Goal: Task Accomplishment & Management: Use online tool/utility

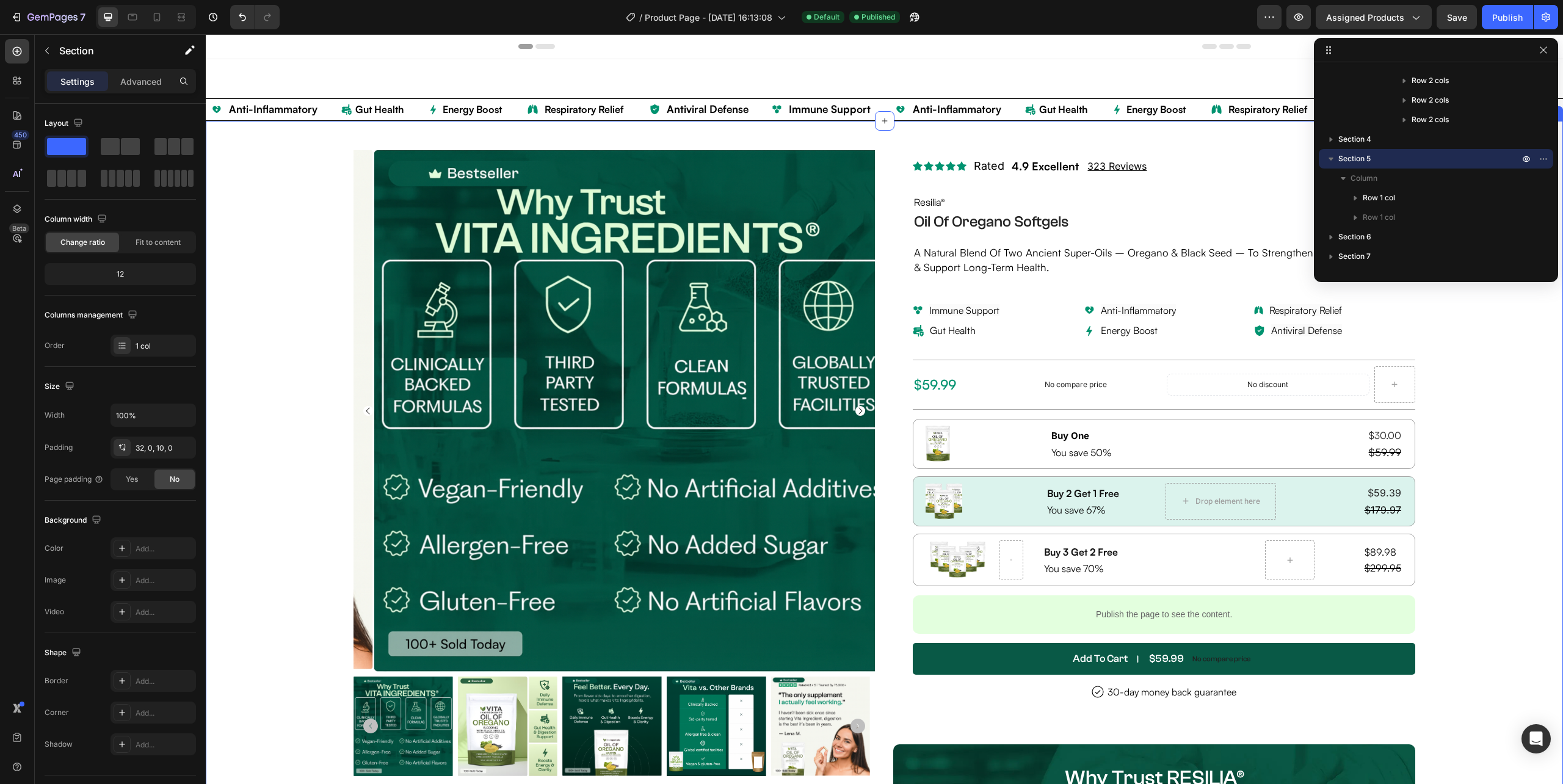
click at [1480, 333] on div "Product Images Description Why you need Resilia® Oregano Oil? Benefits Recommen…" at bounding box center [884, 732] width 1357 height 1223
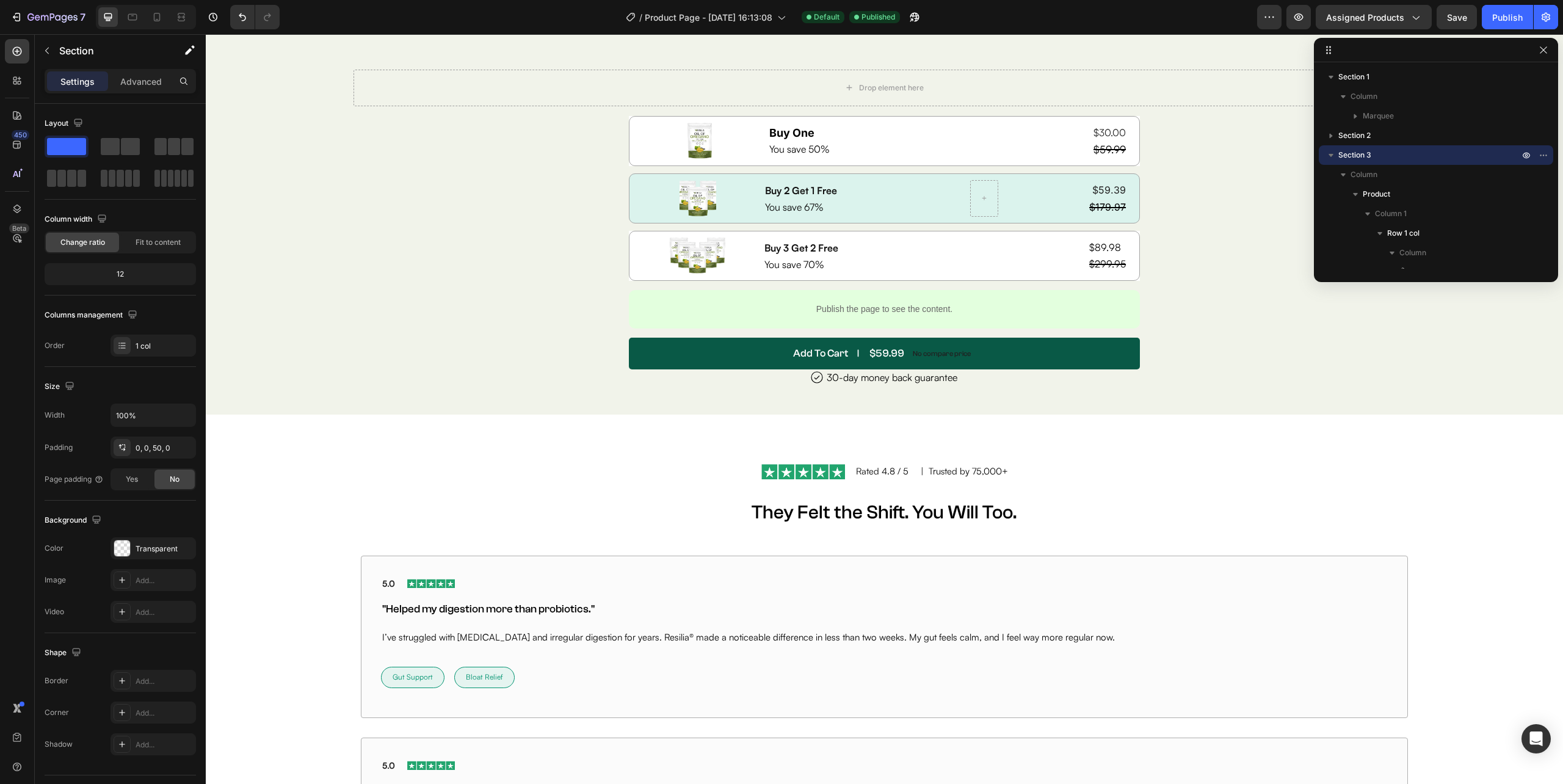
scroll to position [6104, 0]
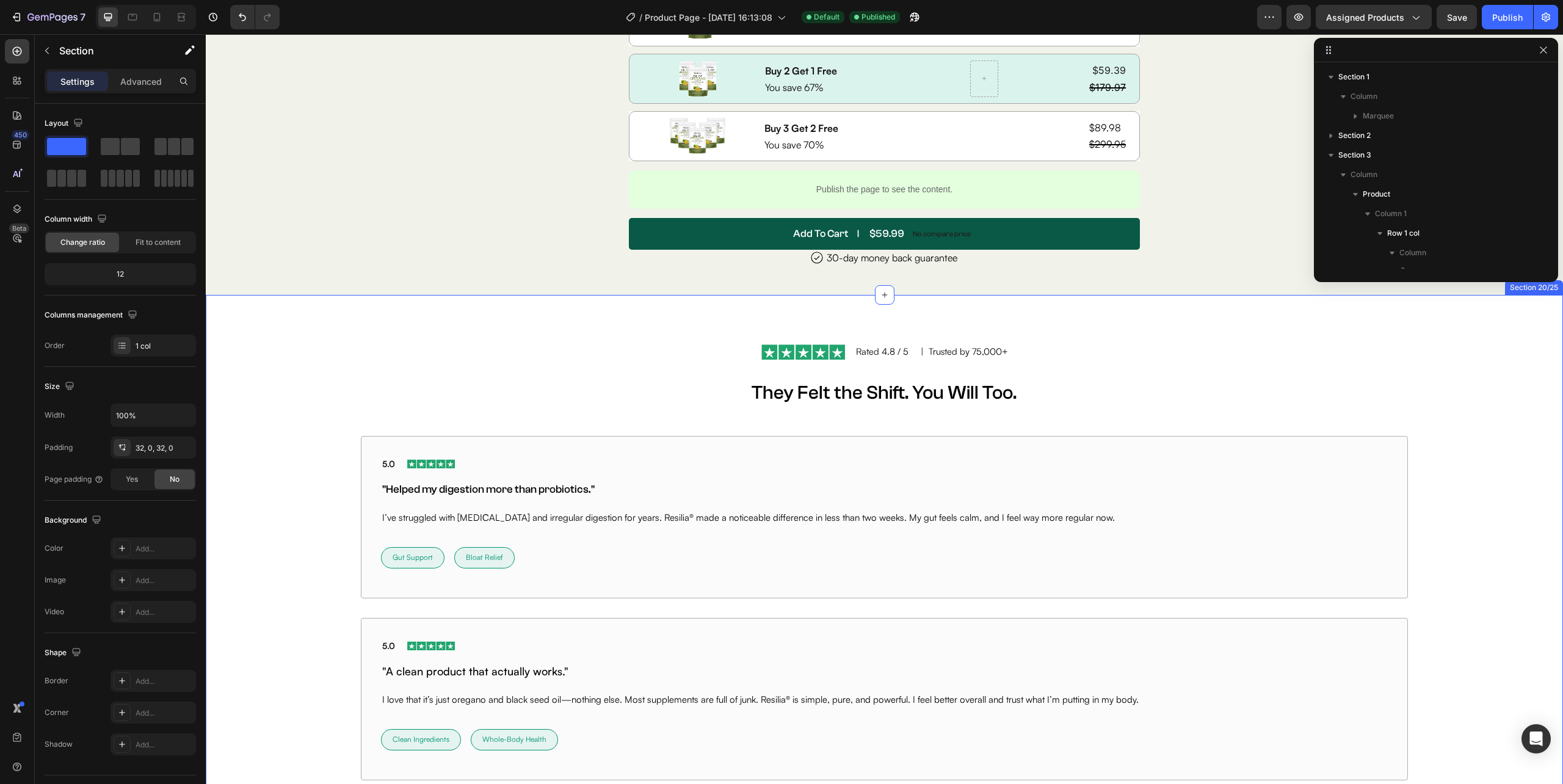
click at [504, 305] on div "Image Rated 4.8 / 5 Text Block | Trusted by 75,000+ Text Block Row They Felt th…" at bounding box center [884, 739] width 1357 height 888
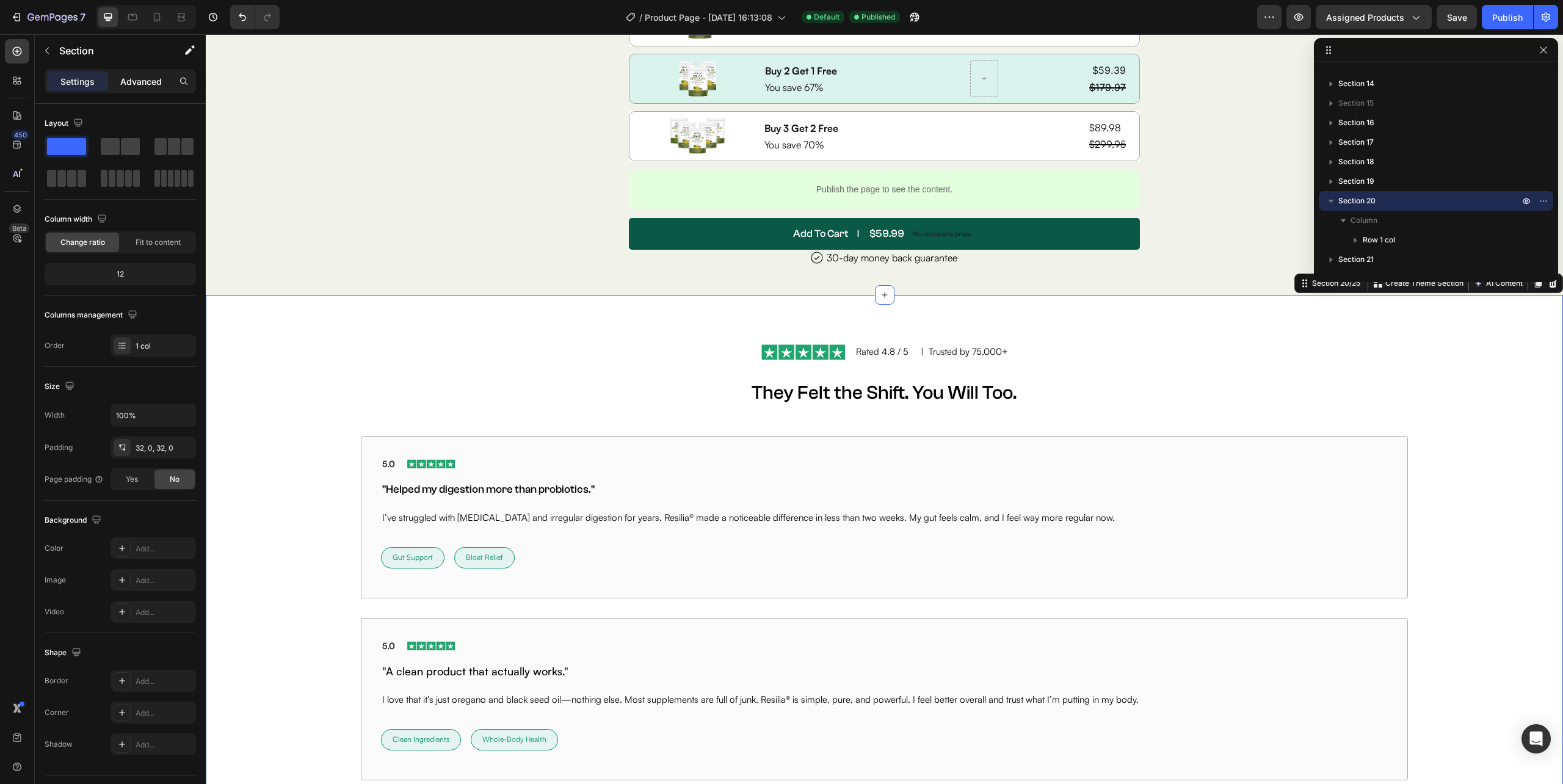
click at [139, 81] on p "Advanced" at bounding box center [140, 82] width 42 height 13
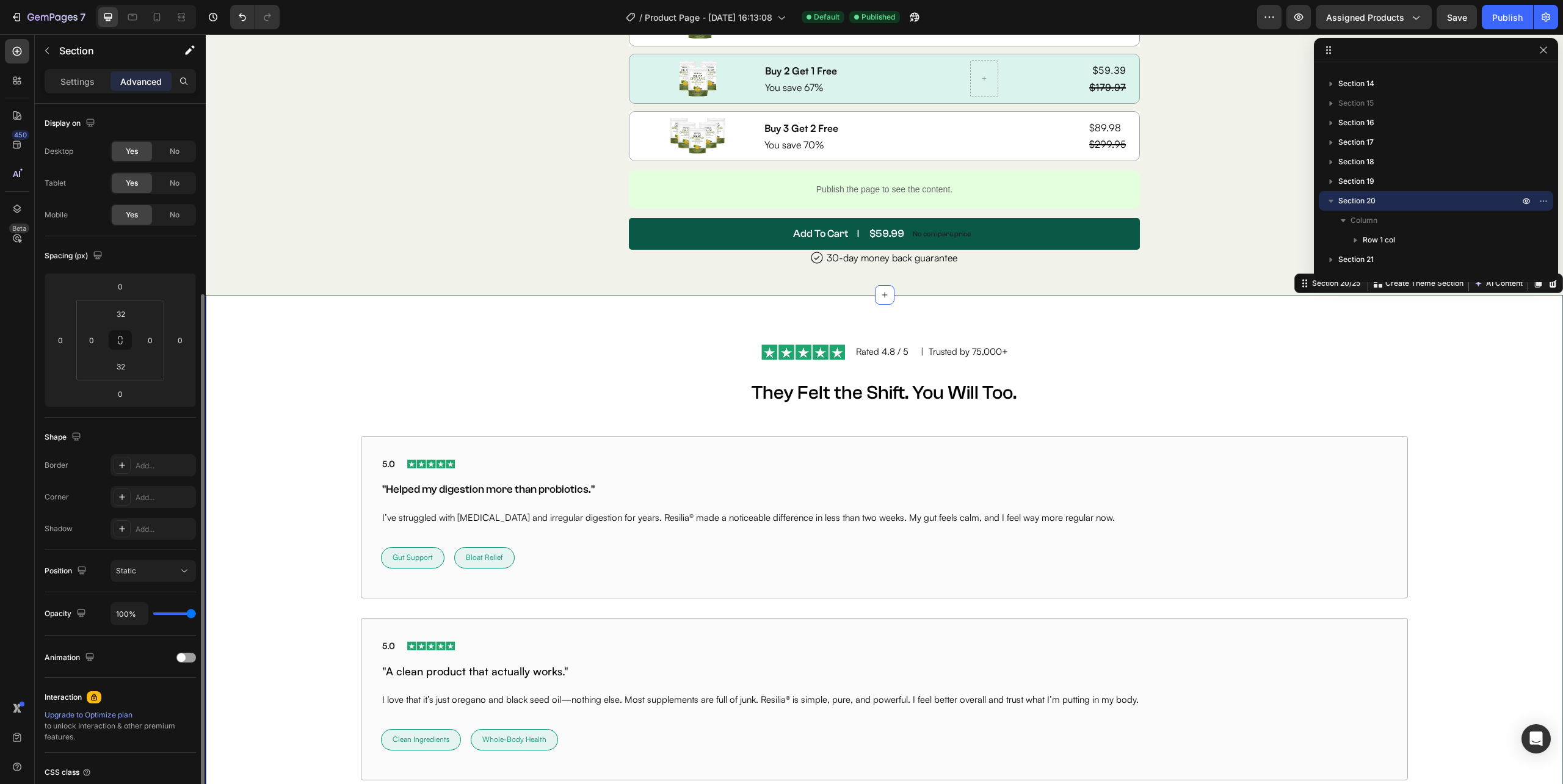
scroll to position [102, 0]
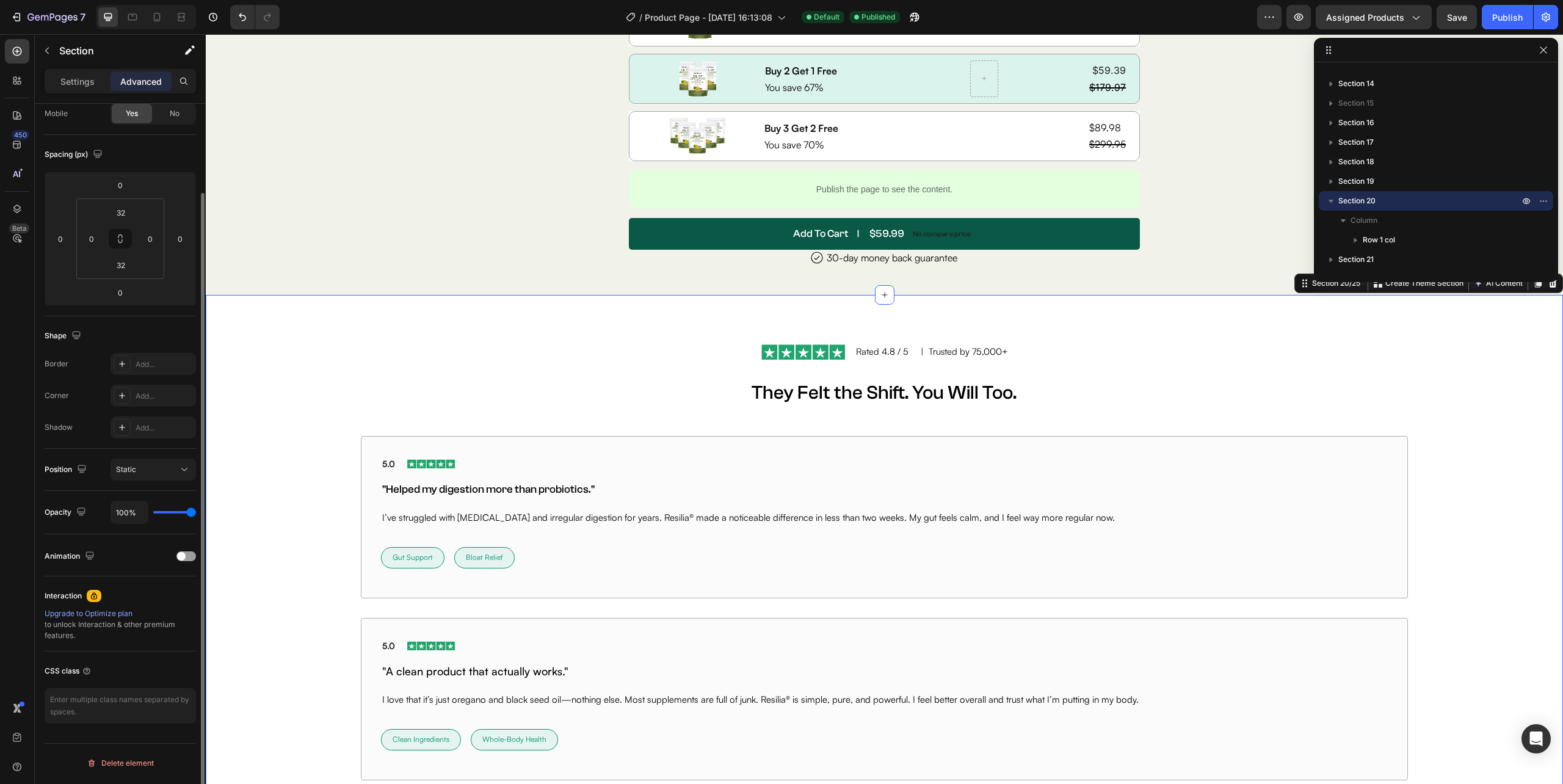
click at [91, 618] on div "Upgrade to Optimize plan" at bounding box center [120, 613] width 151 height 11
click at [99, 609] on div "Upgrade to Optimize plan" at bounding box center [120, 613] width 151 height 11
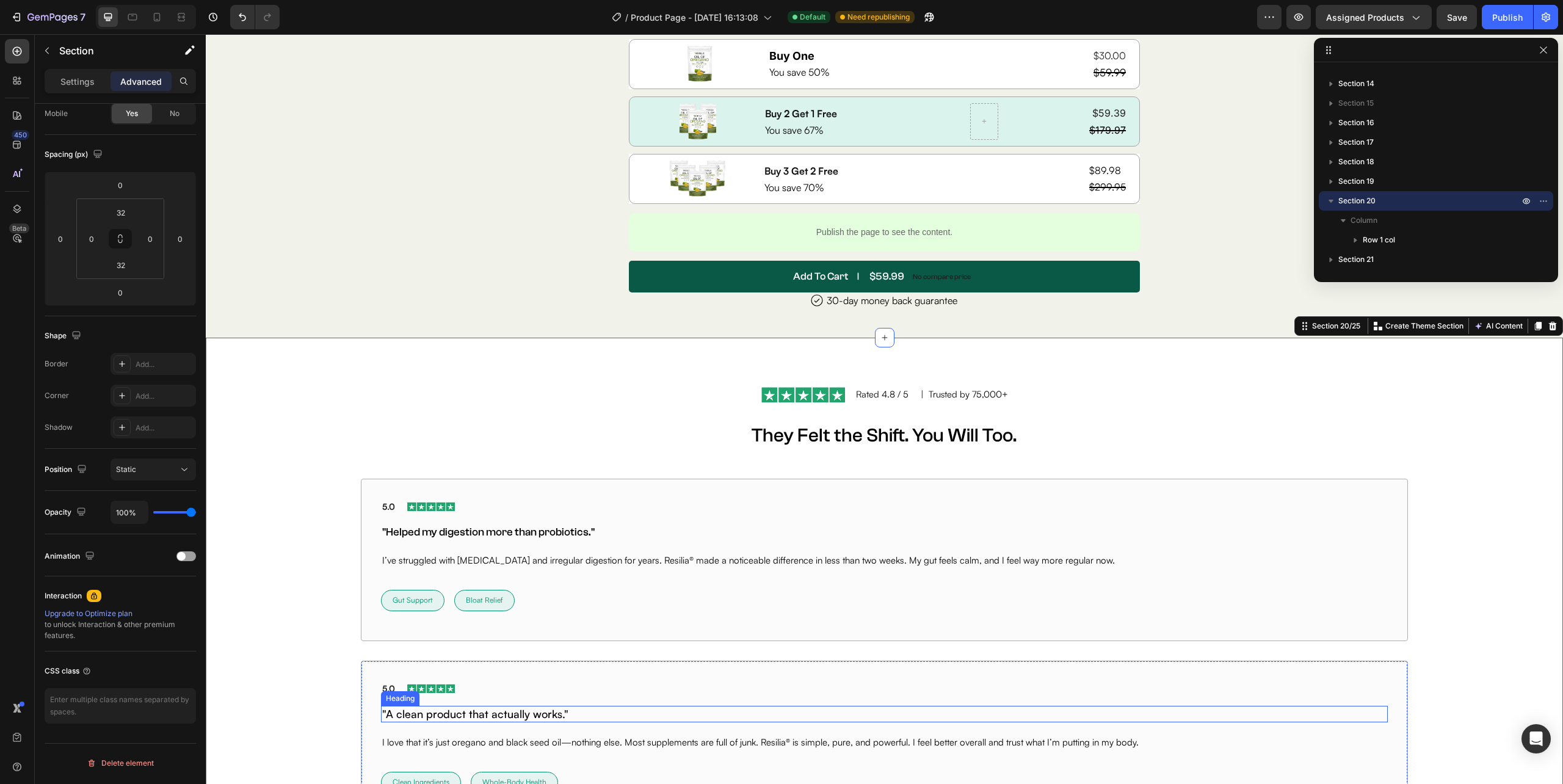
scroll to position [6104, 0]
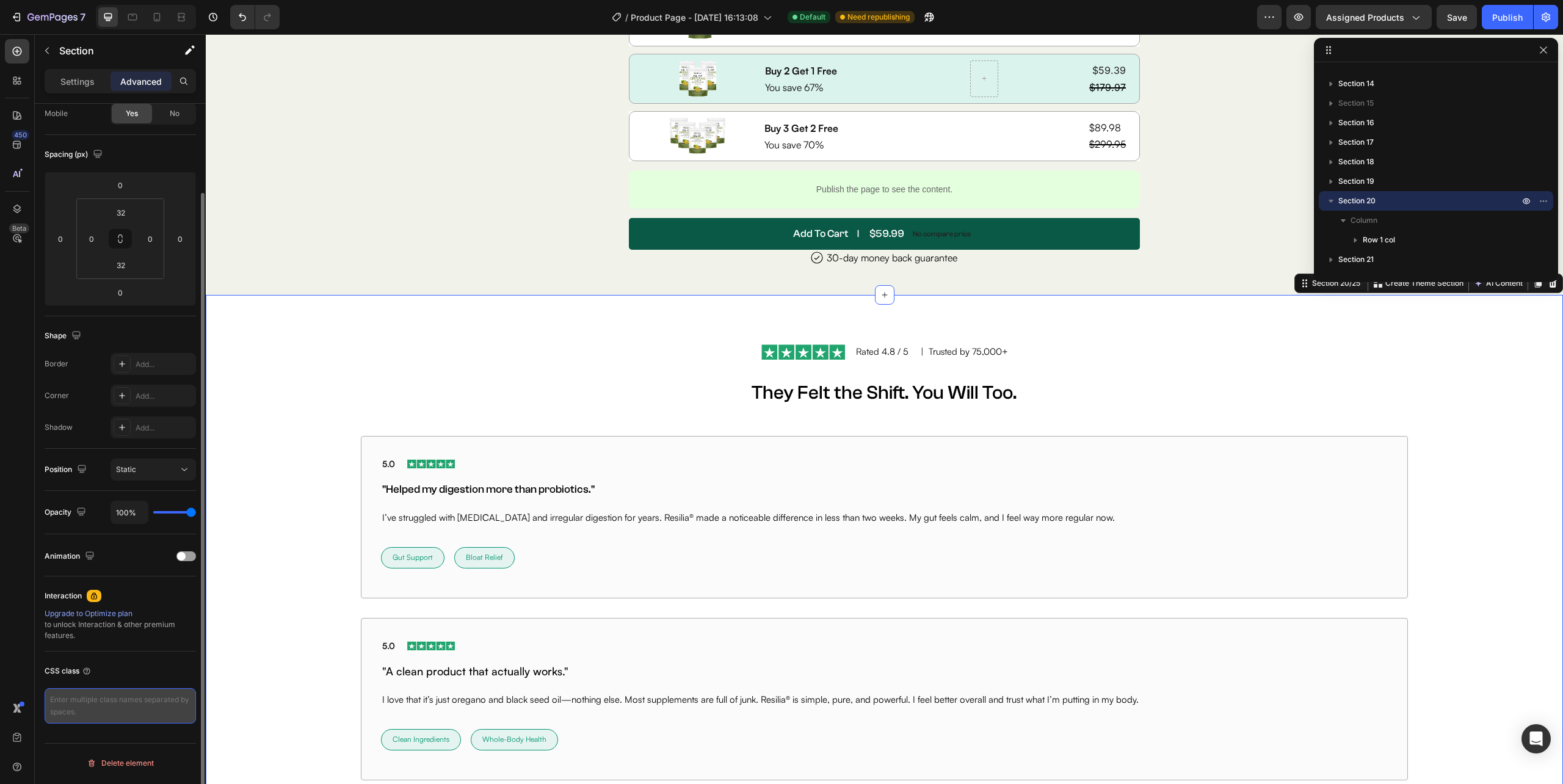
click at [116, 706] on textarea at bounding box center [120, 706] width 151 height 35
click at [325, 305] on div "Image Rated 4.8 / 5 Text Block | Trusted by 75,000+ Text Block Row They Felt th…" at bounding box center [884, 739] width 1357 height 888
drag, startPoint x: 1540, startPoint y: 52, endPoint x: 1334, endPoint y: 17, distance: 209.0
click at [1540, 52] on icon "button" at bounding box center [1543, 50] width 10 height 10
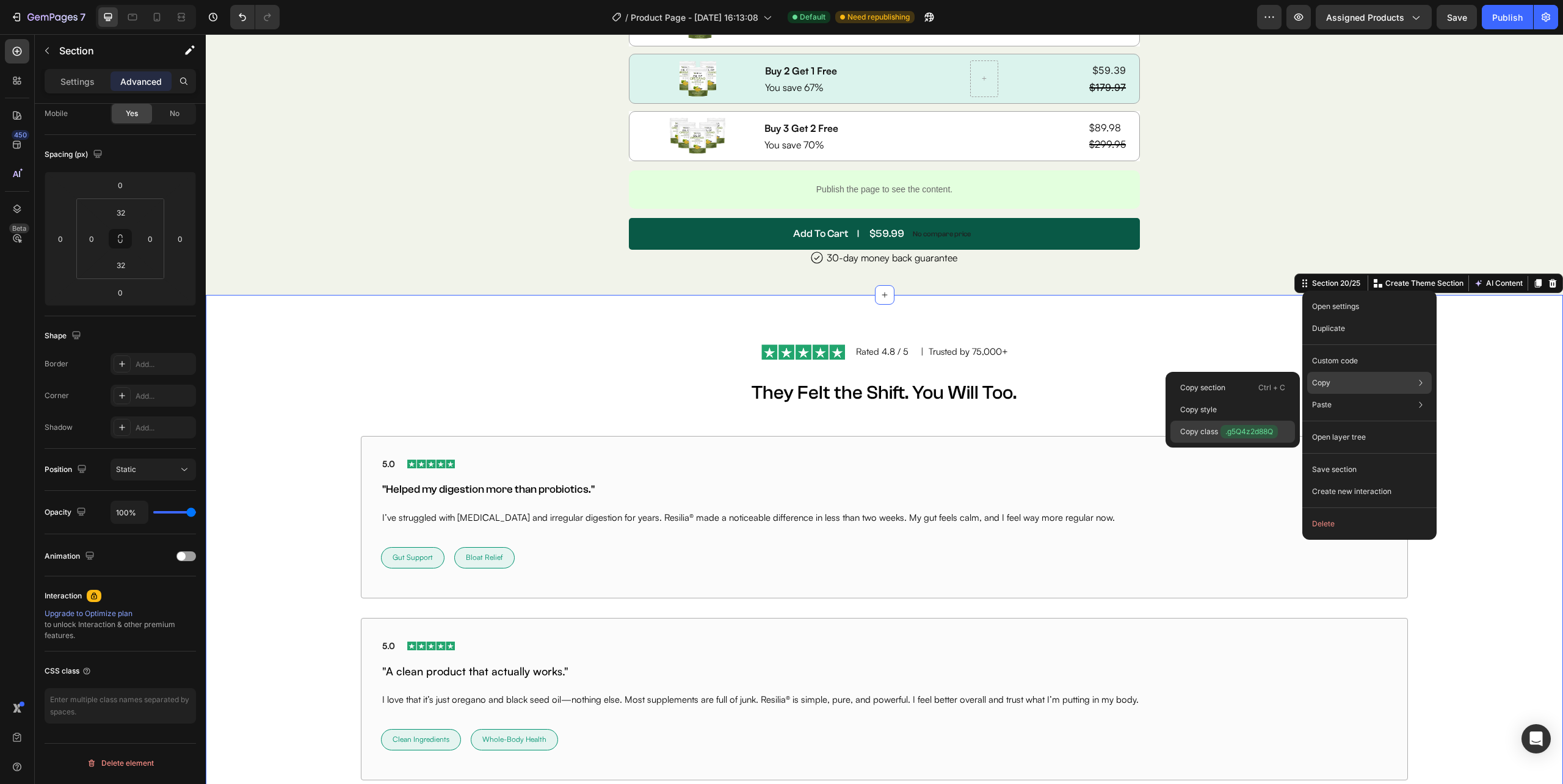
click at [1232, 429] on span ".g5Q4z2d88Q" at bounding box center [1249, 431] width 57 height 13
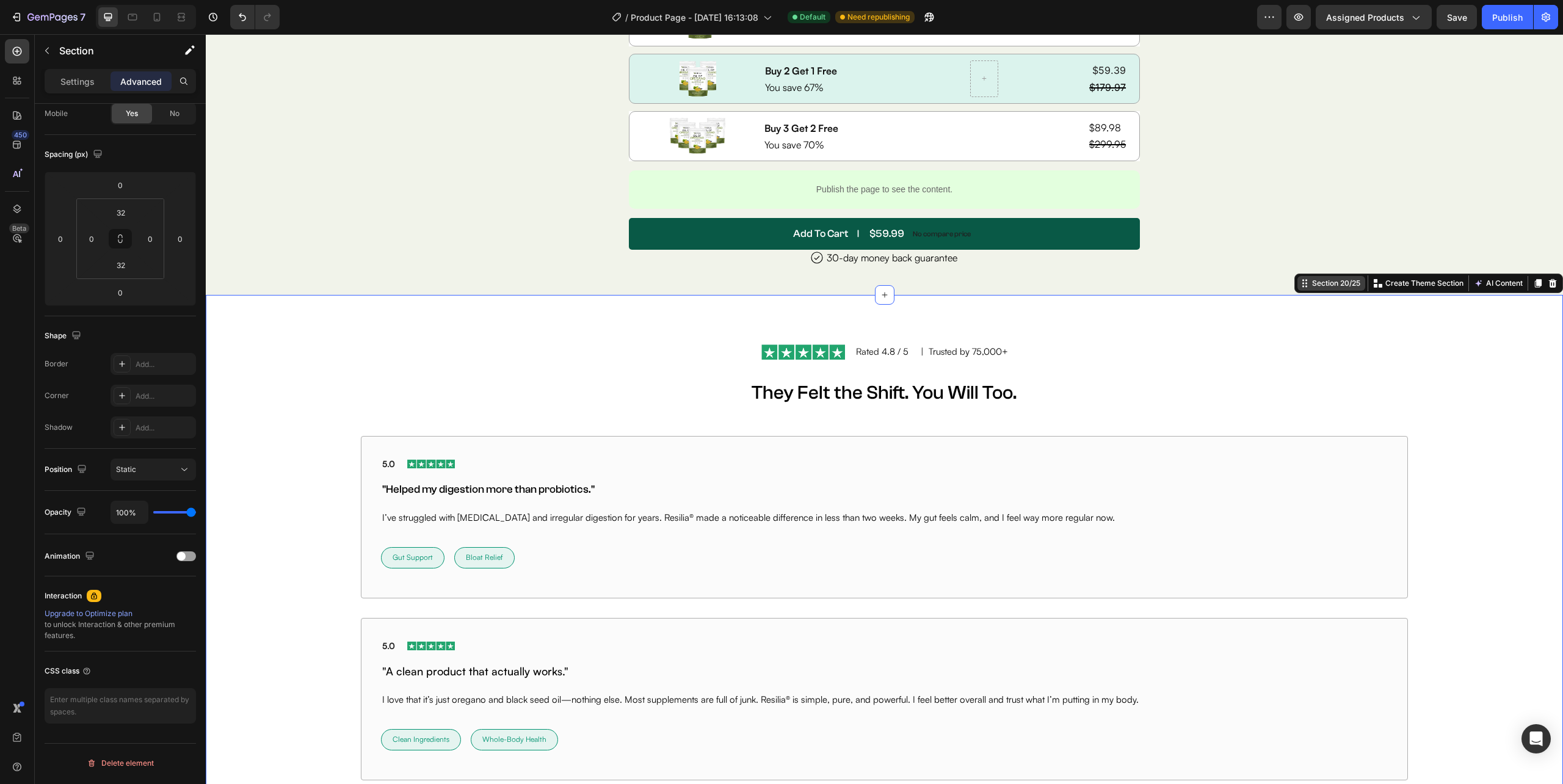
click at [1330, 282] on div "Section 20/25" at bounding box center [1336, 283] width 53 height 11
click at [1310, 289] on div "Section 20/25" at bounding box center [1336, 283] width 53 height 11
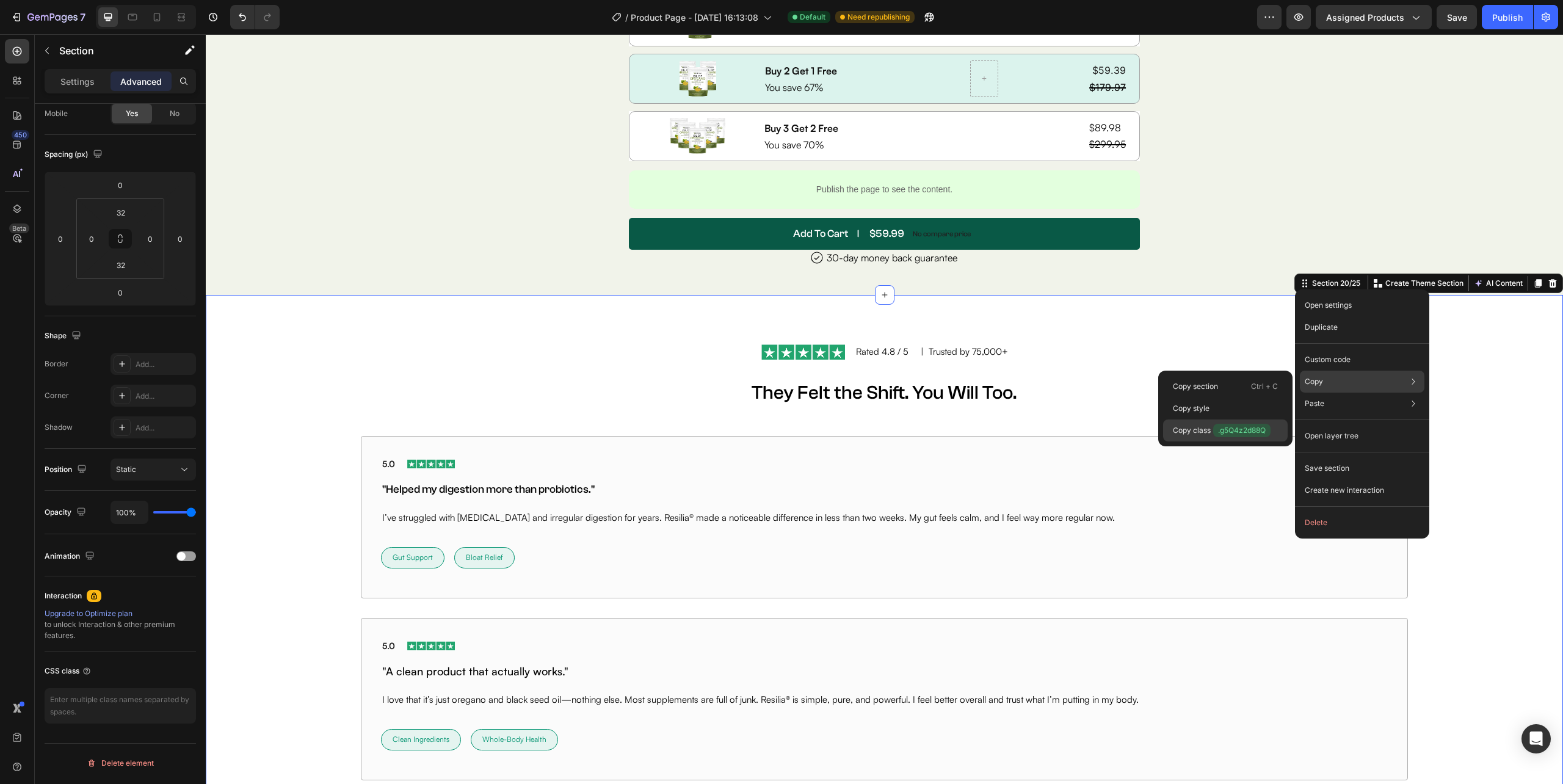
click at [1241, 430] on span ".g5Q4z2d88Q" at bounding box center [1242, 430] width 57 height 13
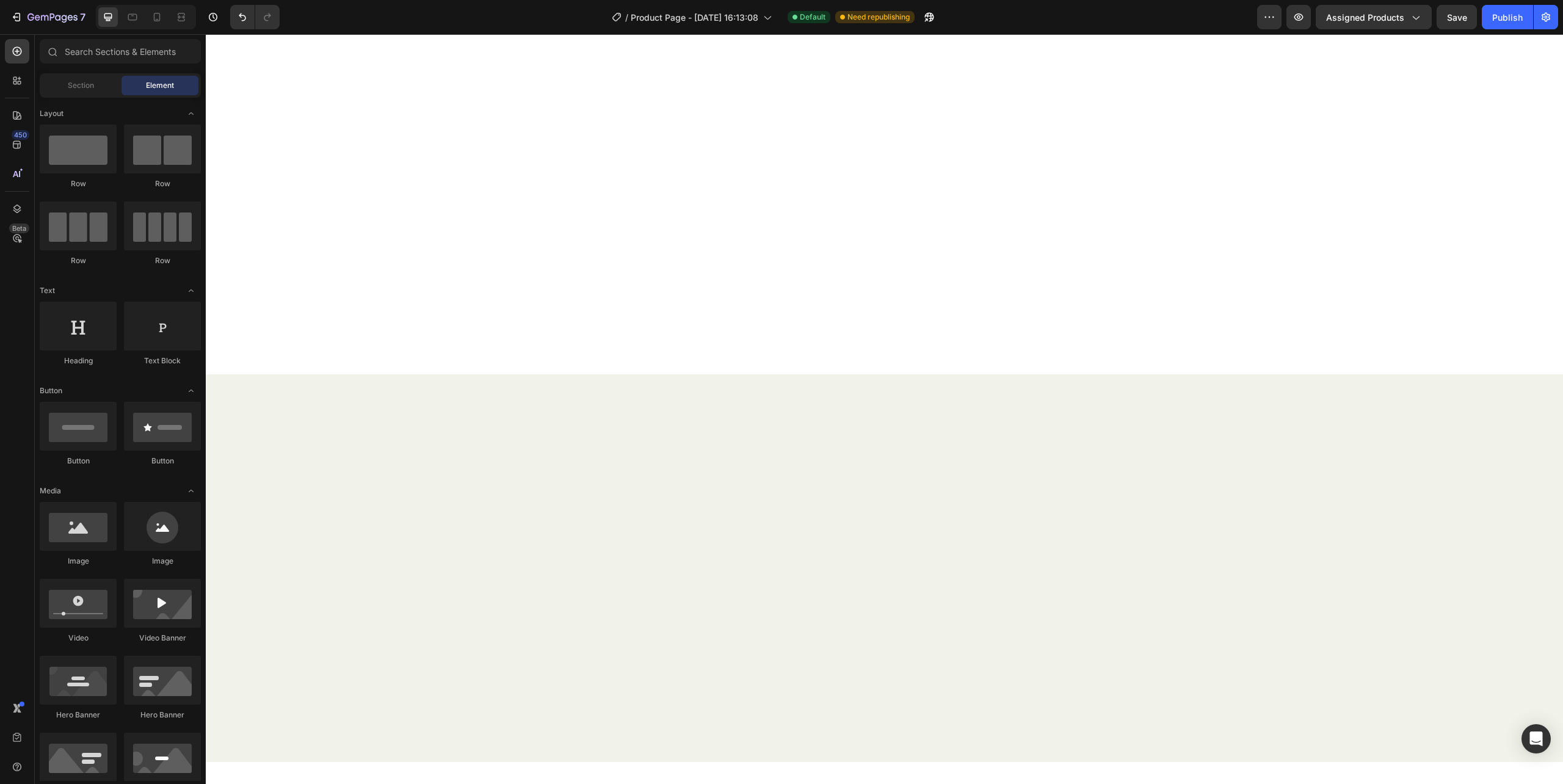
scroll to position [0, 0]
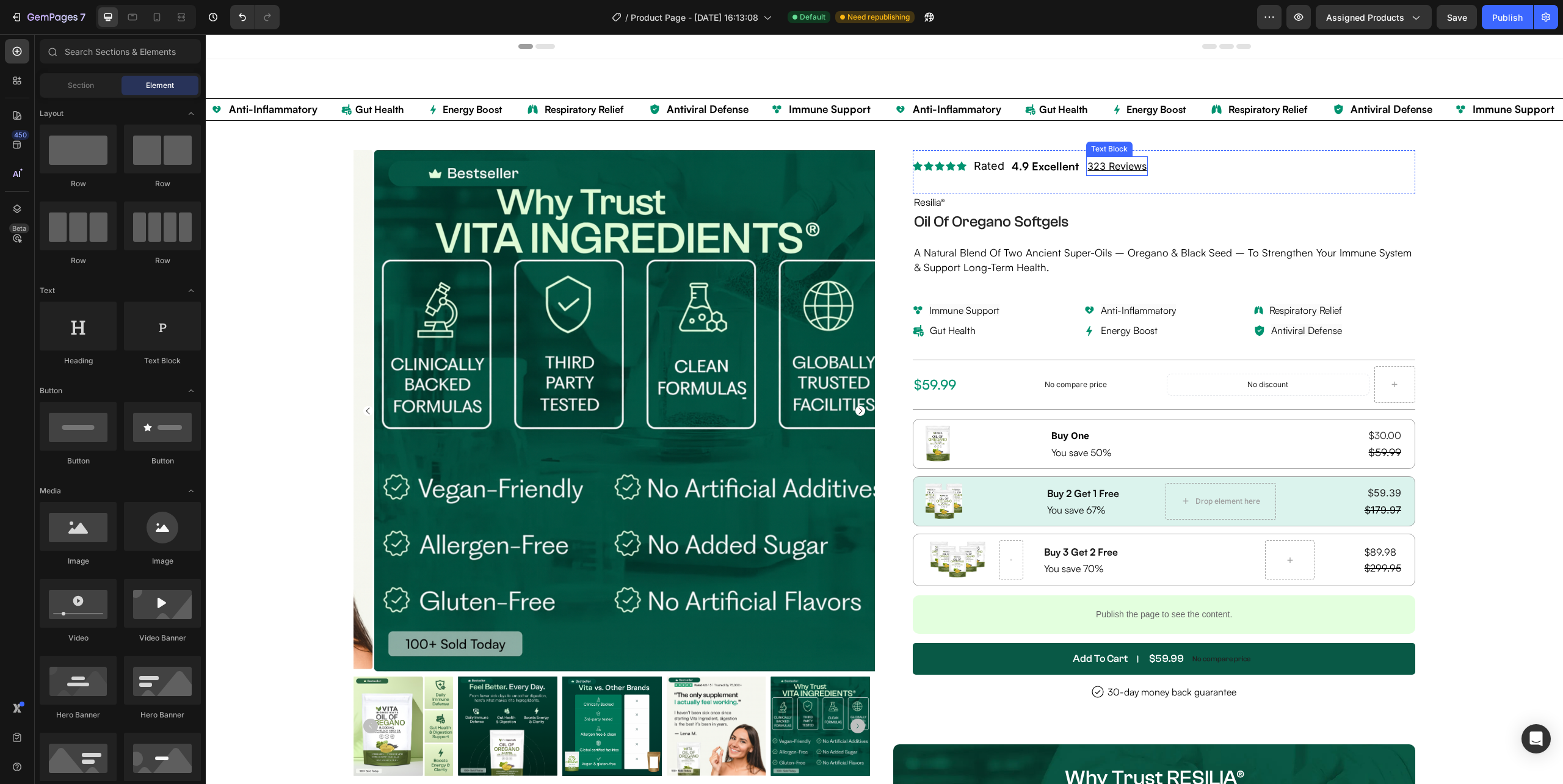
click at [1126, 169] on p "323 Reviews" at bounding box center [1117, 166] width 59 height 18
click at [1105, 166] on p "323 Reviews" at bounding box center [1117, 166] width 59 height 18
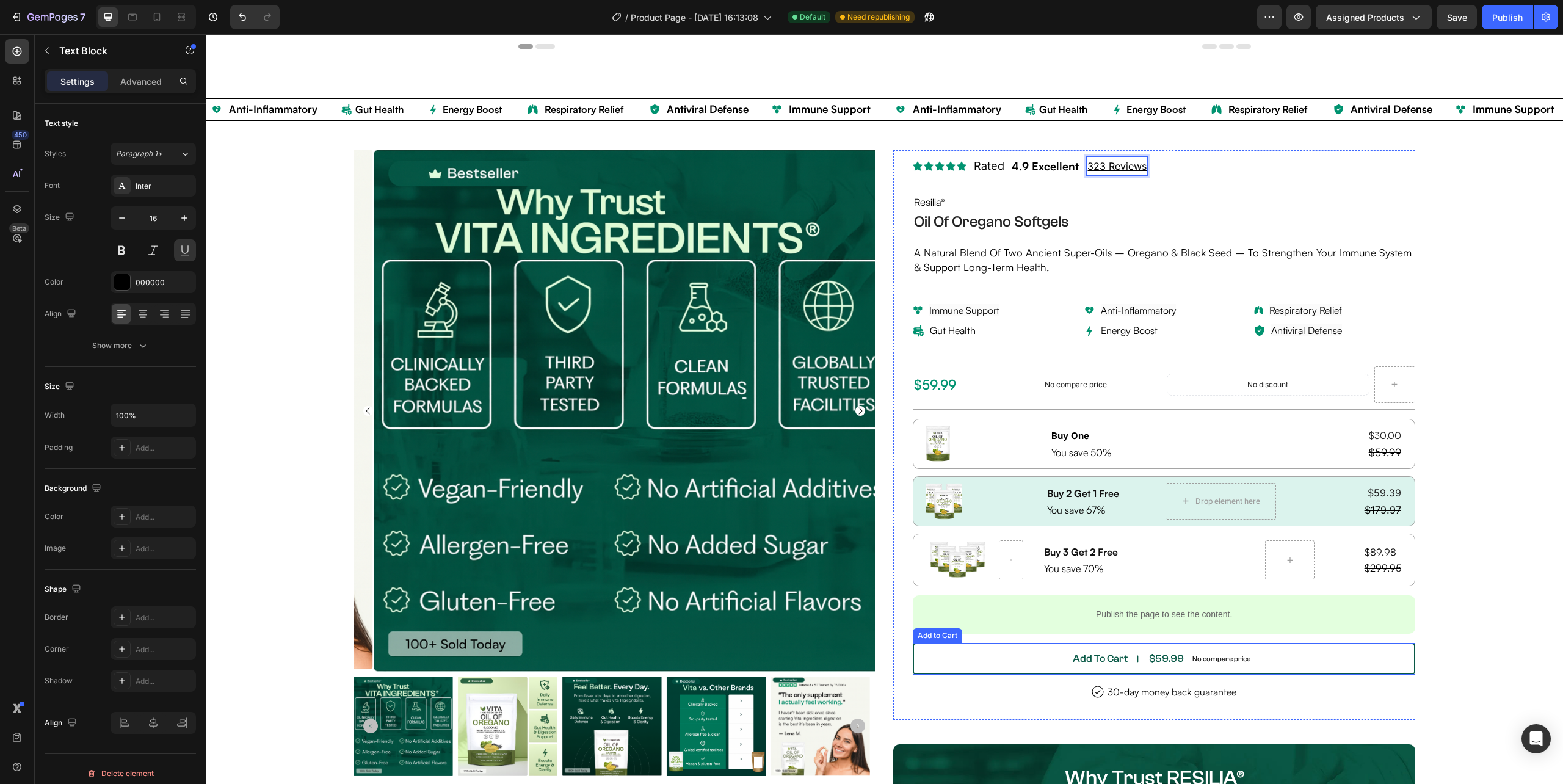
click at [1022, 657] on button "Add To Cart $59.99 No compare price" at bounding box center [1164, 658] width 502 height 31
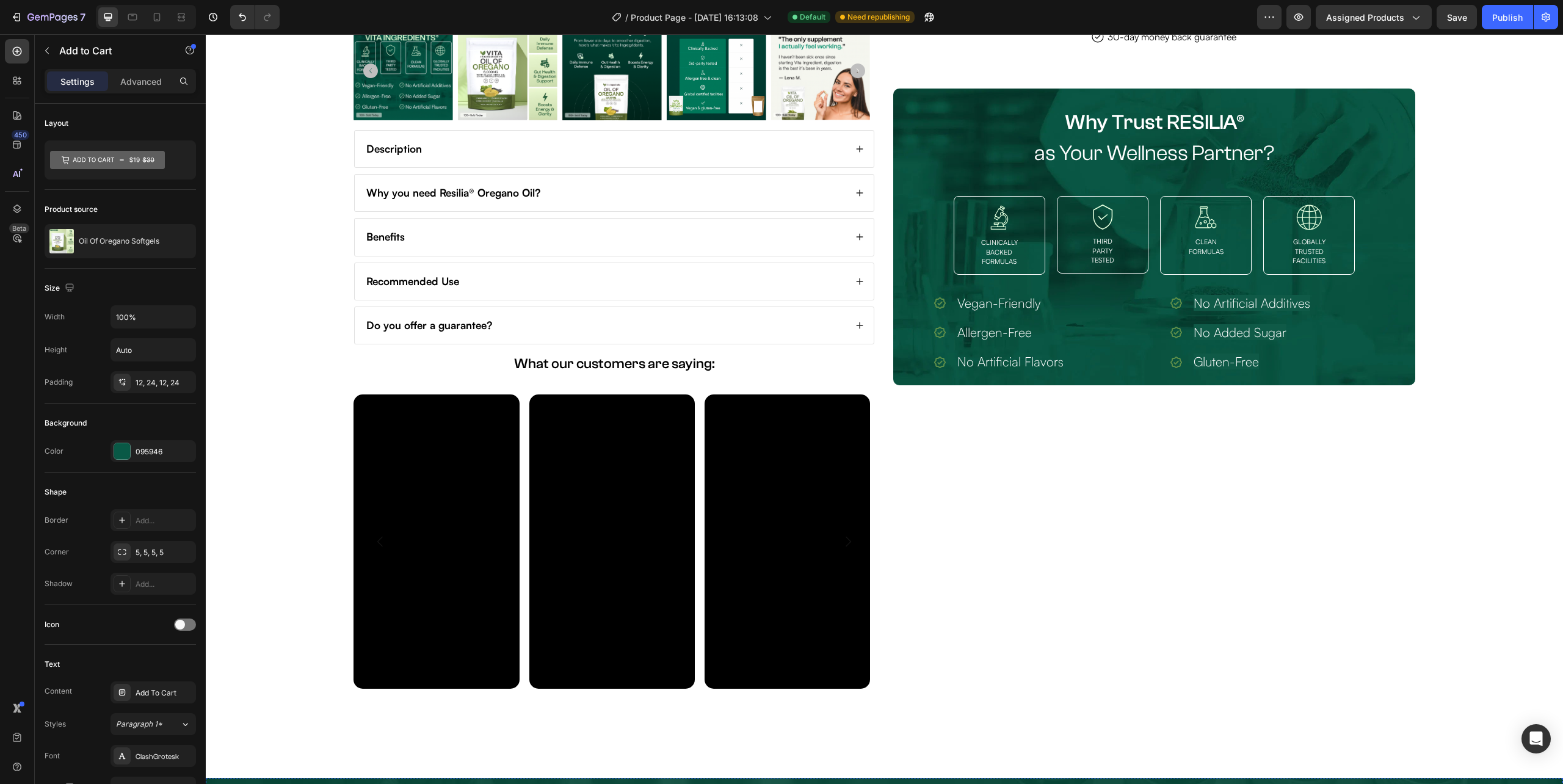
scroll to position [1058, 0]
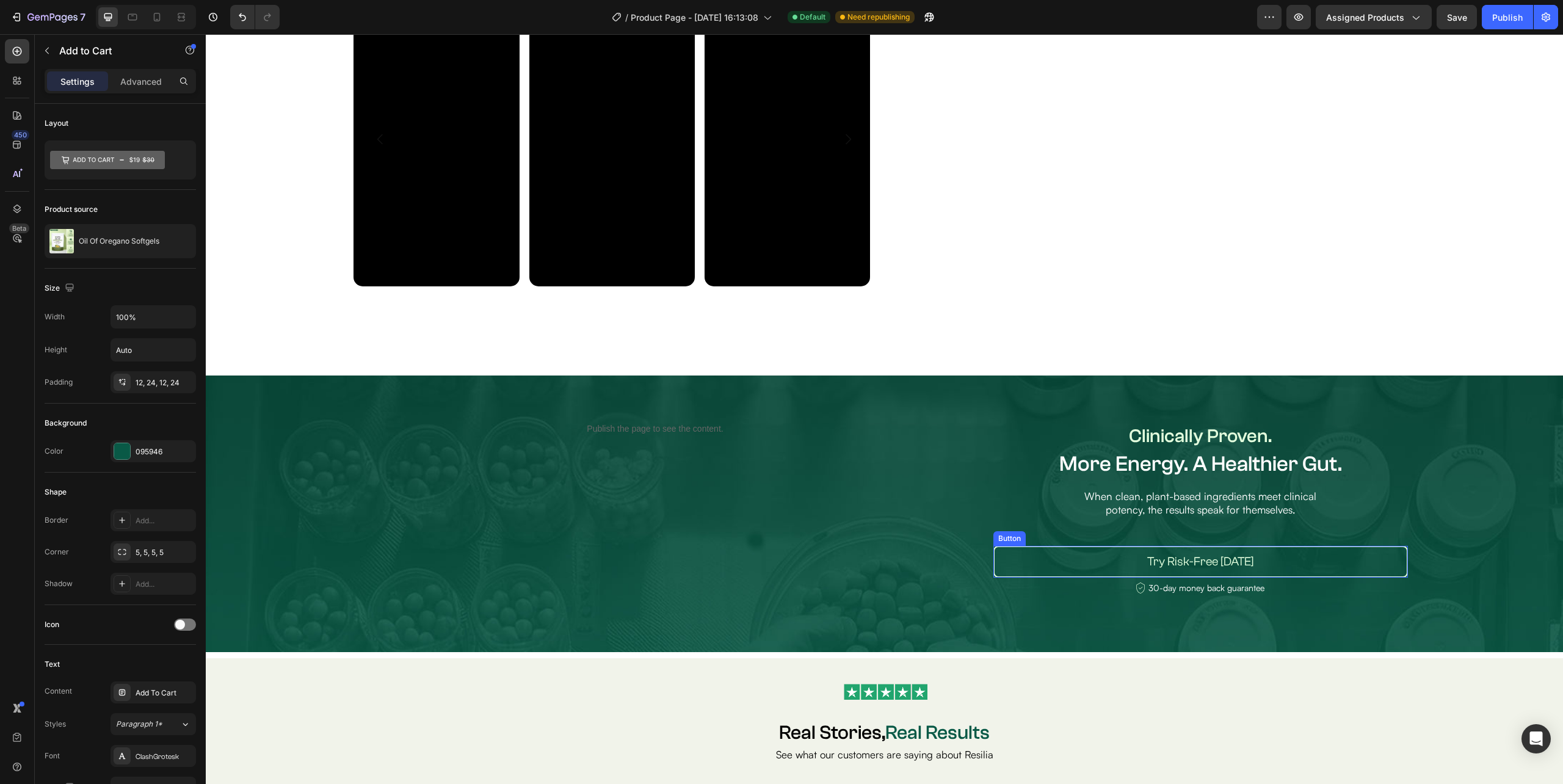
click at [1002, 551] on button "Try Risk-Free [DATE]" at bounding box center [1201, 561] width 415 height 31
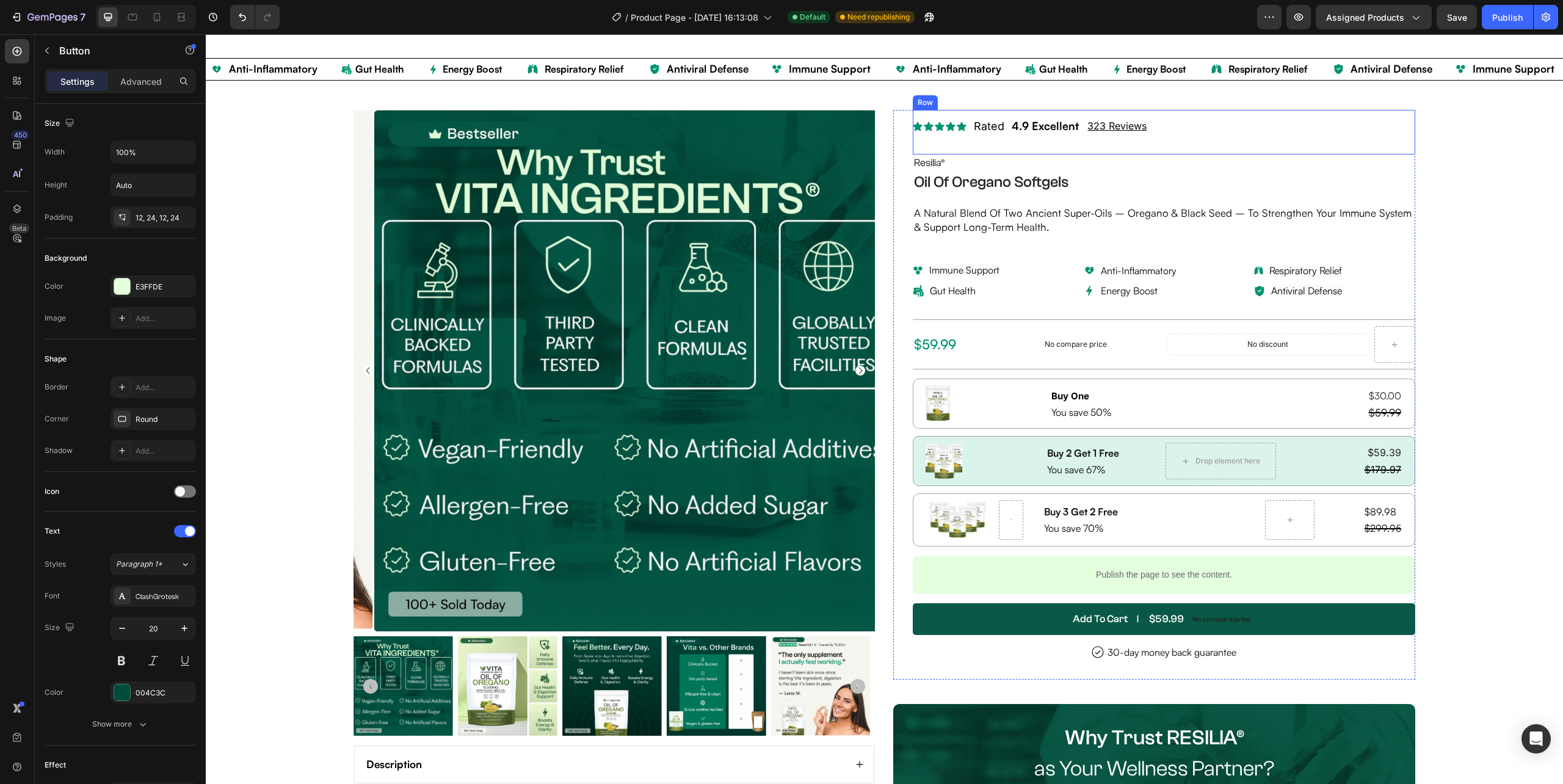
scroll to position [0, 0]
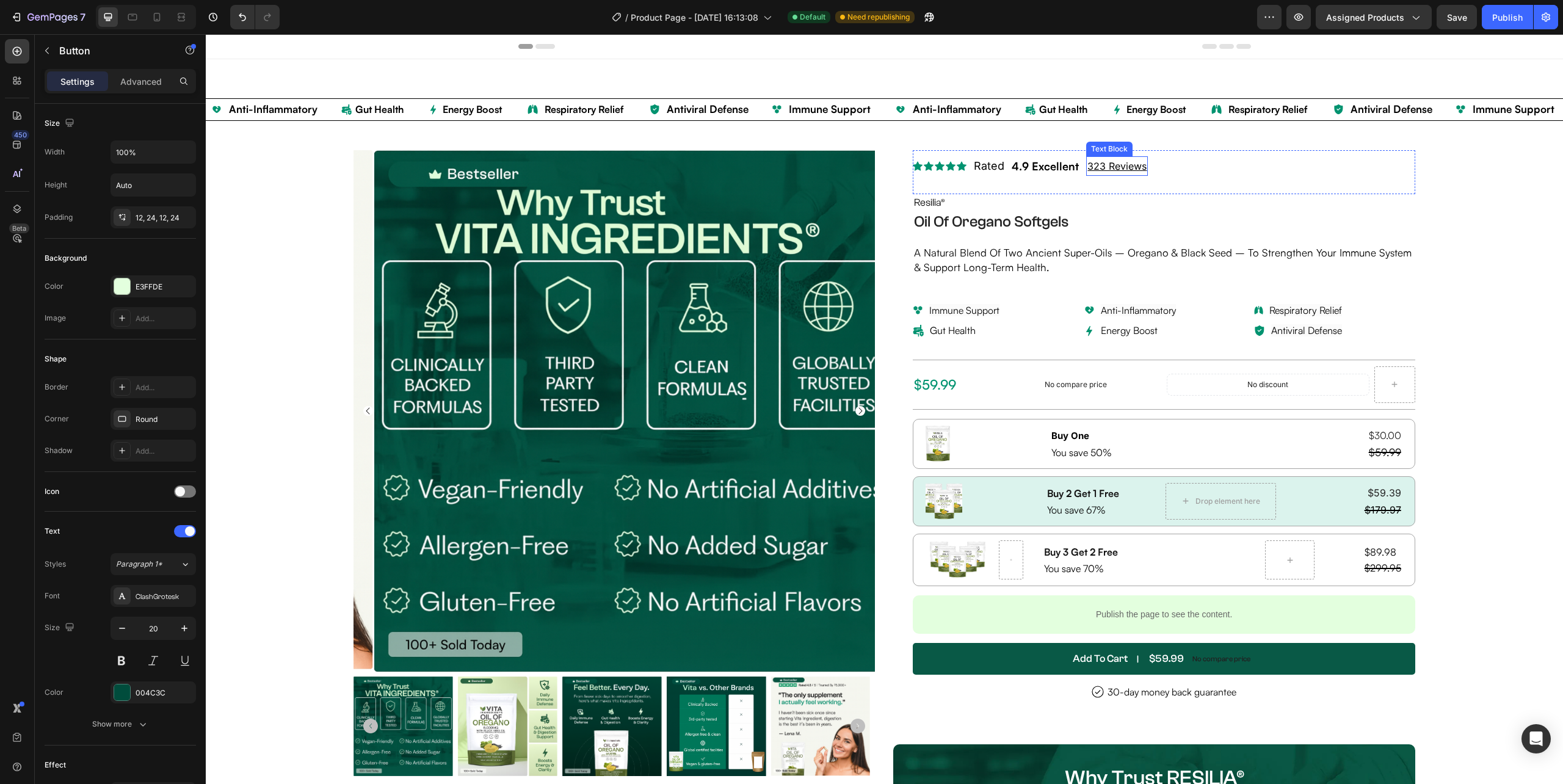
click at [1124, 175] on p "323 Reviews" at bounding box center [1117, 166] width 59 height 18
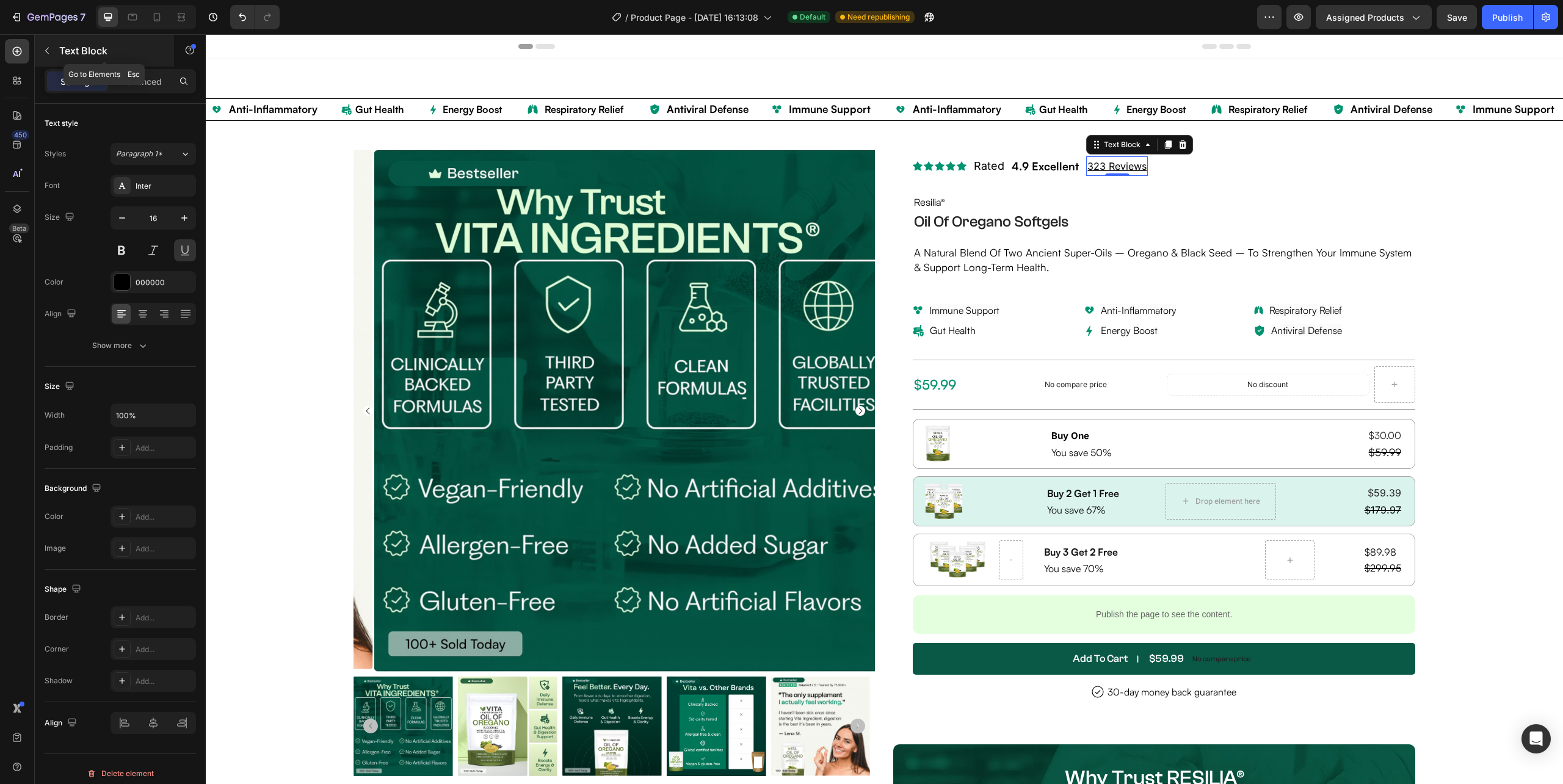
click at [44, 42] on button "button" at bounding box center [47, 50] width 20 height 20
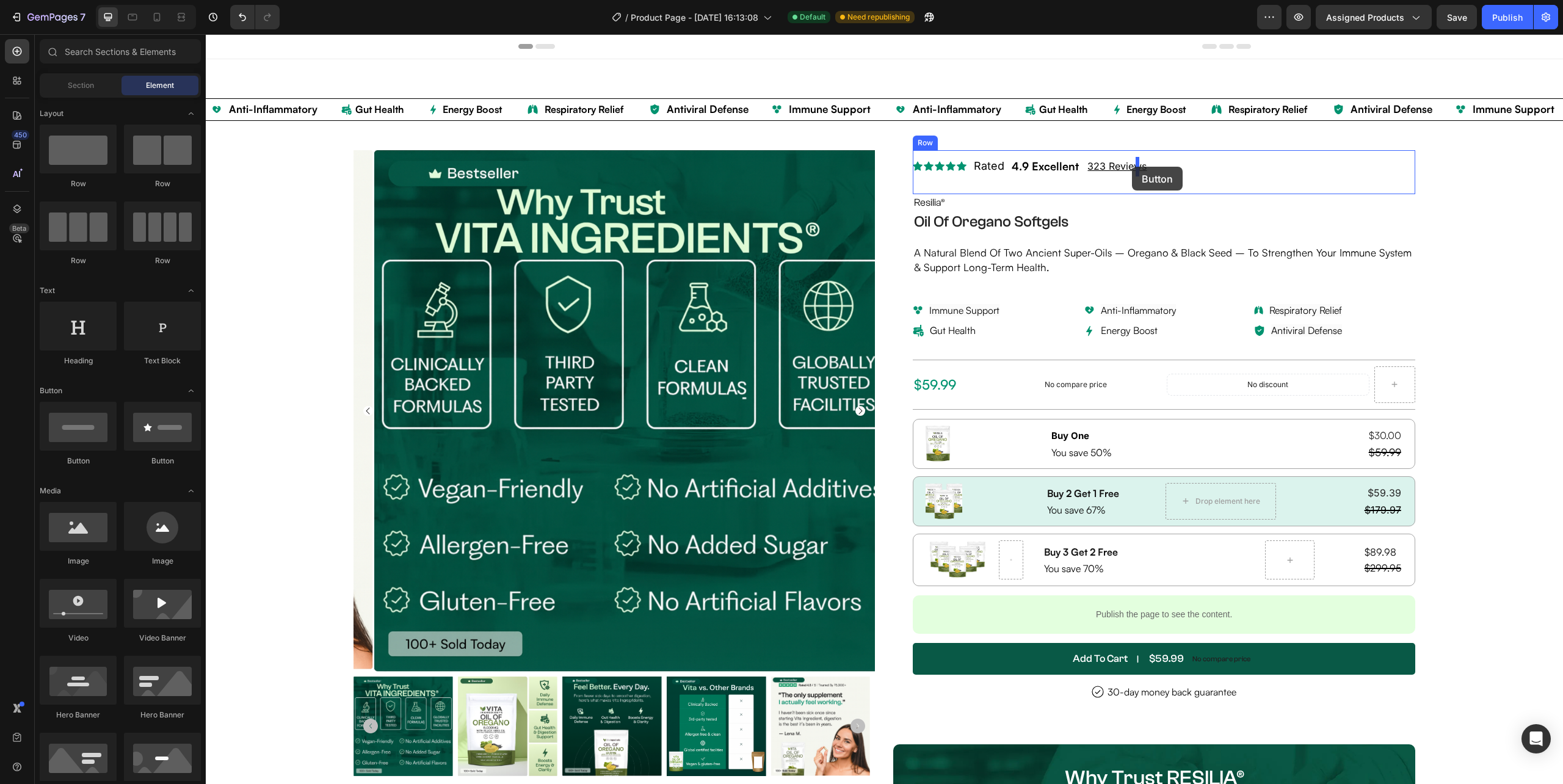
drag, startPoint x: 596, startPoint y: 318, endPoint x: 1132, endPoint y: 167, distance: 556.9
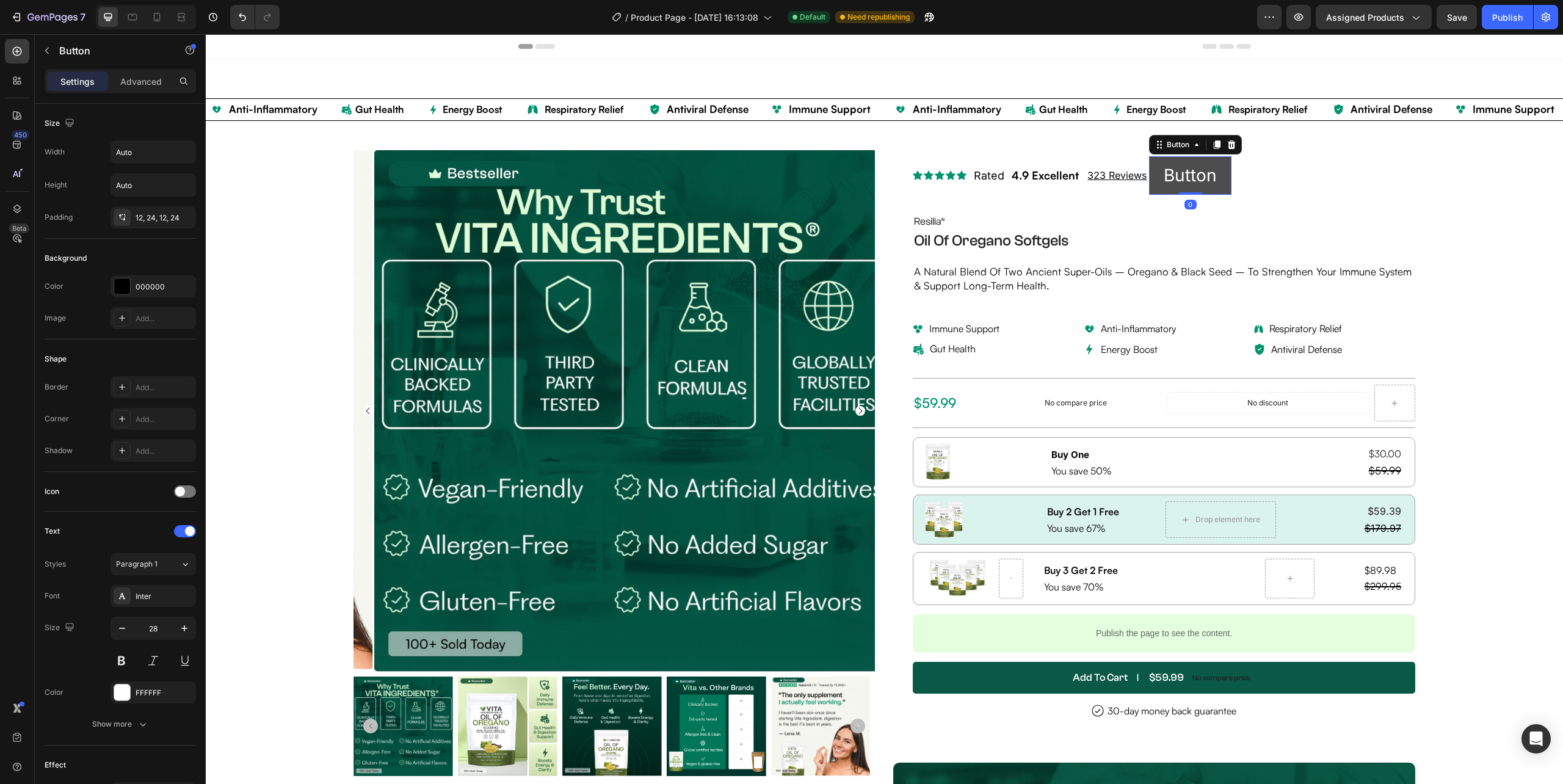
click at [1215, 188] on button "Button" at bounding box center [1191, 176] width 83 height 39
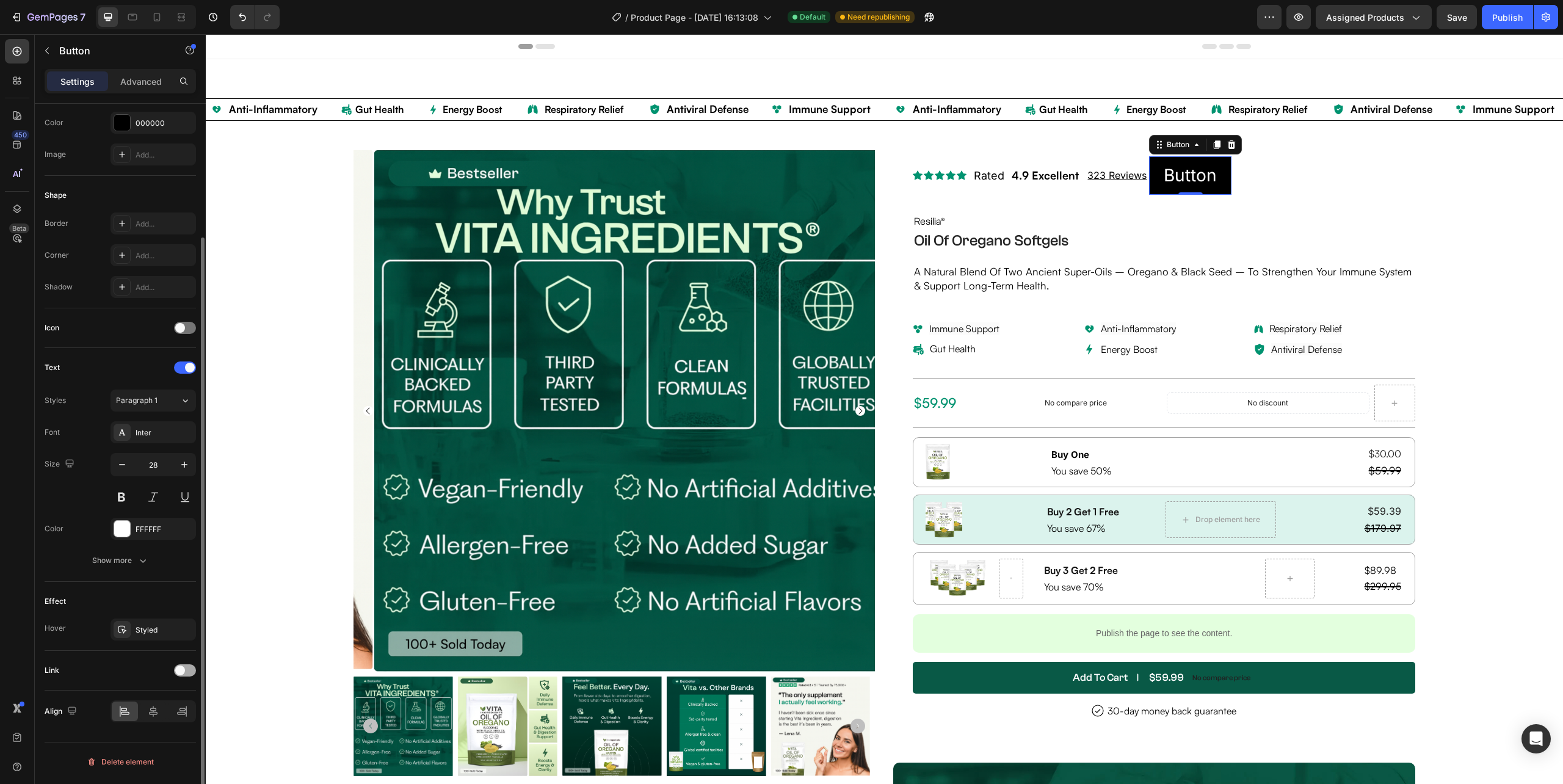
click at [187, 669] on div at bounding box center [185, 670] width 22 height 12
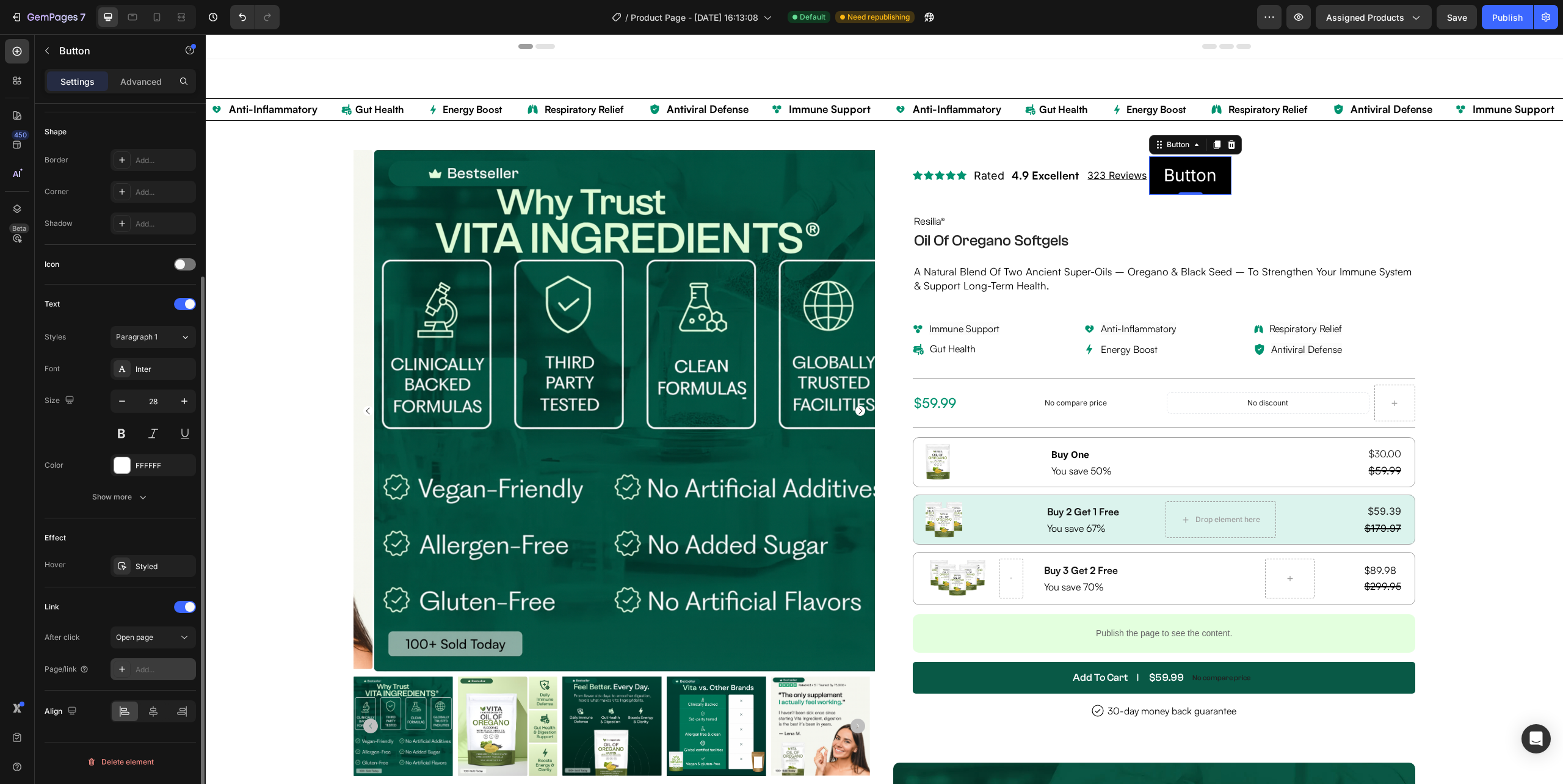
click at [140, 670] on div "Add..." at bounding box center [164, 669] width 57 height 11
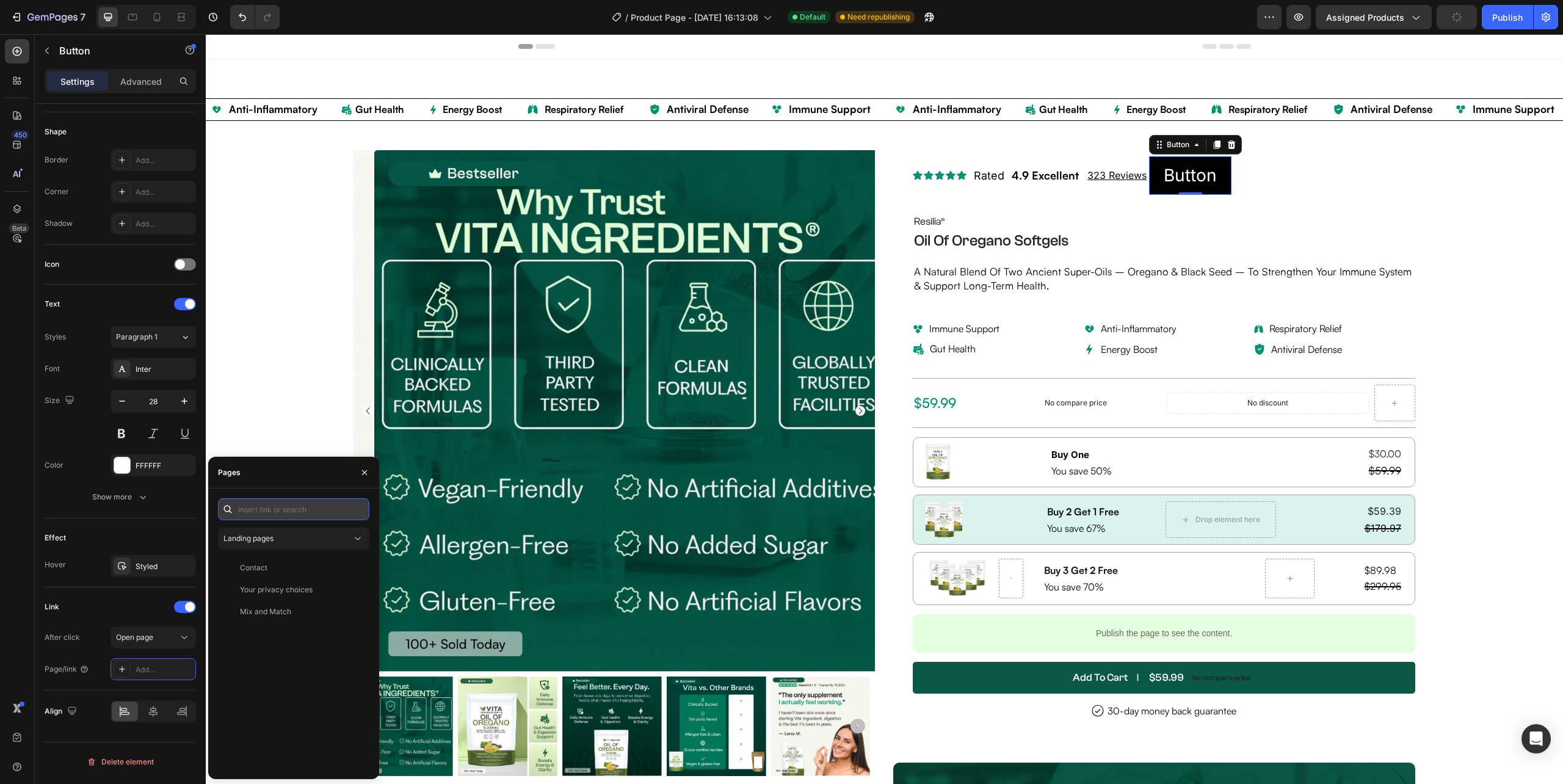
click at [272, 511] on input "text" at bounding box center [293, 509] width 151 height 22
paste input ".g5Q4z2d88Q"
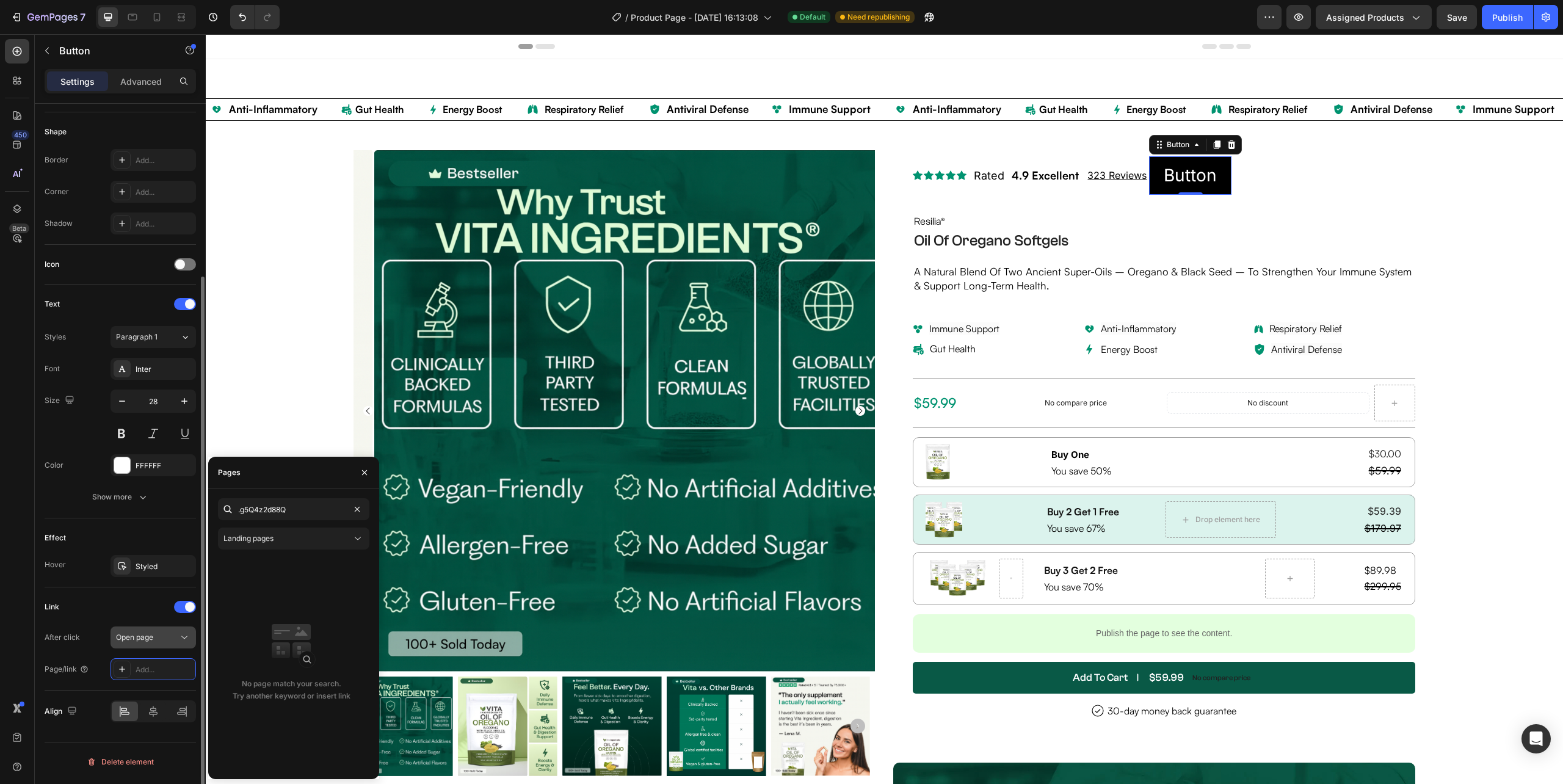
click at [154, 633] on button "Open page" at bounding box center [153, 637] width 86 height 22
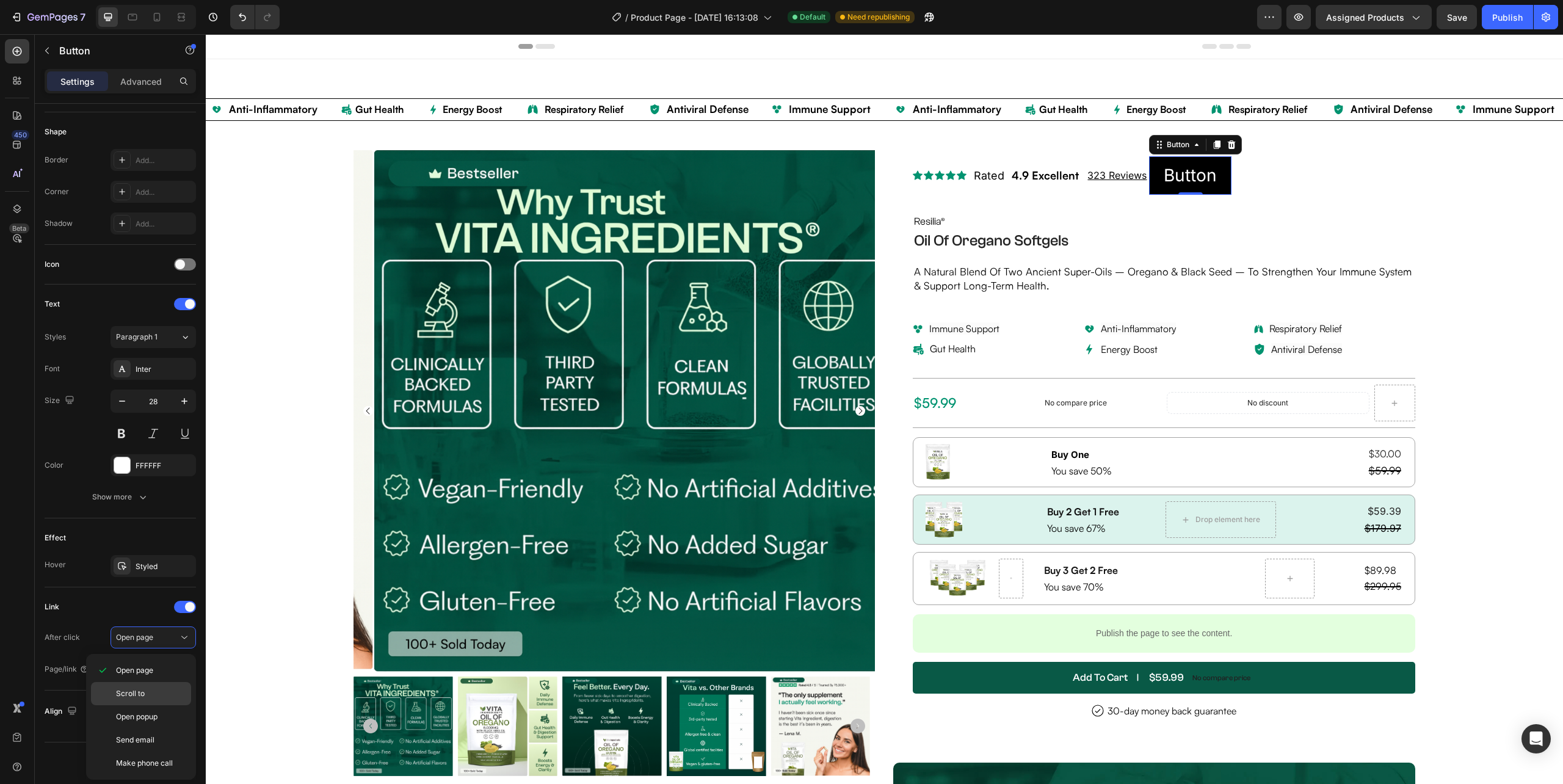
click at [148, 693] on p "Scroll to" at bounding box center [151, 693] width 70 height 11
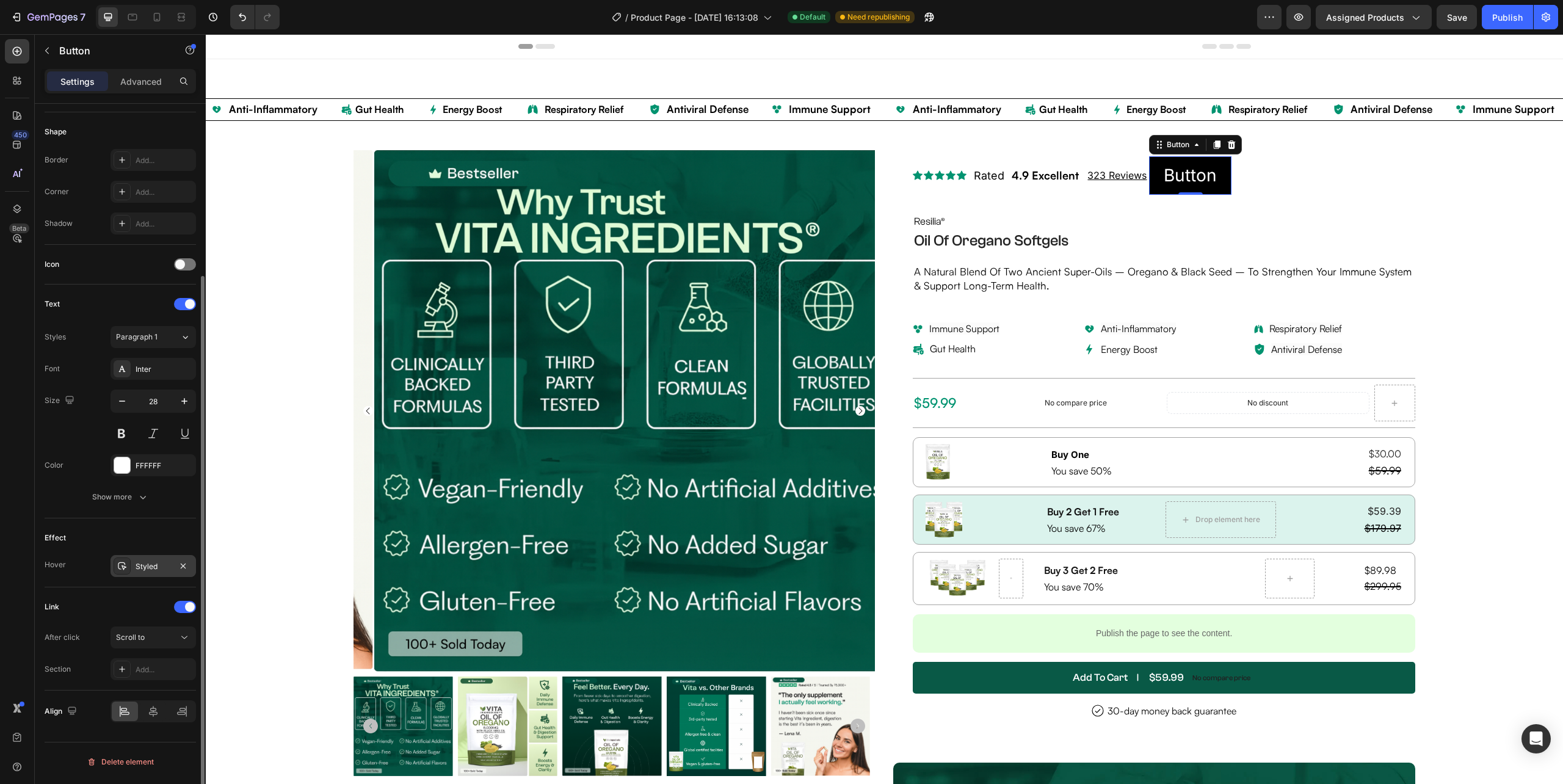
click at [144, 565] on div "Styled" at bounding box center [153, 566] width 35 height 11
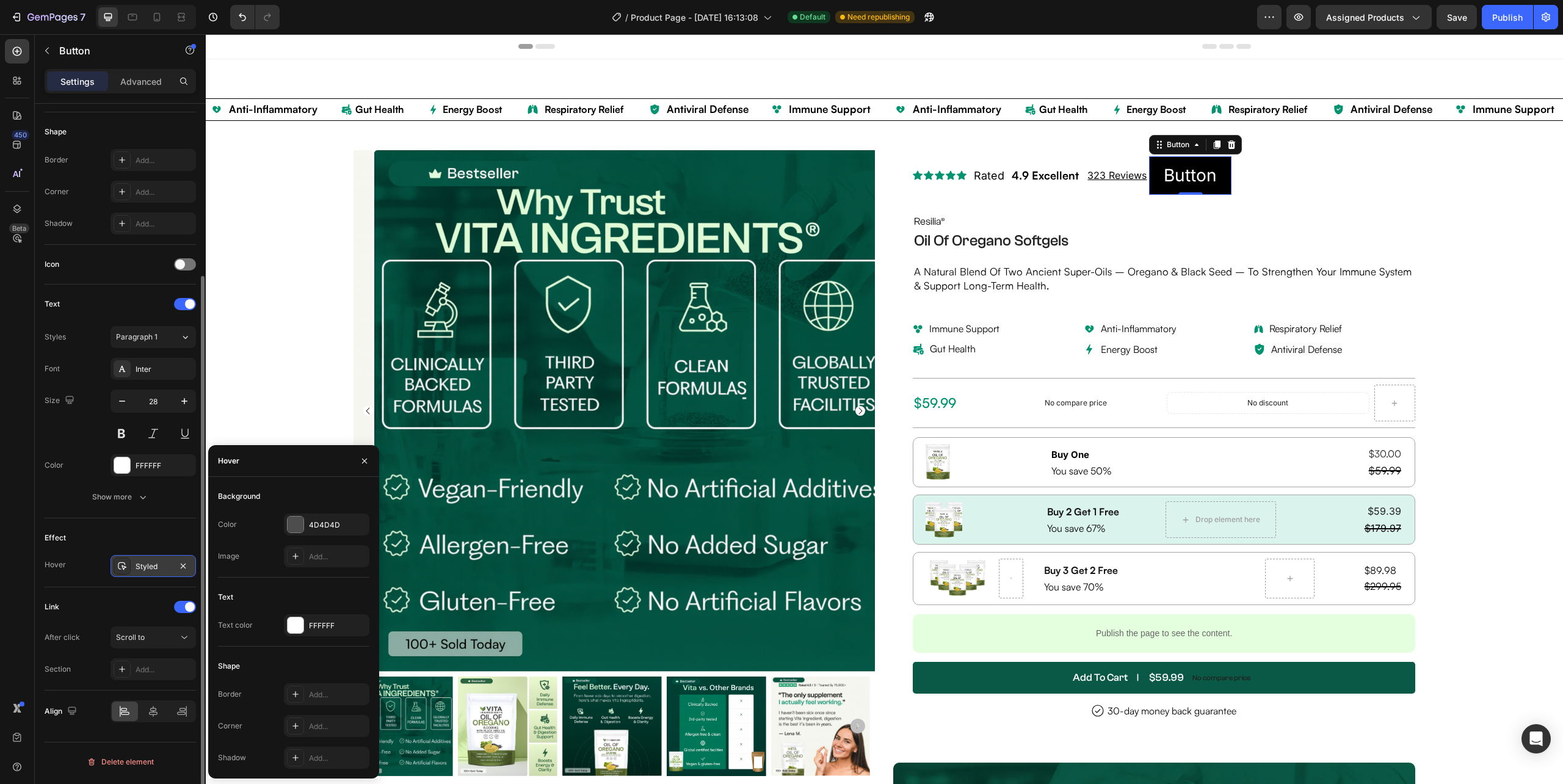
click at [144, 565] on div "Styled" at bounding box center [153, 566] width 35 height 11
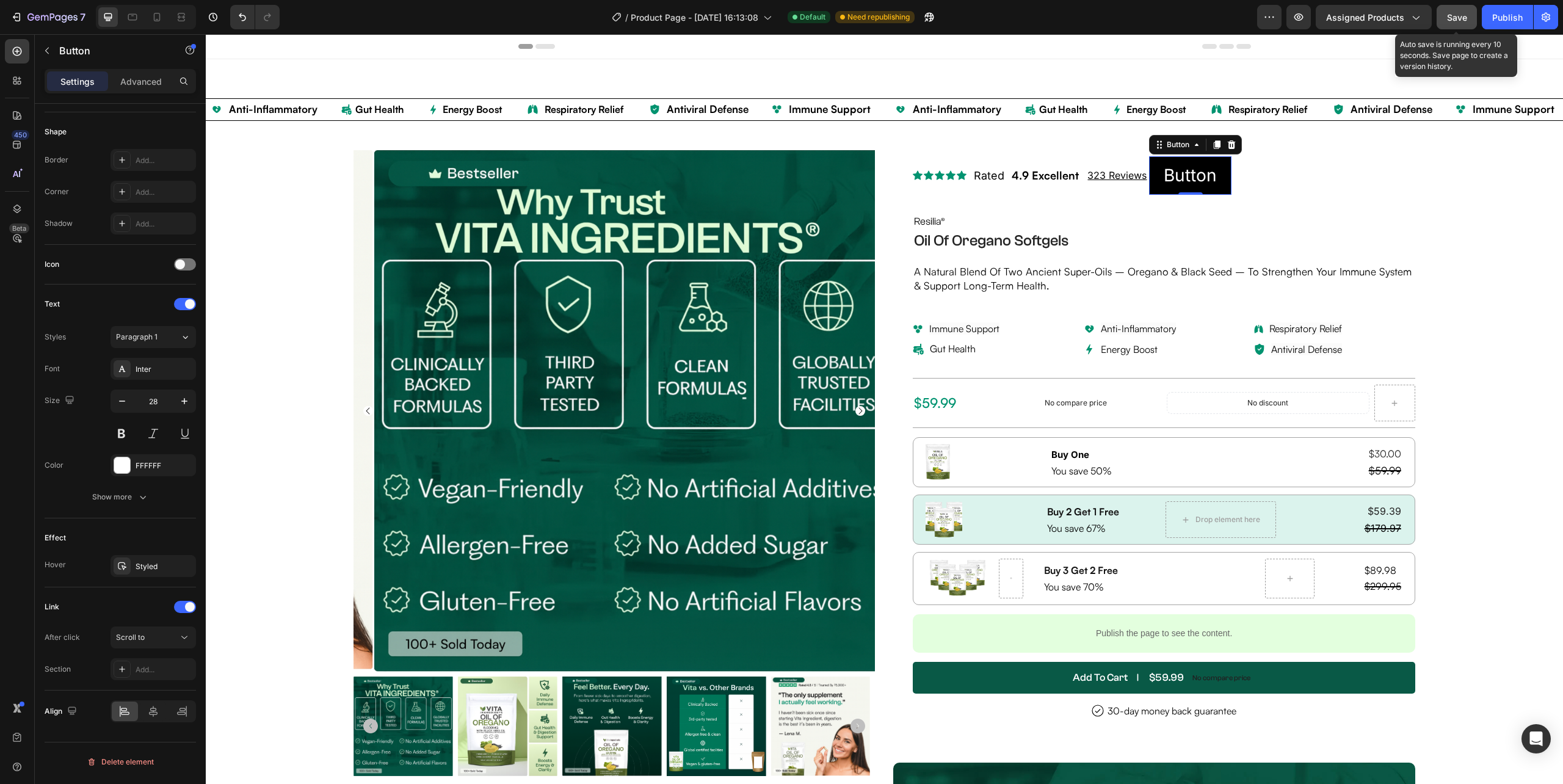
click at [1462, 20] on button "Save" at bounding box center [1457, 17] width 40 height 24
click at [1294, 17] on icon "button" at bounding box center [1299, 17] width 12 height 12
click at [1166, 177] on p "Button" at bounding box center [1191, 176] width 53 height 24
click at [1164, 181] on p "Button" at bounding box center [1191, 176] width 53 height 24
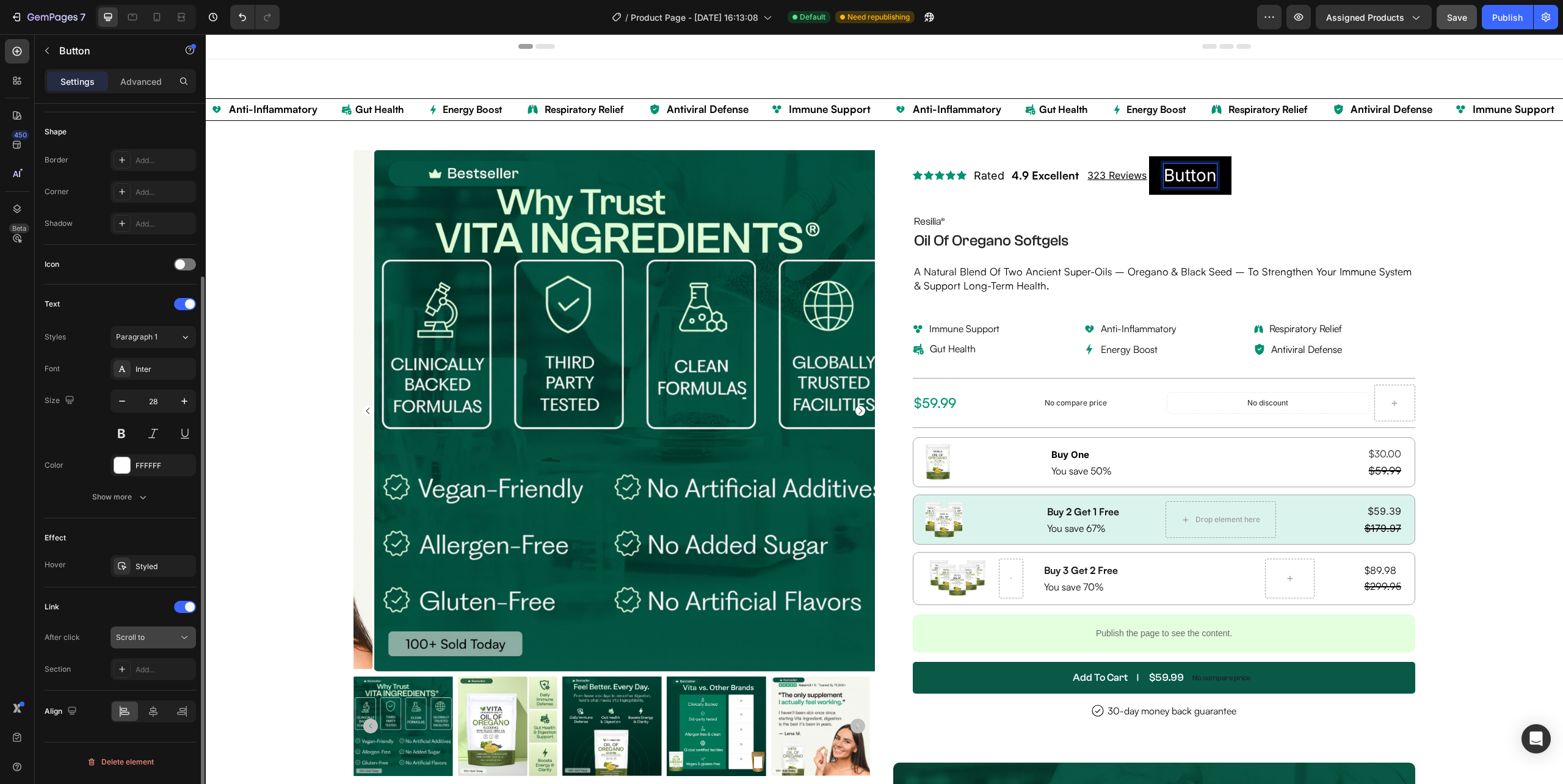
click at [179, 643] on icon at bounding box center [184, 637] width 12 height 12
click at [135, 641] on span "Scroll to" at bounding box center [130, 637] width 29 height 10
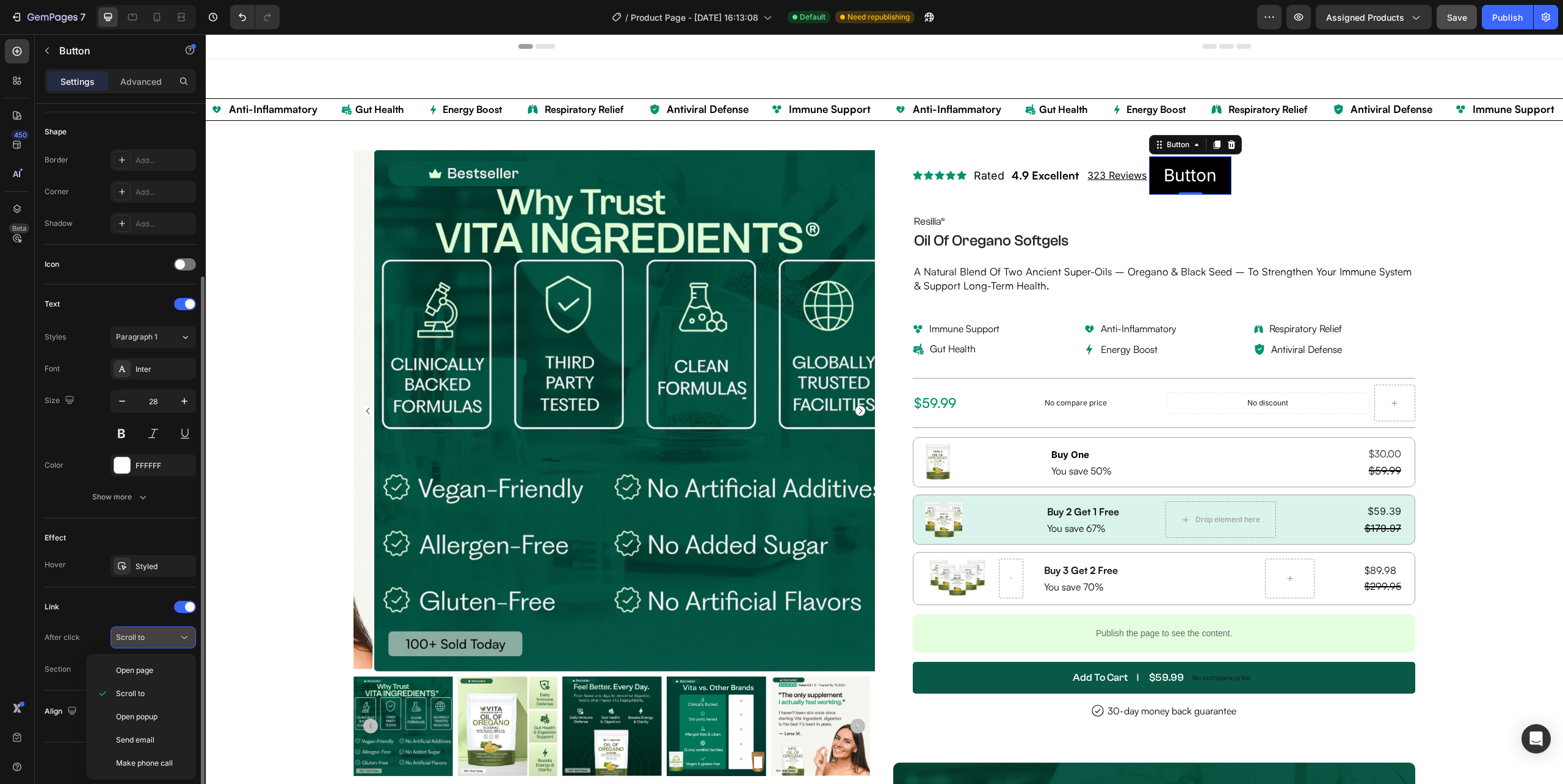
click at [135, 641] on span "Scroll to" at bounding box center [130, 637] width 29 height 10
click at [138, 670] on div "Add..." at bounding box center [164, 669] width 57 height 11
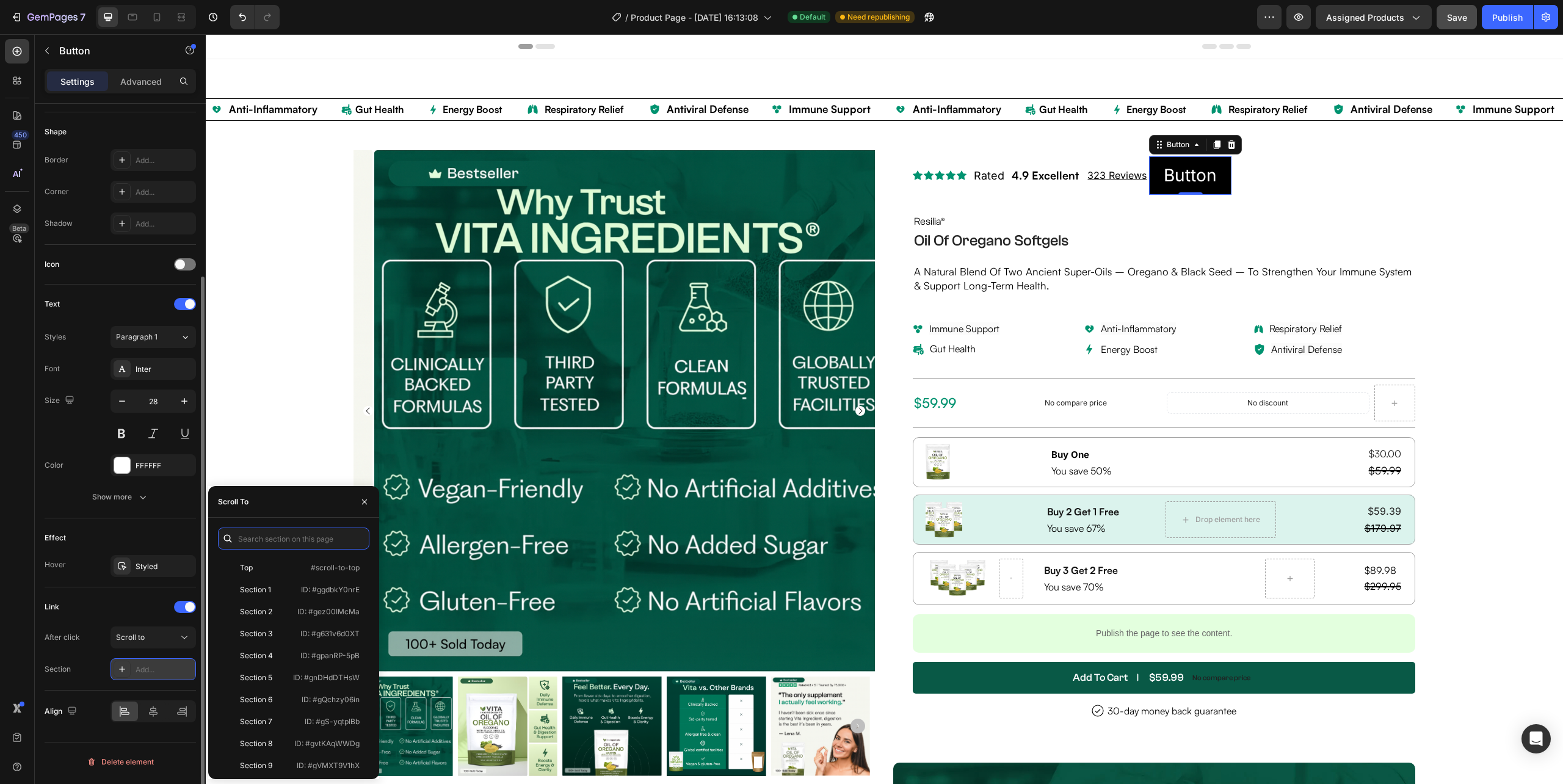
paste input ".g5Q4z2d88Q"
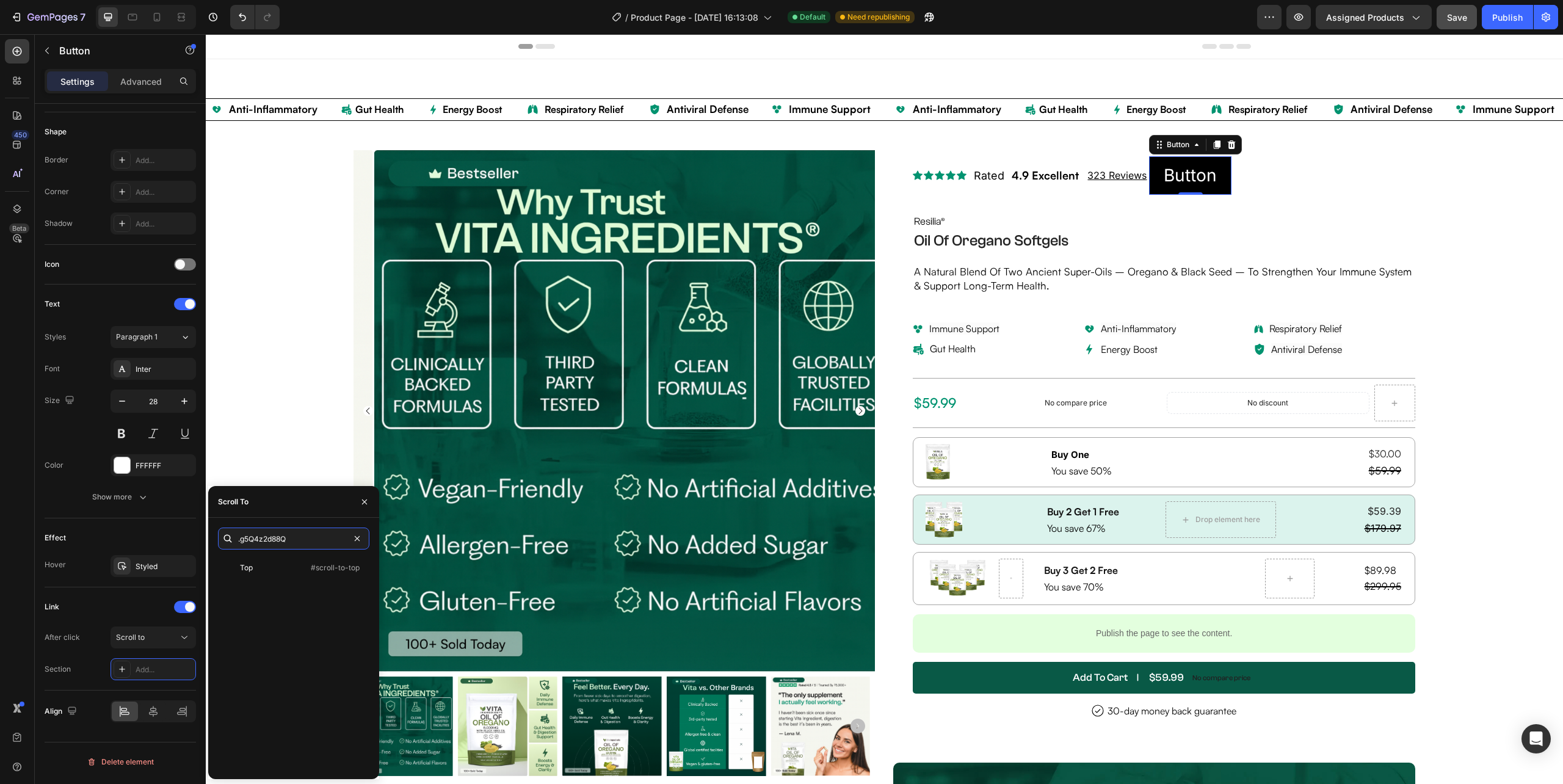
type input ".g5Q4z2d88Q"
click at [291, 572] on div "Top" at bounding box center [258, 568] width 71 height 11
click at [318, 536] on input ".g5Q4z2d88Q" at bounding box center [293, 538] width 151 height 22
click at [323, 573] on div "Top #scroll-to-top" at bounding box center [291, 568] width 146 height 22
click at [159, 670] on div "Top" at bounding box center [153, 669] width 35 height 11
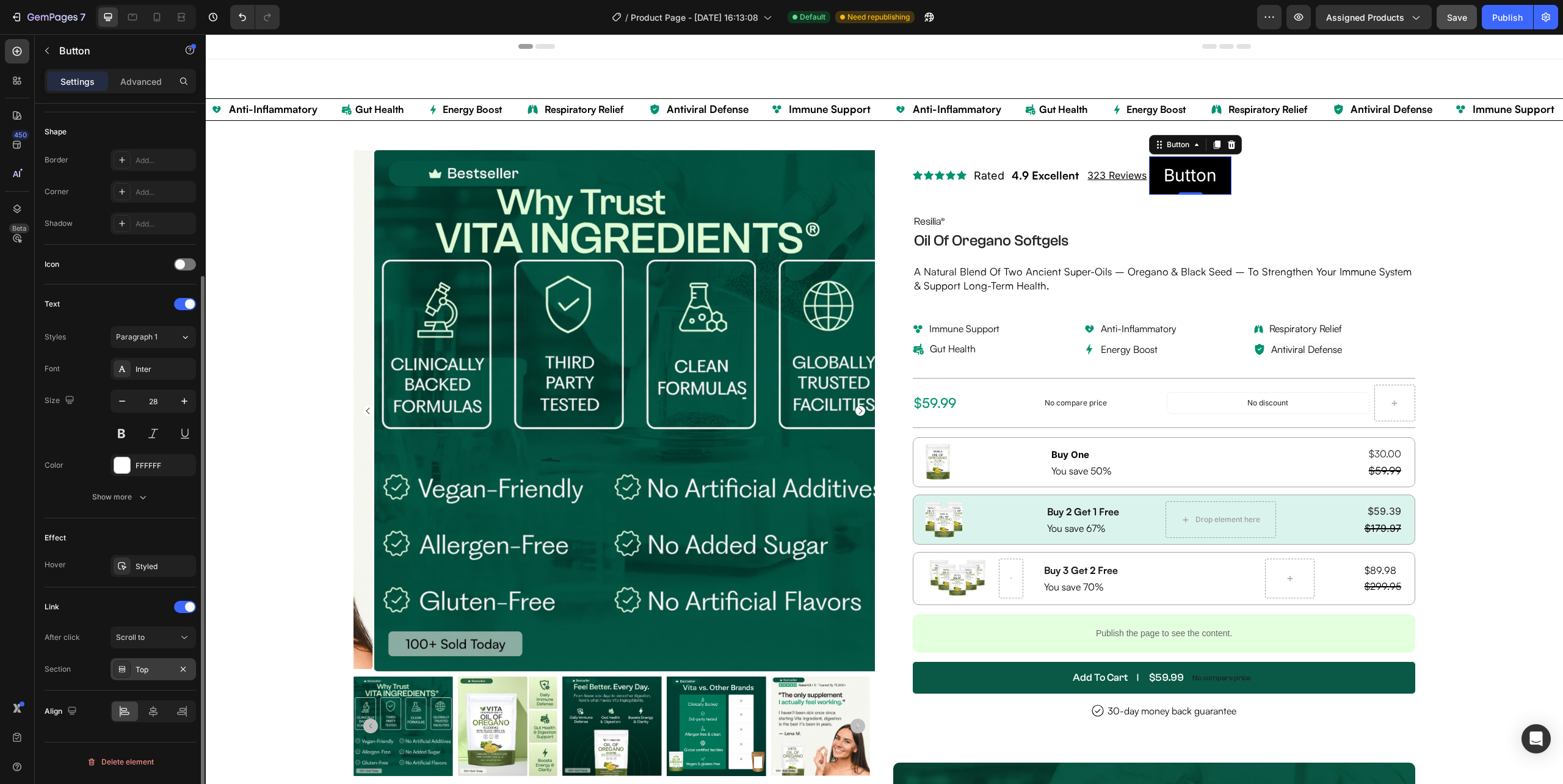
click at [152, 673] on div "Top" at bounding box center [153, 669] width 35 height 11
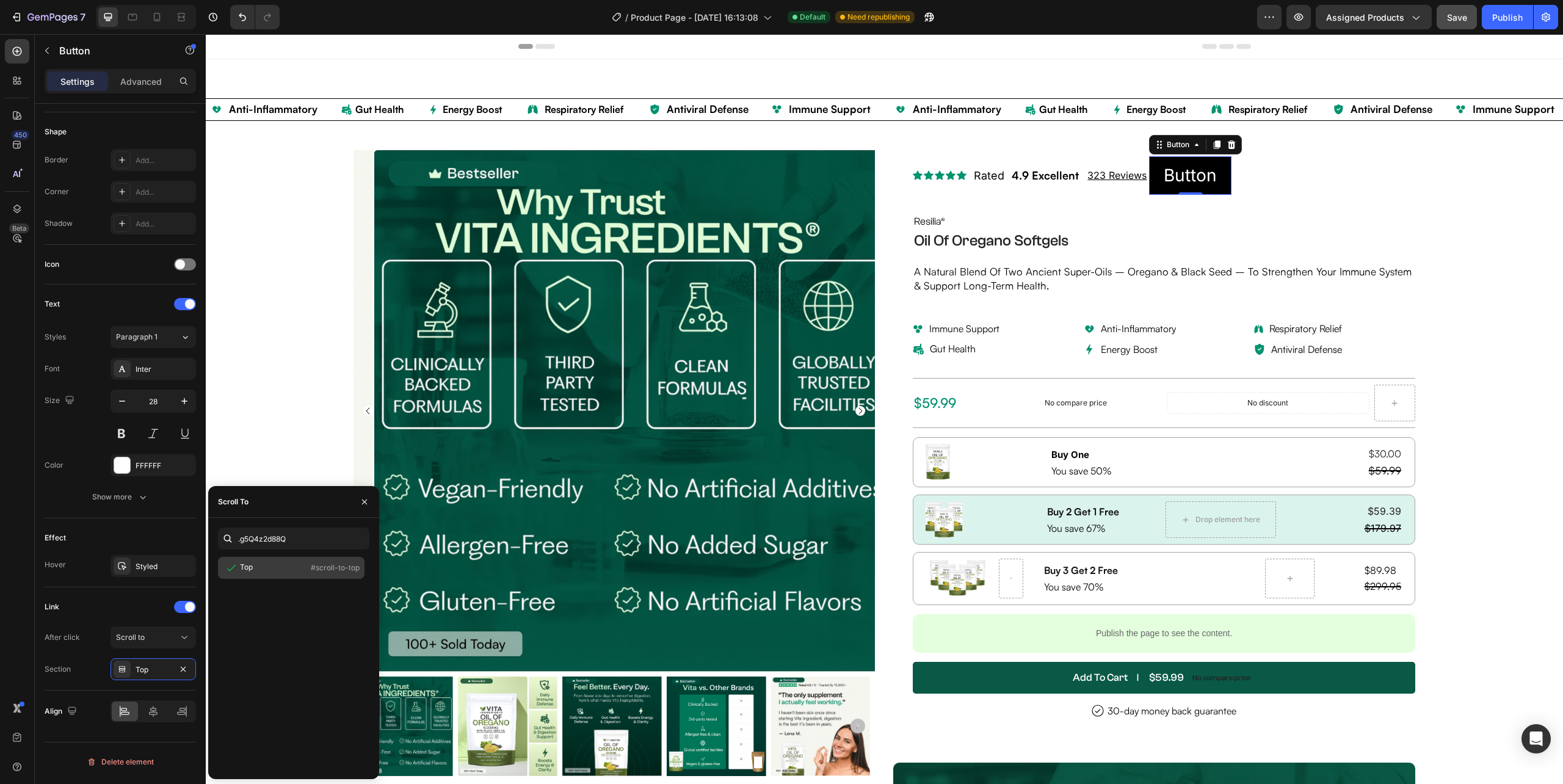
click at [342, 565] on p "#scroll-to-top" at bounding box center [335, 568] width 49 height 11
click at [241, 540] on input ".g5Q4z2d88Q" at bounding box center [293, 538] width 151 height 22
click at [179, 668] on icon "button" at bounding box center [183, 668] width 10 height 10
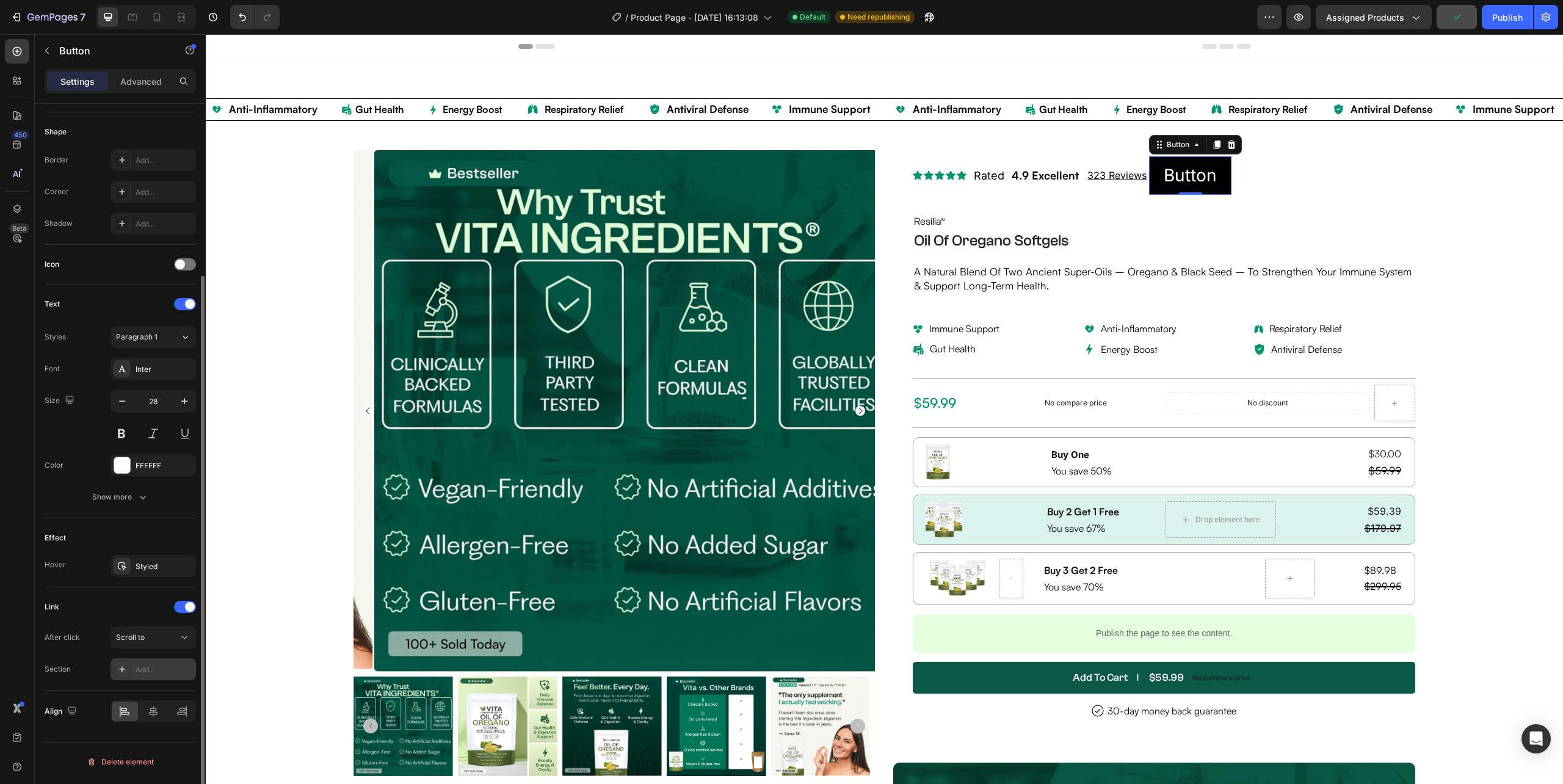
click at [145, 669] on div "Add..." at bounding box center [164, 669] width 57 height 11
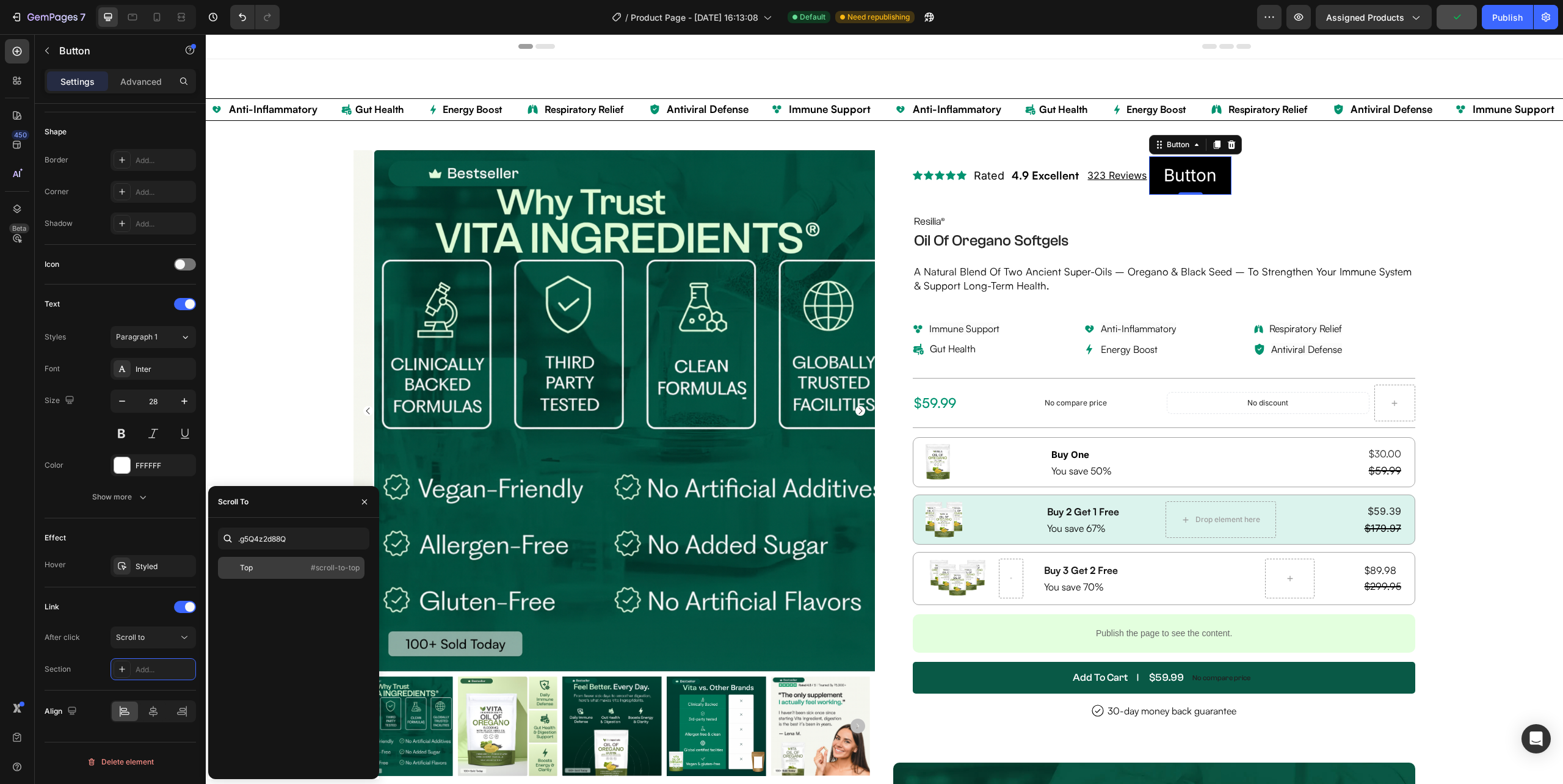
click at [328, 569] on p "#scroll-to-top" at bounding box center [335, 568] width 49 height 11
click at [155, 672] on div "Top" at bounding box center [153, 669] width 35 height 11
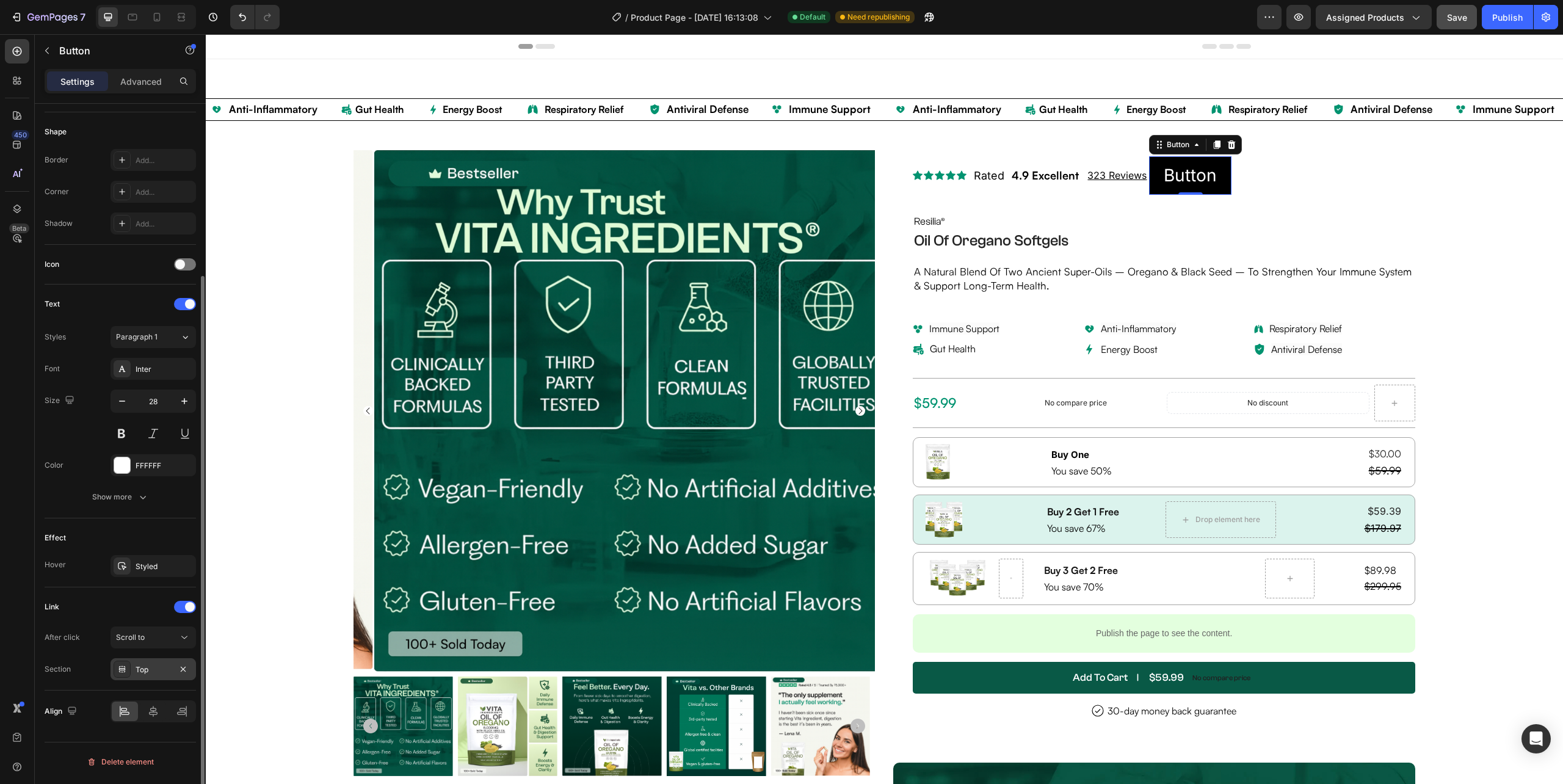
click at [155, 672] on div "Top" at bounding box center [153, 669] width 35 height 11
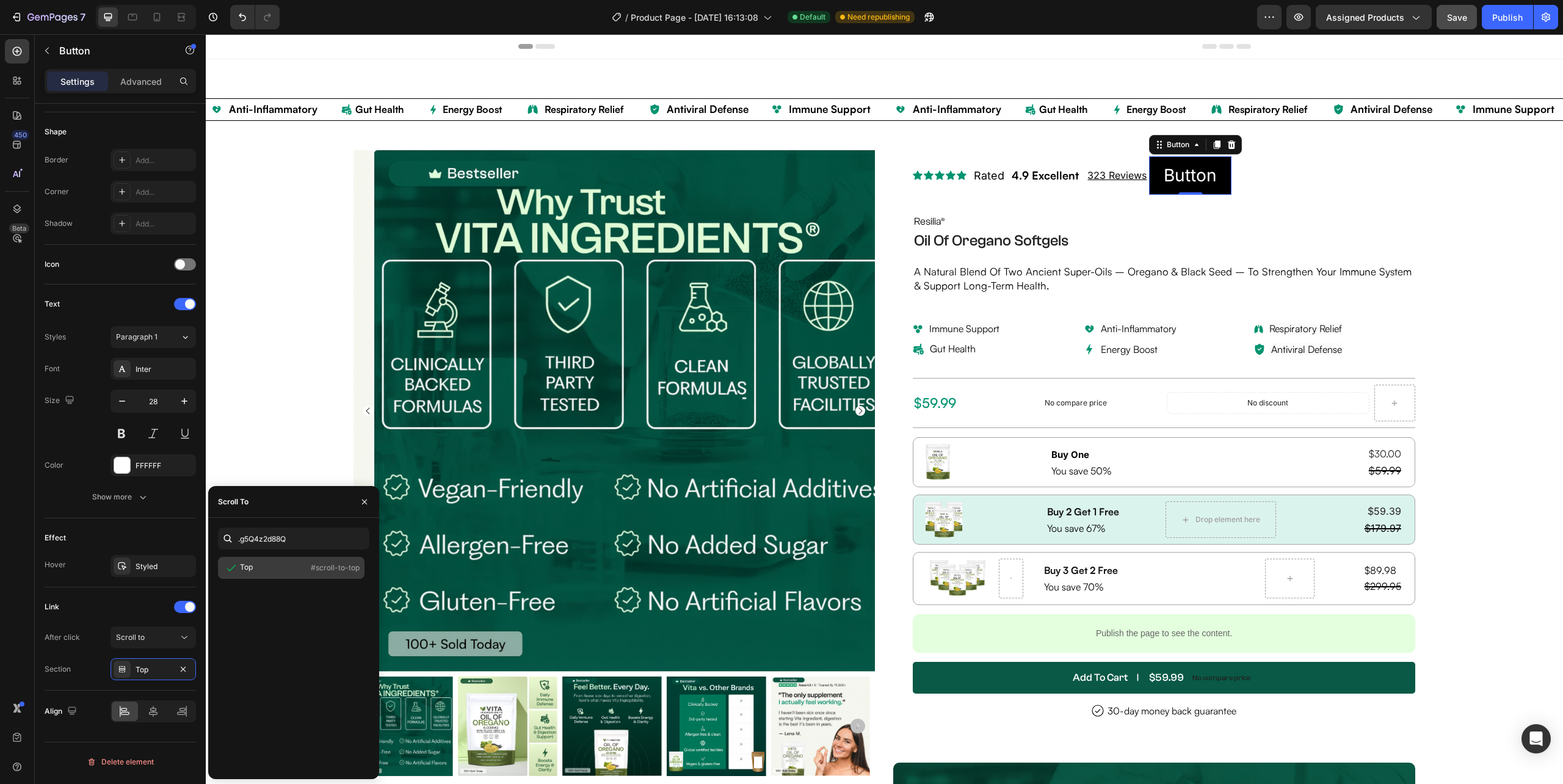
click at [297, 562] on div "Top #scroll-to-top" at bounding box center [291, 568] width 146 height 22
click at [1457, 17] on span "Save" at bounding box center [1458, 18] width 20 height 10
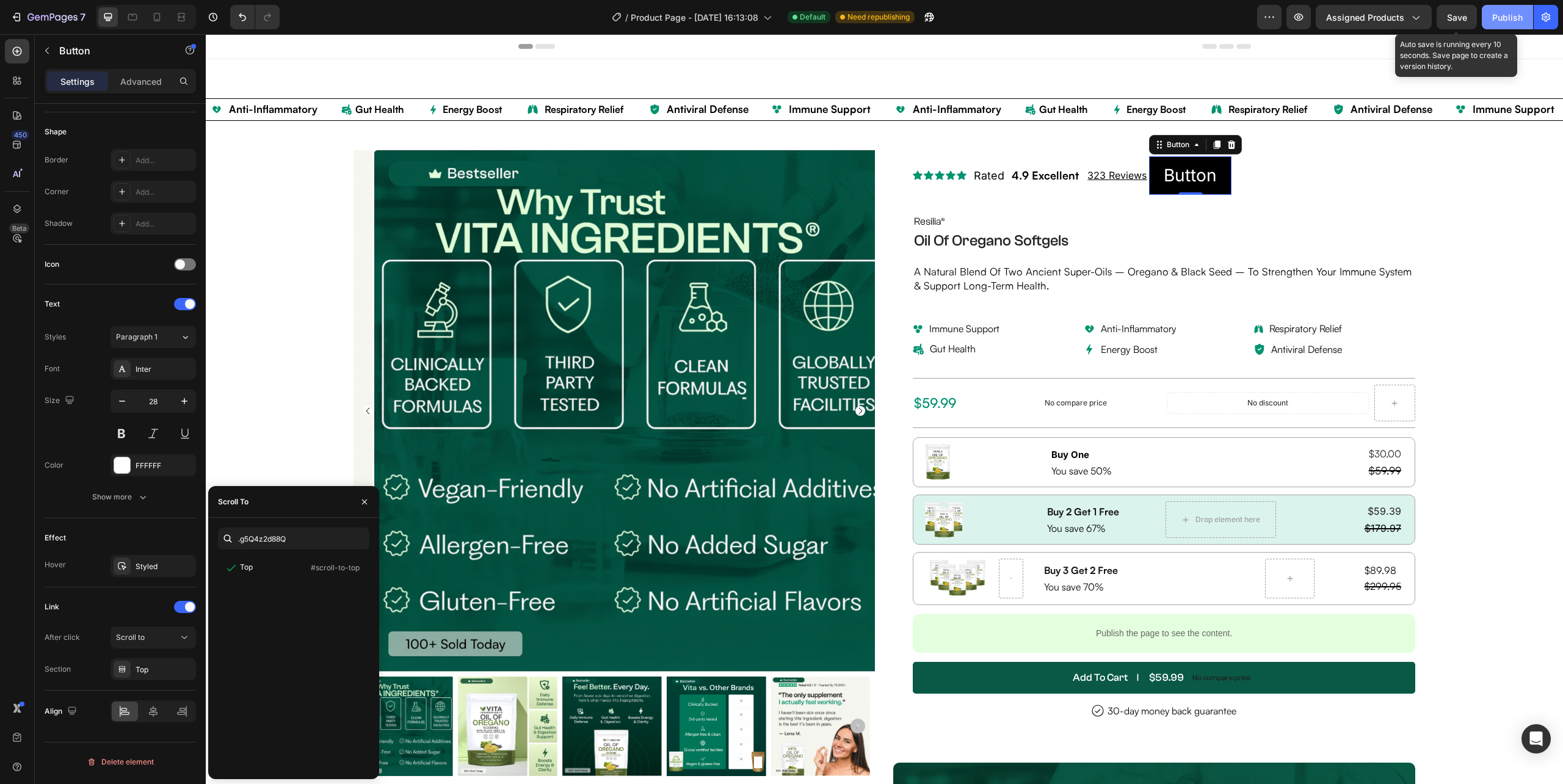
click at [1500, 20] on div "Publish" at bounding box center [1508, 18] width 31 height 13
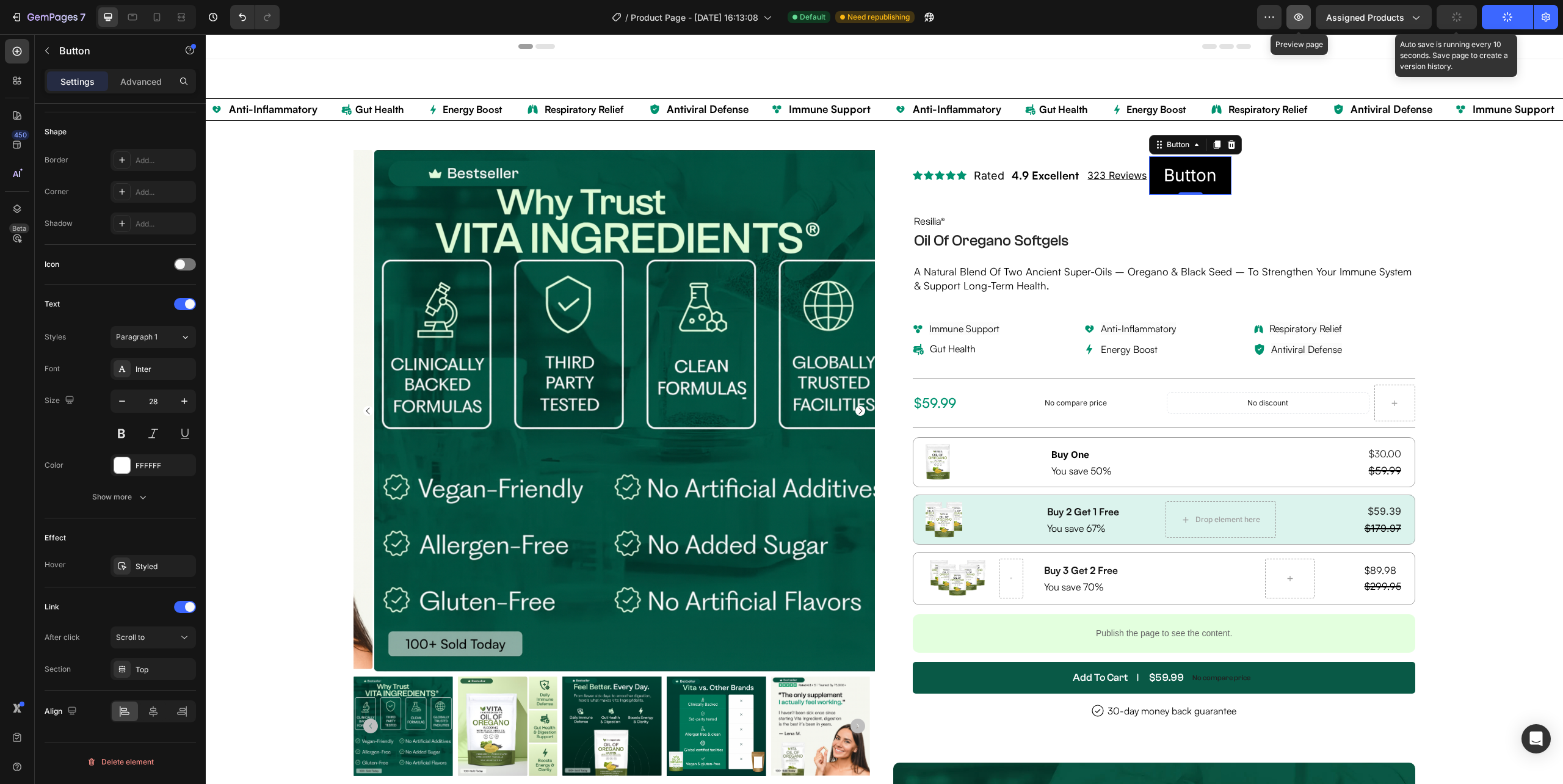
click at [1298, 23] on icon "button" at bounding box center [1299, 17] width 12 height 12
click at [1301, 13] on icon "button" at bounding box center [1299, 17] width 12 height 12
click at [154, 76] on p "Advanced" at bounding box center [140, 82] width 42 height 13
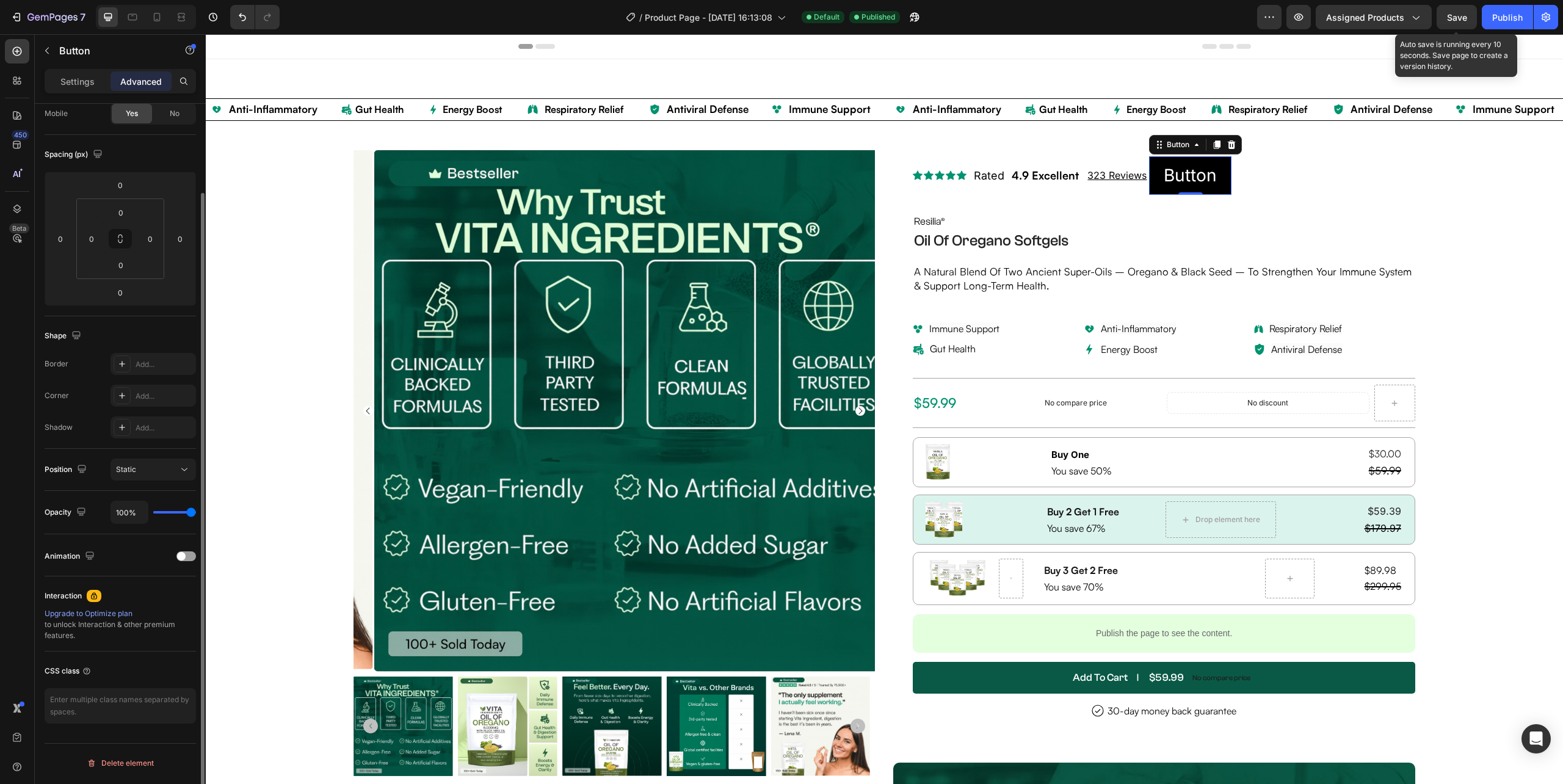
scroll to position [102, 0]
click at [91, 86] on p "Settings" at bounding box center [78, 82] width 34 height 13
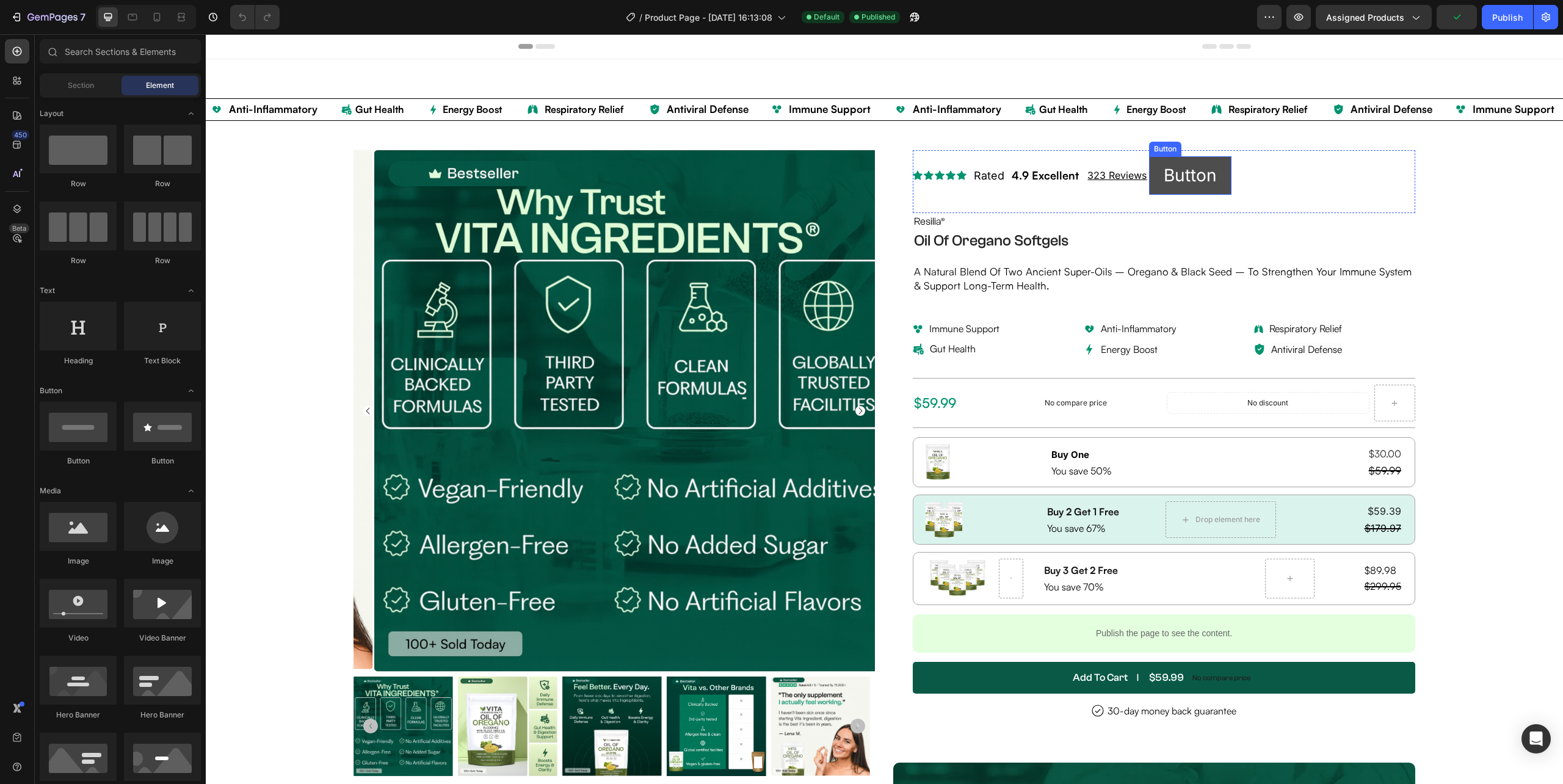
click at [1166, 190] on button "Button" at bounding box center [1191, 176] width 83 height 39
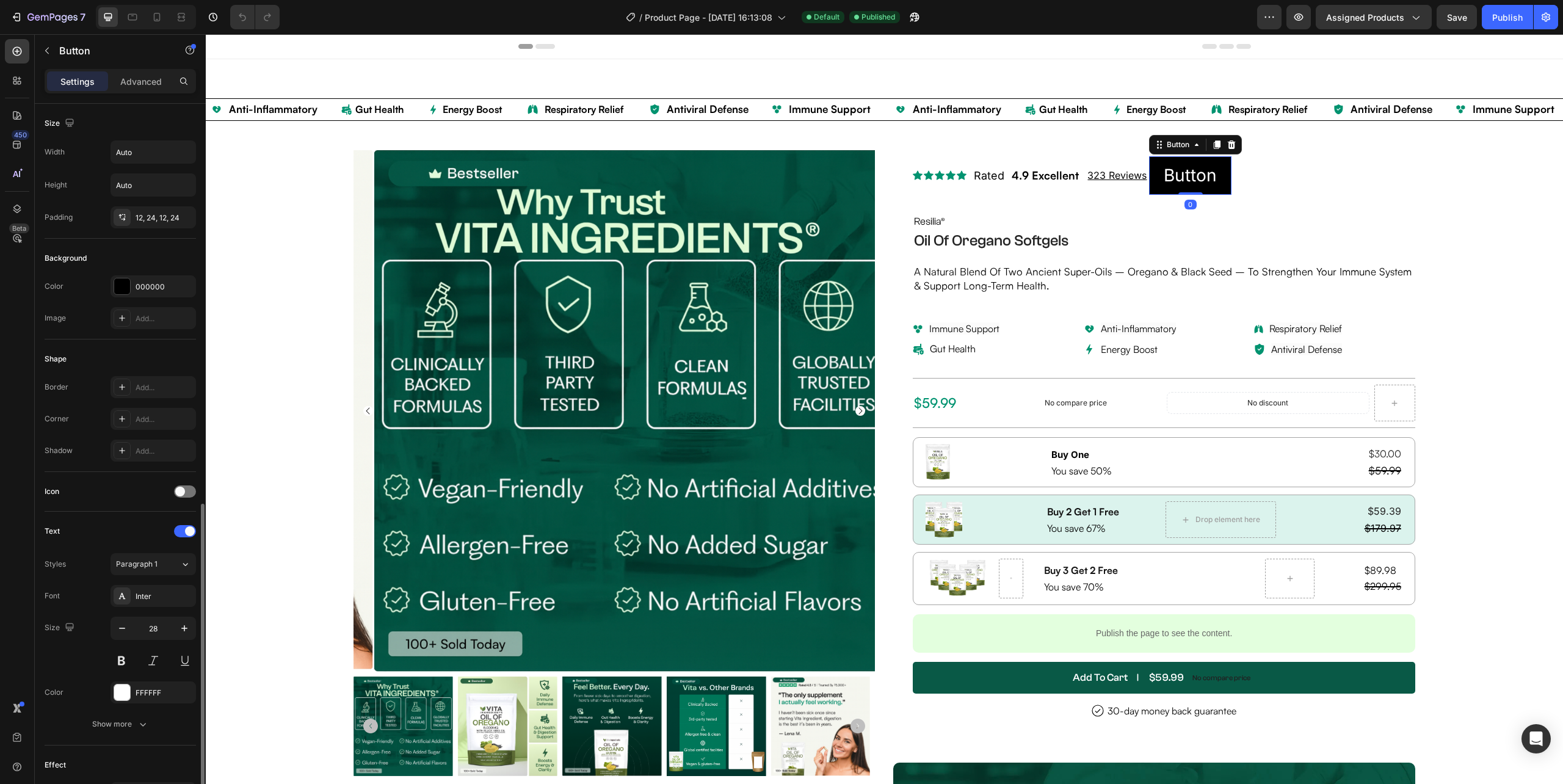
scroll to position [227, 0]
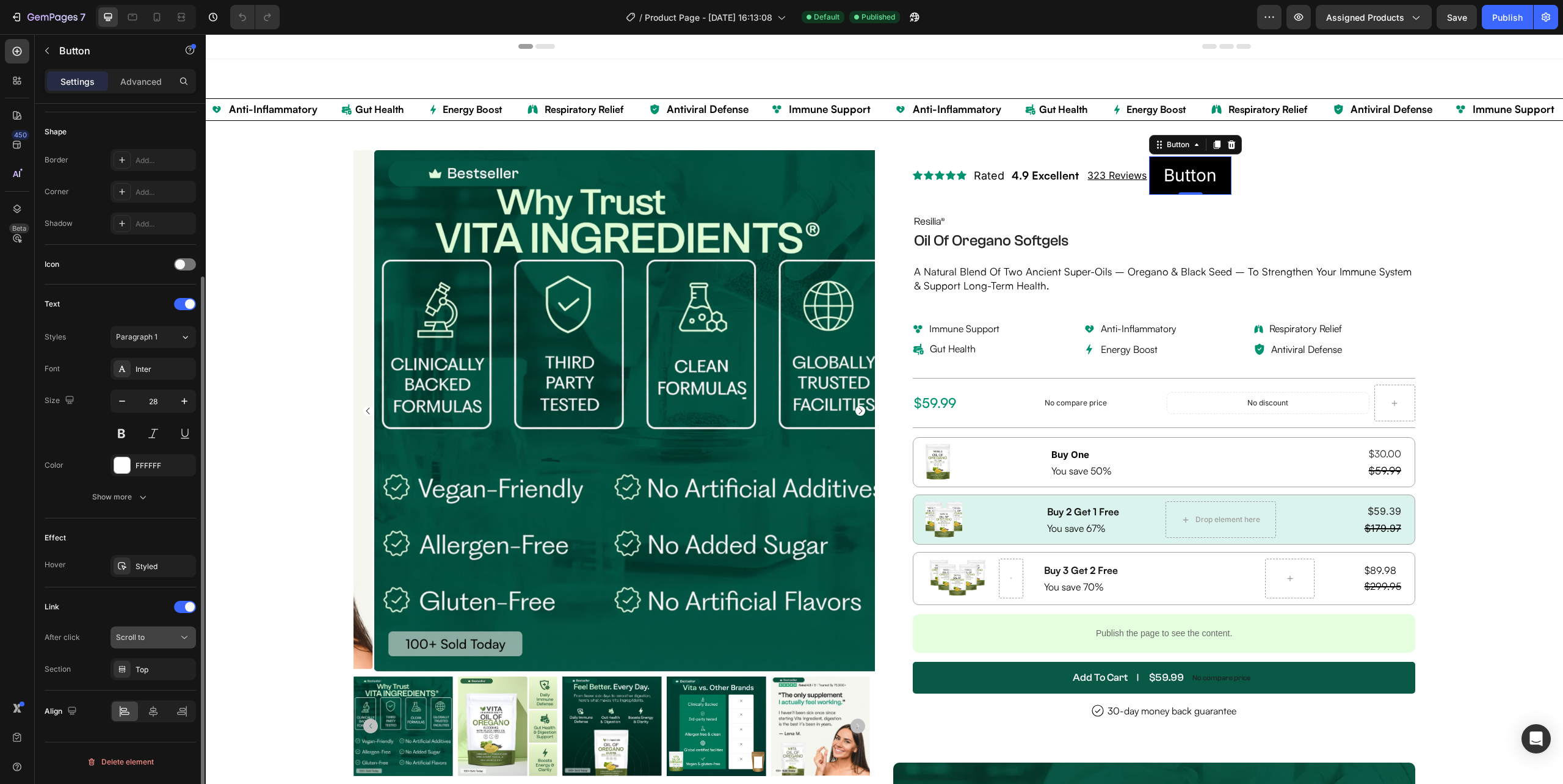
click at [142, 641] on span "Scroll to" at bounding box center [130, 637] width 29 height 10
click at [145, 679] on div "Top" at bounding box center [153, 669] width 86 height 22
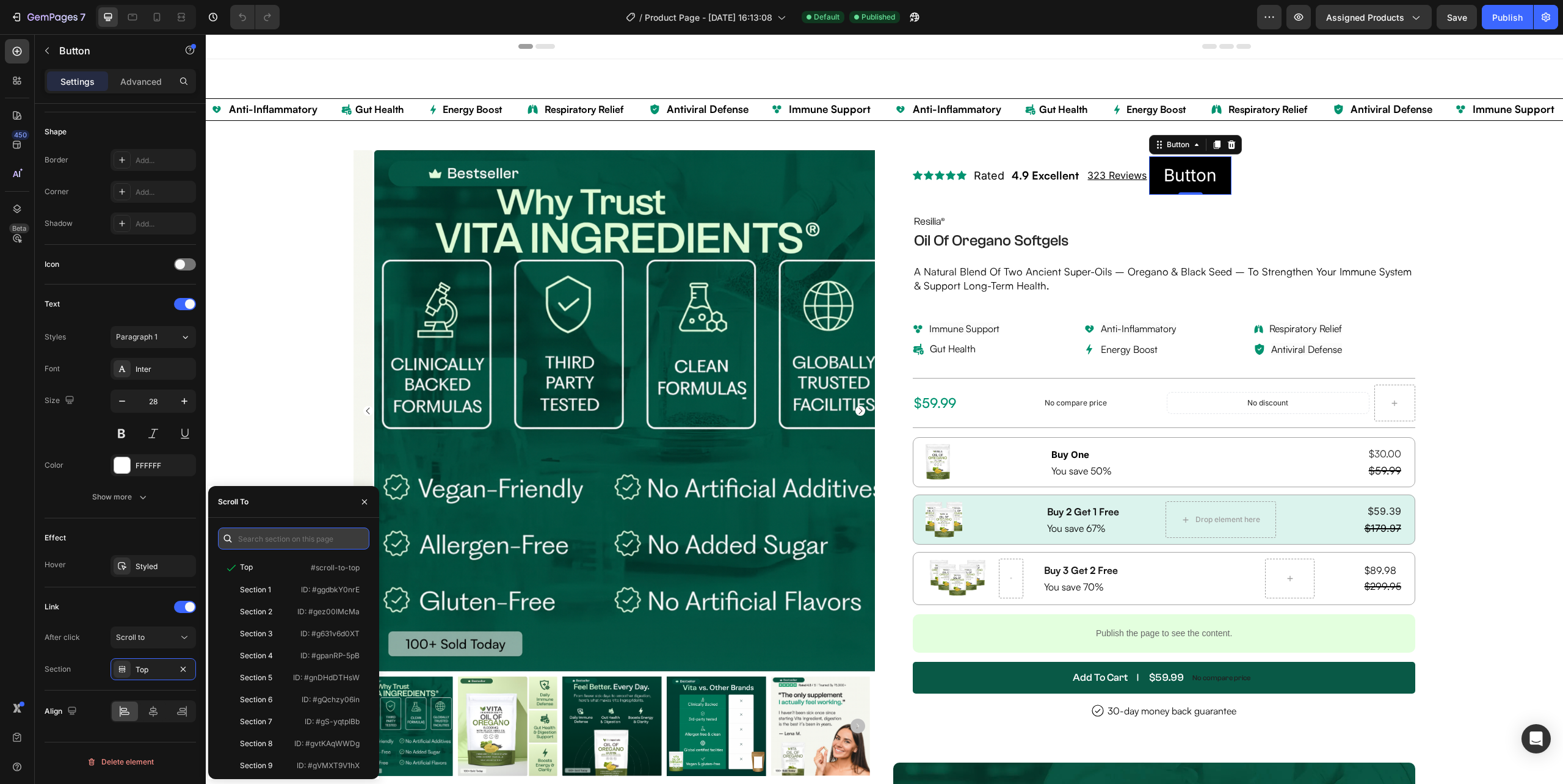
click at [288, 532] on input "text" at bounding box center [293, 538] width 151 height 22
paste input ".g5Q4z2d88Q"
type input ".g5Q4z2d88Q"
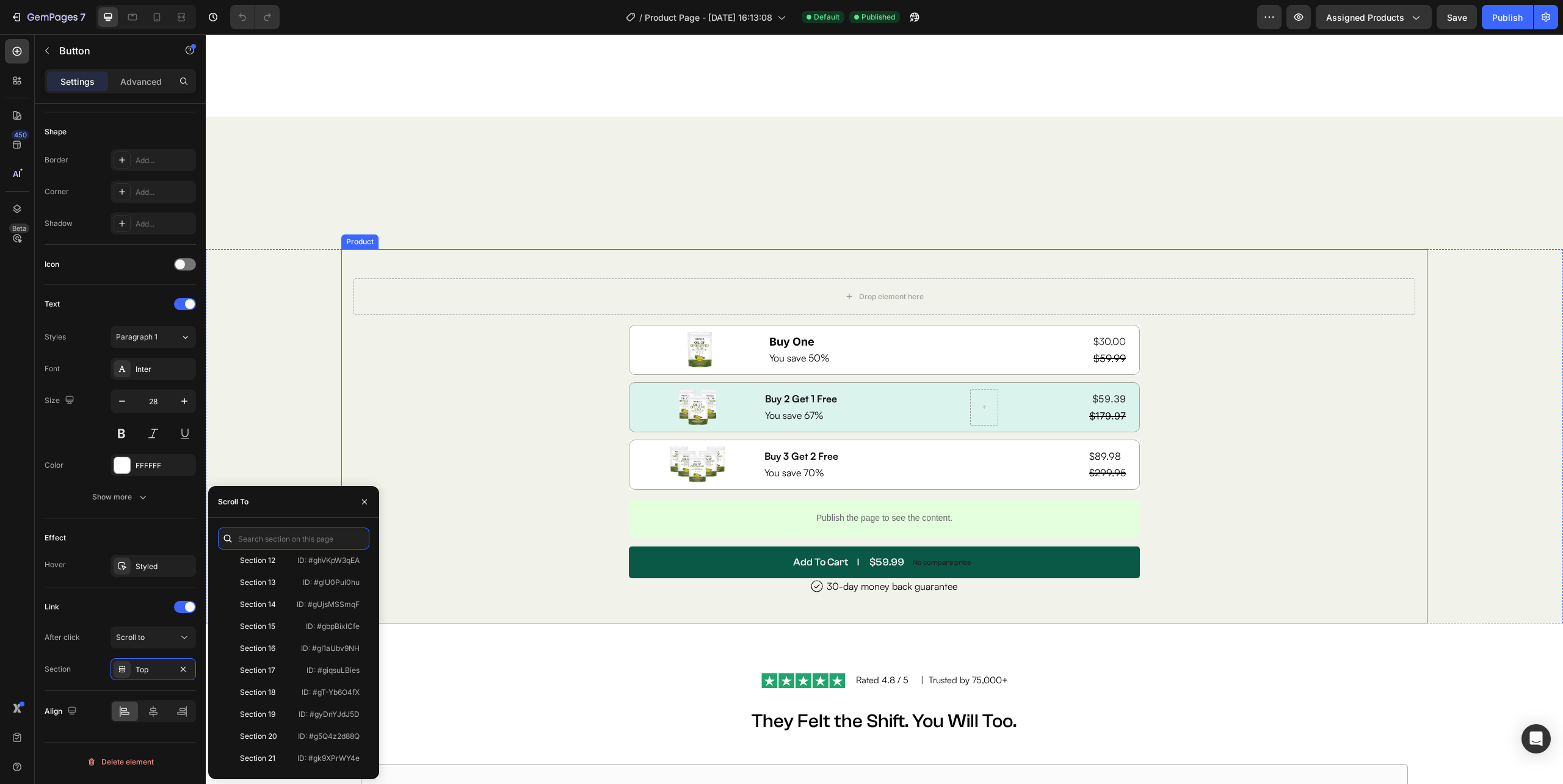
scroll to position [5860, 0]
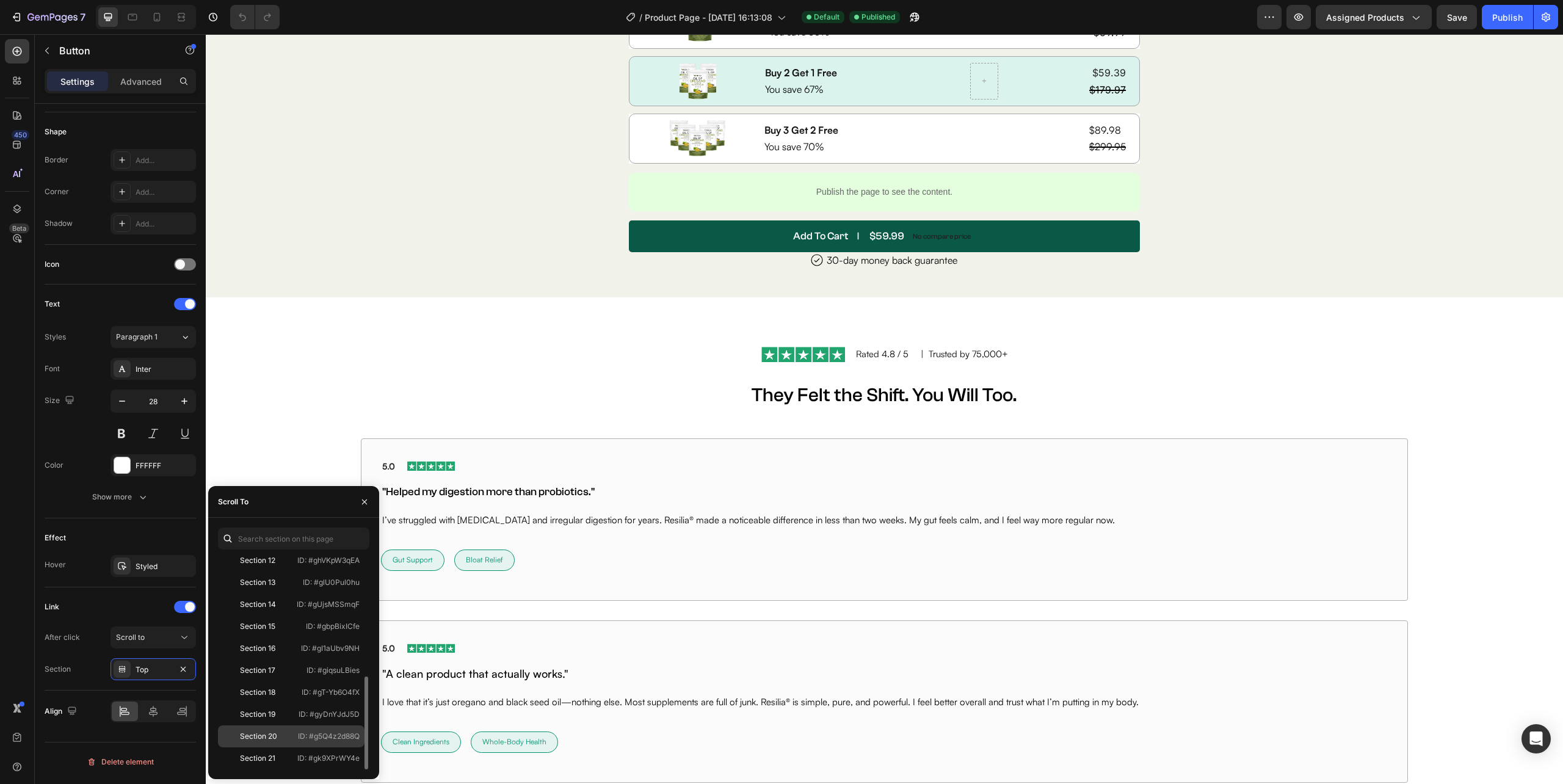
click at [338, 737] on p "ID: #g5Q4z2d88Q" at bounding box center [329, 736] width 61 height 11
click at [334, 736] on p "ID: #g5Q4z2d88Q" at bounding box center [329, 736] width 61 height 11
click at [135, 608] on div "Link" at bounding box center [120, 606] width 151 height 20
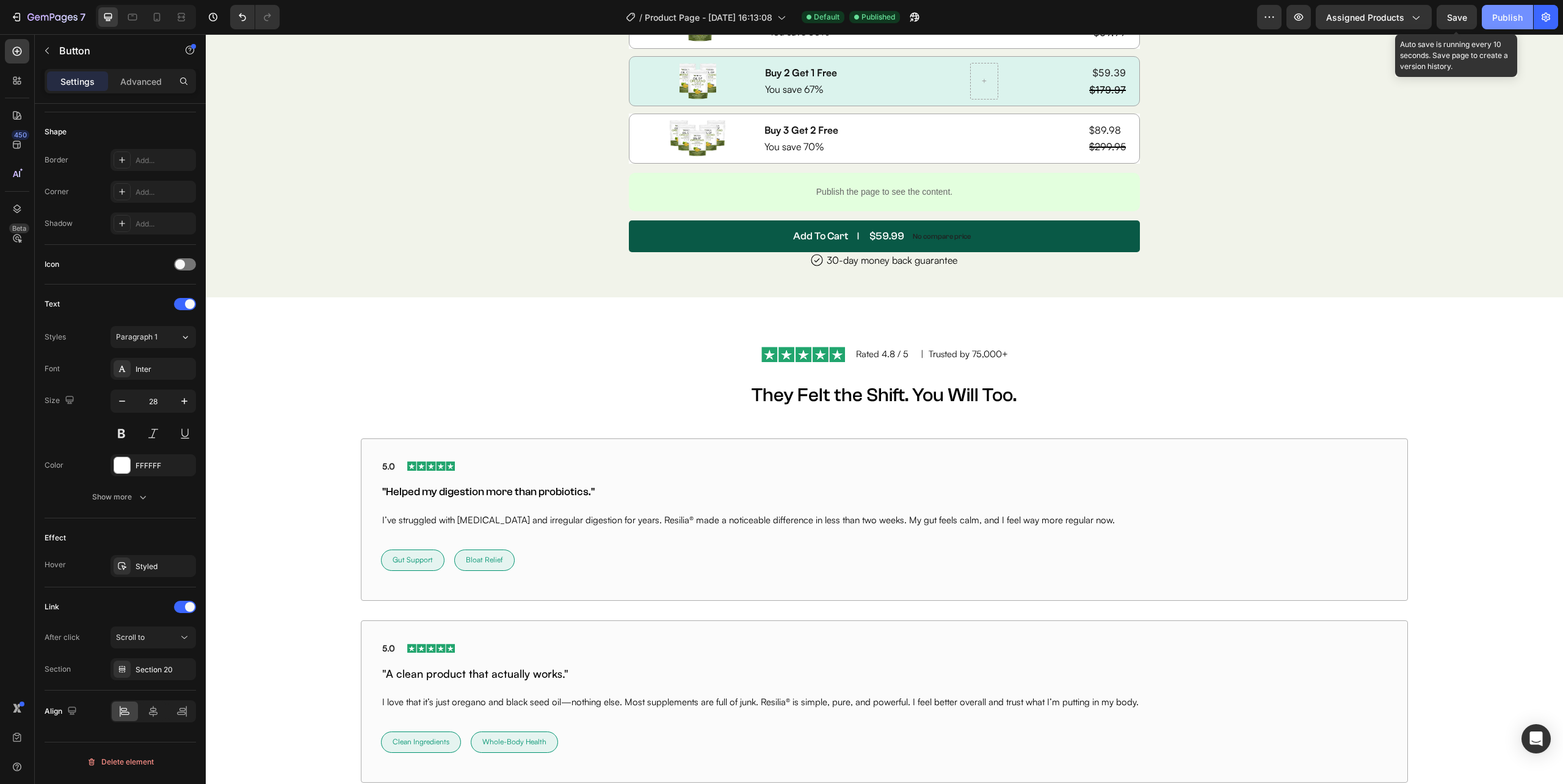
drag, startPoint x: 1457, startPoint y: 16, endPoint x: 1501, endPoint y: 18, distance: 44.0
click at [1456, 17] on span "Save" at bounding box center [1458, 18] width 20 height 10
click at [1501, 18] on div "Publish" at bounding box center [1508, 18] width 31 height 13
click at [1296, 15] on icon "button" at bounding box center [1299, 17] width 12 height 12
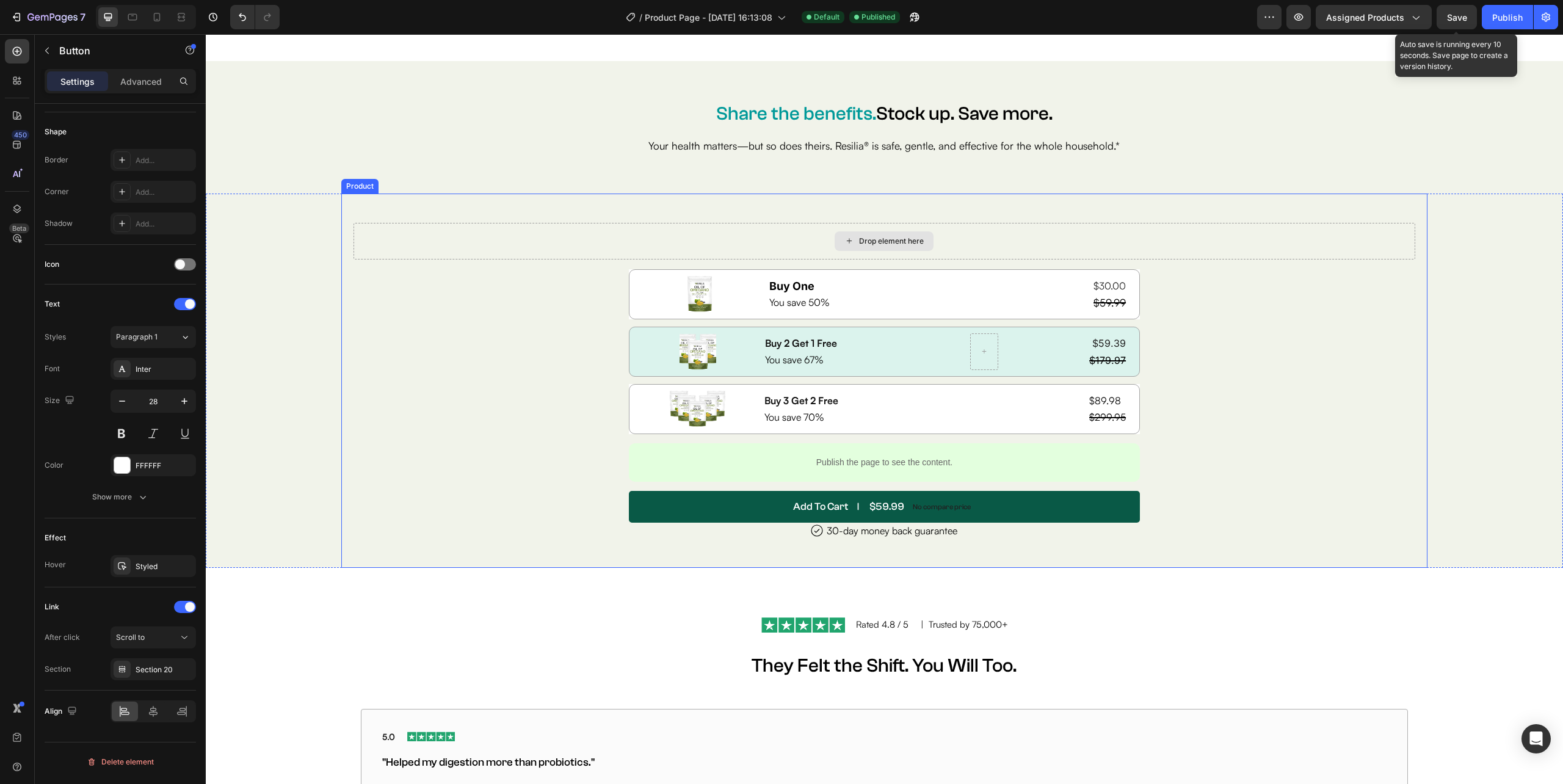
scroll to position [5533, 0]
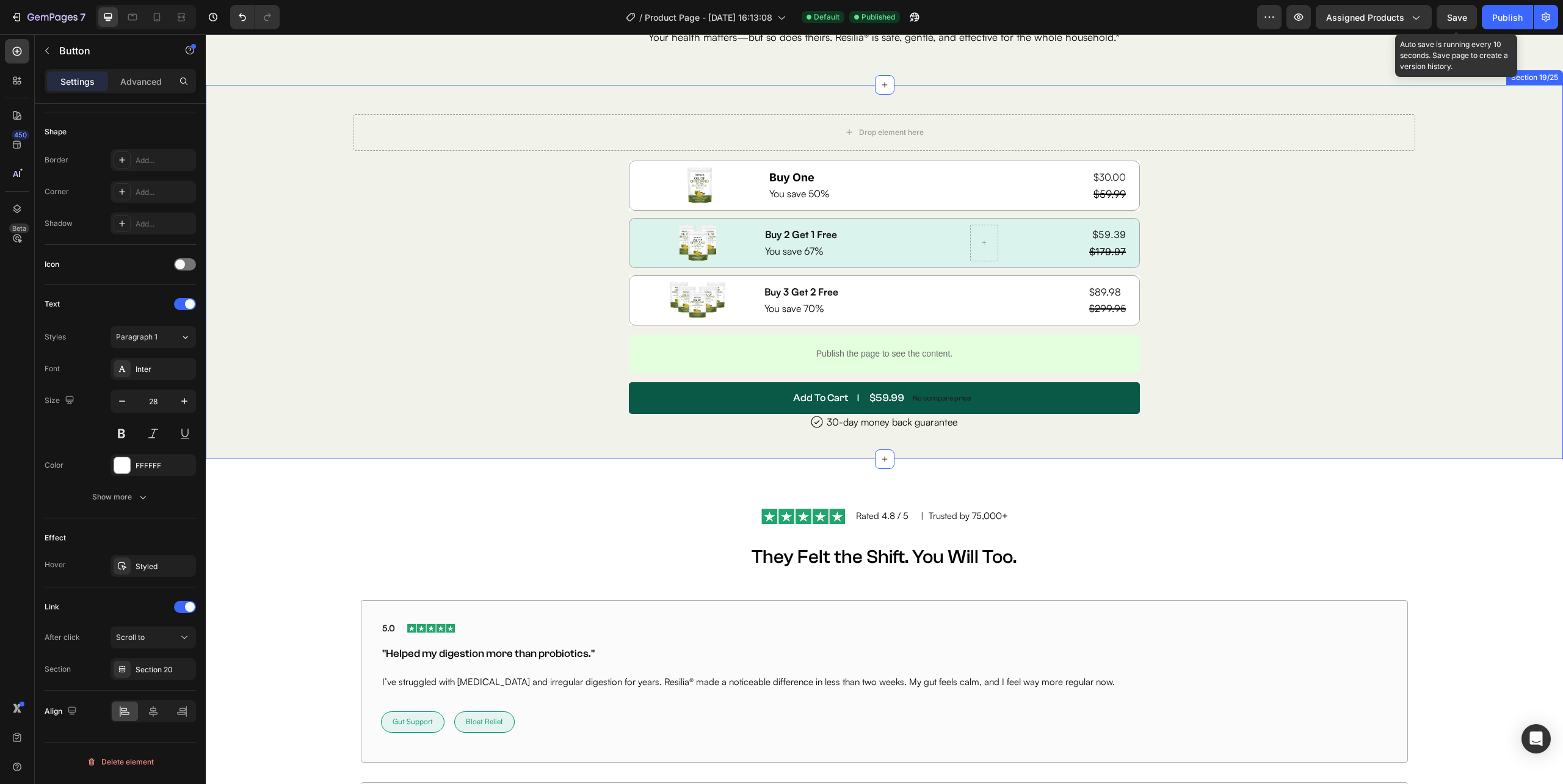
click at [275, 316] on div "Drop element here Image Buy One Heading You save 50% Text Block $30.00 Product …" at bounding box center [884, 272] width 1357 height 374
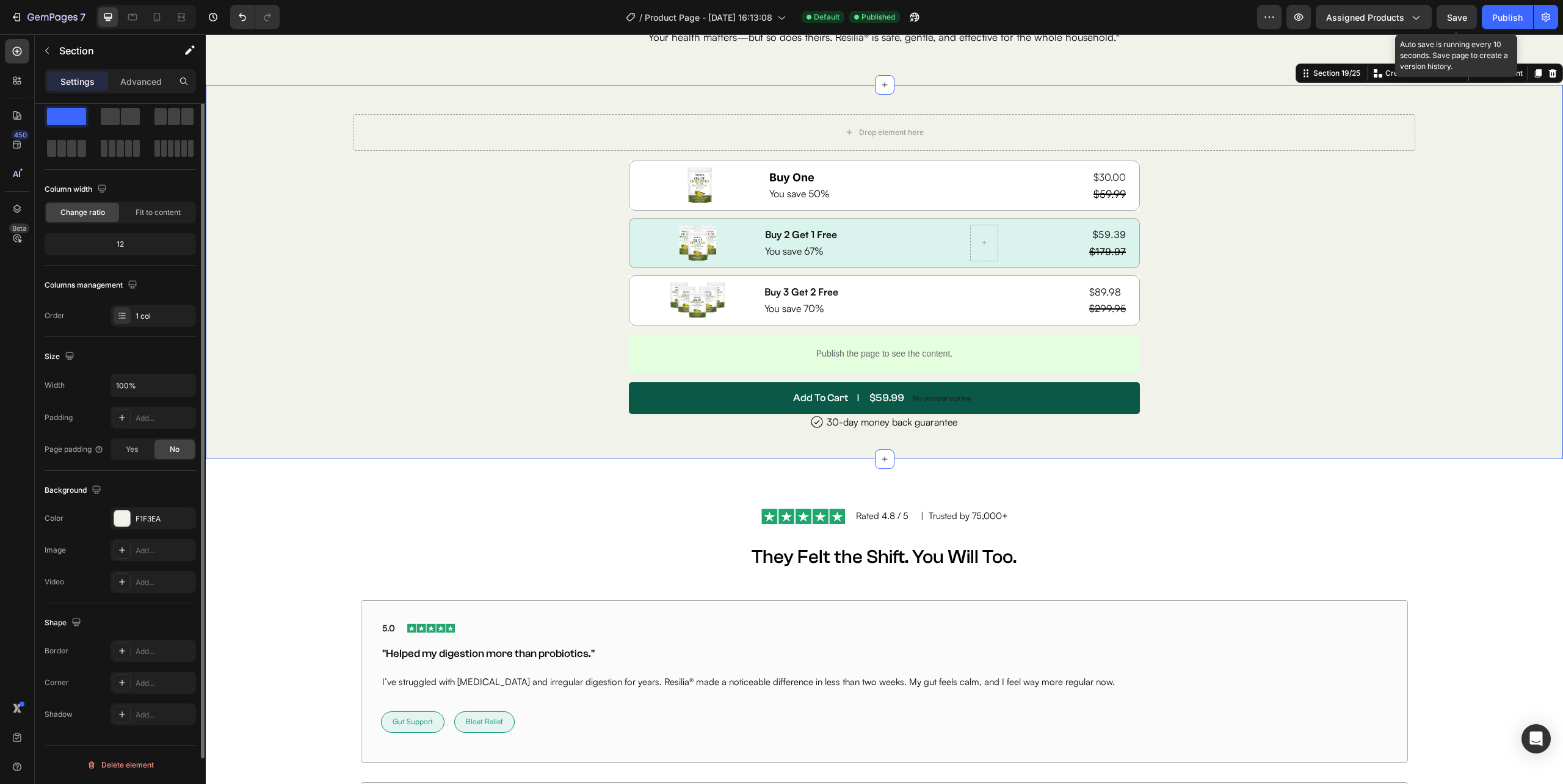
scroll to position [0, 0]
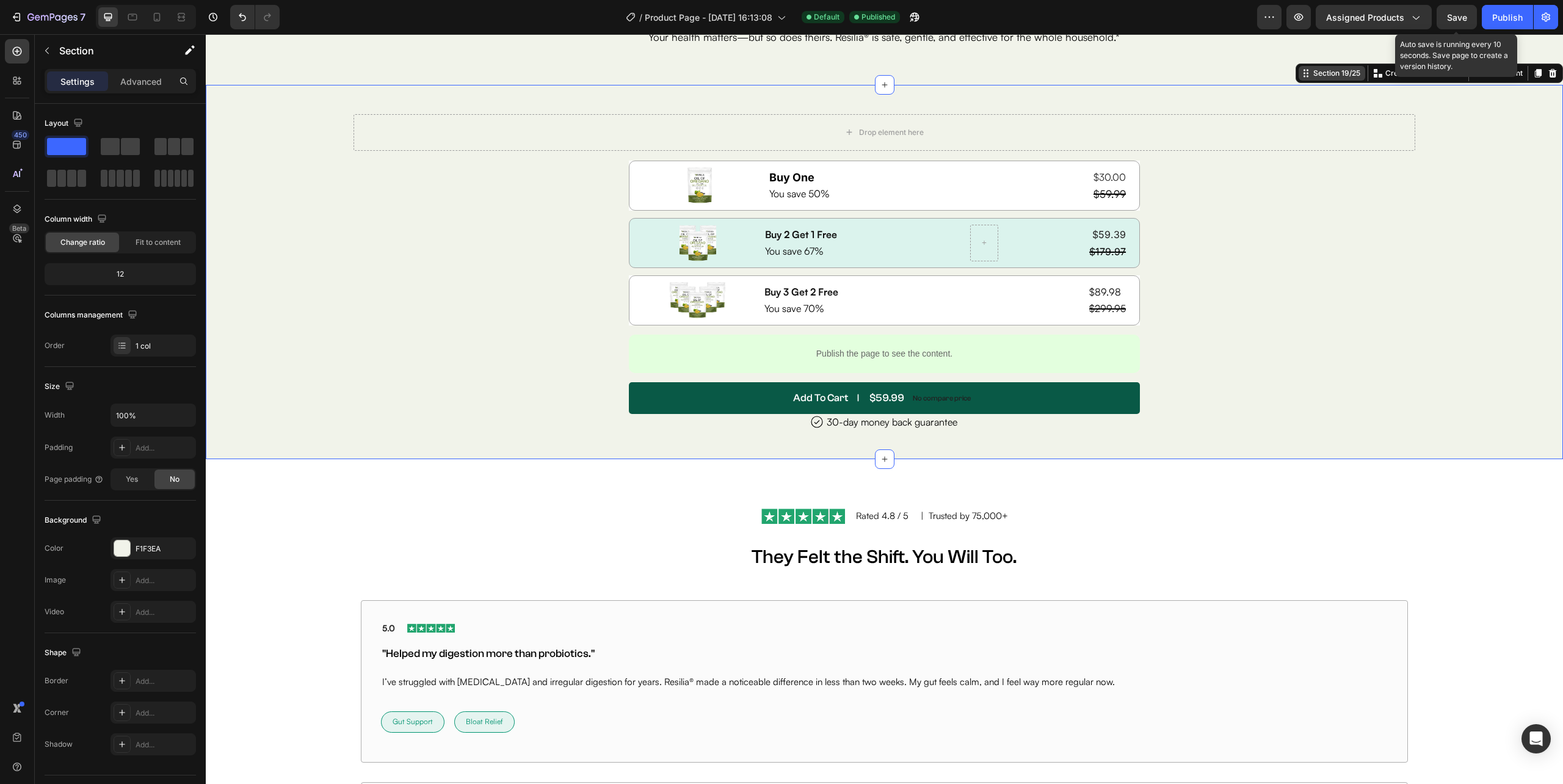
click at [1314, 79] on div "Section 19/25" at bounding box center [1337, 73] width 52 height 11
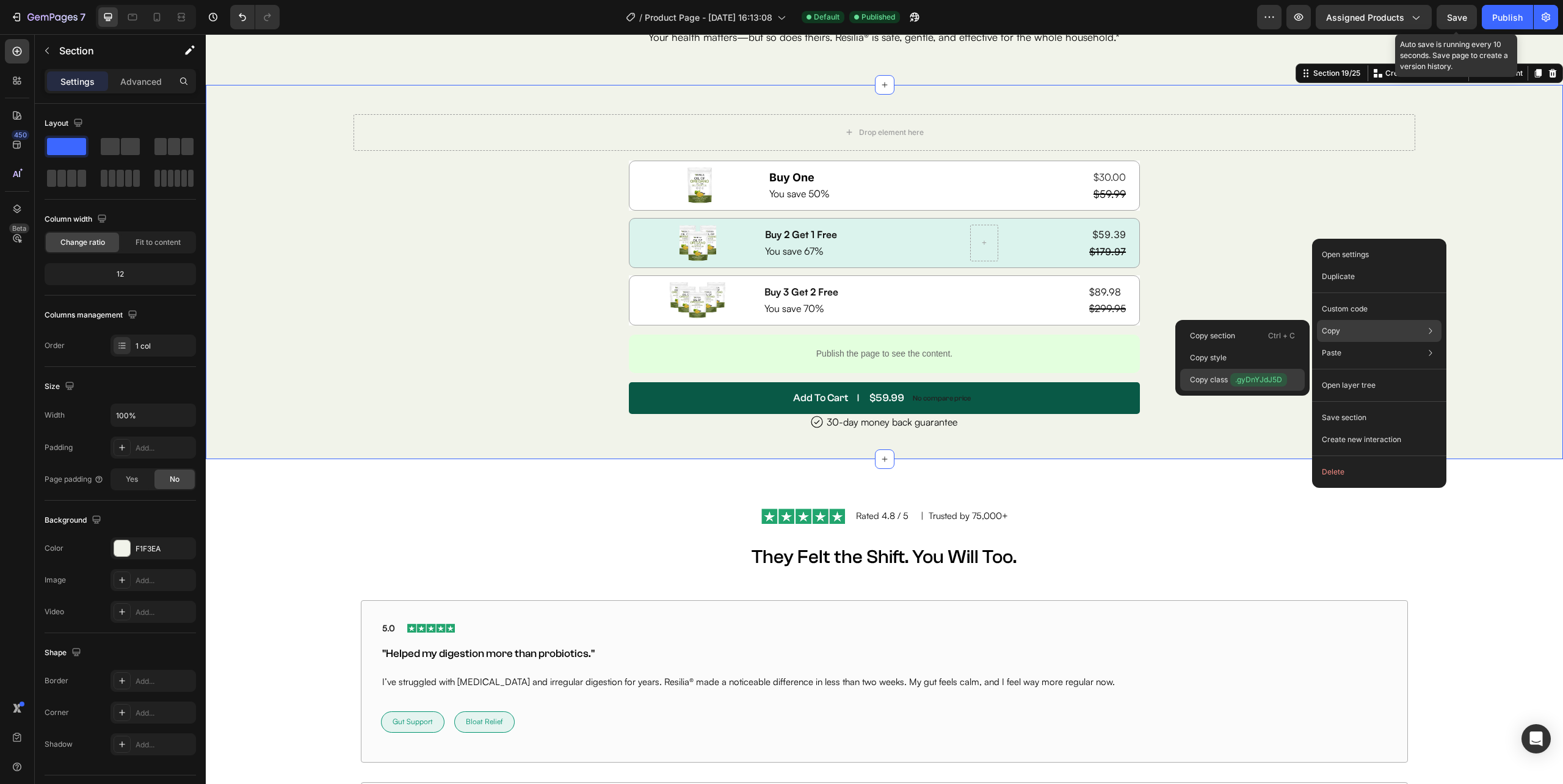
click at [1246, 377] on span ".gyDnYJdJ5D" at bounding box center [1259, 380] width 57 height 13
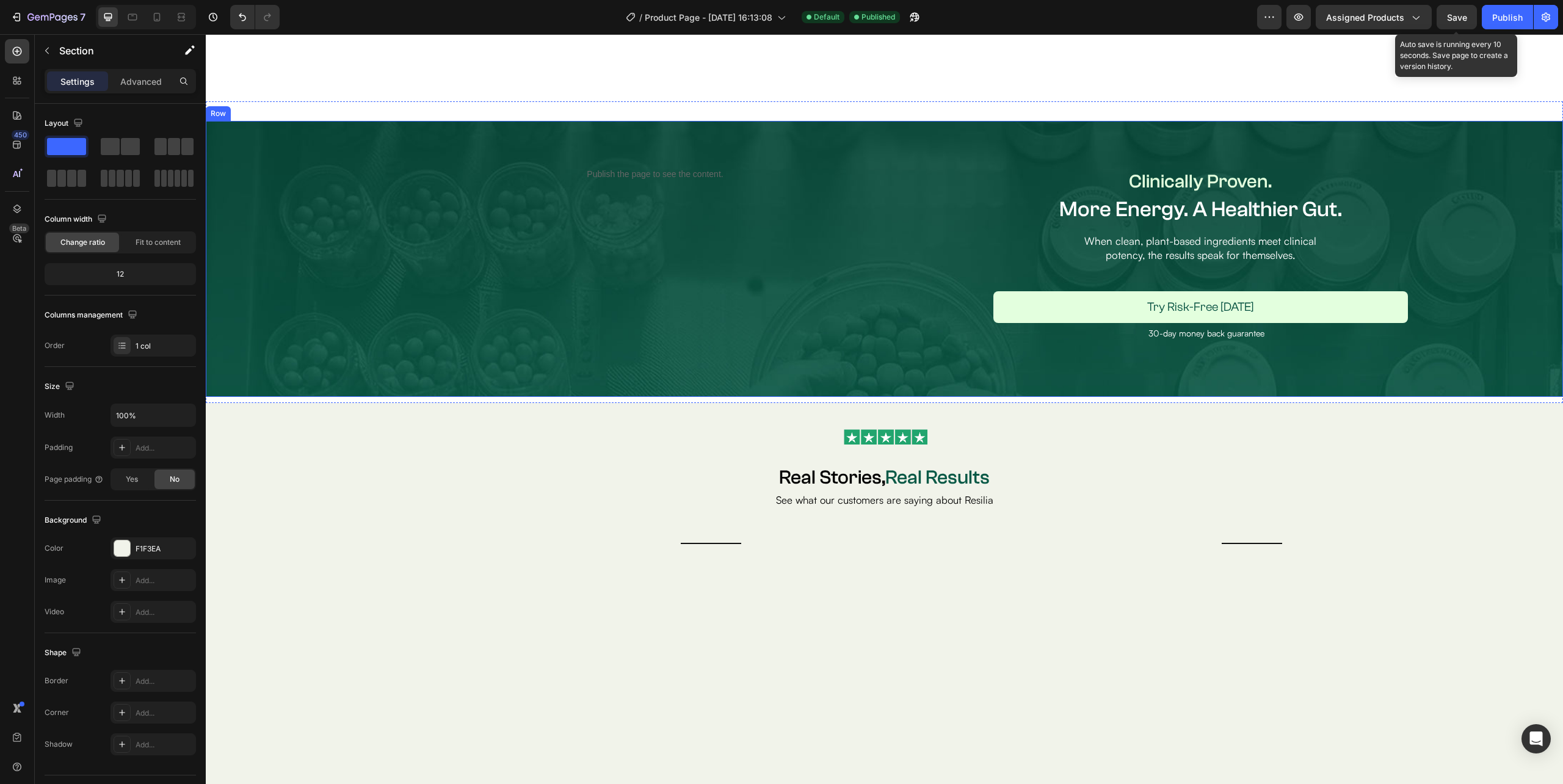
scroll to position [1107, 0]
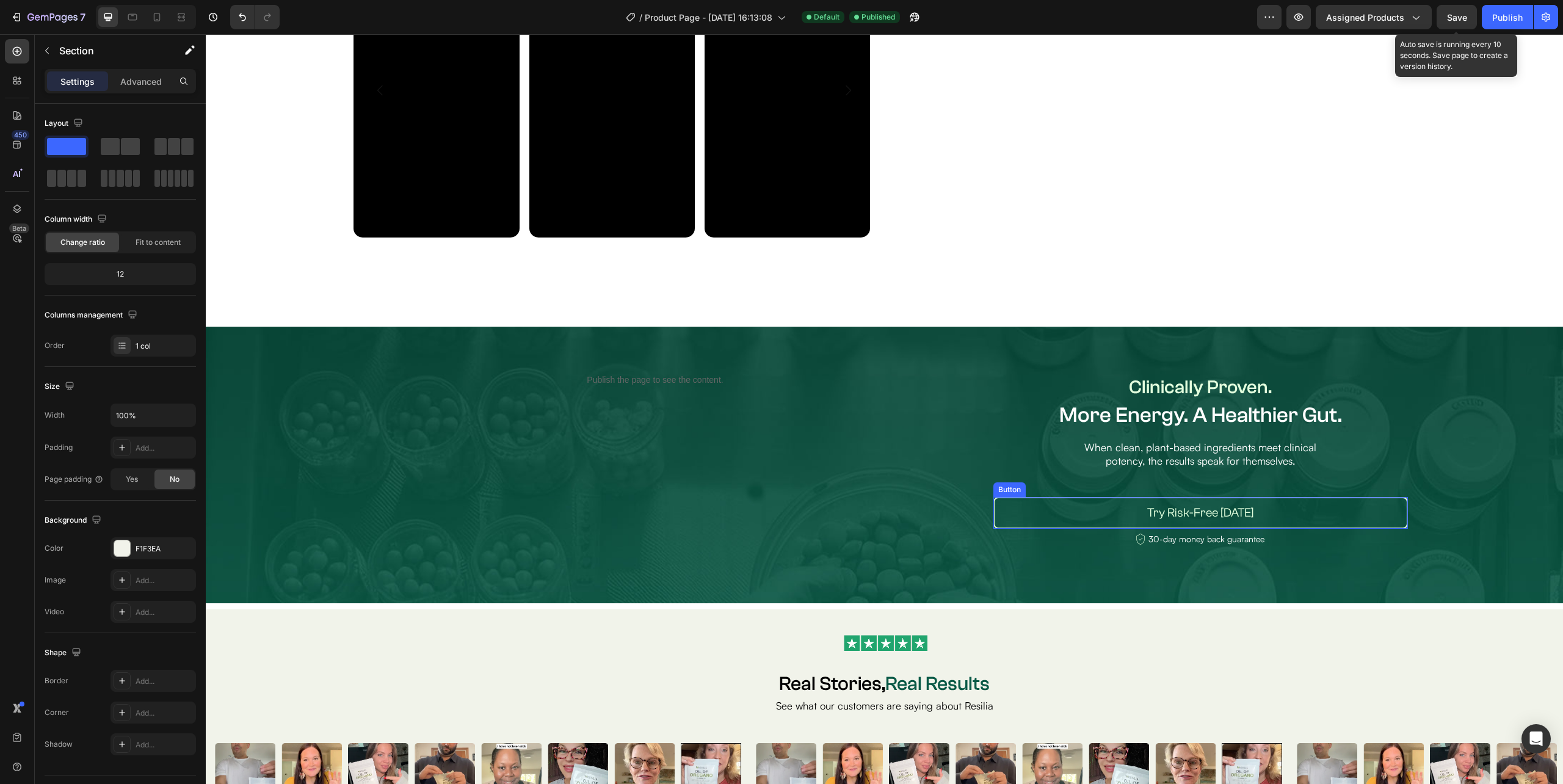
click at [1112, 511] on button "Try Risk-Free [DATE]" at bounding box center [1201, 512] width 415 height 31
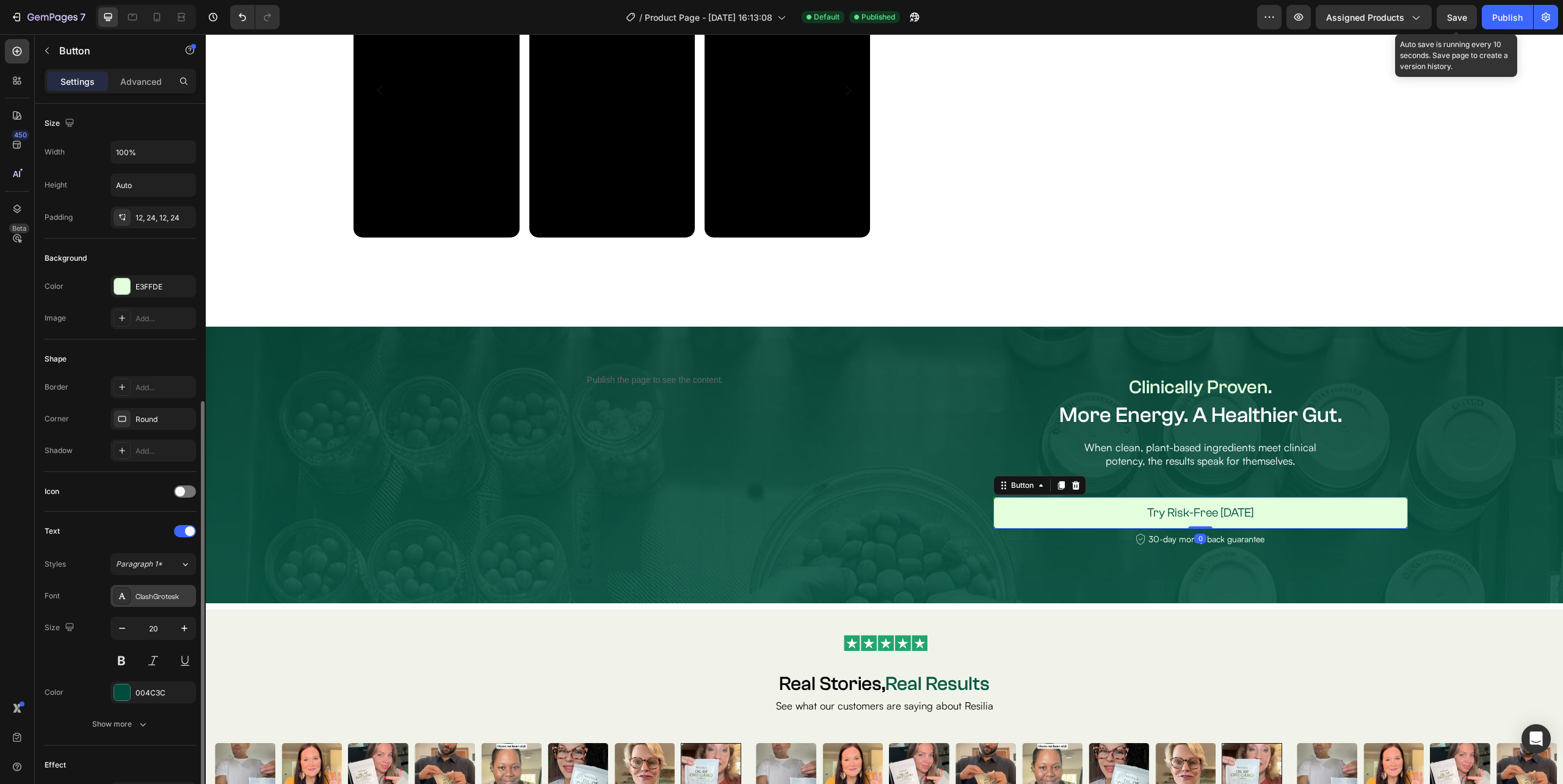
scroll to position [164, 0]
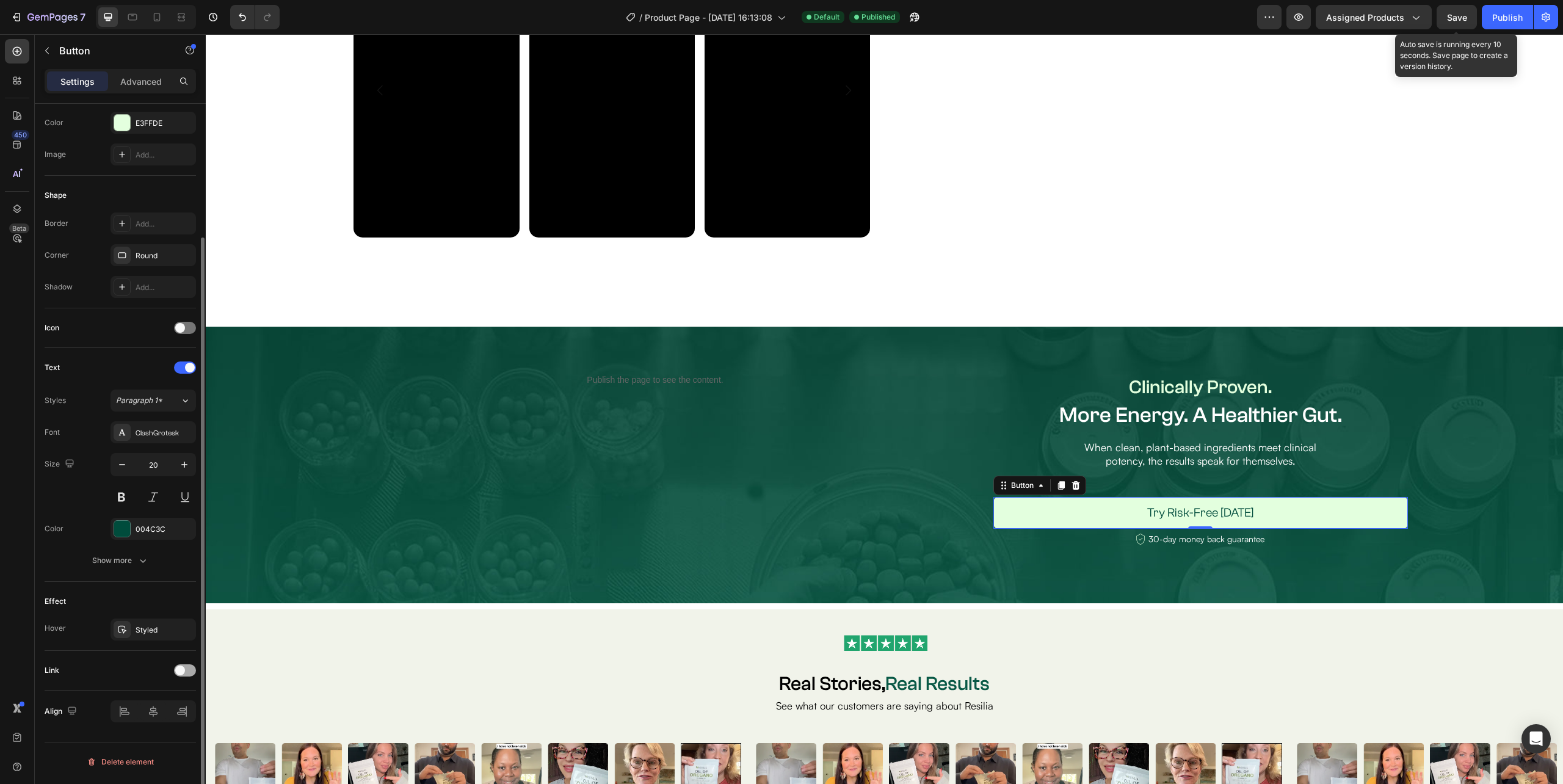
click at [176, 667] on div at bounding box center [185, 670] width 22 height 12
click at [153, 701] on span "Open page" at bounding box center [135, 700] width 37 height 10
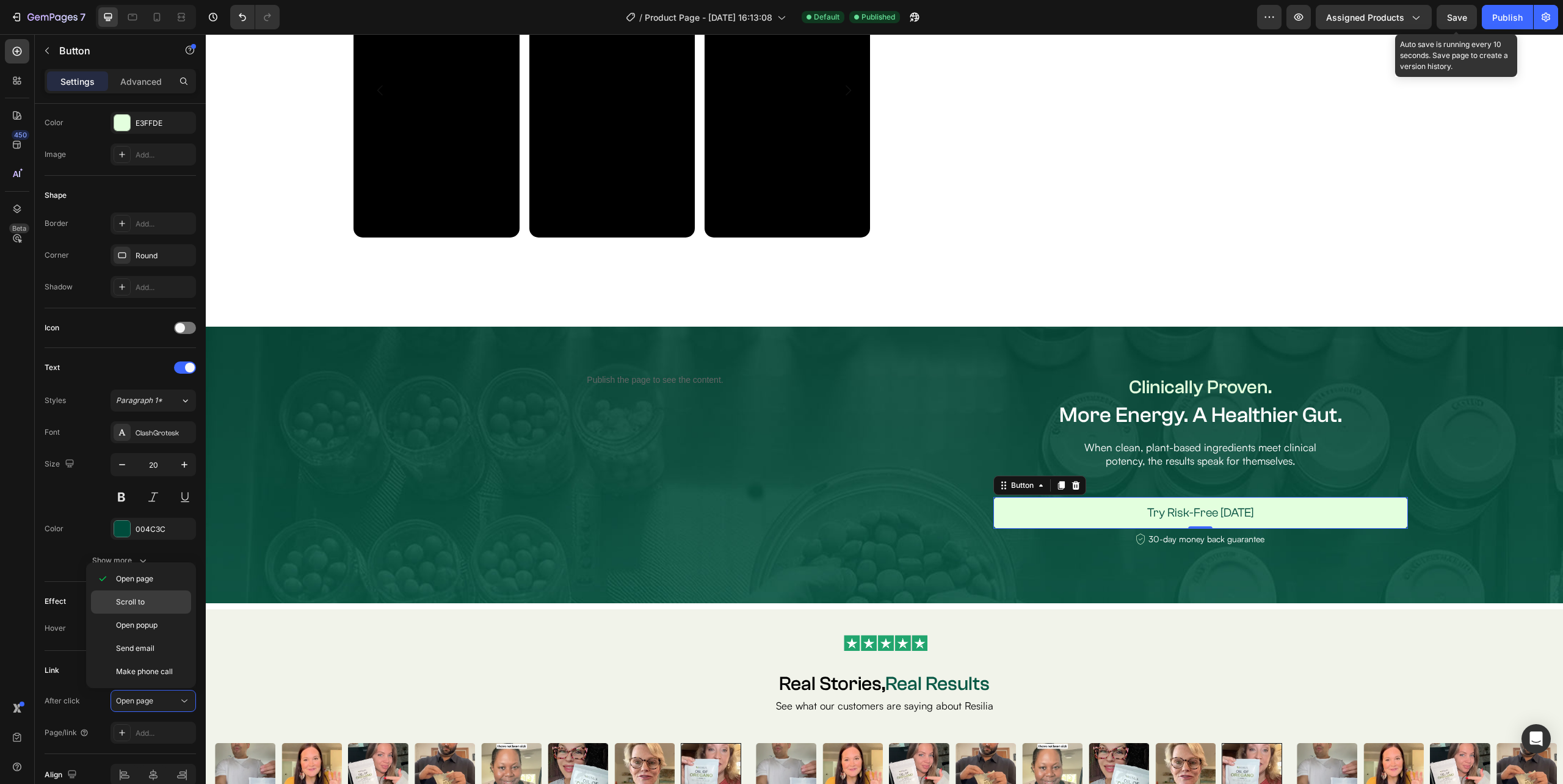
click at [149, 600] on p "Scroll to" at bounding box center [151, 601] width 70 height 11
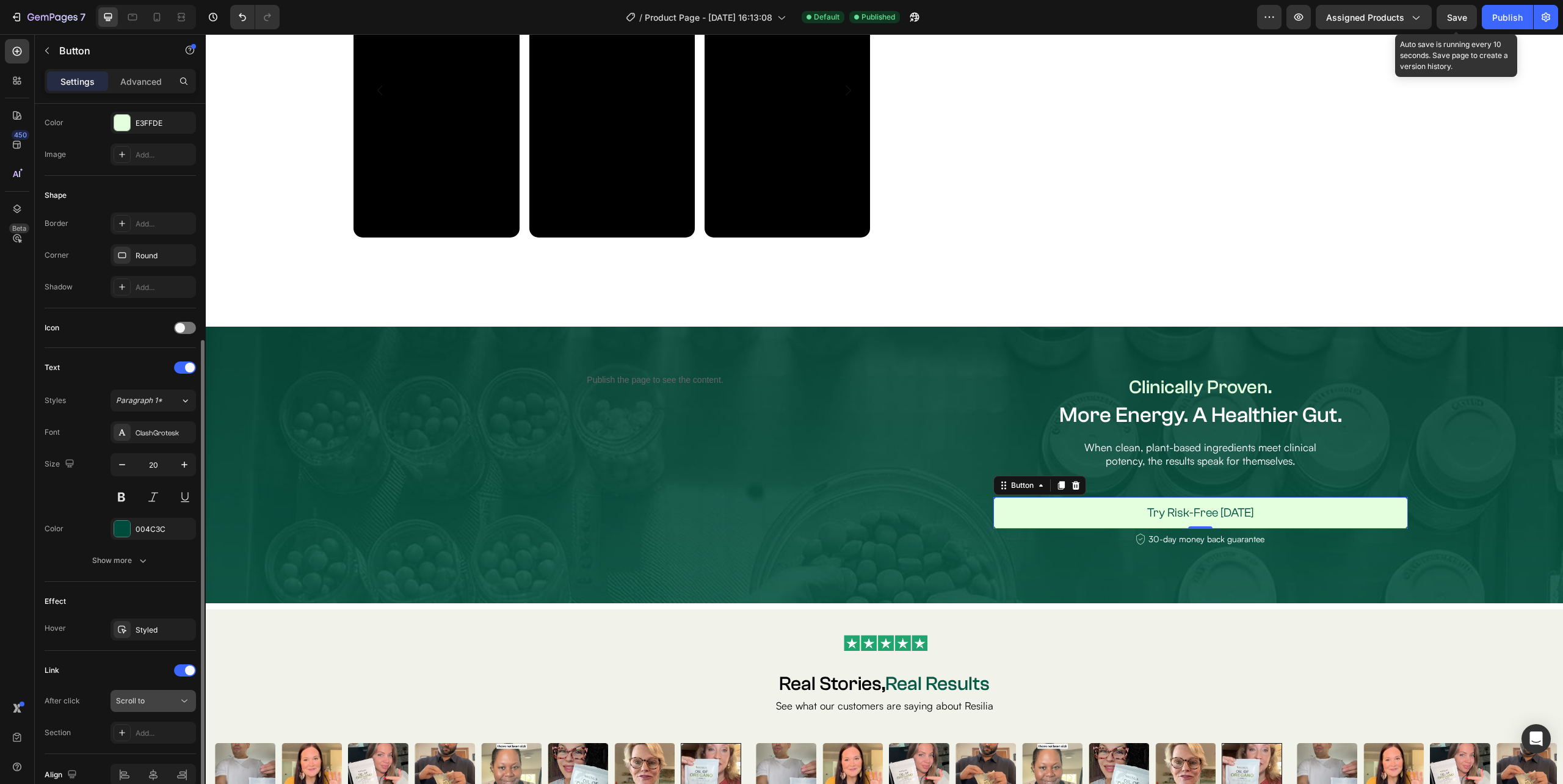
scroll to position [227, 0]
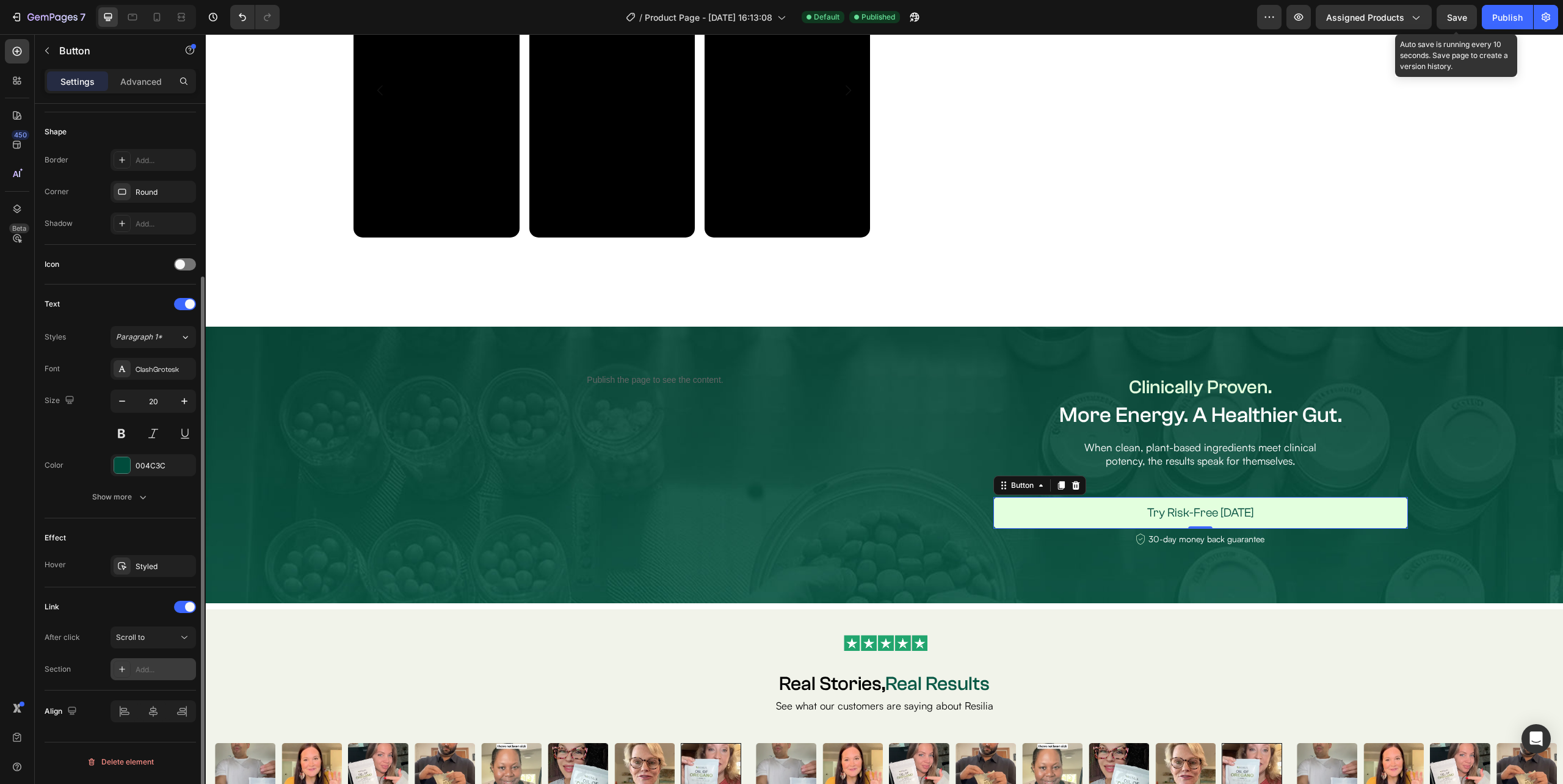
click at [145, 670] on div "Add..." at bounding box center [164, 669] width 57 height 11
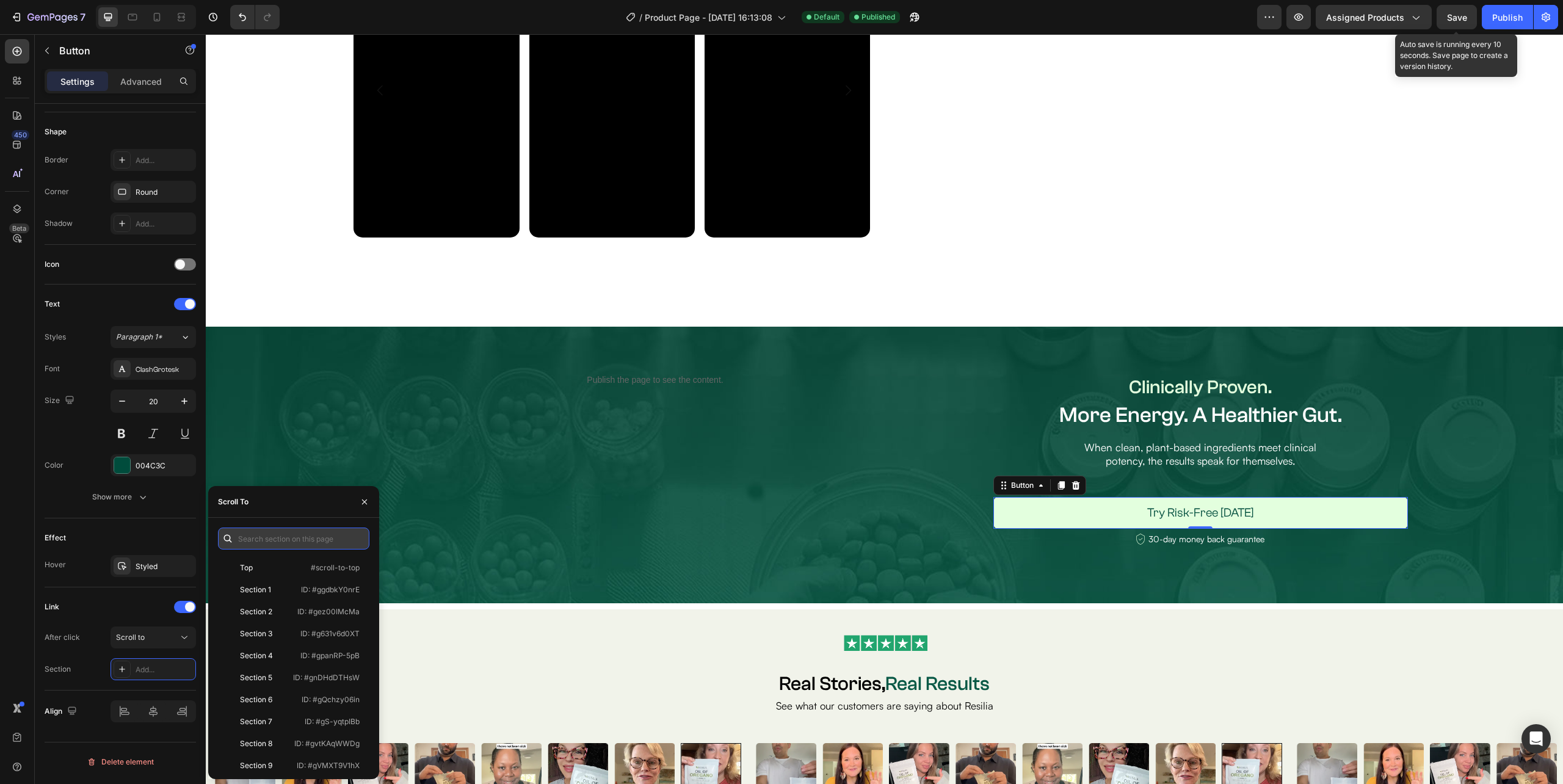
click at [279, 537] on input "text" at bounding box center [293, 538] width 151 height 22
click at [312, 710] on p "ID: #gyDnYJdJ5D" at bounding box center [329, 714] width 61 height 11
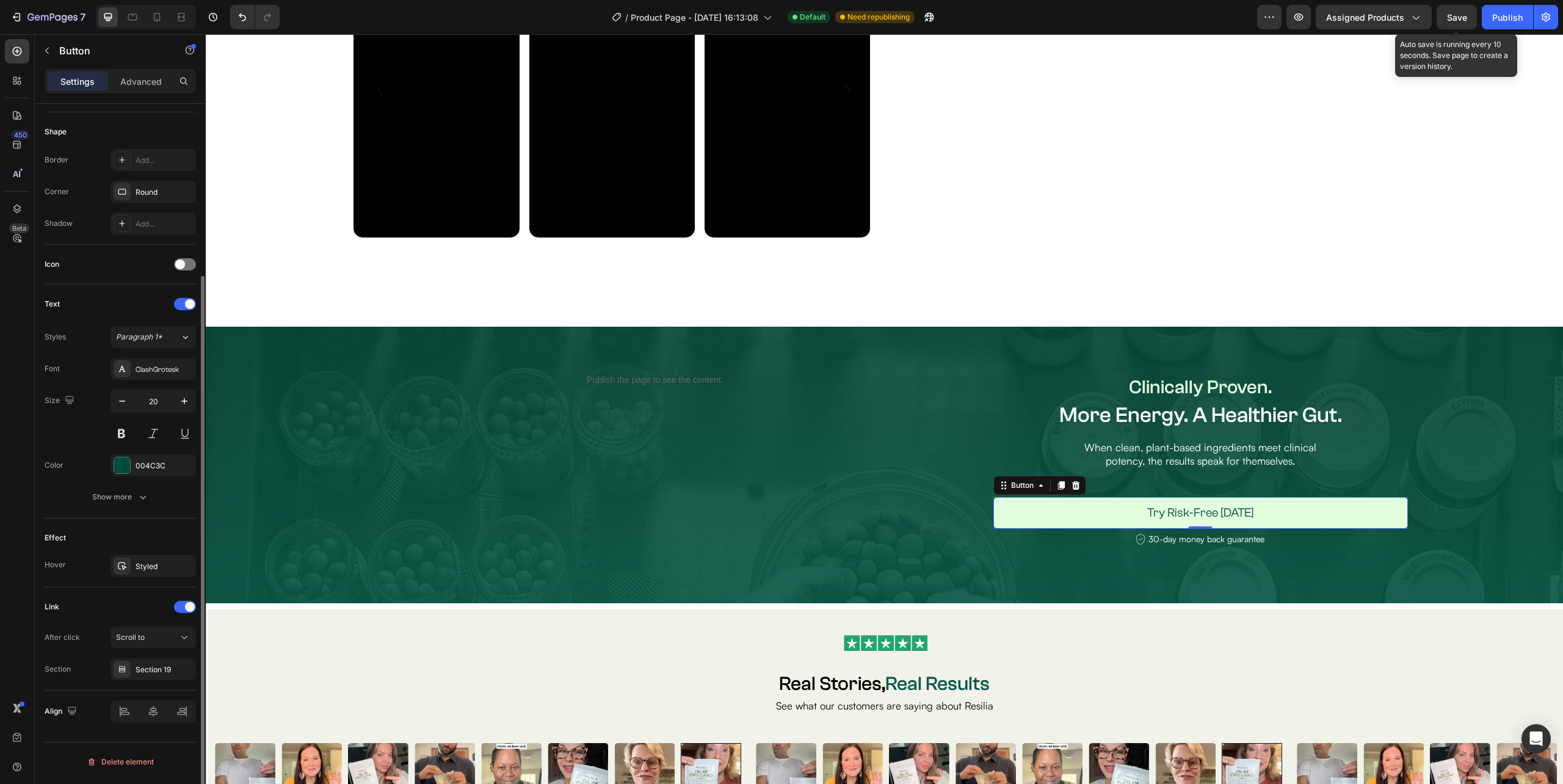
click at [148, 611] on div "Link" at bounding box center [120, 606] width 151 height 20
click at [1453, 18] on span "Save" at bounding box center [1458, 18] width 20 height 10
click at [1508, 15] on div "Publish" at bounding box center [1508, 18] width 31 height 13
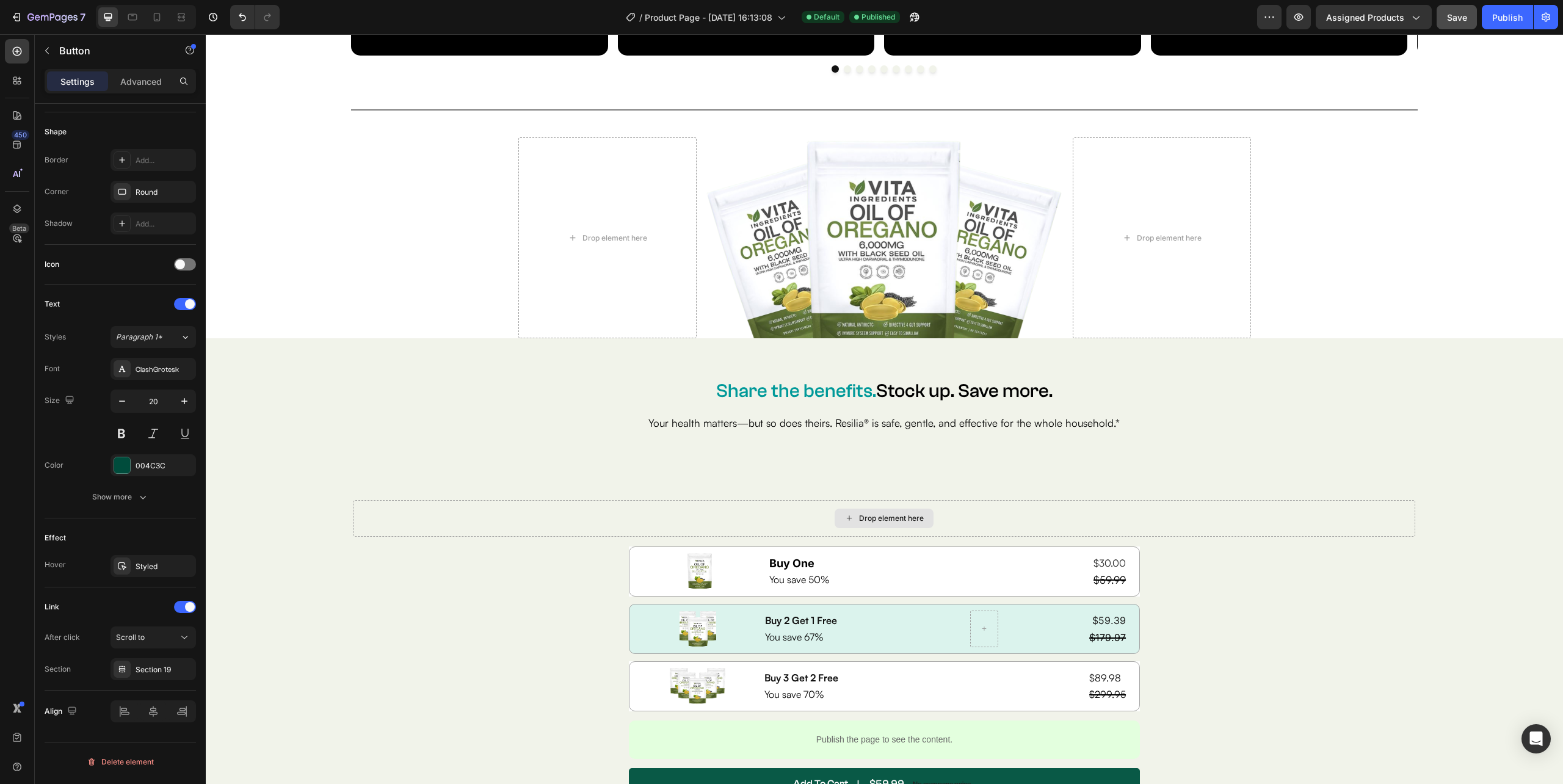
scroll to position [5664, 0]
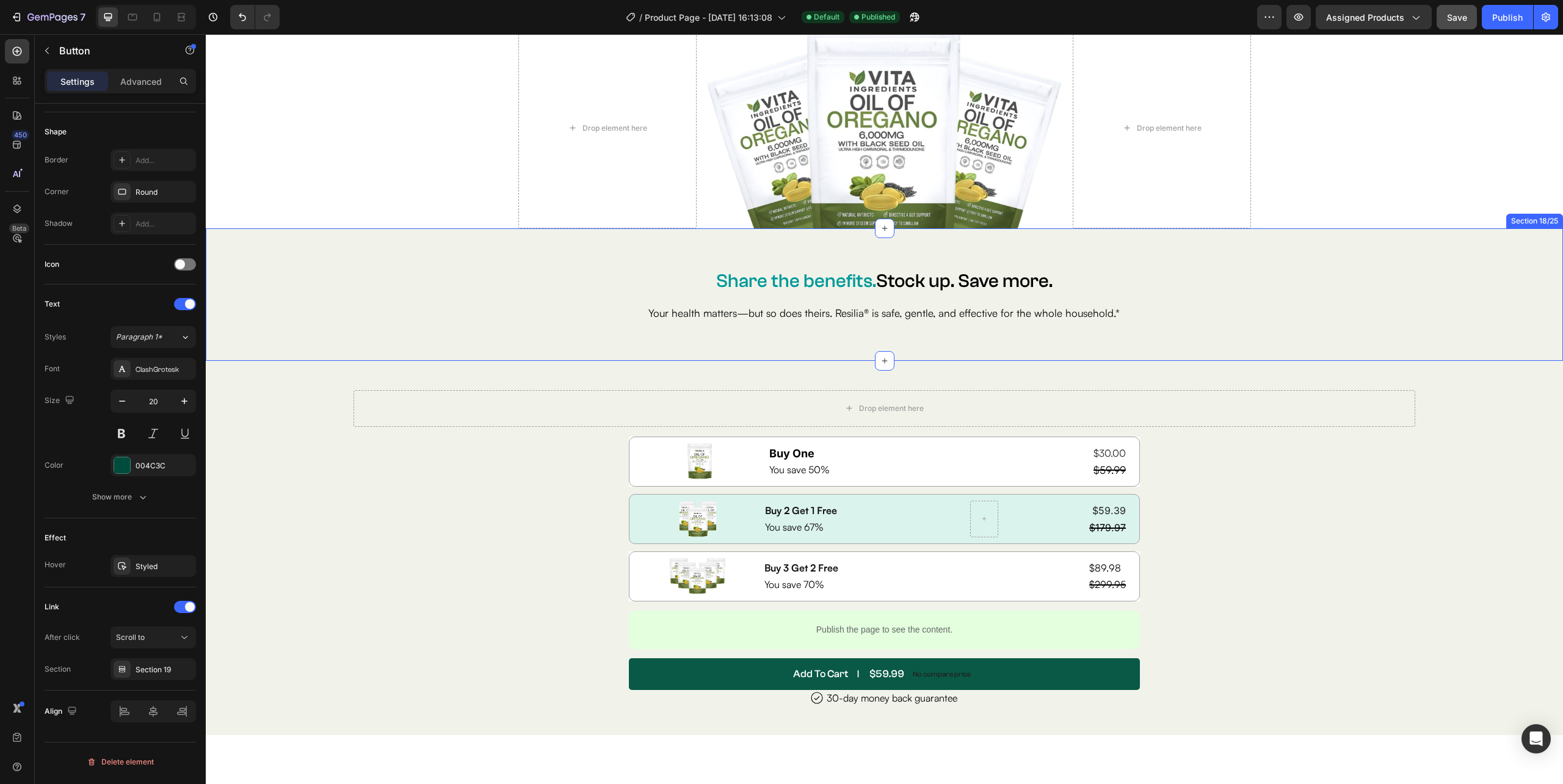
click at [716, 336] on div "Share the benefits. Stock up. Save more. Heading Row Your health matters—but so…" at bounding box center [884, 294] width 1357 height 93
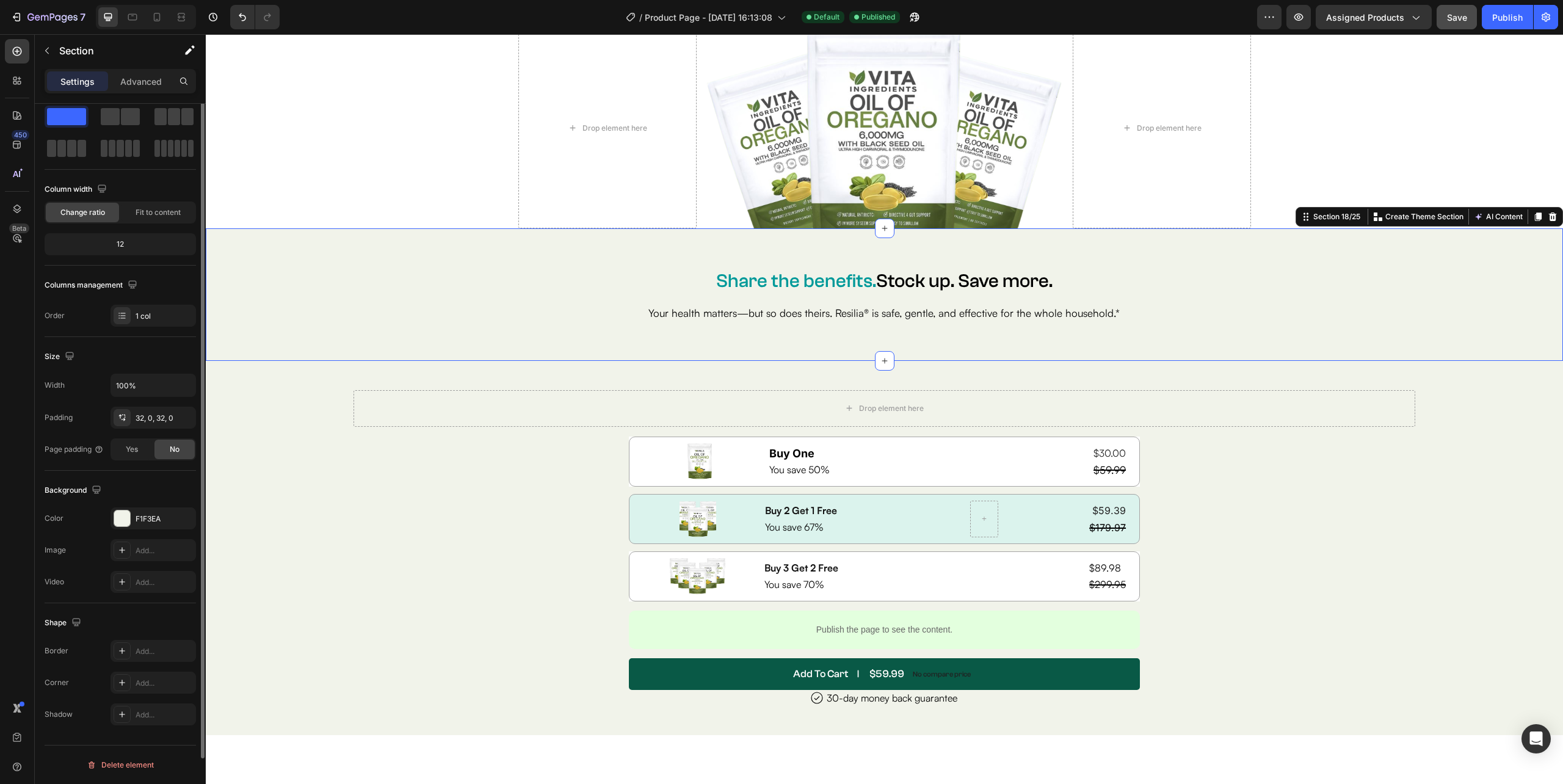
scroll to position [0, 0]
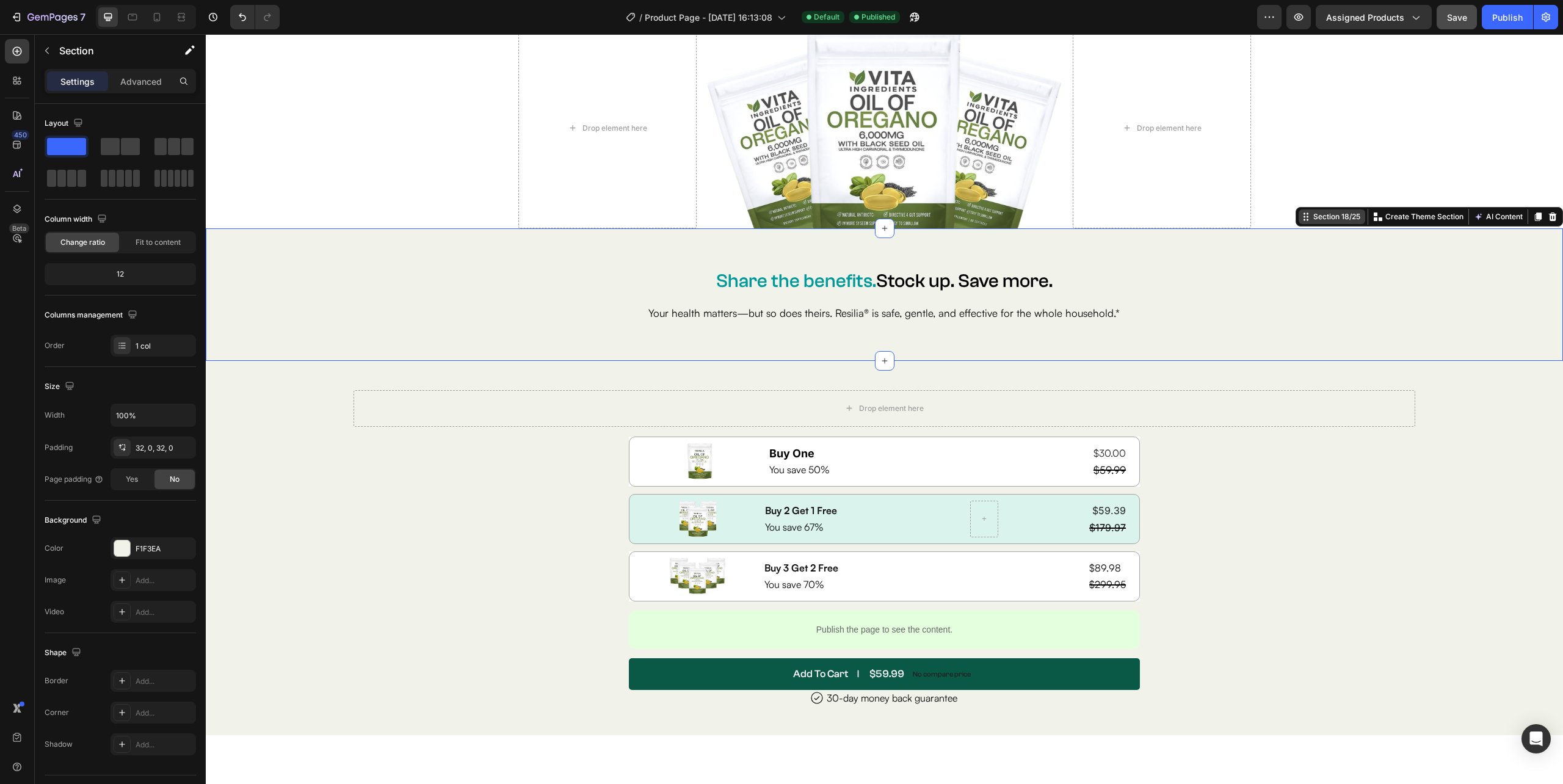
click at [1318, 216] on div "Section 18/25" at bounding box center [1337, 216] width 52 height 11
click at [1336, 223] on div "Section 18/25" at bounding box center [1332, 216] width 67 height 15
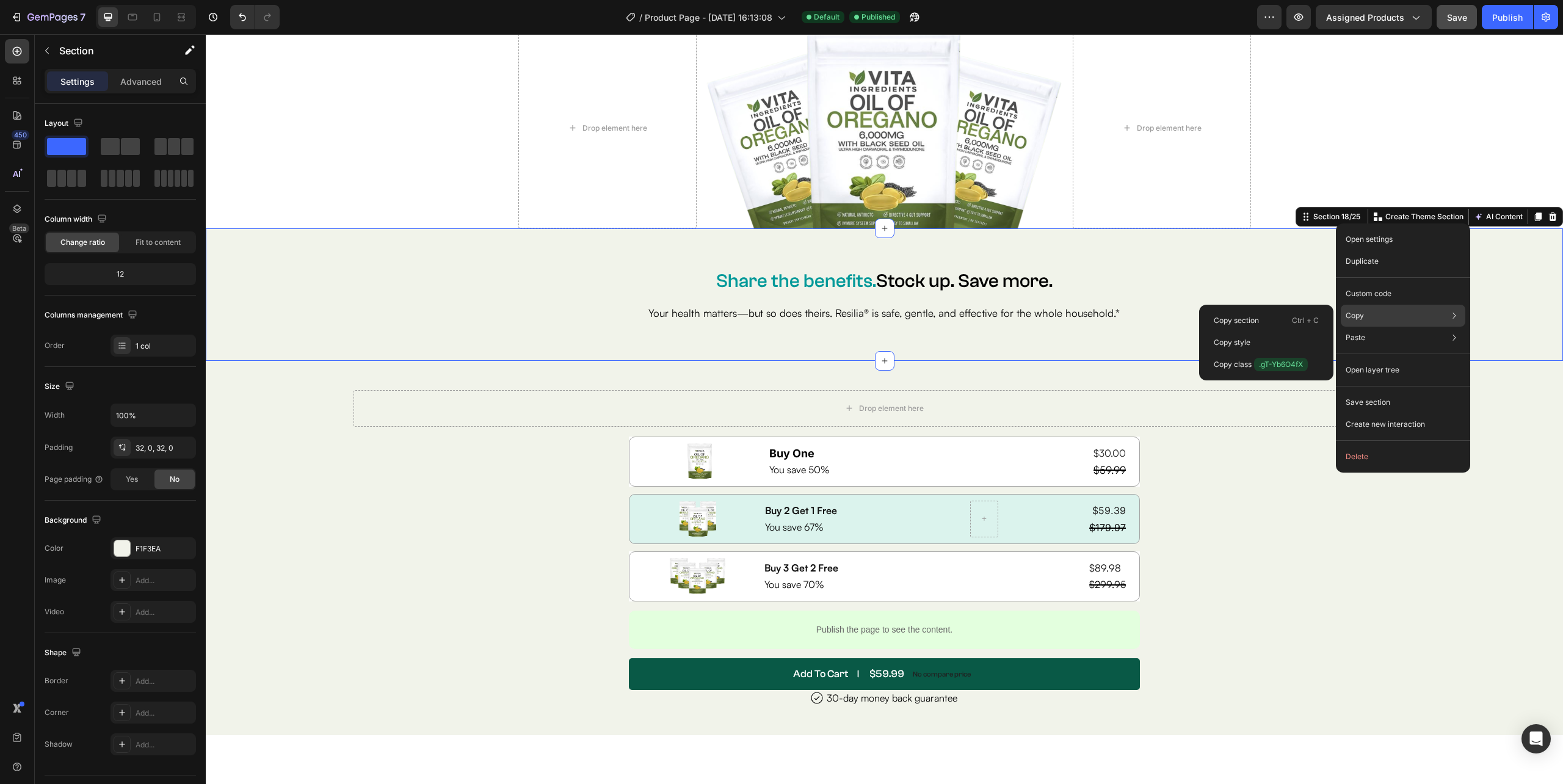
click at [1360, 319] on p "Copy" at bounding box center [1354, 315] width 18 height 11
click at [1290, 365] on span ".gT-Yb6O4fX" at bounding box center [1281, 364] width 53 height 13
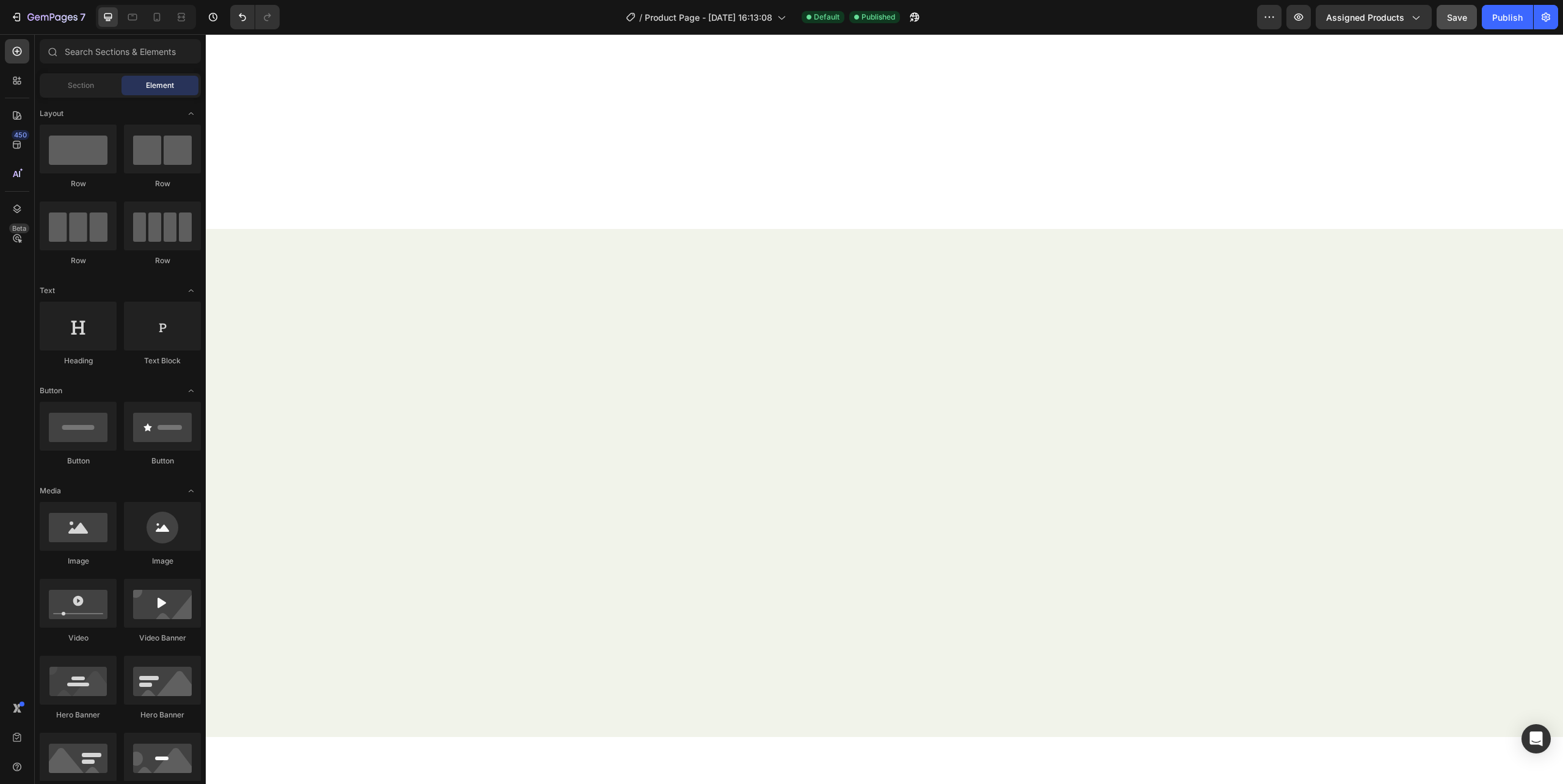
scroll to position [1058, 0]
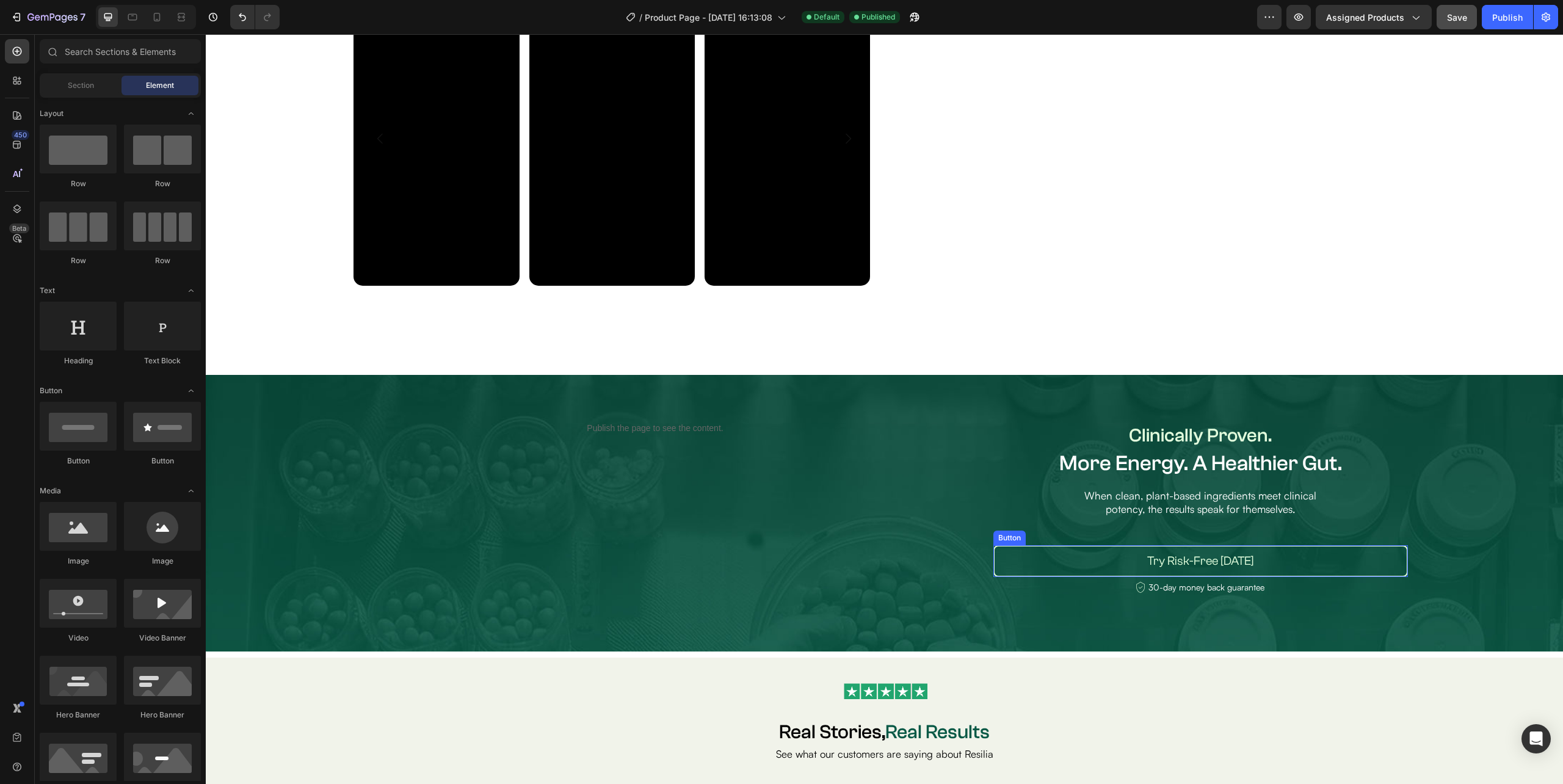
click at [1319, 571] on link "Try Risk-Free [DATE]" at bounding box center [1201, 560] width 415 height 31
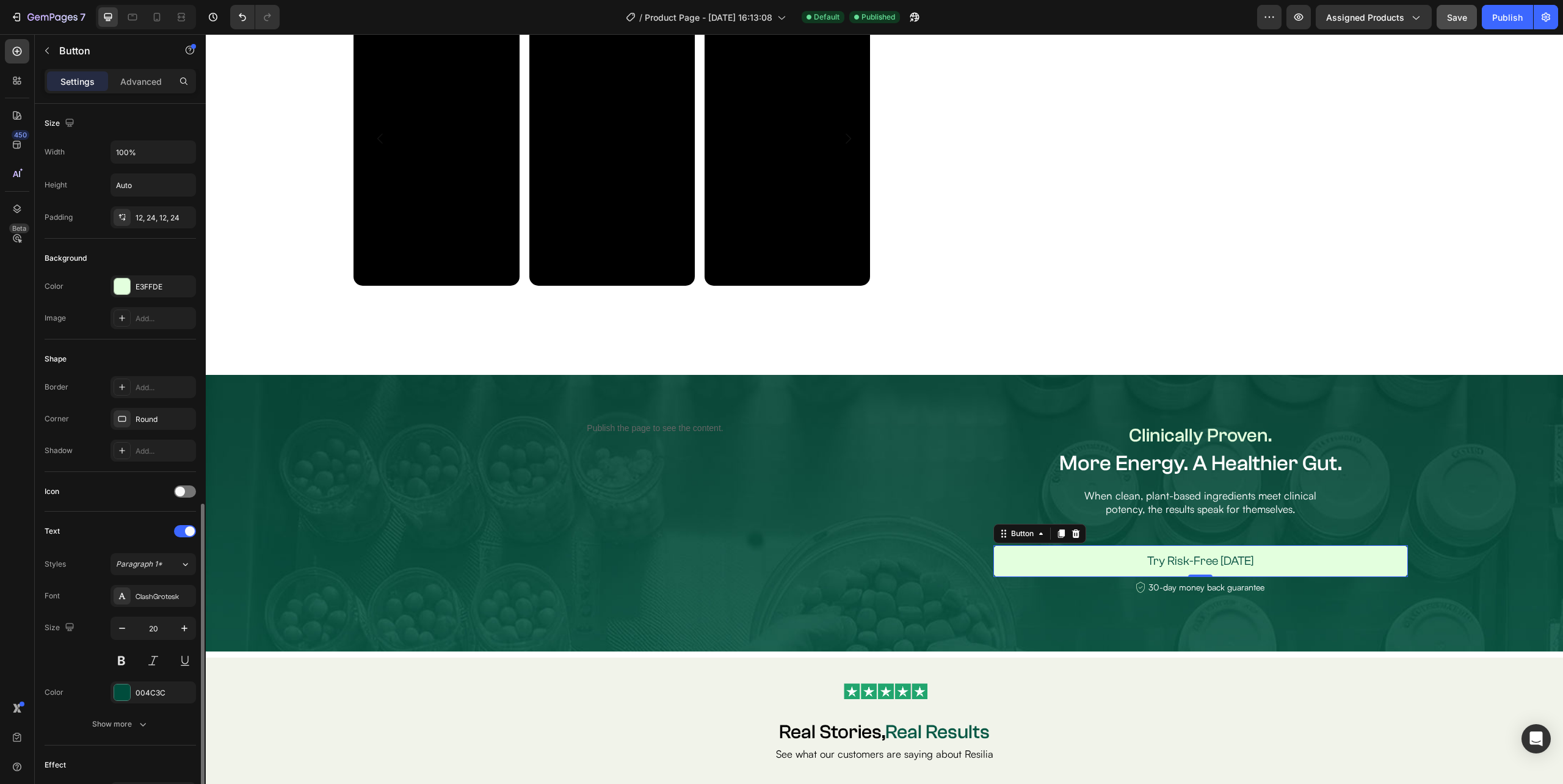
scroll to position [227, 0]
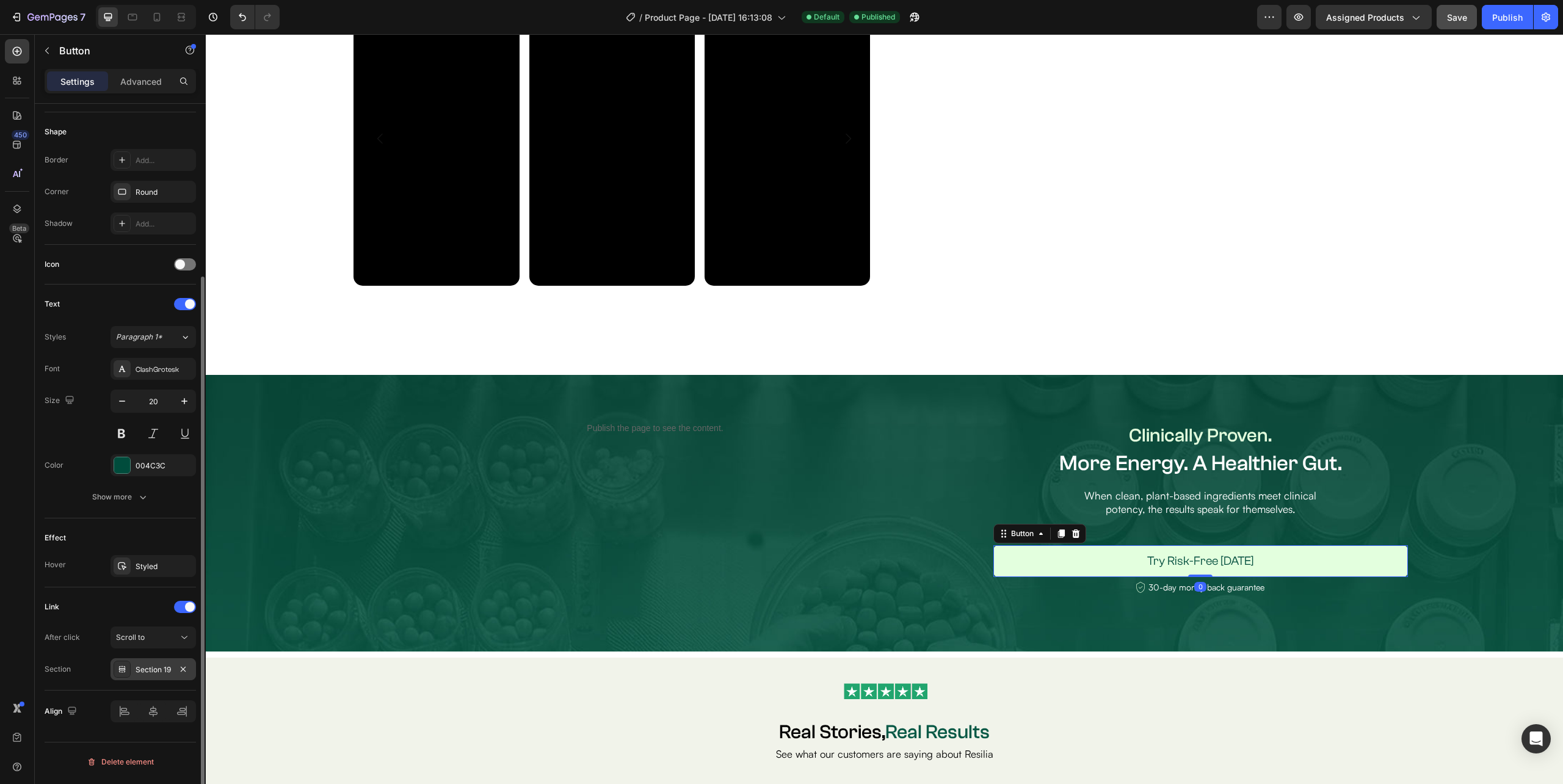
click at [147, 674] on div "Section 19" at bounding box center [153, 669] width 35 height 11
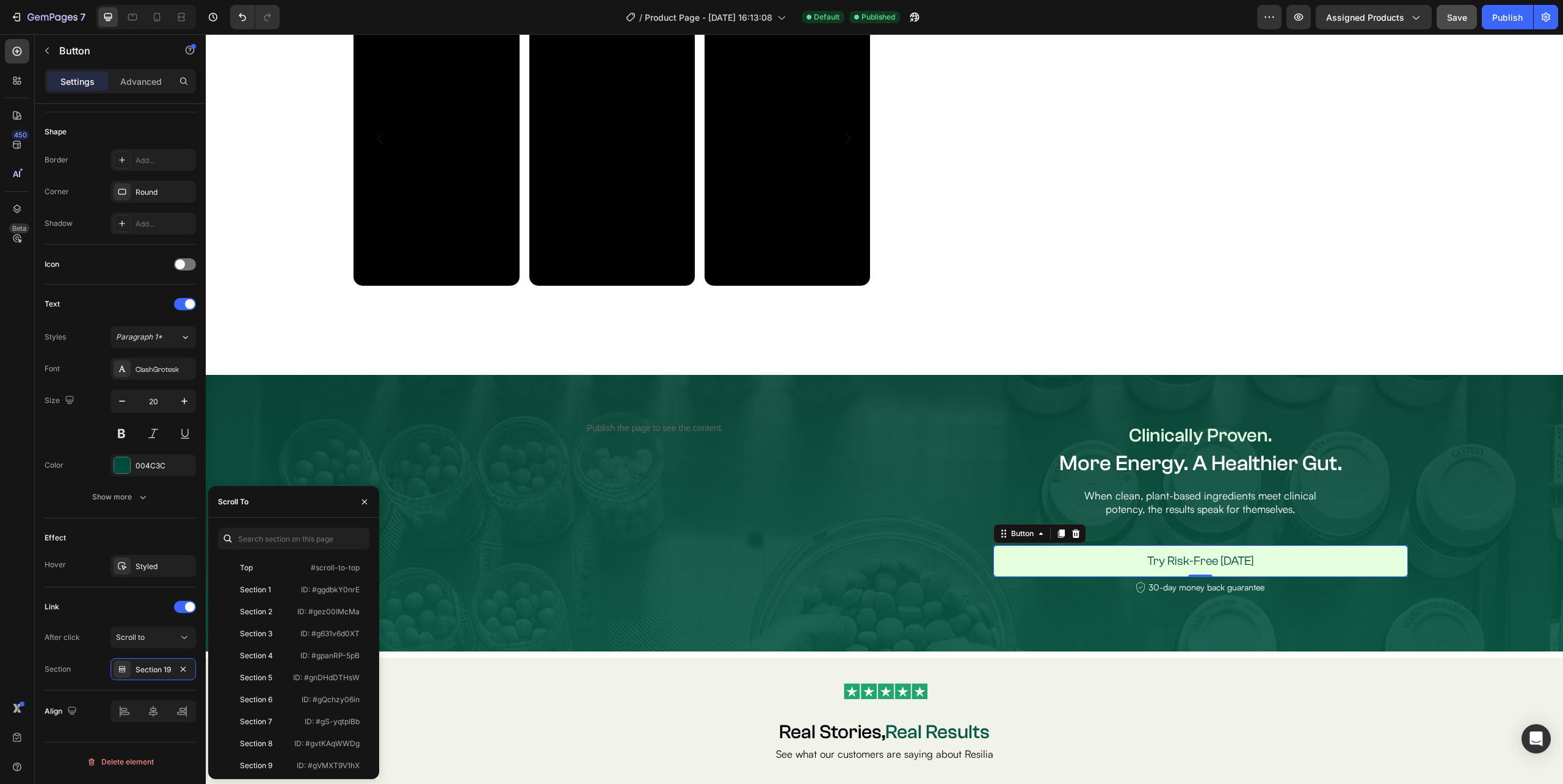
scroll to position [271, 0]
click at [253, 693] on div "Section 18" at bounding box center [258, 692] width 35 height 11
click at [1457, 22] on div "Save" at bounding box center [1458, 18] width 20 height 13
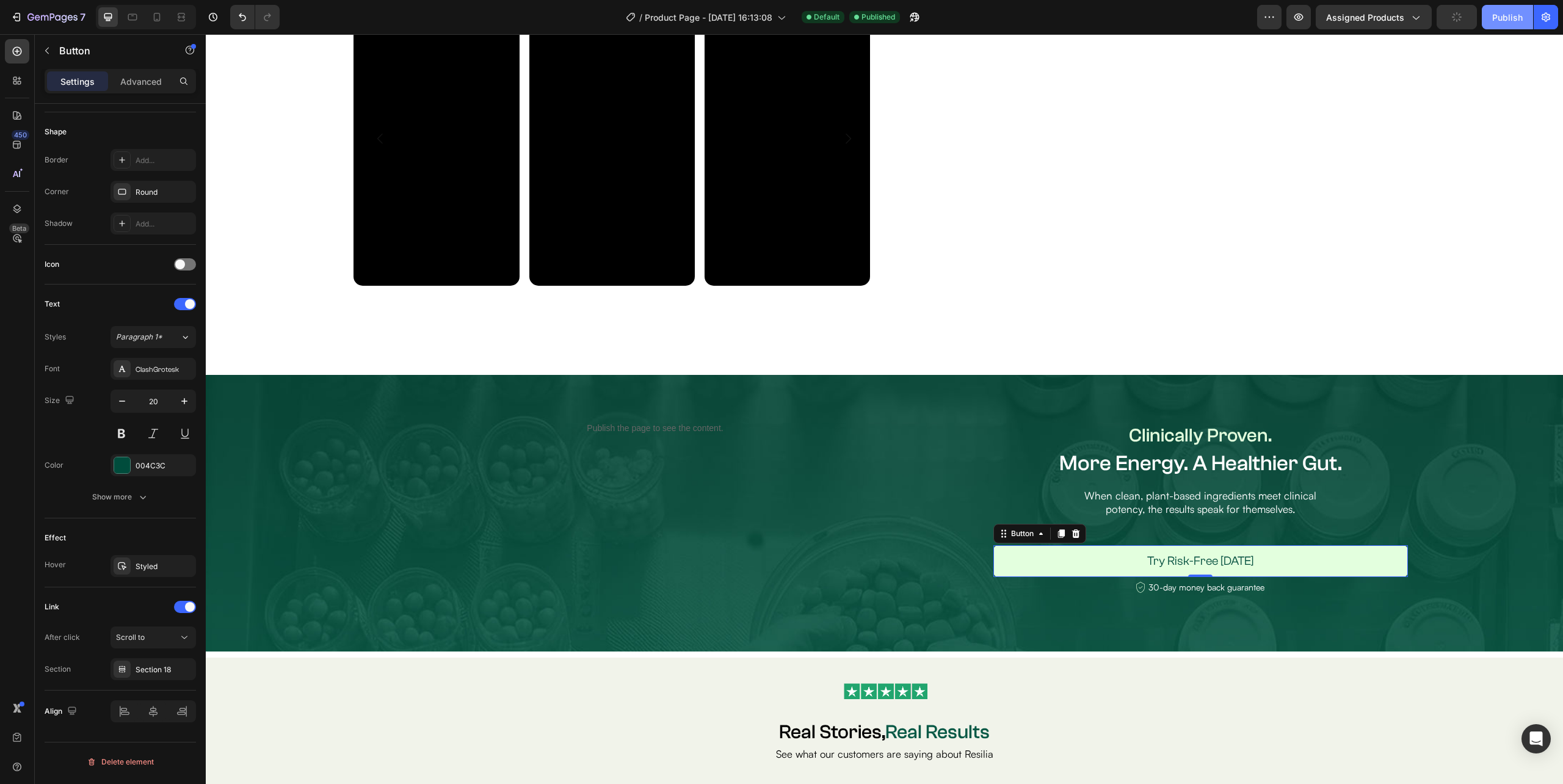
click at [1517, 13] on div "Publish" at bounding box center [1508, 18] width 31 height 13
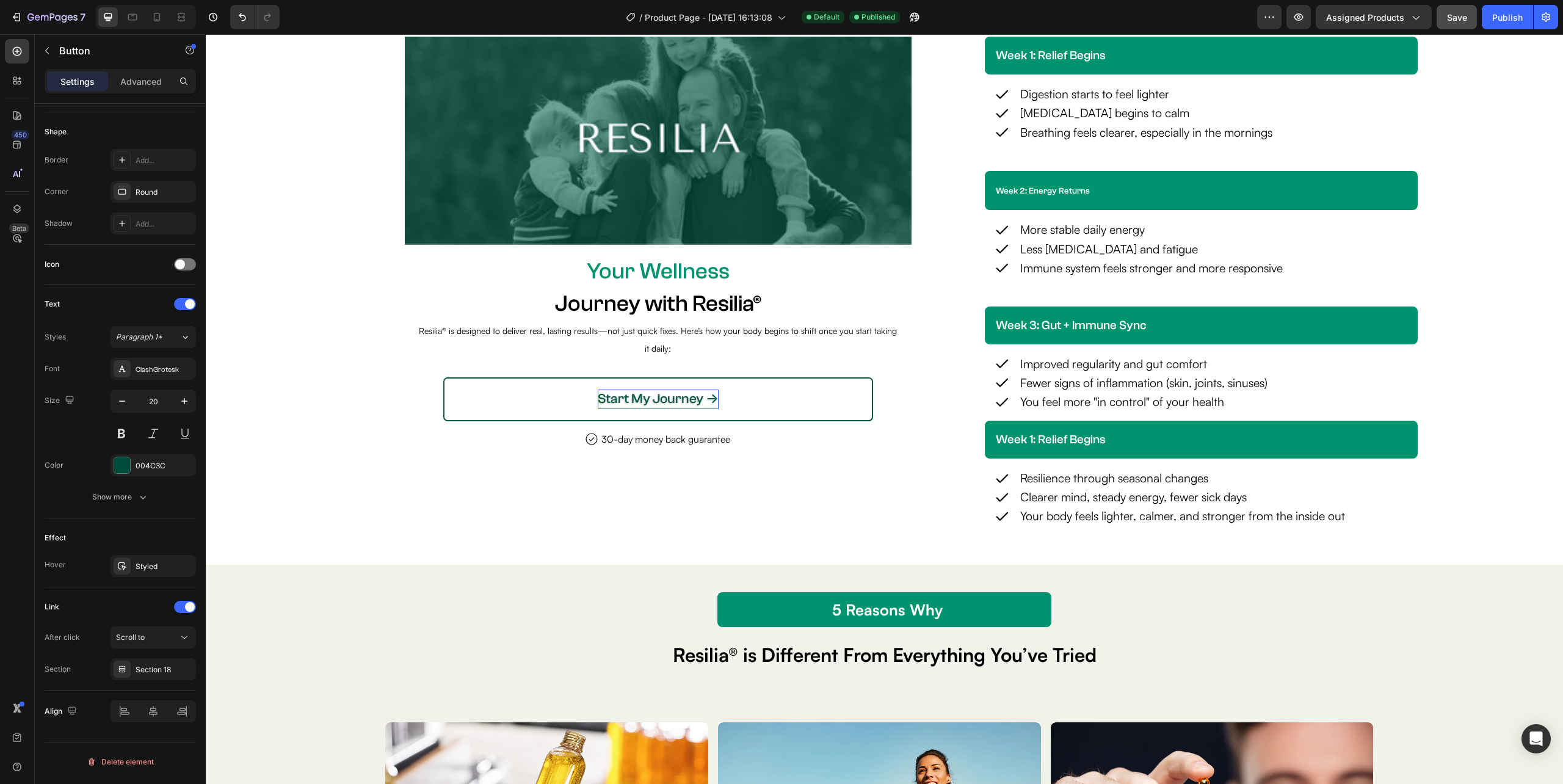
scroll to position [3094, 0]
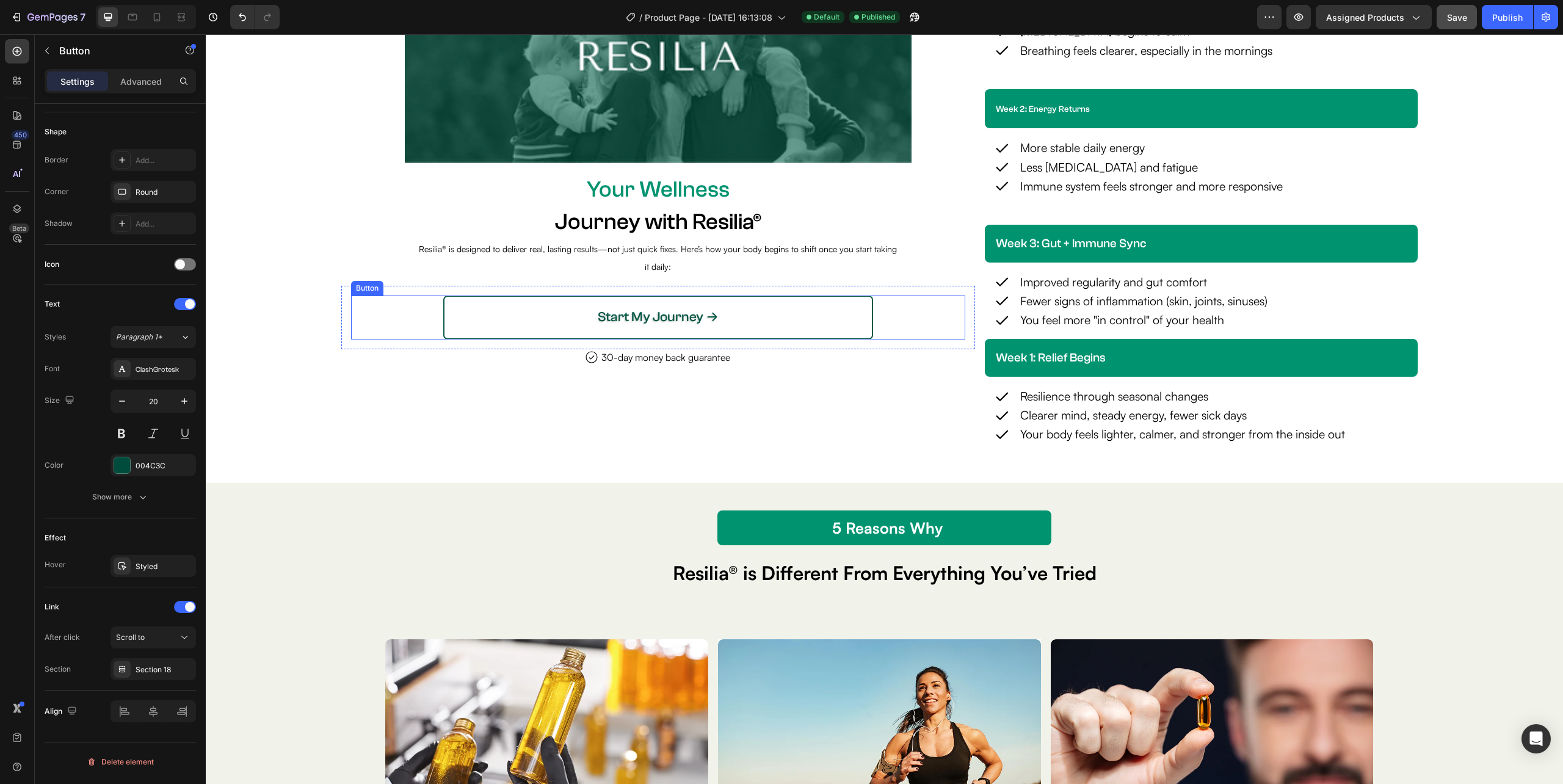
click at [443, 321] on button "Start My Journey →" at bounding box center [659, 317] width 430 height 43
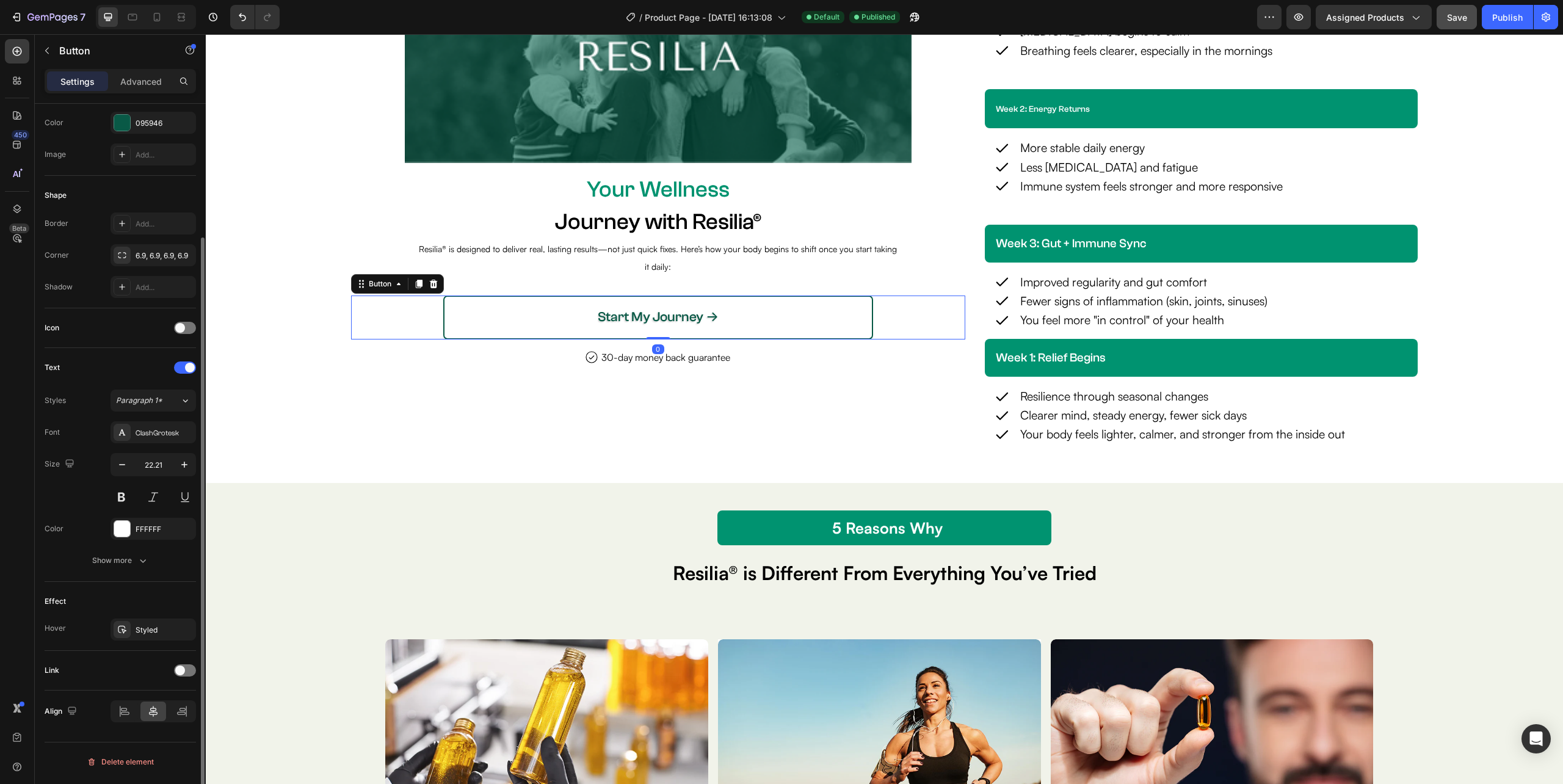
scroll to position [164, 0]
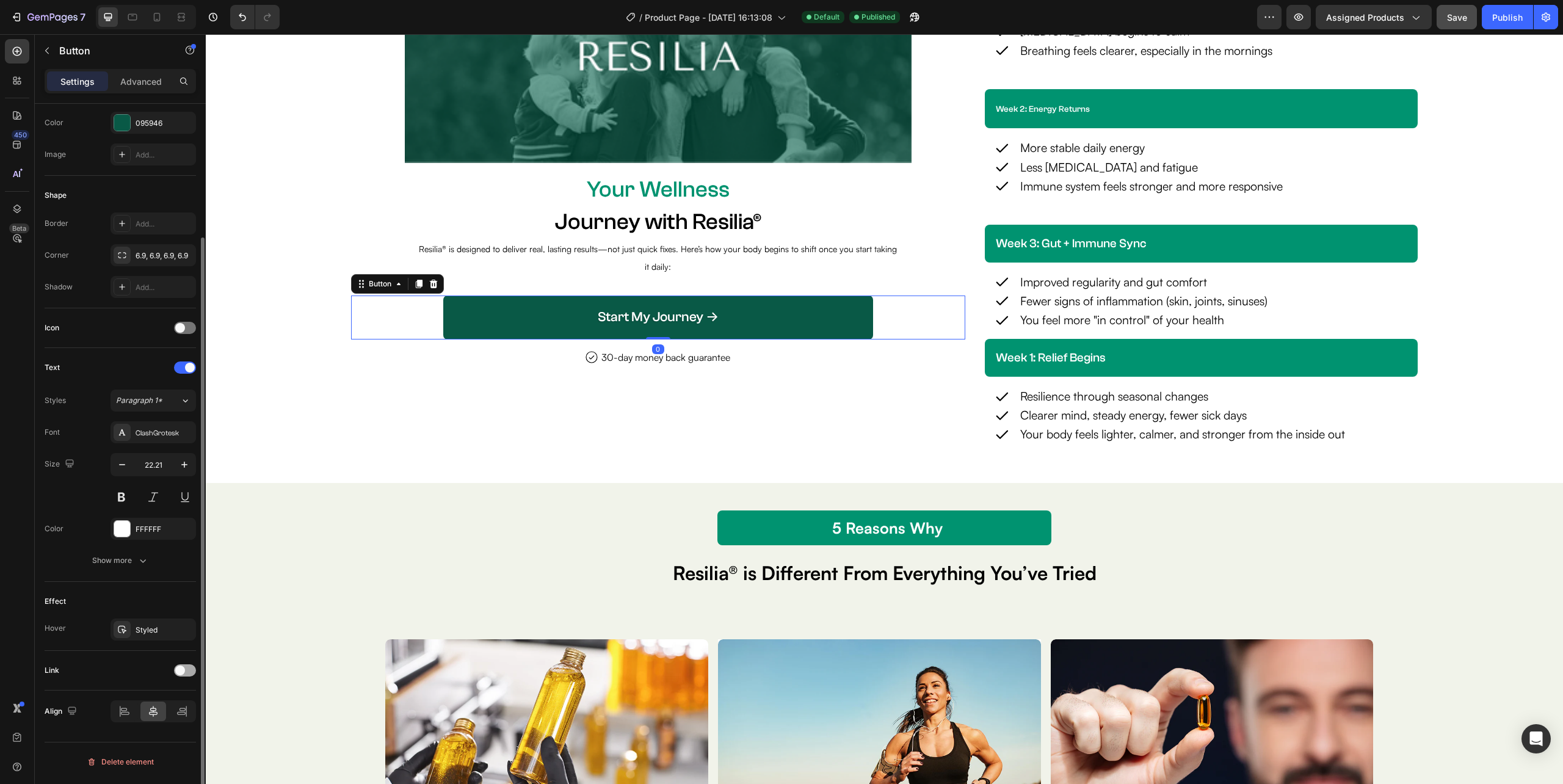
click at [188, 676] on div at bounding box center [185, 670] width 22 height 12
click at [168, 699] on div "Open page" at bounding box center [147, 701] width 62 height 11
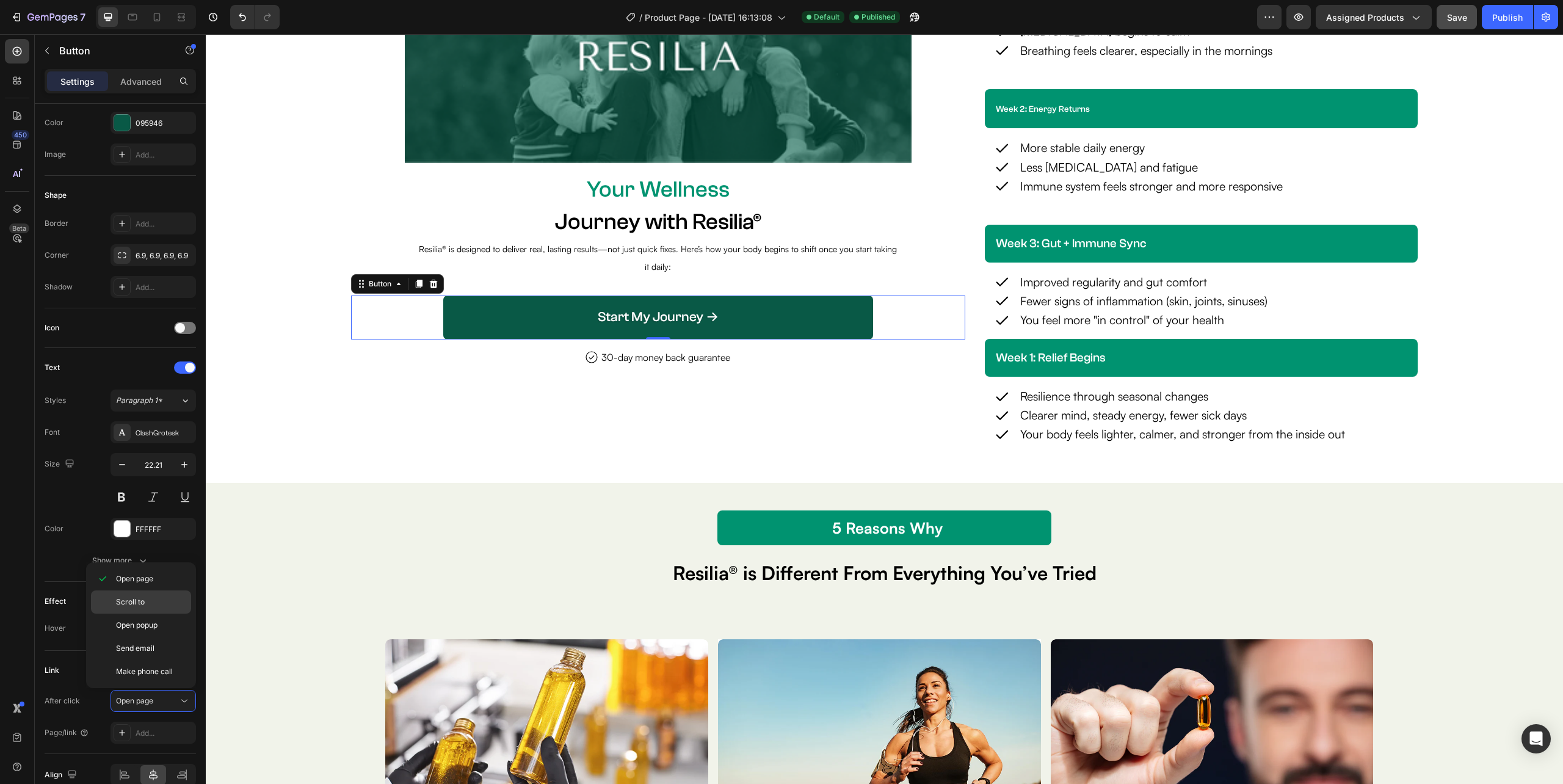
click at [153, 606] on p "Scroll to" at bounding box center [151, 601] width 70 height 11
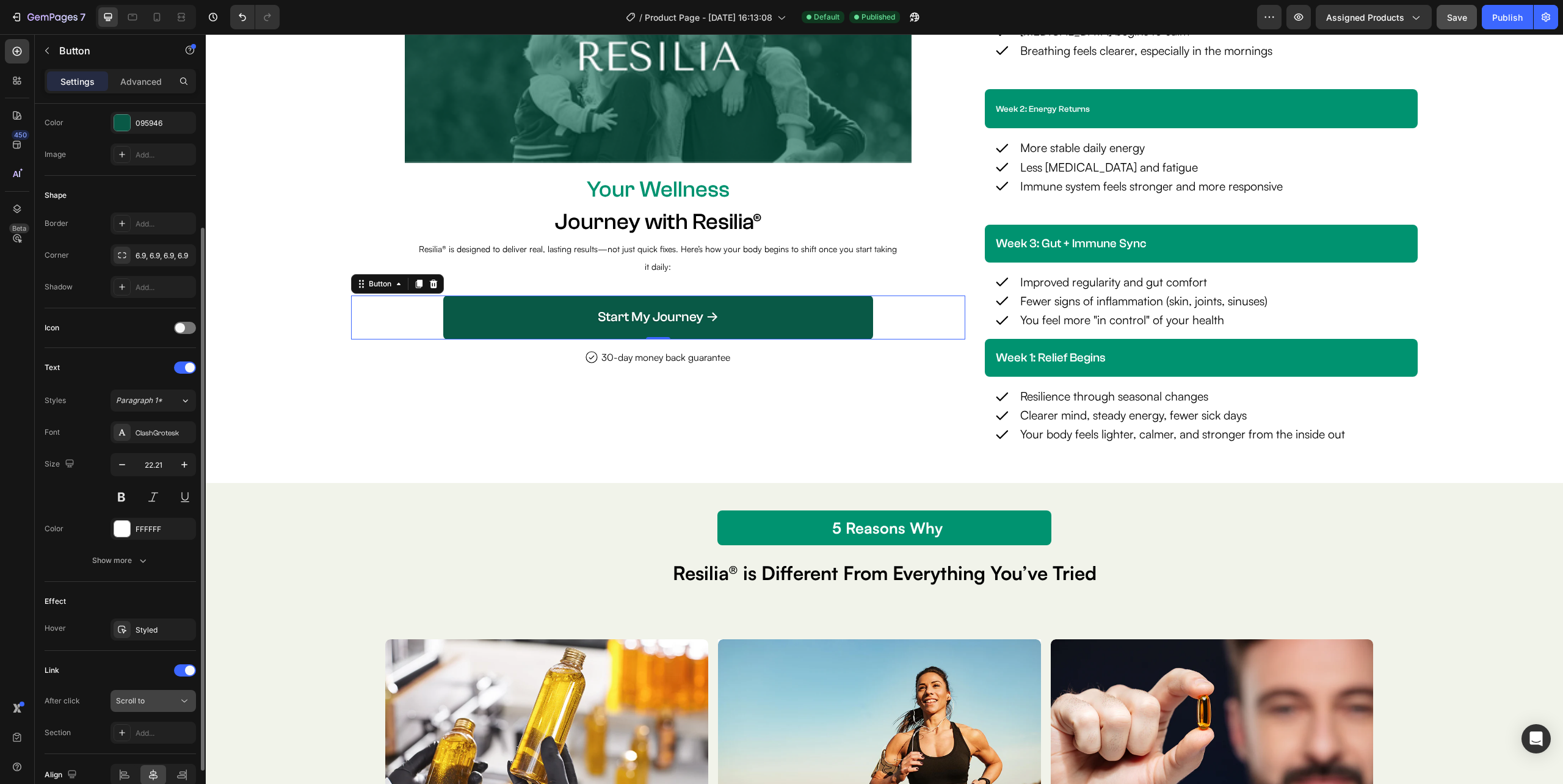
scroll to position [227, 0]
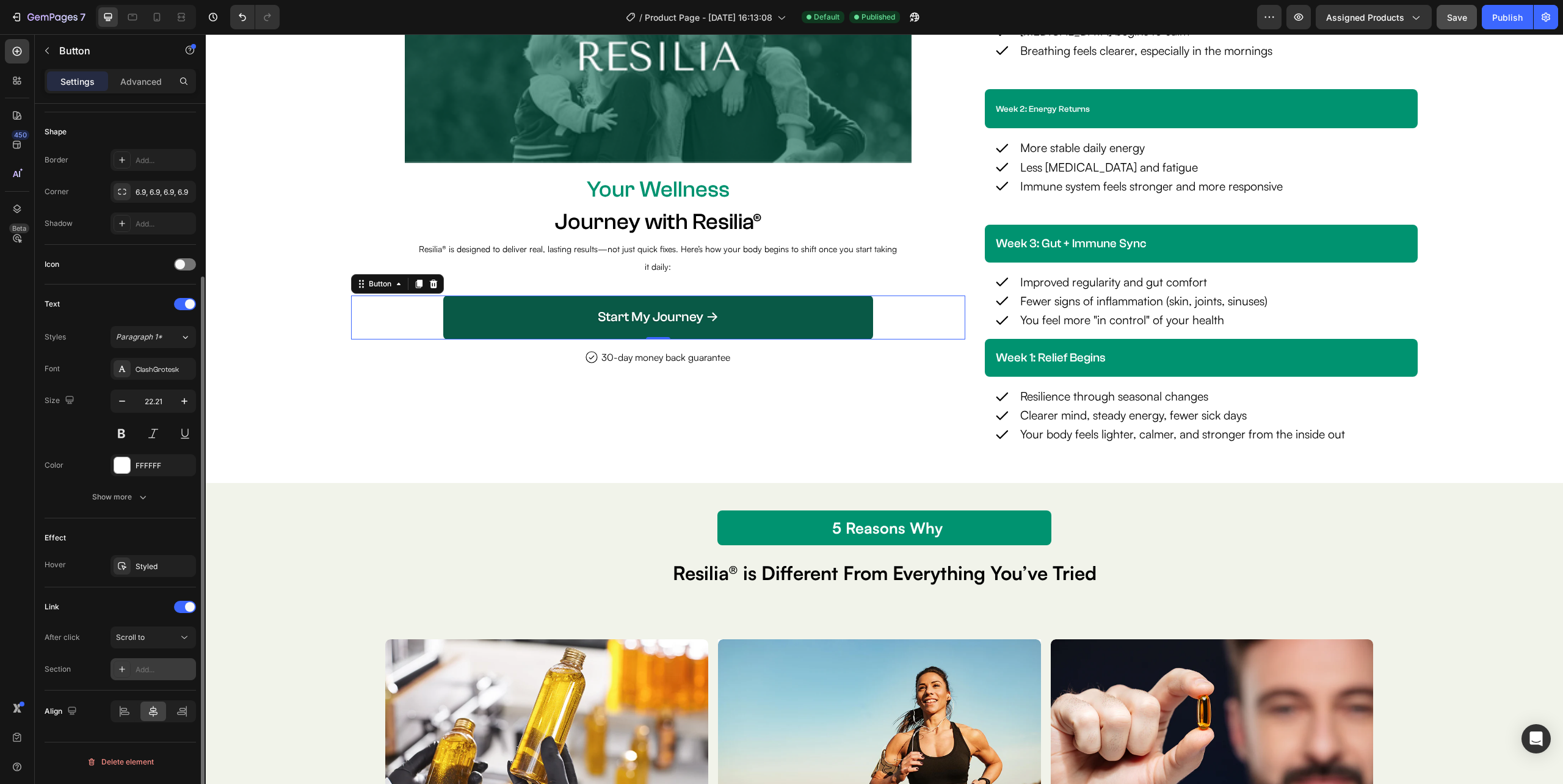
click at [140, 674] on div "Add..." at bounding box center [164, 669] width 57 height 11
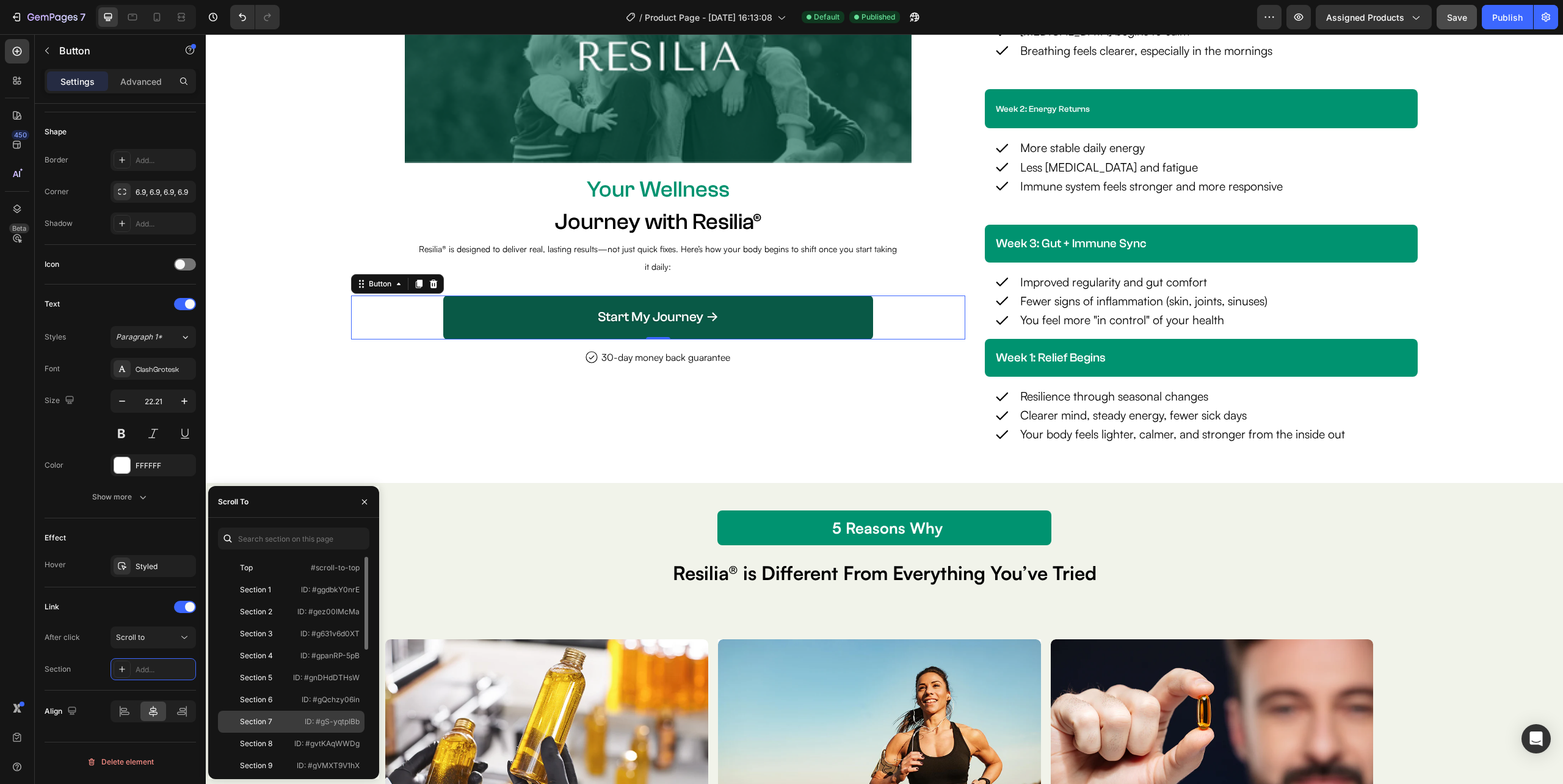
scroll to position [271, 0]
click at [283, 692] on div "Section 18" at bounding box center [258, 692] width 71 height 11
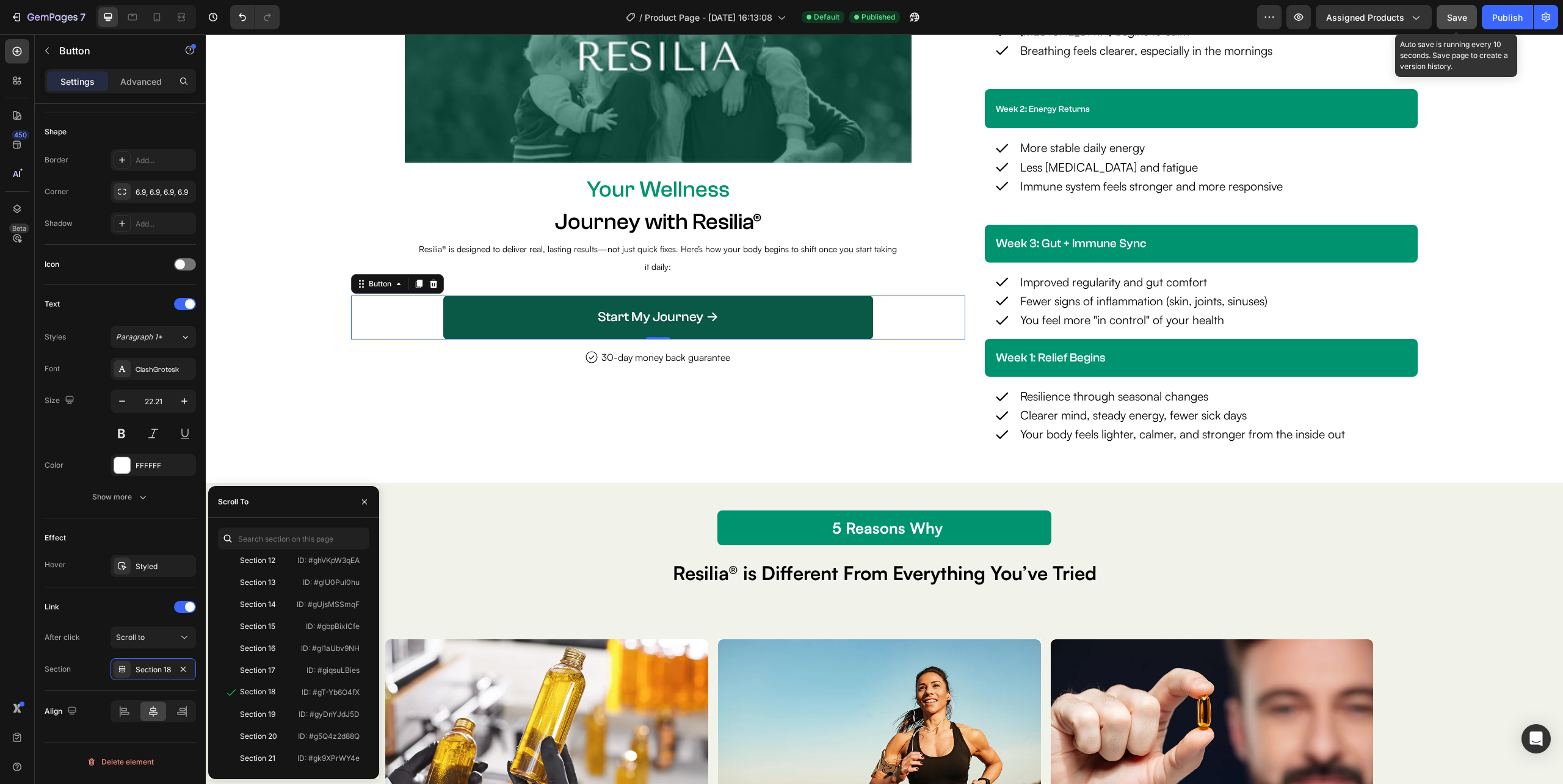
click at [1463, 16] on span "Save" at bounding box center [1458, 18] width 20 height 10
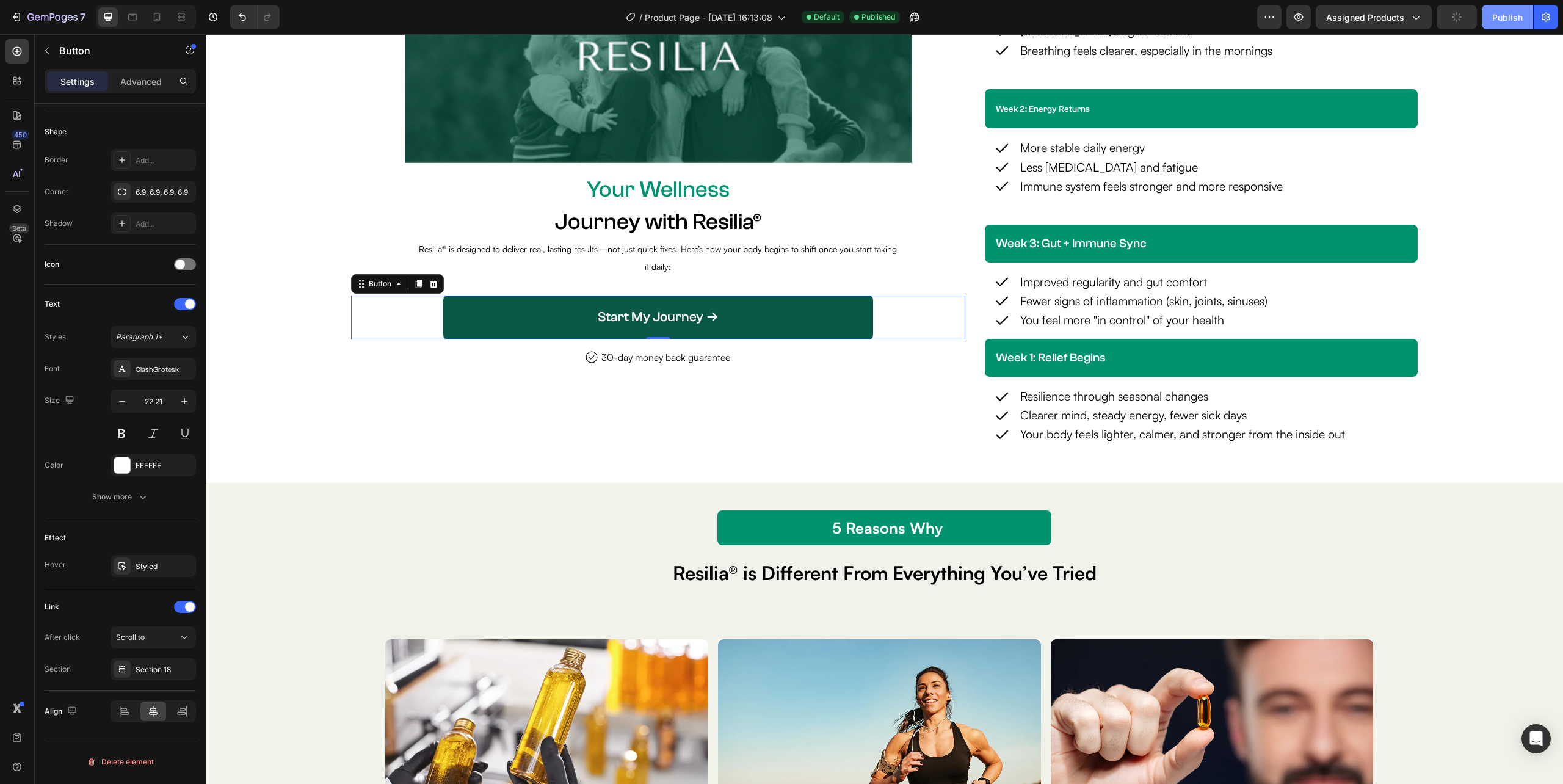
click at [1505, 13] on div "Publish" at bounding box center [1508, 18] width 31 height 13
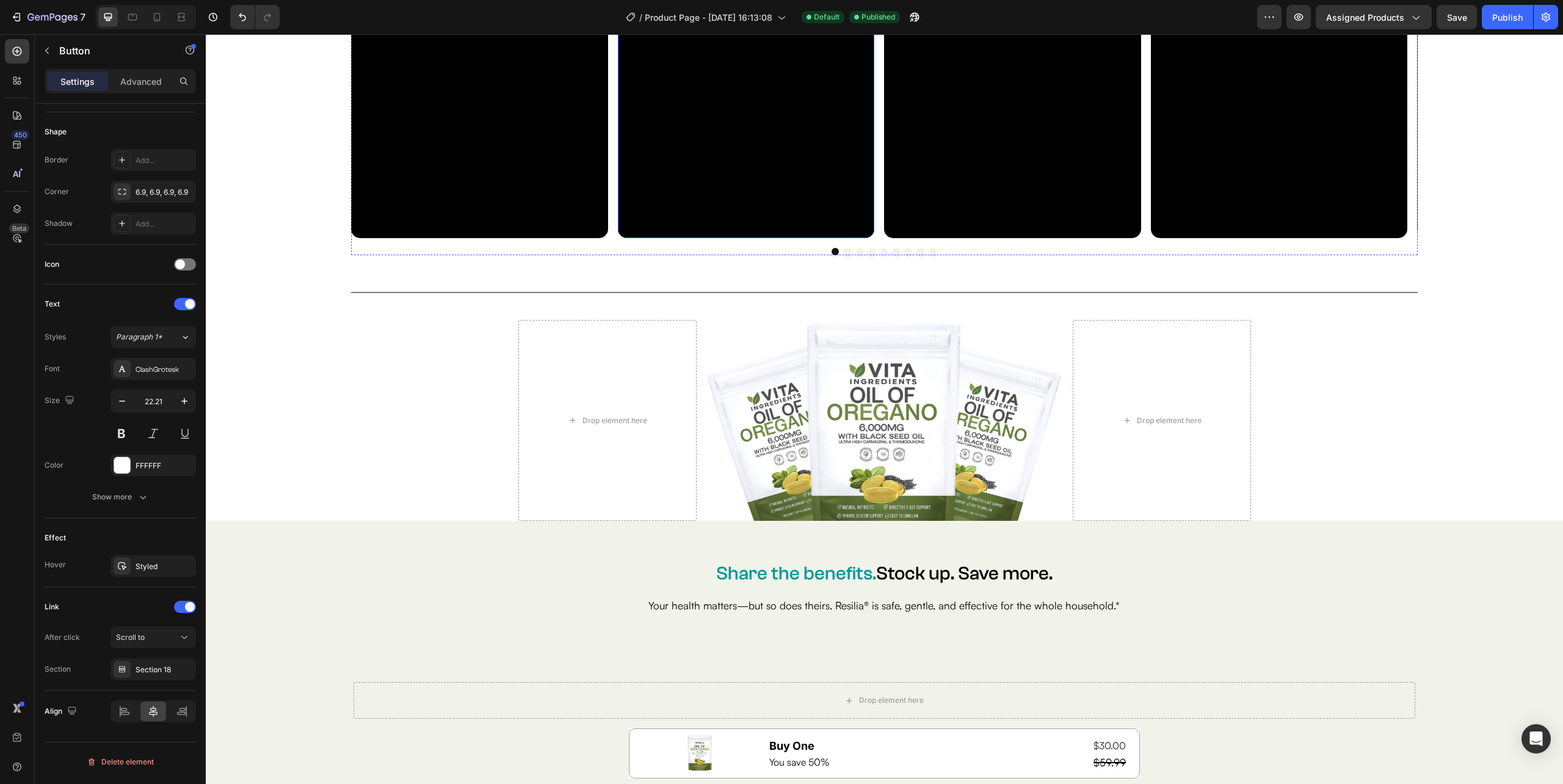
scroll to position [5697, 0]
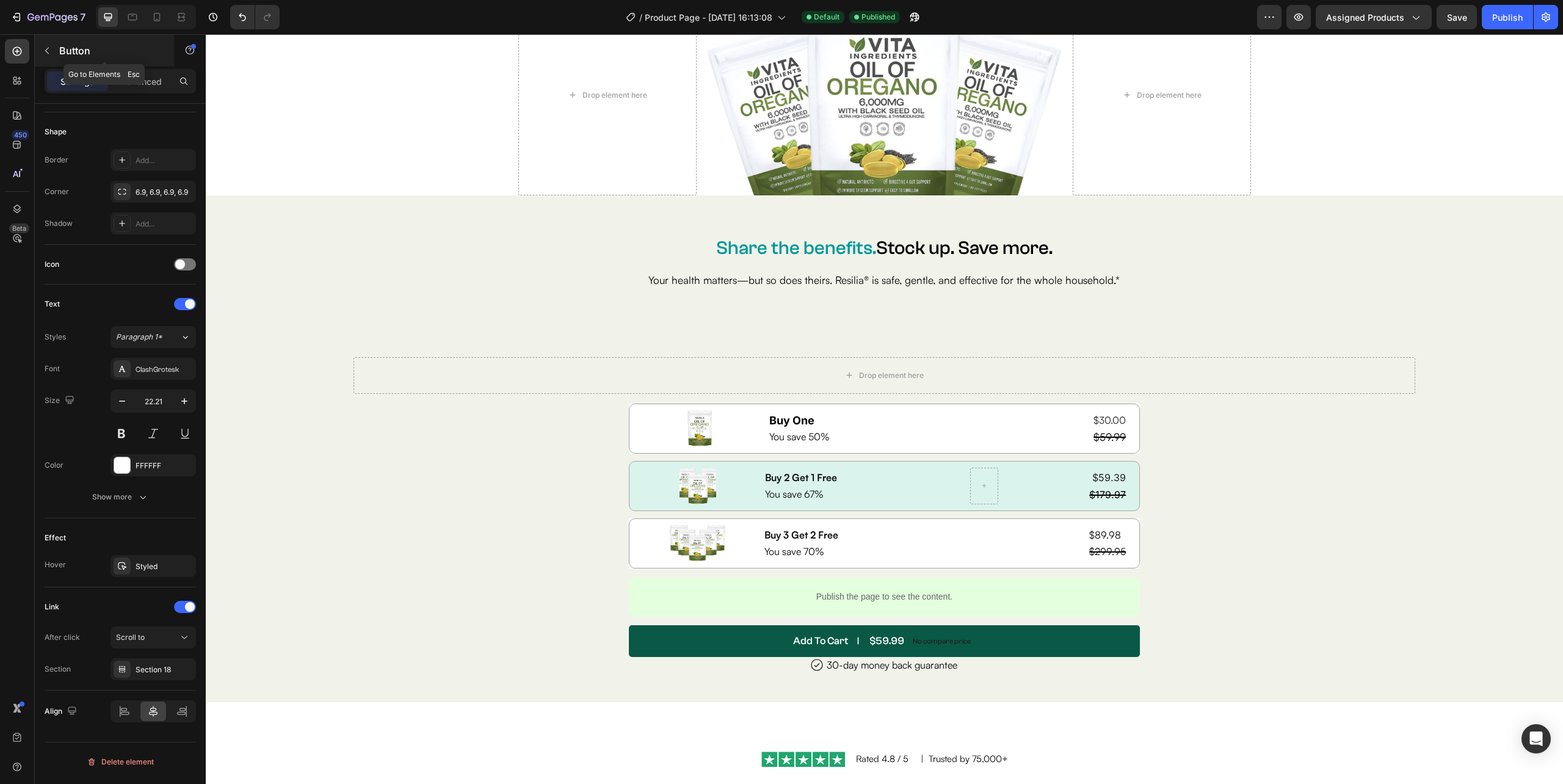
click at [50, 52] on icon "button" at bounding box center [47, 50] width 10 height 10
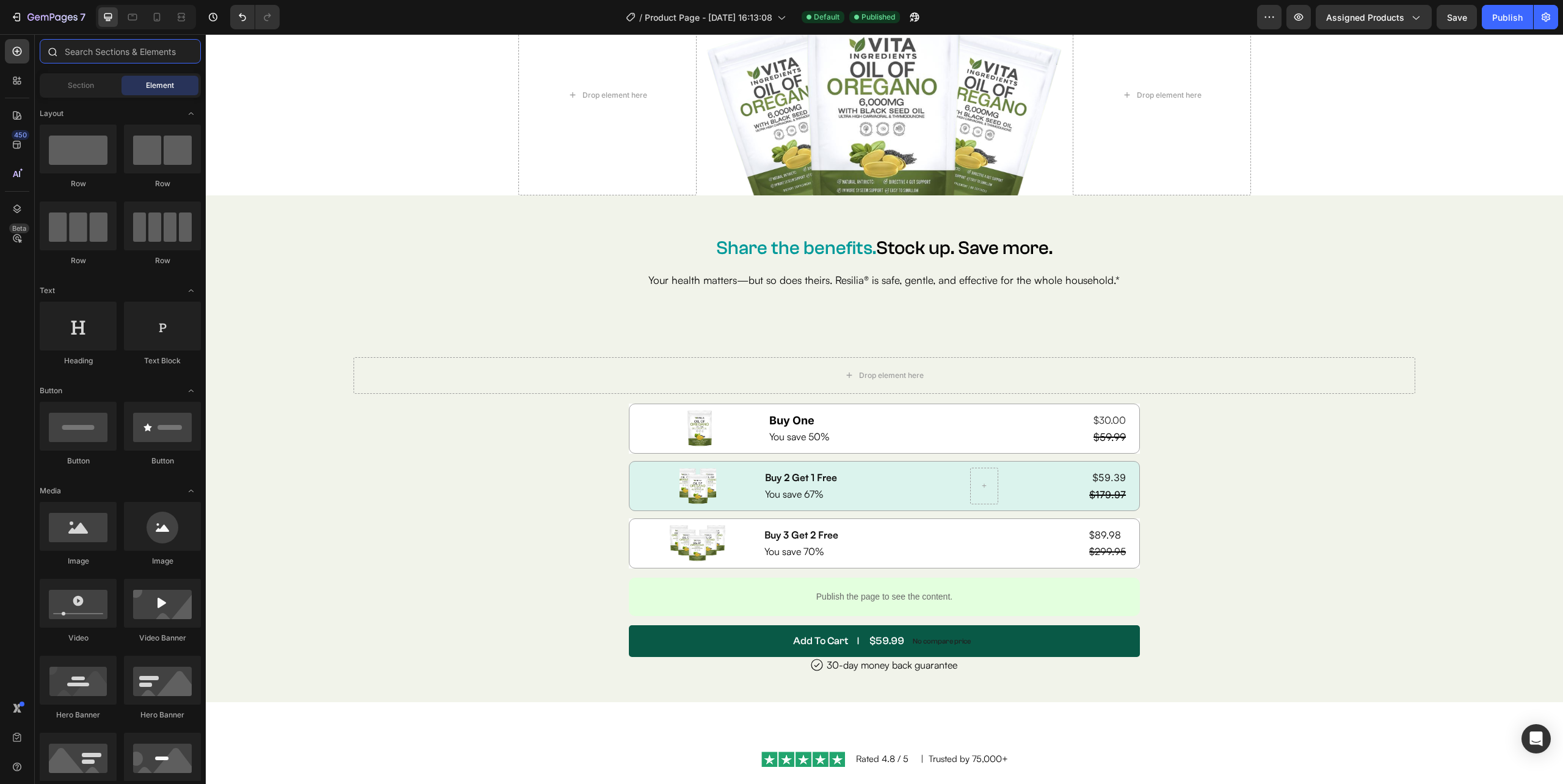
click at [104, 53] on input "text" at bounding box center [120, 50] width 161 height 24
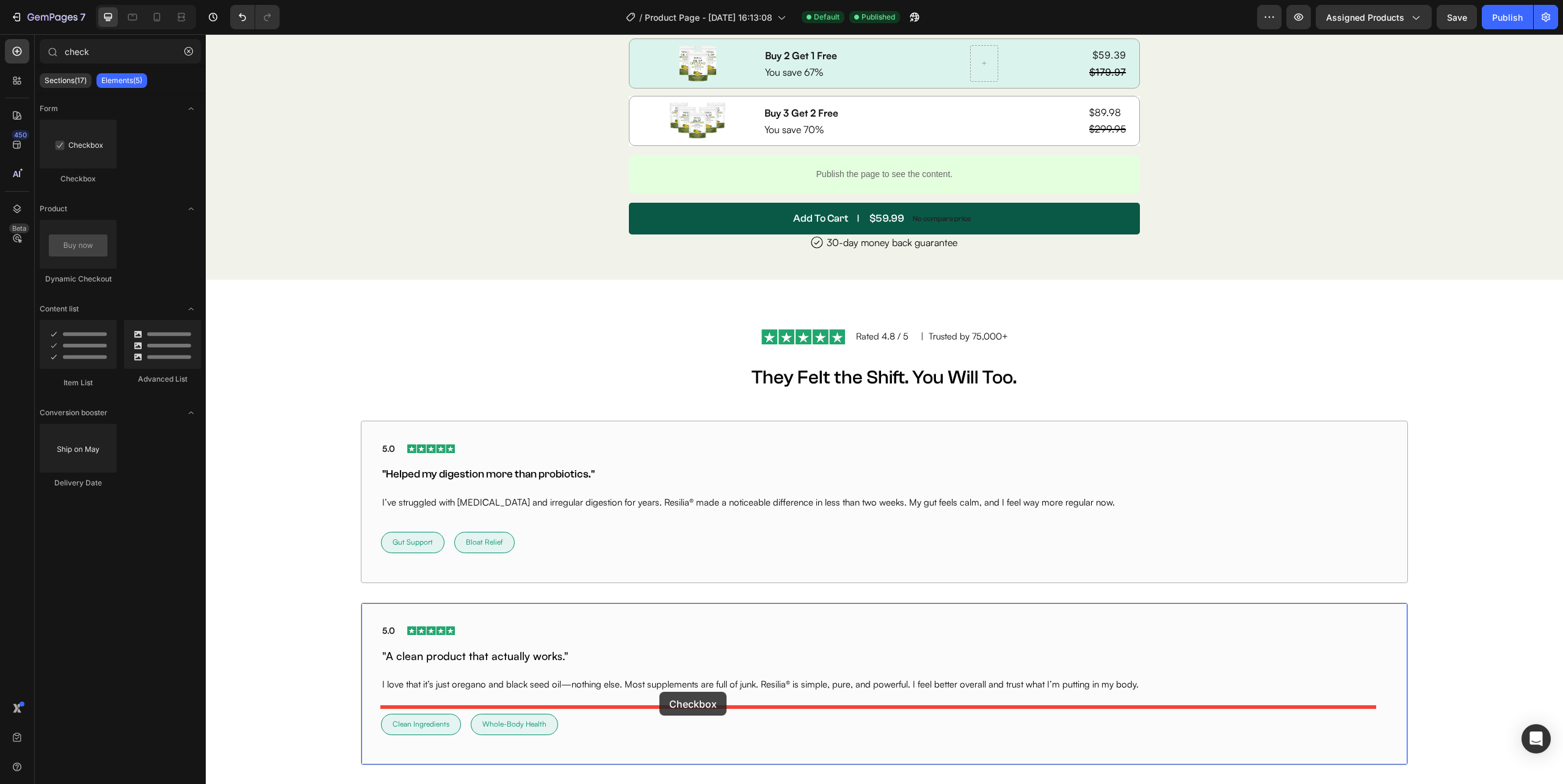
scroll to position [6140, 0]
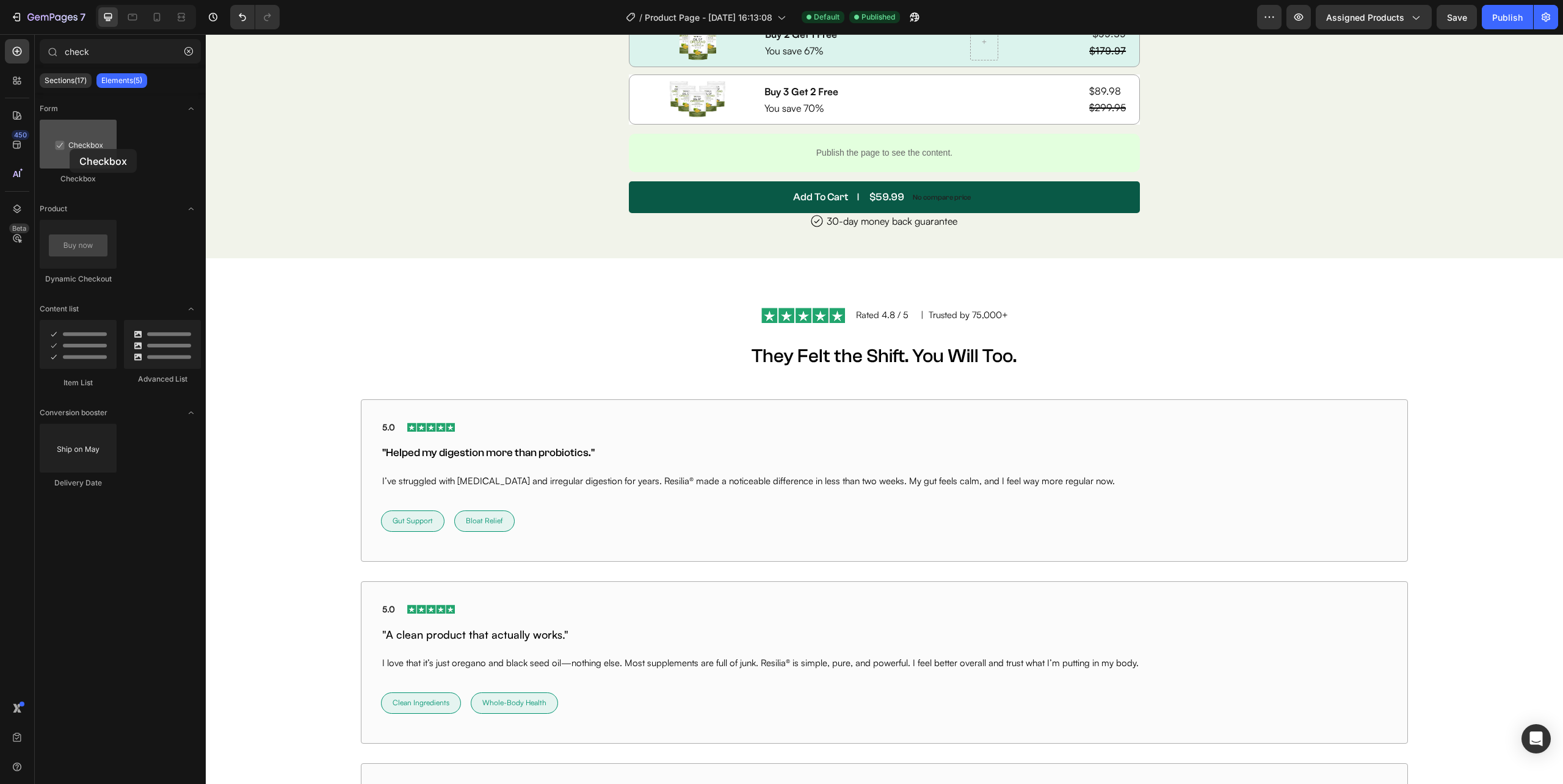
drag, startPoint x: 87, startPoint y: 162, endPoint x: 70, endPoint y: 149, distance: 21.4
click at [70, 149] on div at bounding box center [78, 144] width 77 height 49
click at [109, 46] on input "check" at bounding box center [120, 50] width 161 height 24
type input "checko"
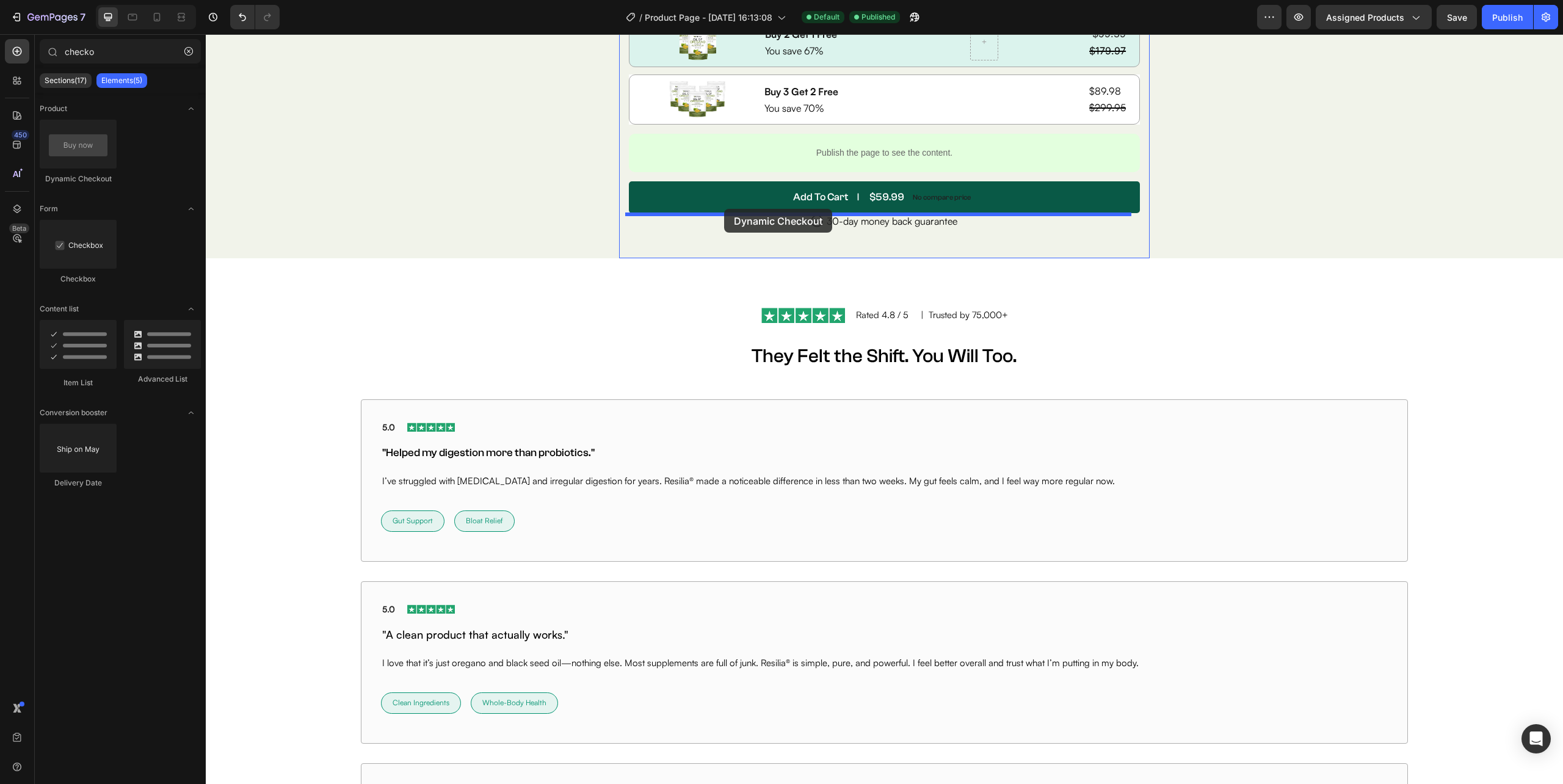
drag, startPoint x: 297, startPoint y: 186, endPoint x: 724, endPoint y: 208, distance: 427.6
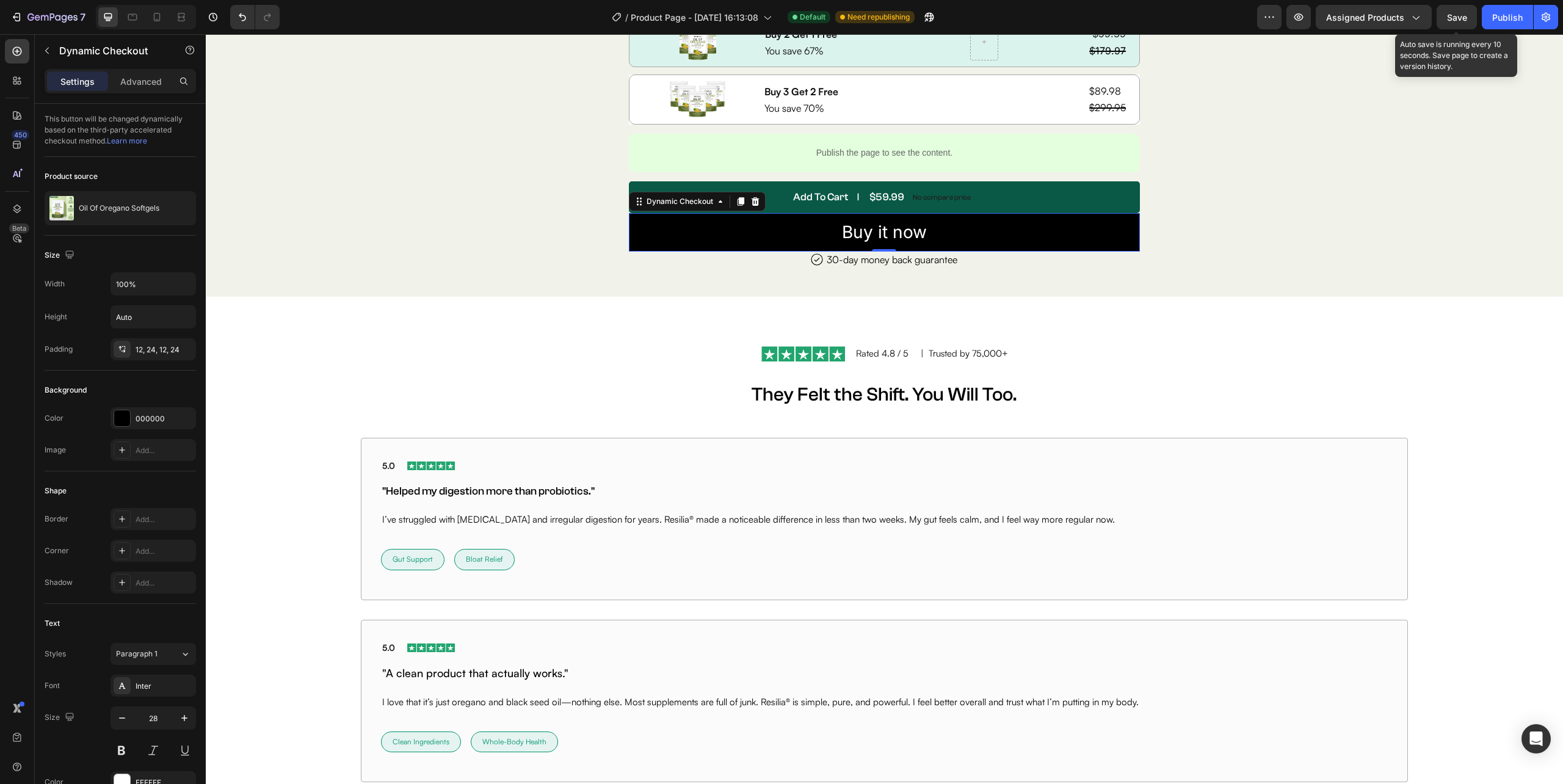
click at [1455, 15] on span "Save" at bounding box center [1458, 18] width 20 height 10
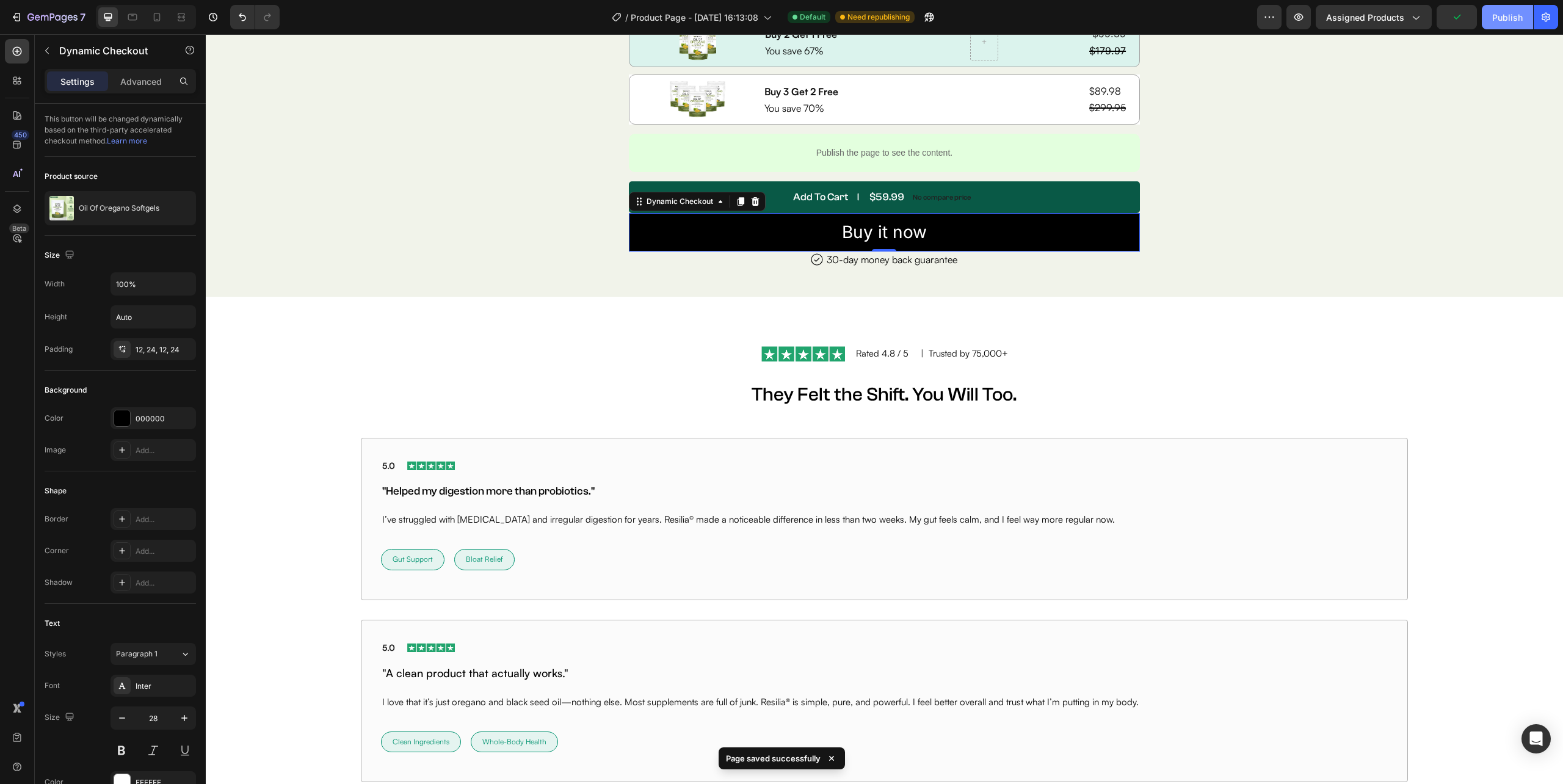
click at [1491, 15] on button "Publish" at bounding box center [1507, 17] width 51 height 24
click at [1280, 270] on div "Image Buy One Heading You save 50% Text Block $30.00 Product Price Product Pric…" at bounding box center [884, 124] width 1061 height 347
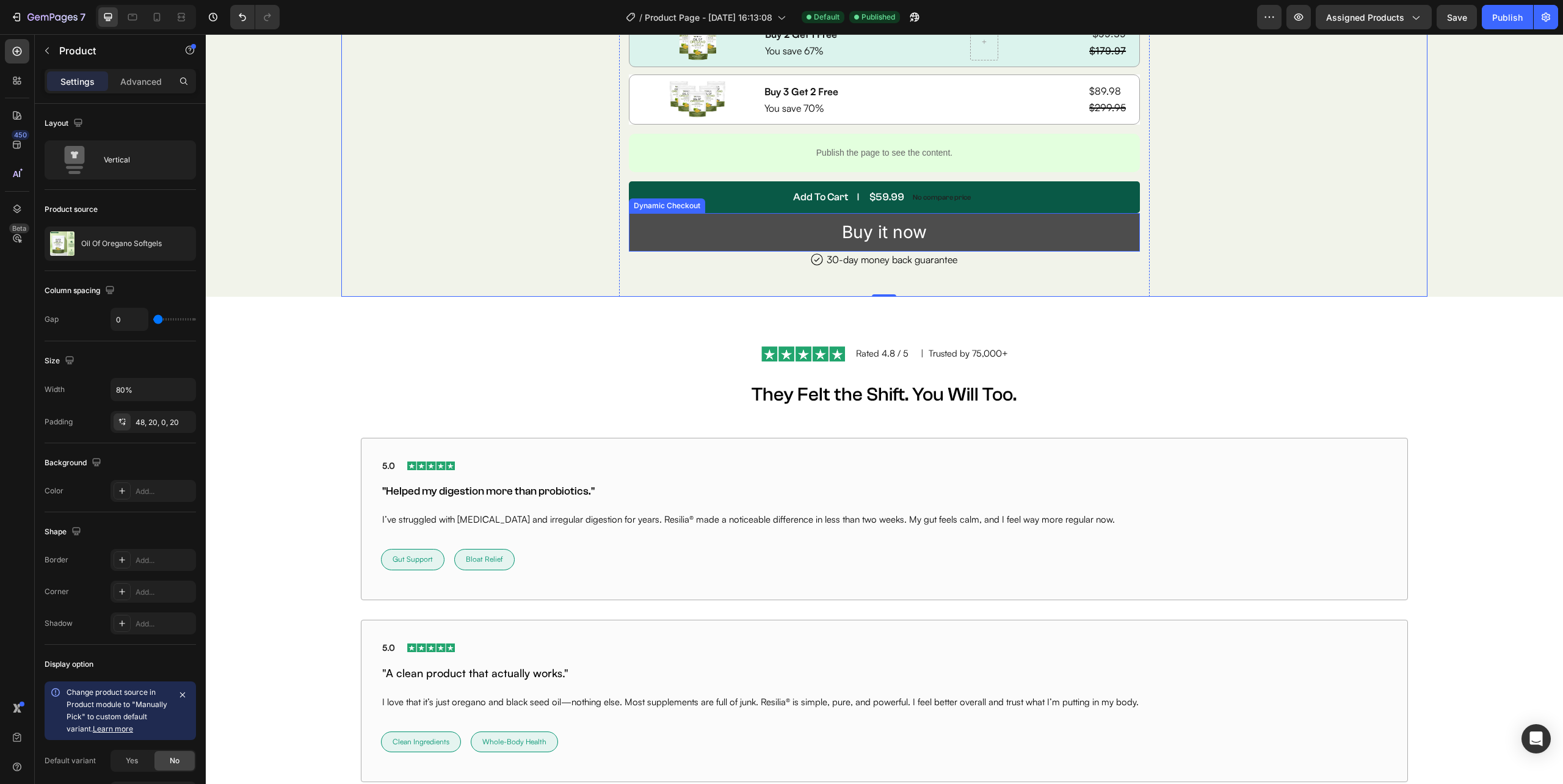
click at [639, 230] on button "Buy it now" at bounding box center [885, 232] width 511 height 39
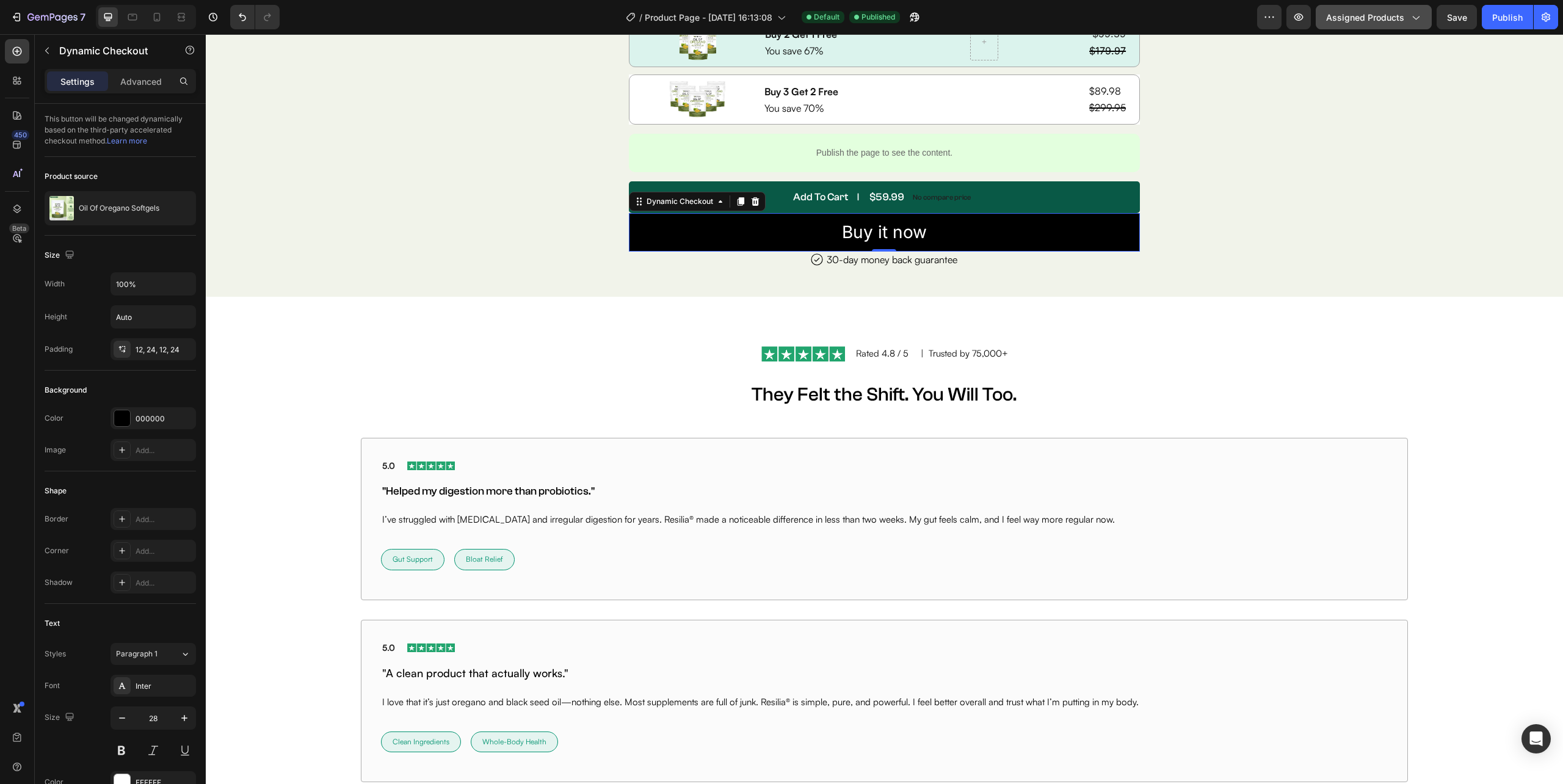
click at [1406, 18] on div "Assigned Products" at bounding box center [1374, 18] width 95 height 13
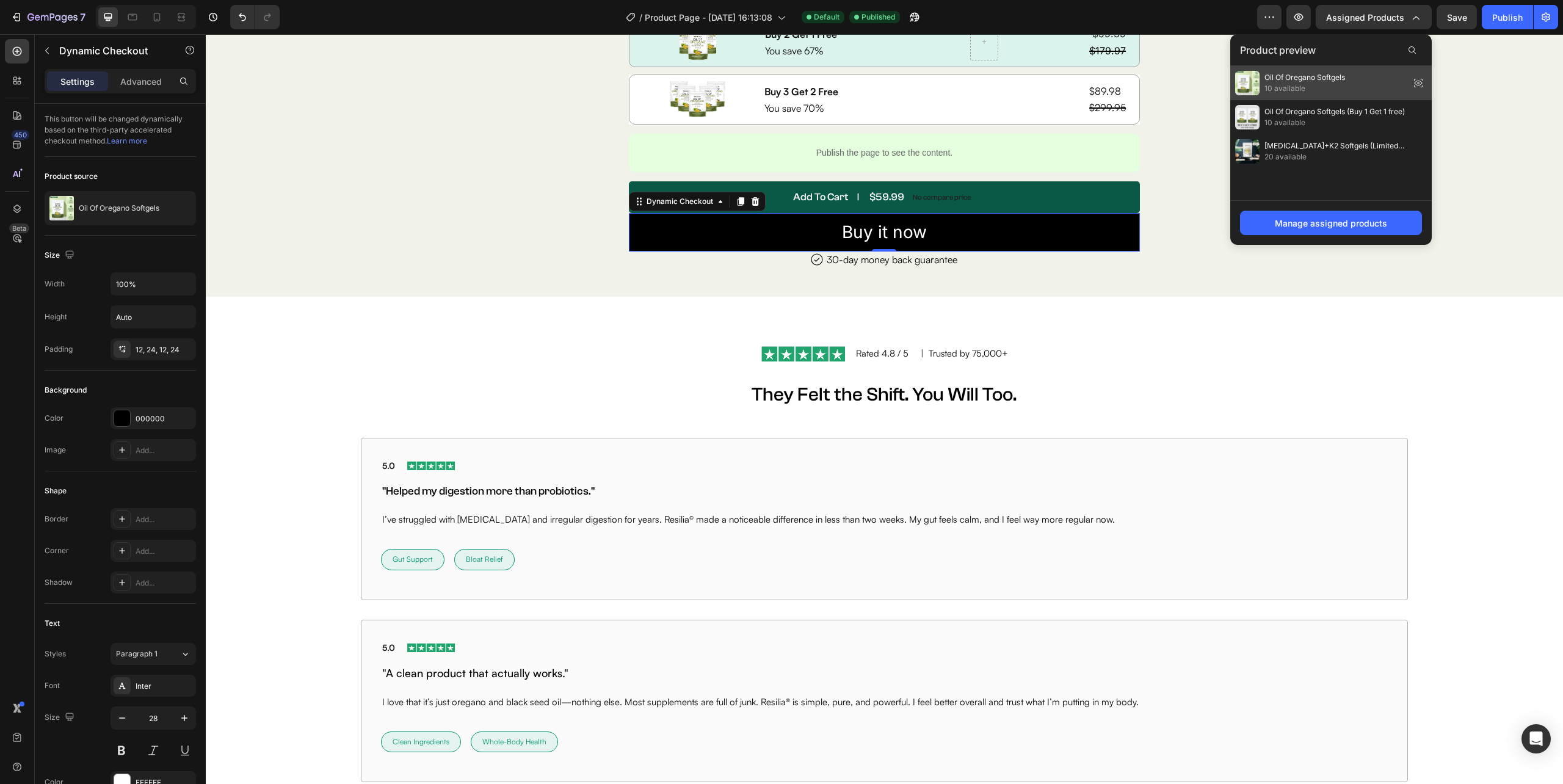
click at [1331, 81] on span "Oil Of Oregano Softgels" at bounding box center [1305, 77] width 80 height 11
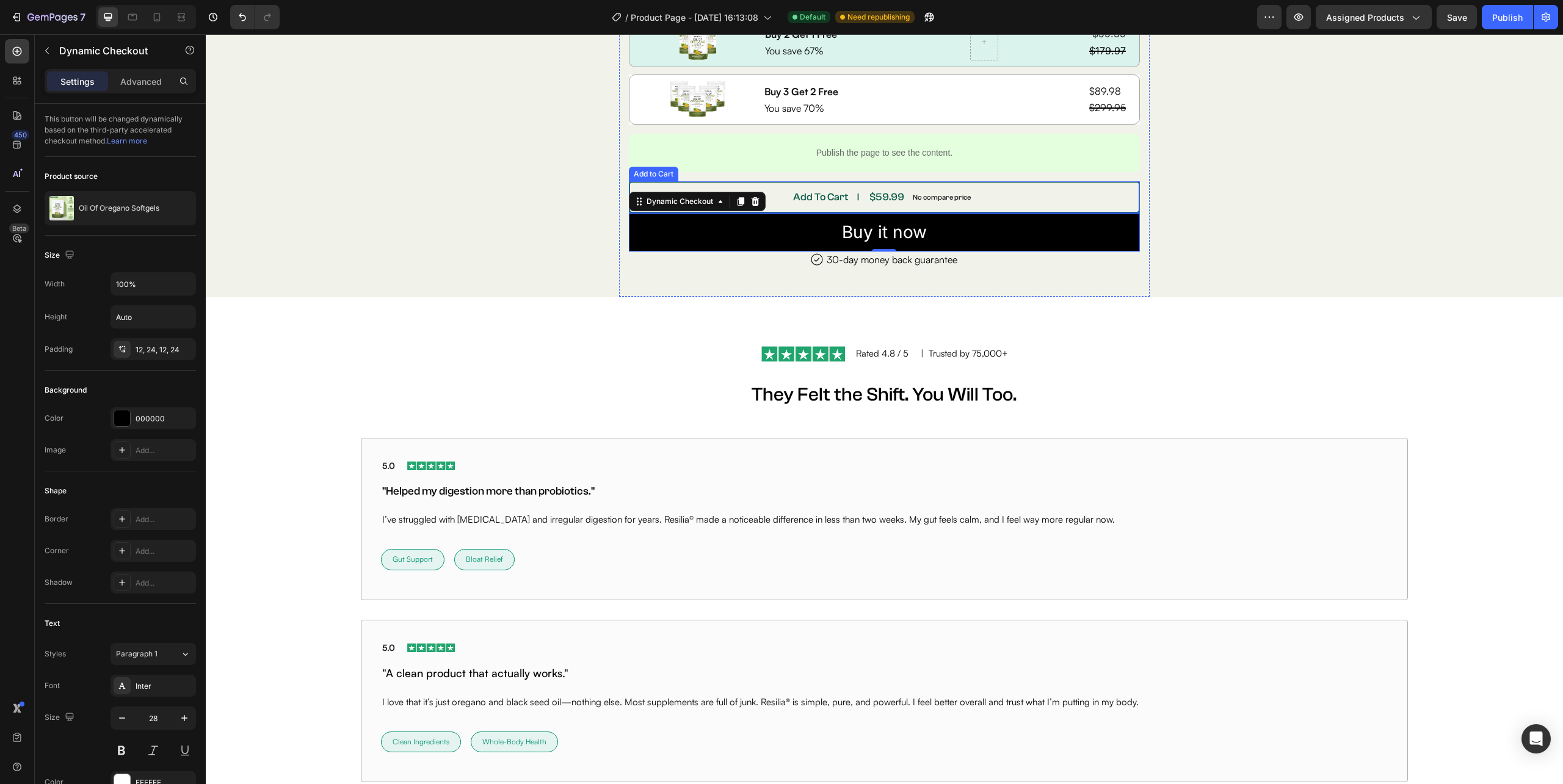
click at [767, 192] on button "Add To Cart $59.99 No compare price" at bounding box center [885, 197] width 511 height 31
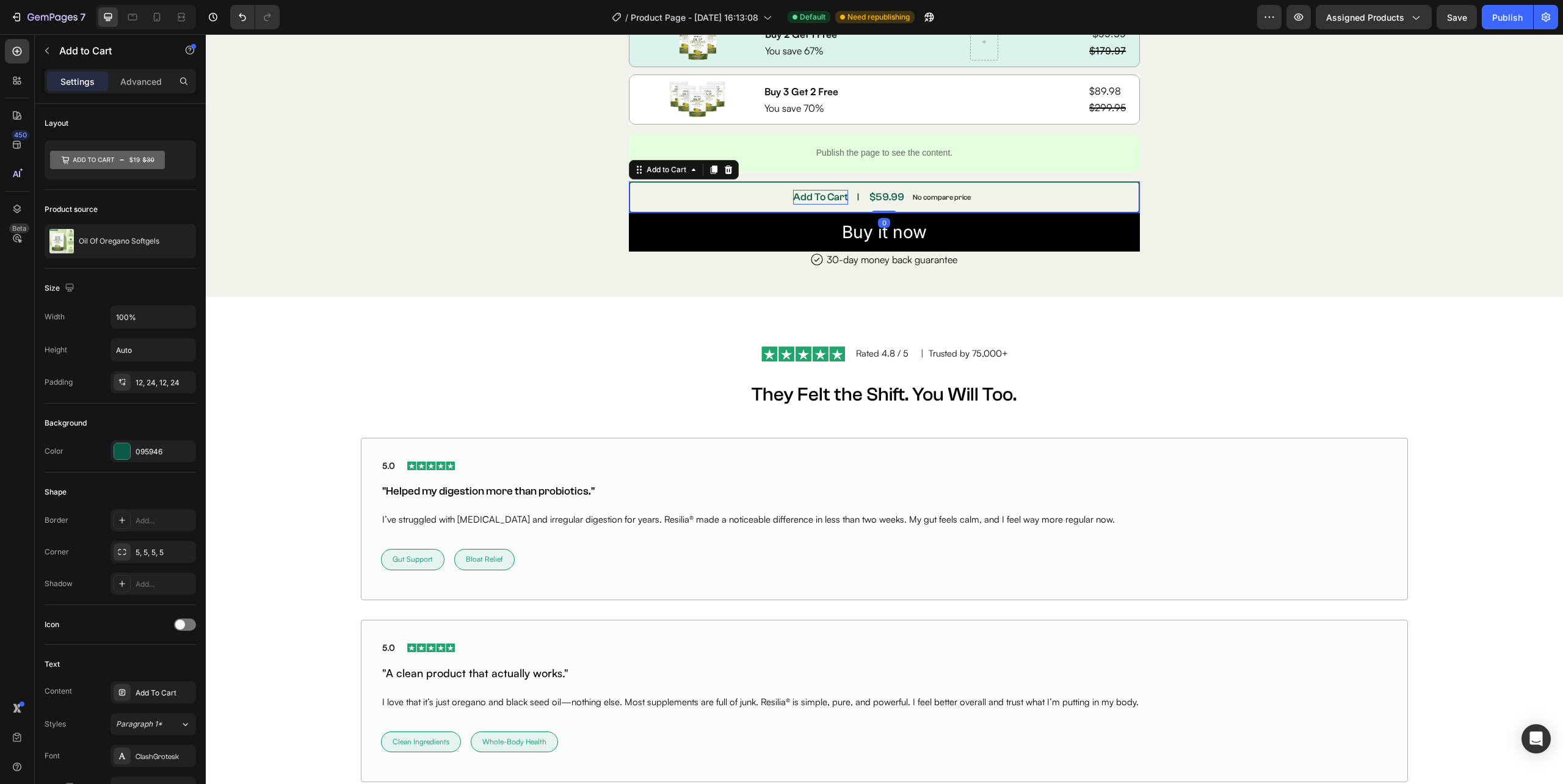
click at [829, 196] on div "Add To Cart" at bounding box center [820, 197] width 55 height 15
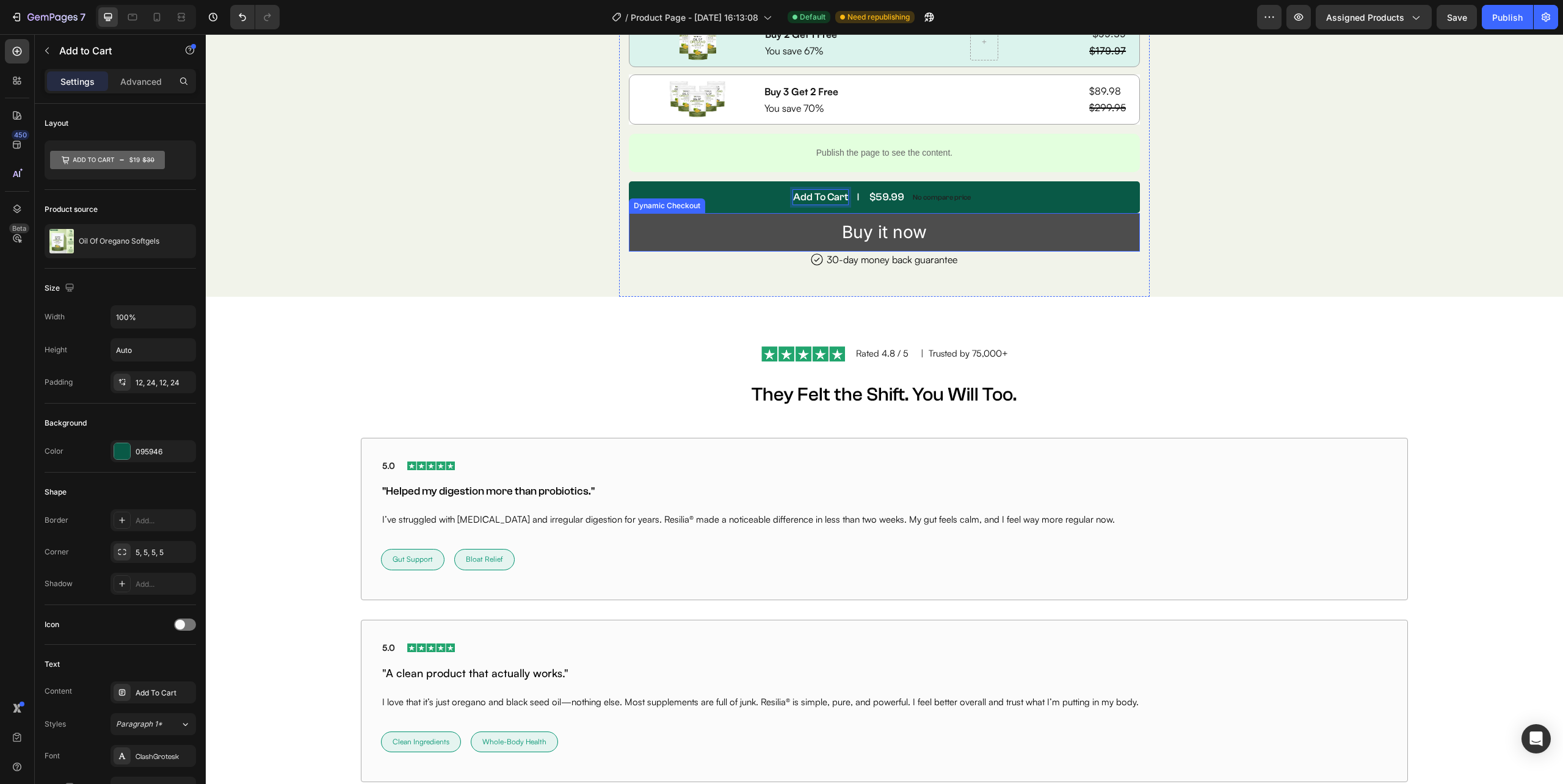
click at [802, 232] on button "Buy it now" at bounding box center [885, 232] width 511 height 39
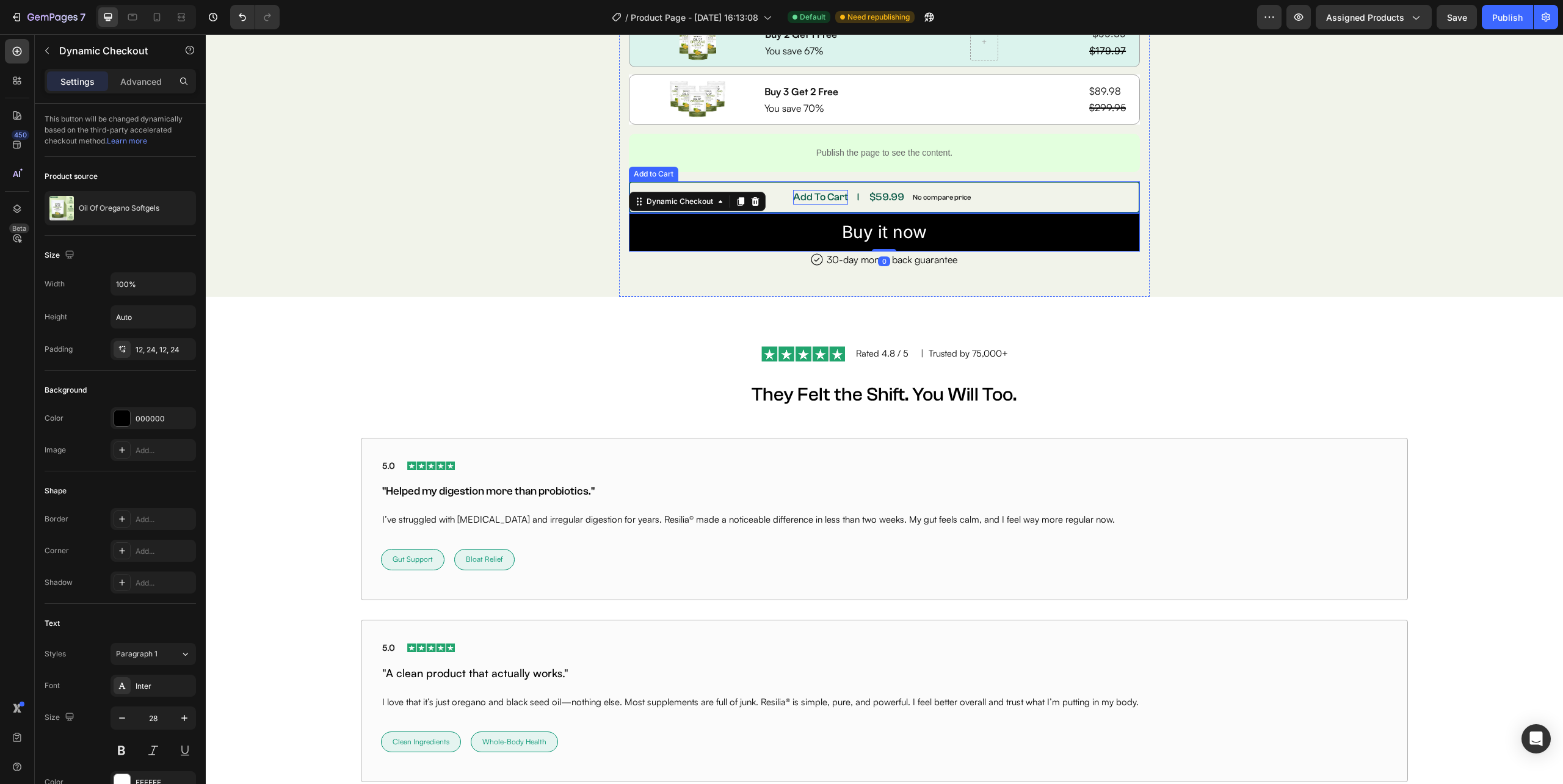
click at [816, 201] on p "Add To Cart" at bounding box center [820, 197] width 55 height 15
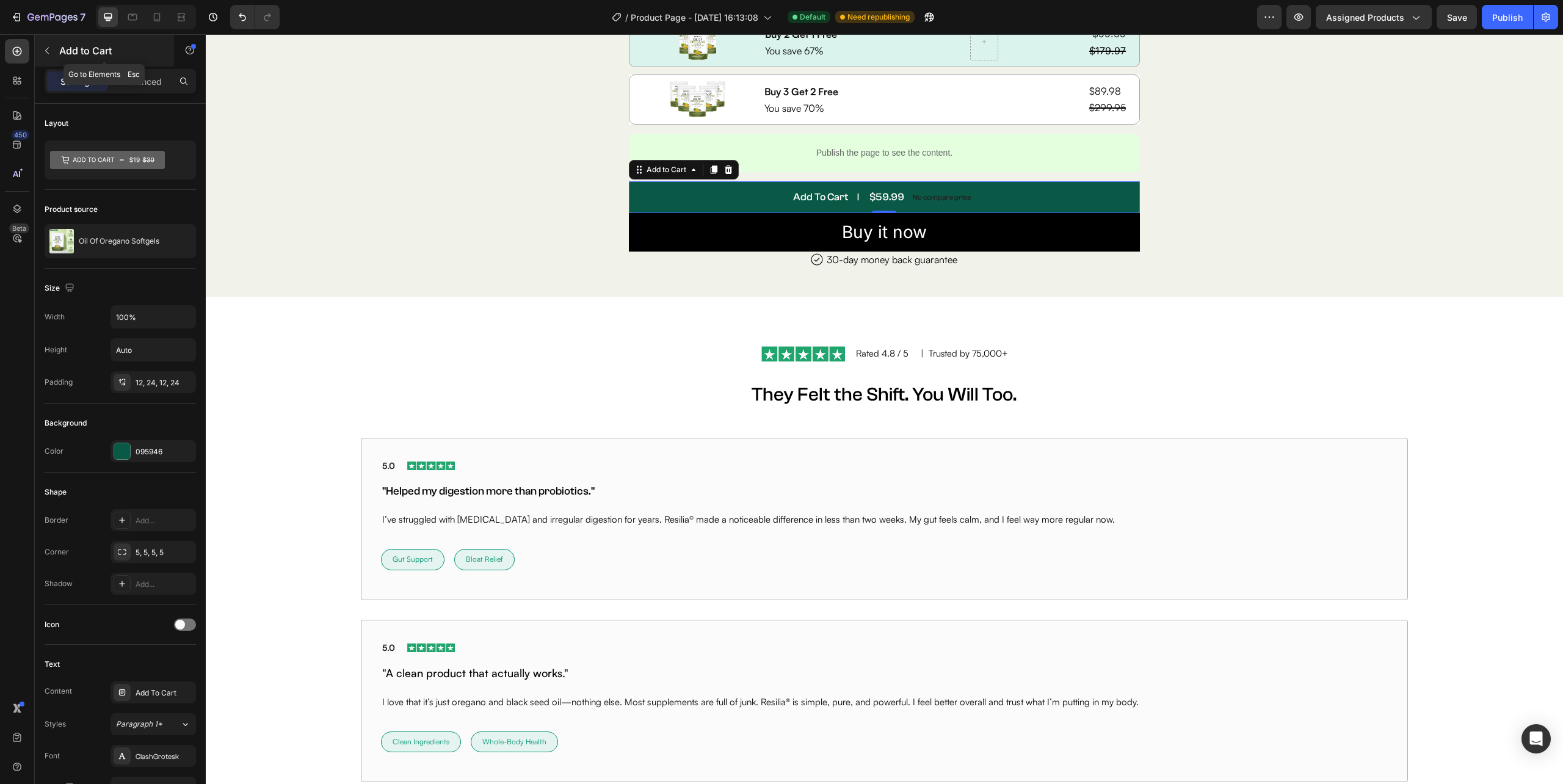
click at [46, 51] on icon "button" at bounding box center [47, 50] width 10 height 10
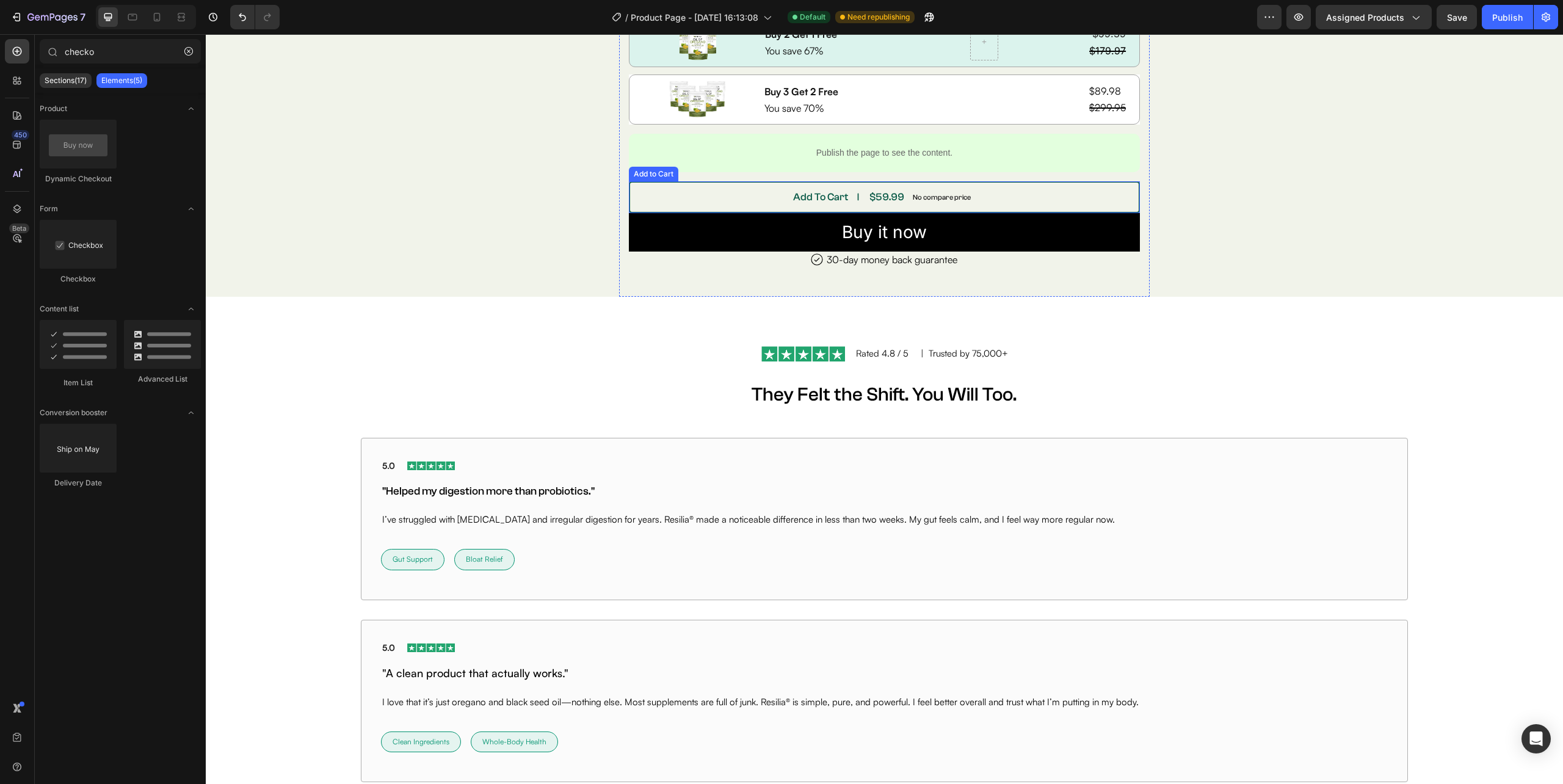
click at [747, 203] on button "Add To Cart $59.99 No compare price" at bounding box center [885, 197] width 511 height 31
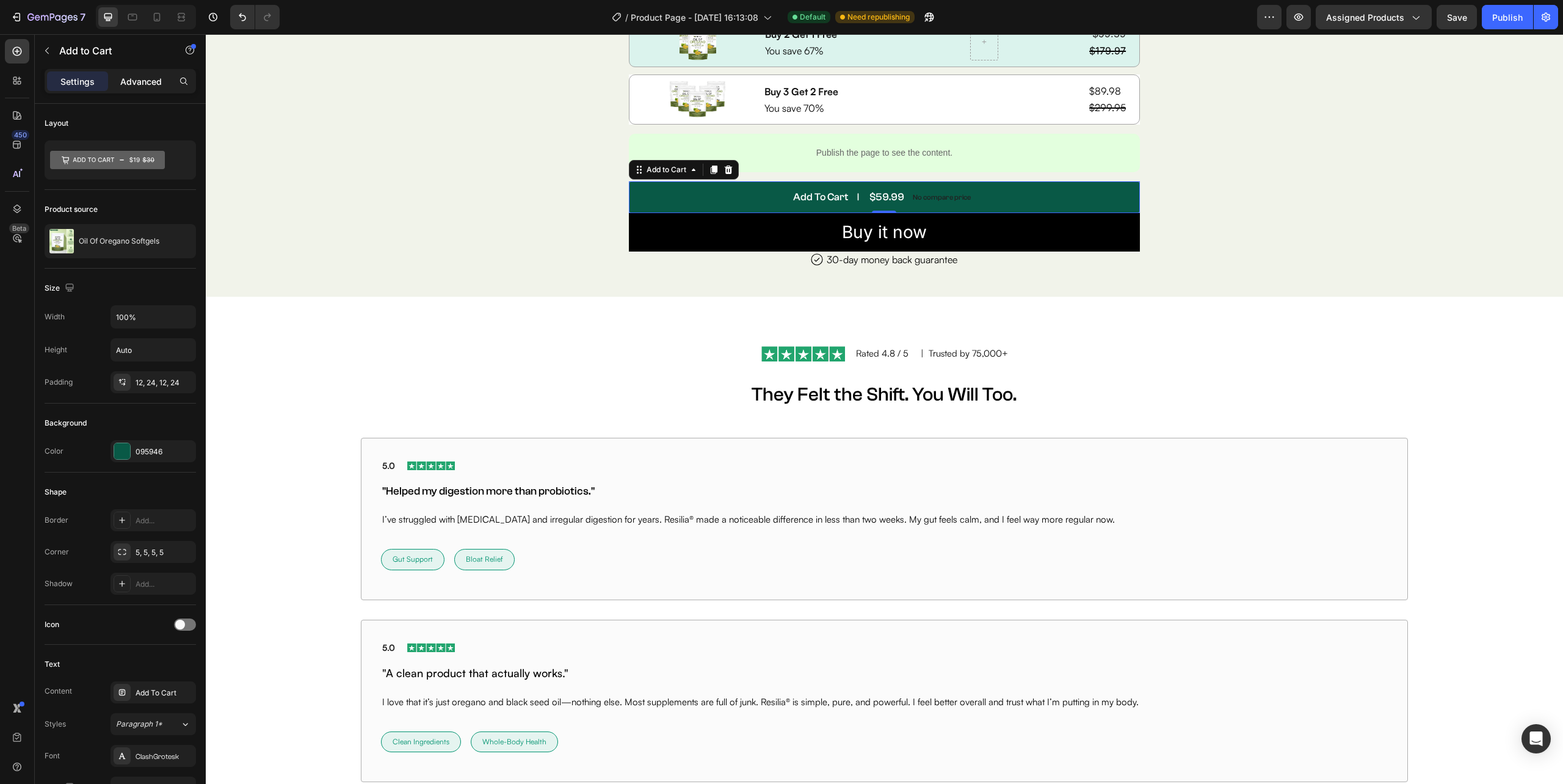
click at [138, 79] on p "Advanced" at bounding box center [140, 82] width 42 height 13
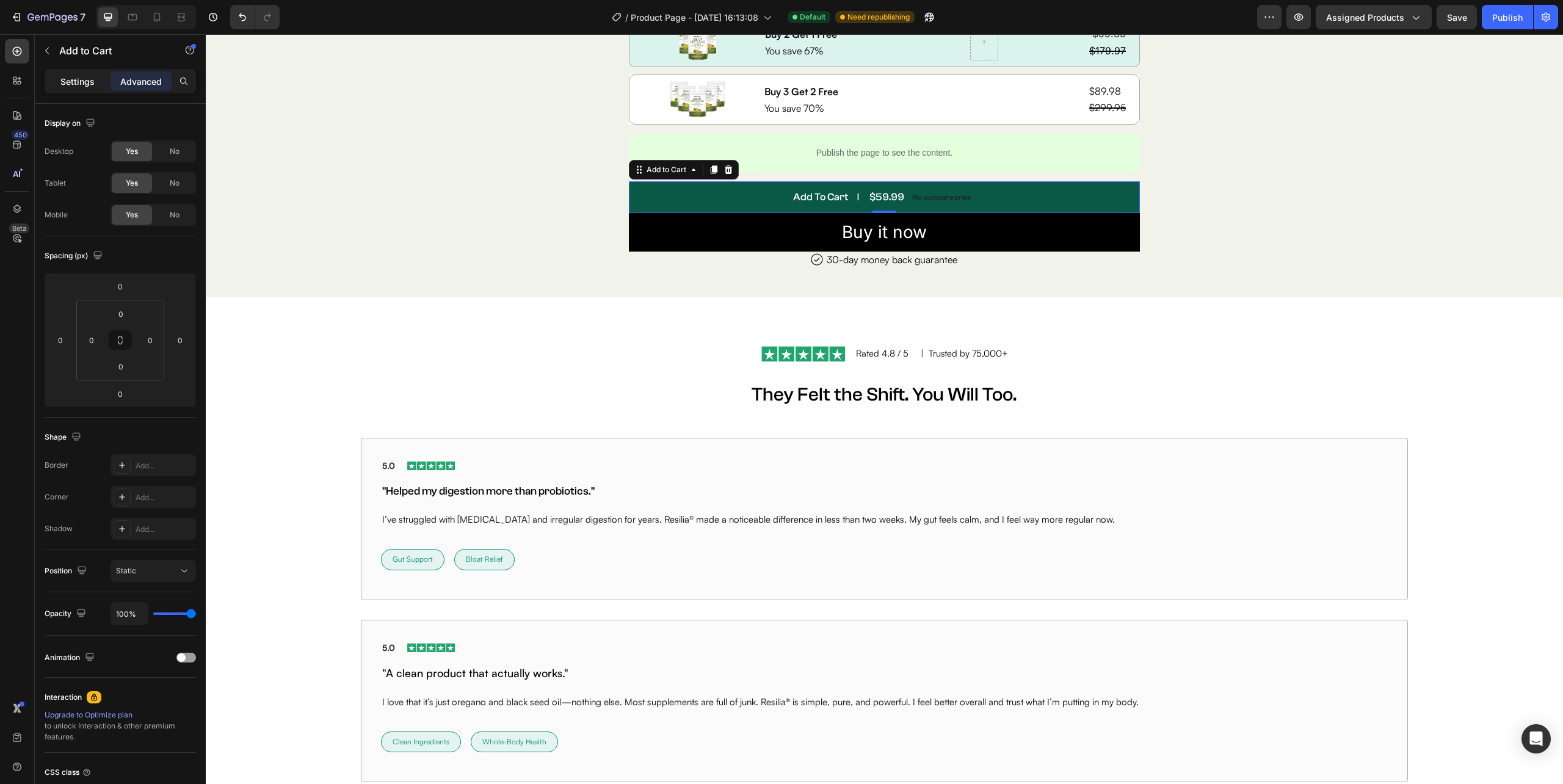
click at [89, 82] on p "Settings" at bounding box center [78, 82] width 34 height 13
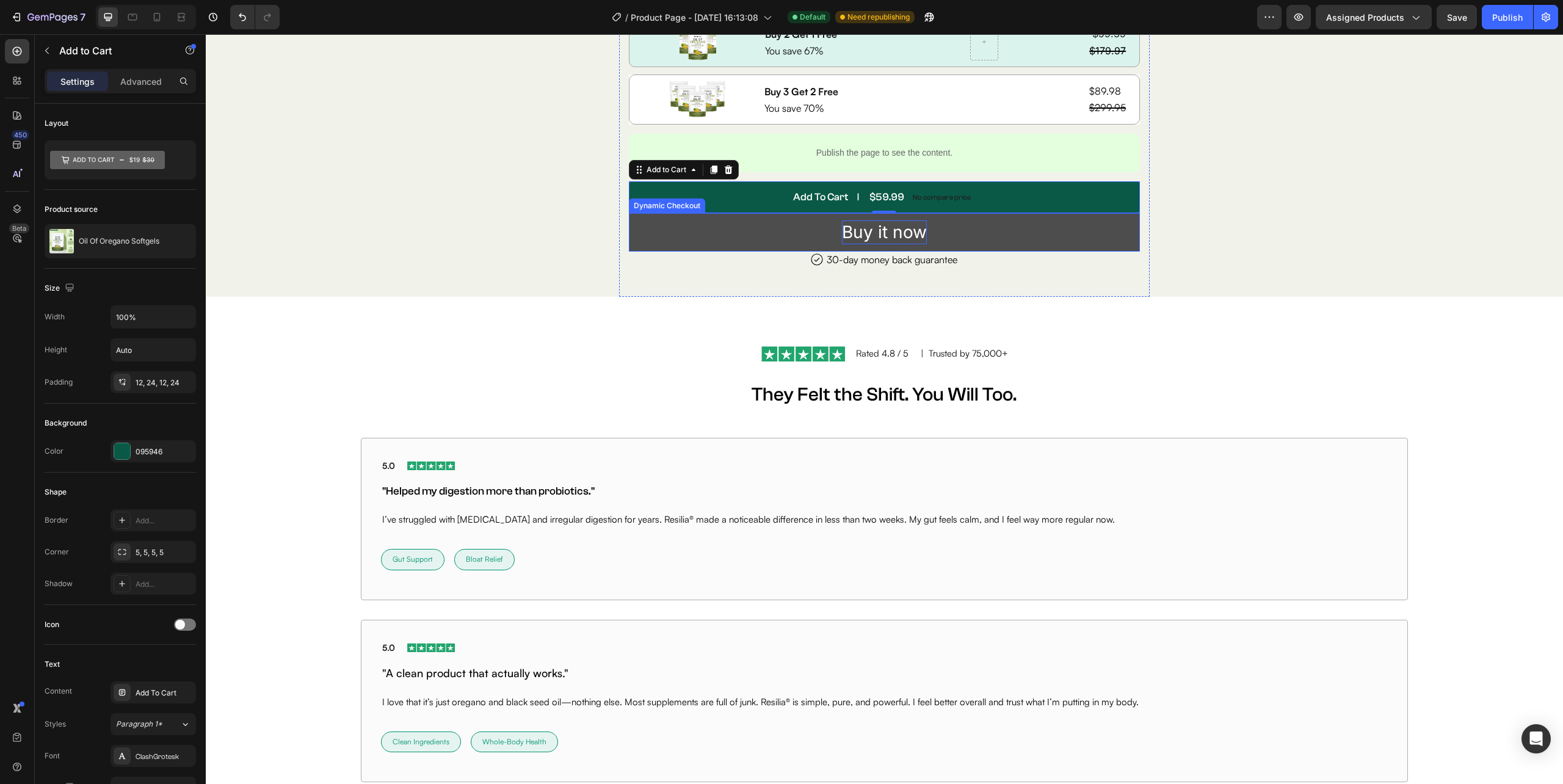
click at [851, 238] on div "Buy it now" at bounding box center [885, 232] width 85 height 24
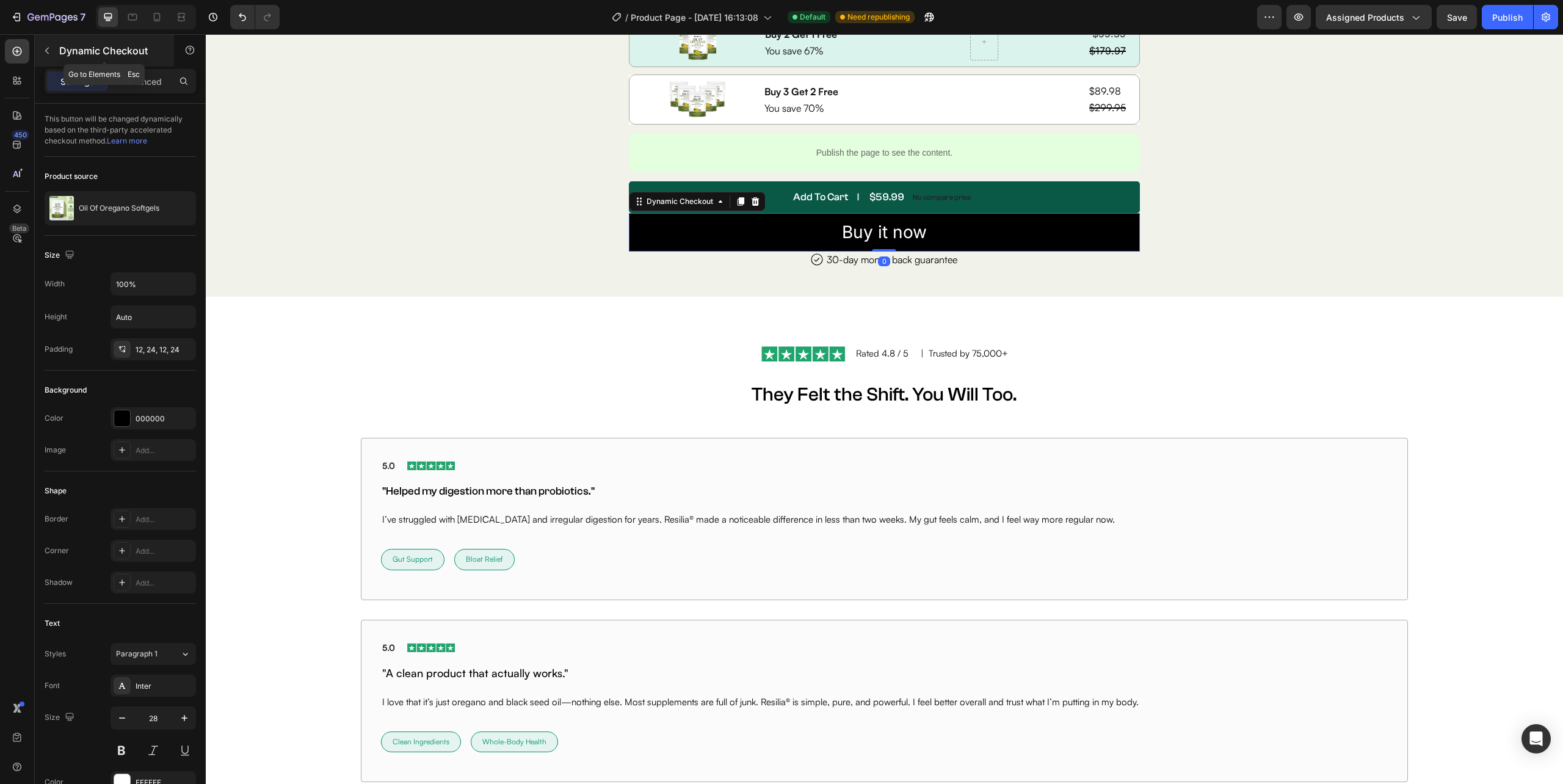
click at [40, 46] on button "button" at bounding box center [47, 50] width 20 height 20
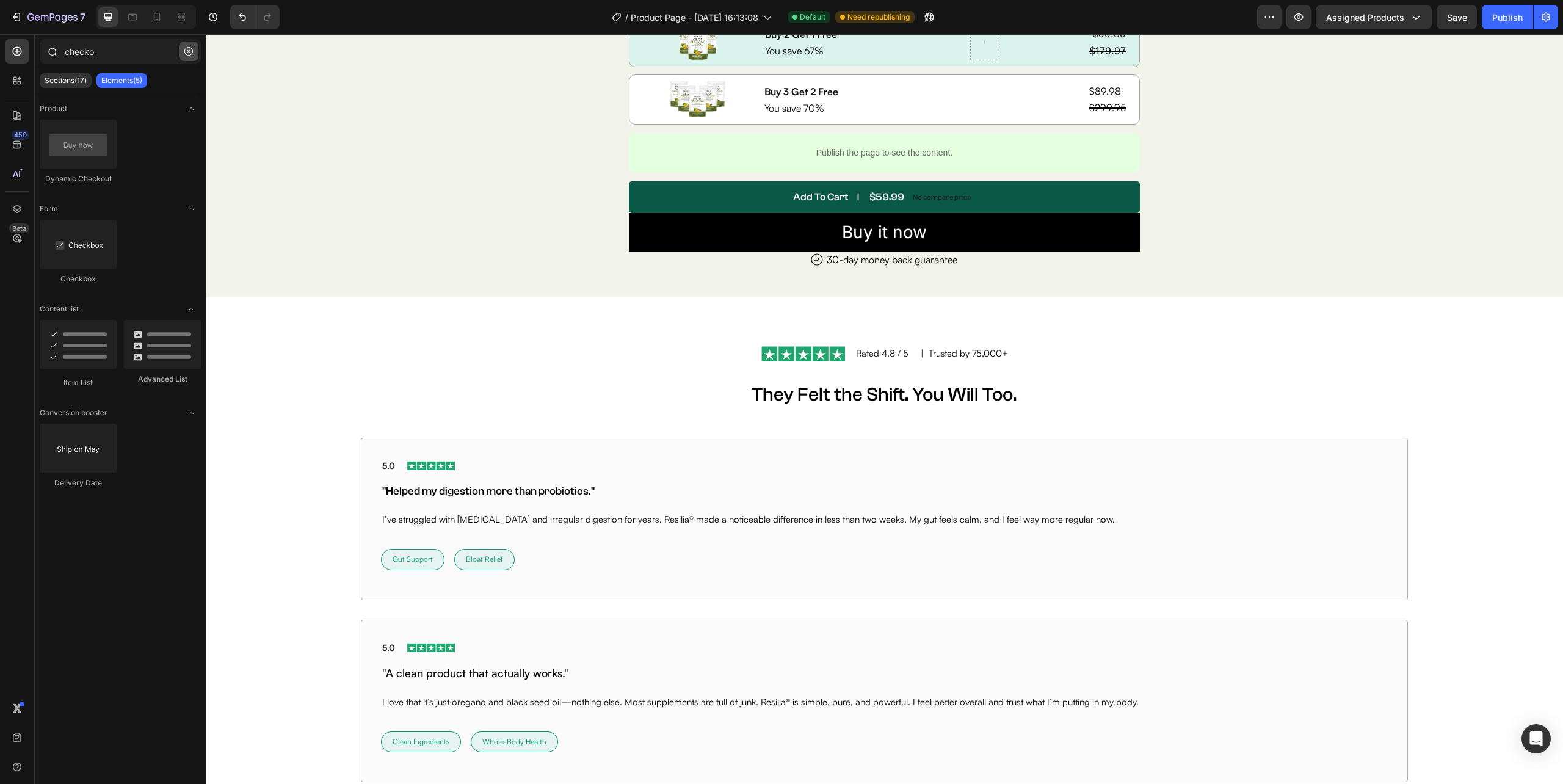
click at [183, 50] on button "button" at bounding box center [189, 51] width 20 height 20
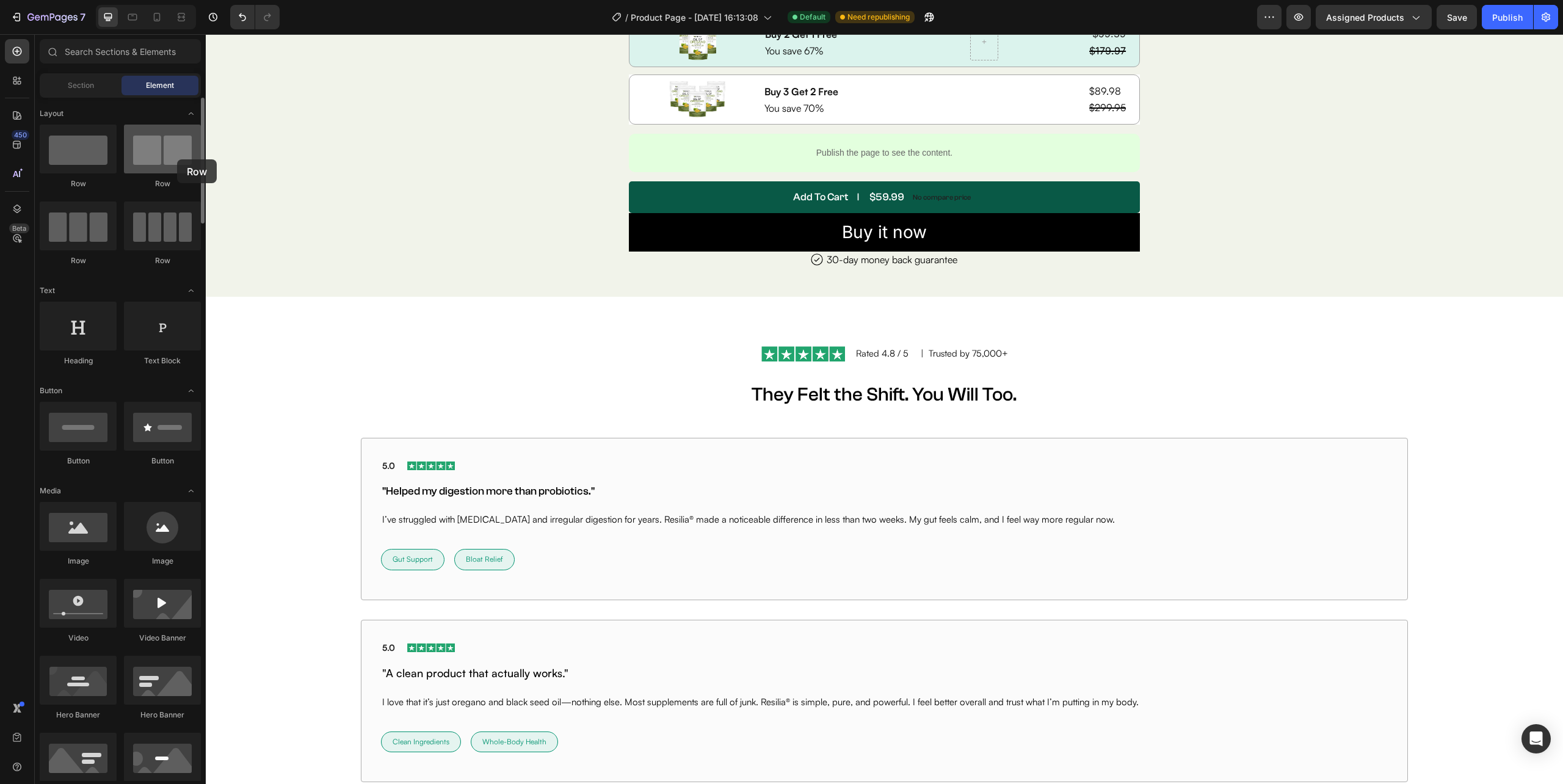
click at [177, 159] on div at bounding box center [162, 148] width 77 height 49
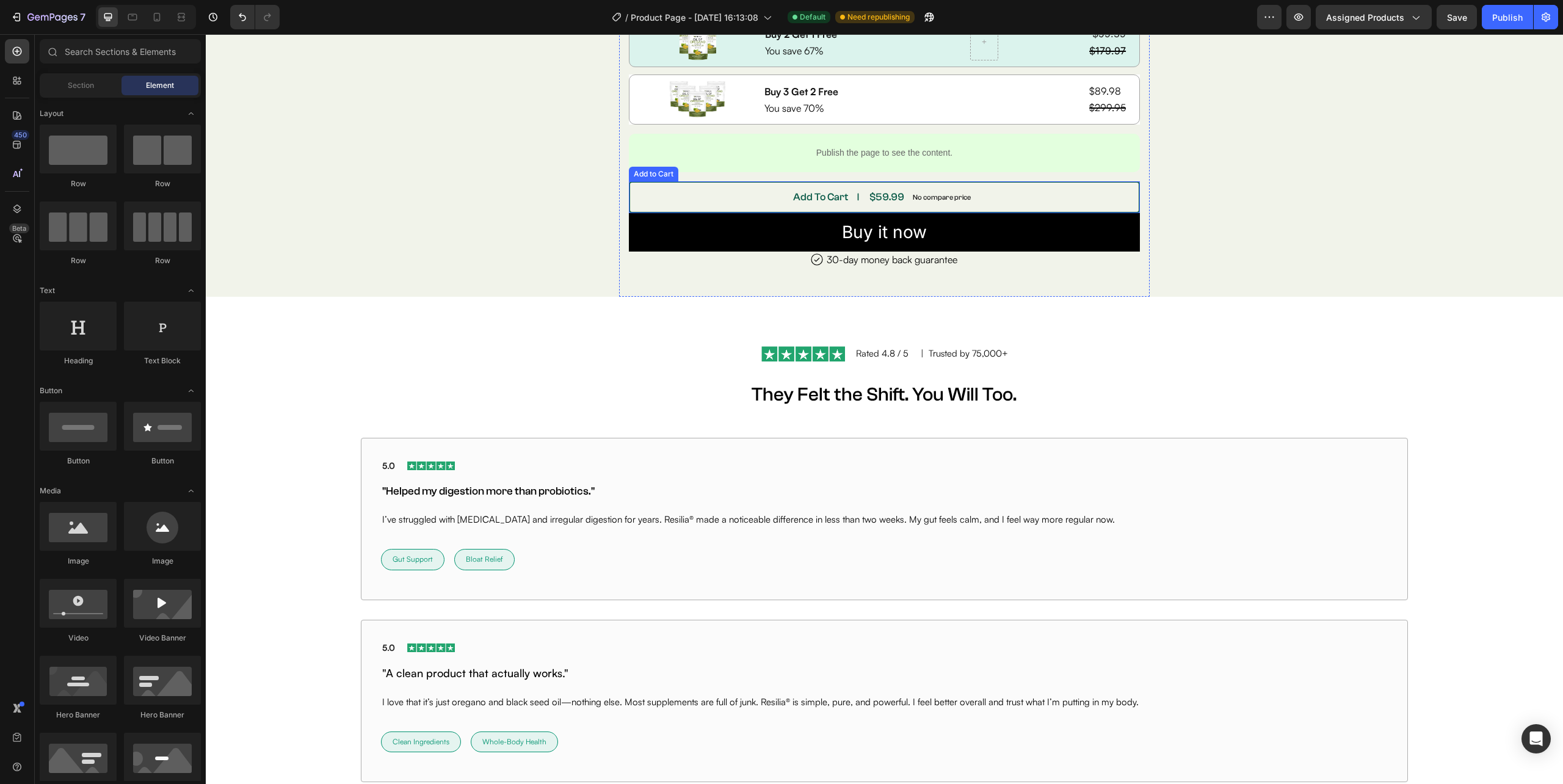
click at [766, 196] on button "Add To Cart $59.99 No compare price" at bounding box center [885, 197] width 511 height 31
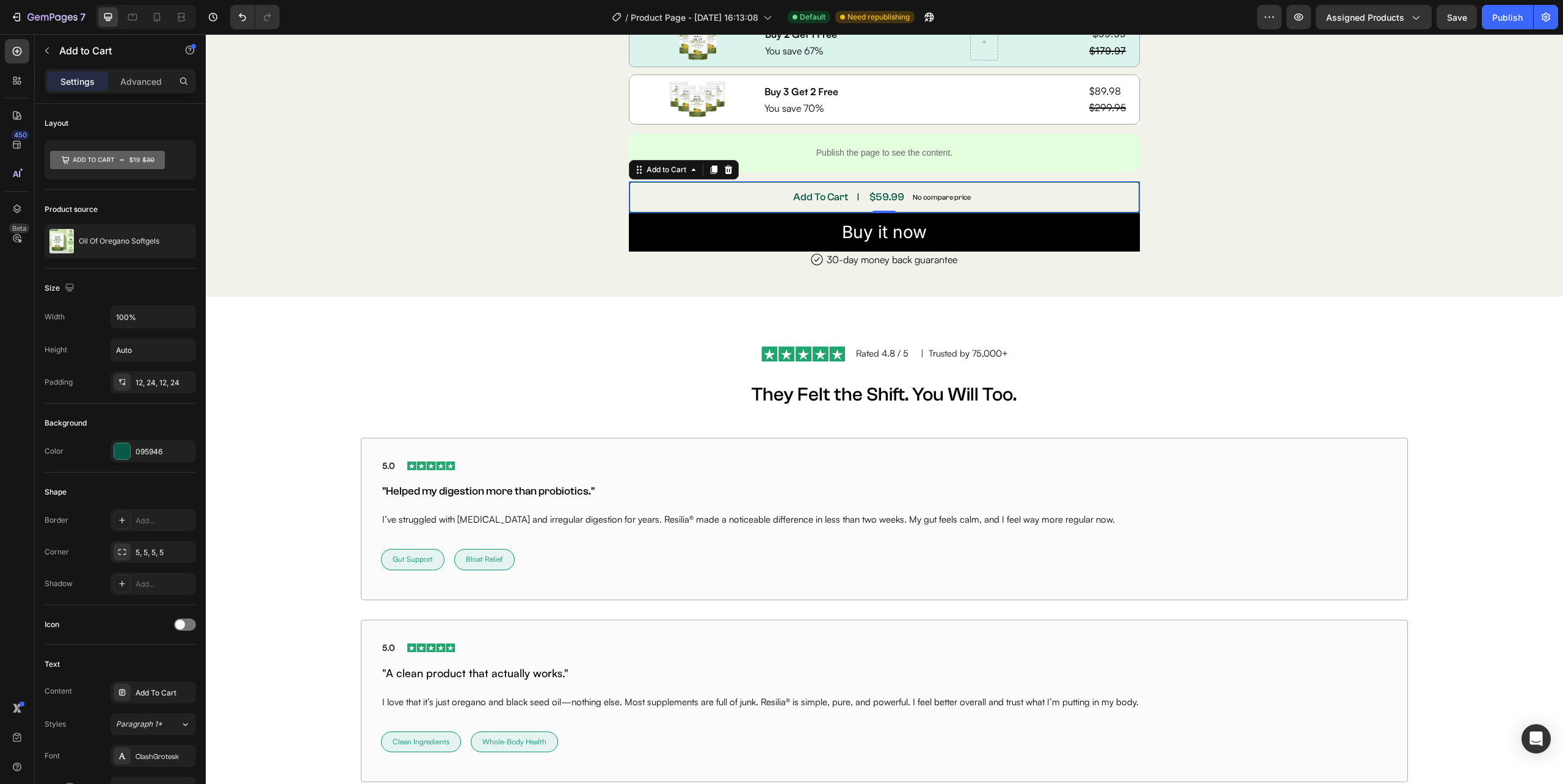
click at [870, 190] on div "$59.99" at bounding box center [887, 197] width 37 height 17
click at [875, 195] on div "$59.99" at bounding box center [887, 197] width 37 height 17
click at [843, 201] on button "Add To Cart $59.99 No compare price" at bounding box center [885, 197] width 511 height 31
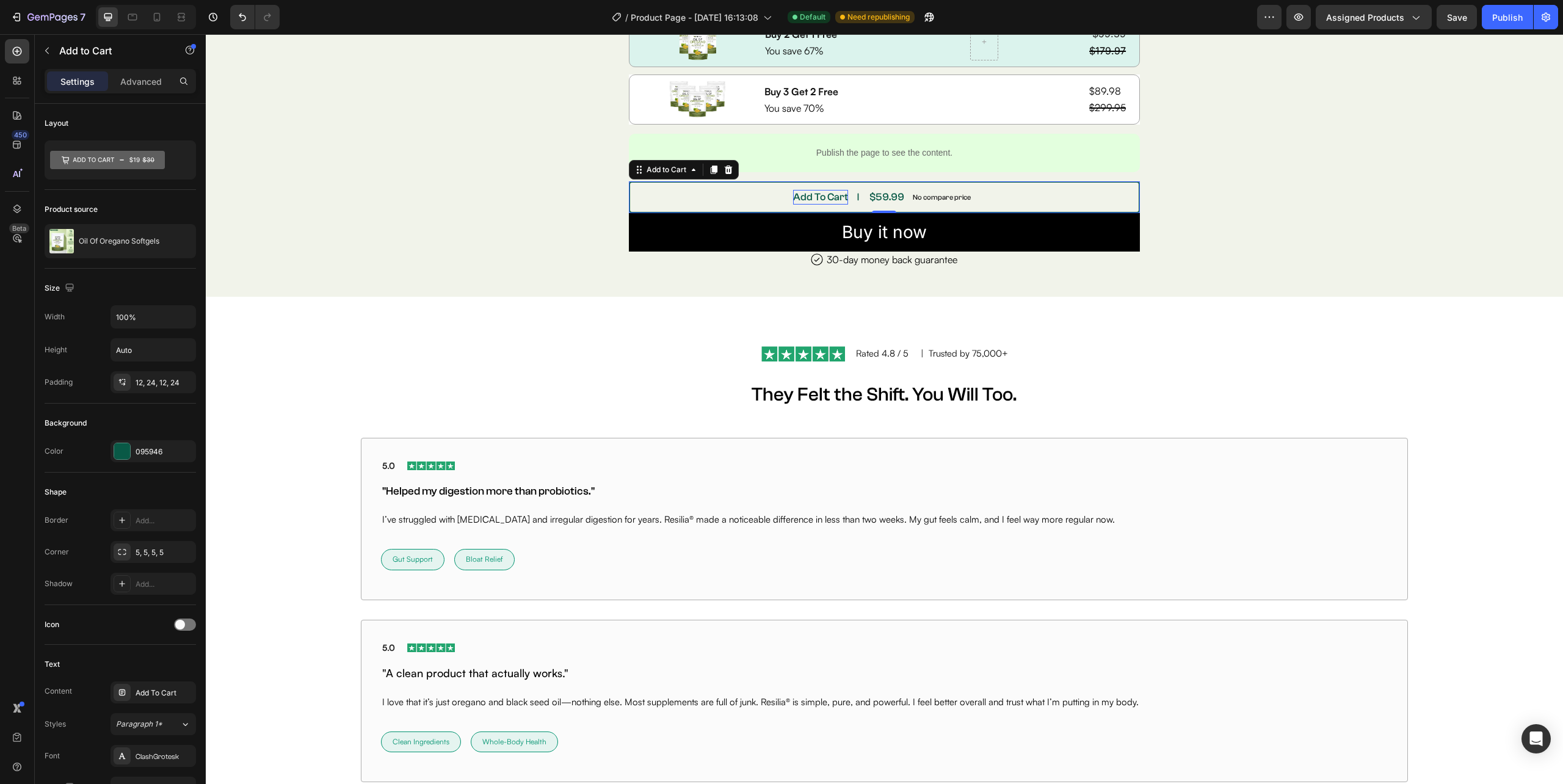
click at [826, 199] on p "Add To Cart" at bounding box center [820, 197] width 55 height 15
click at [940, 190] on div "No compare price" at bounding box center [942, 197] width 68 height 17
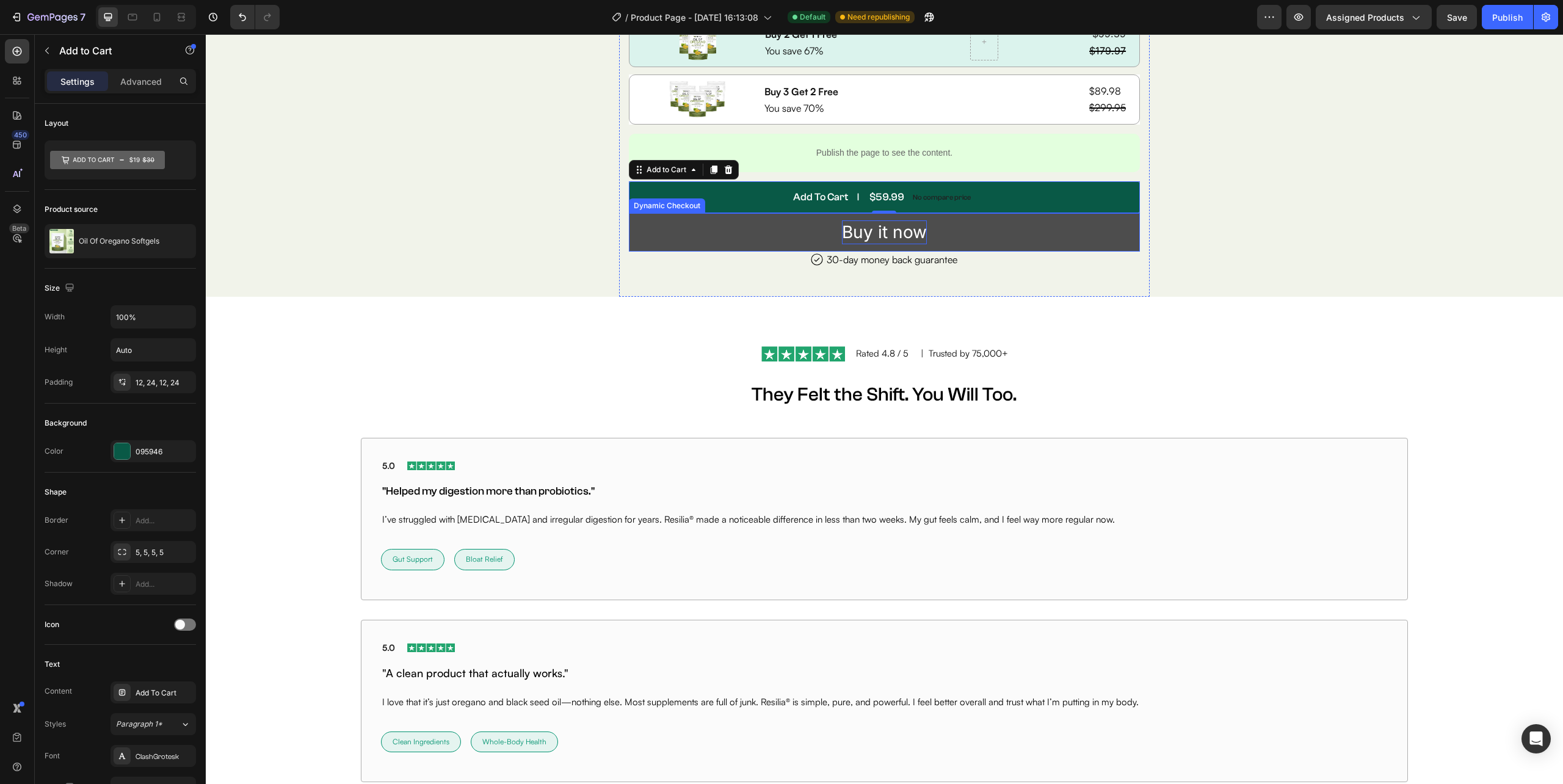
click at [856, 226] on div "Buy it now" at bounding box center [885, 232] width 85 height 24
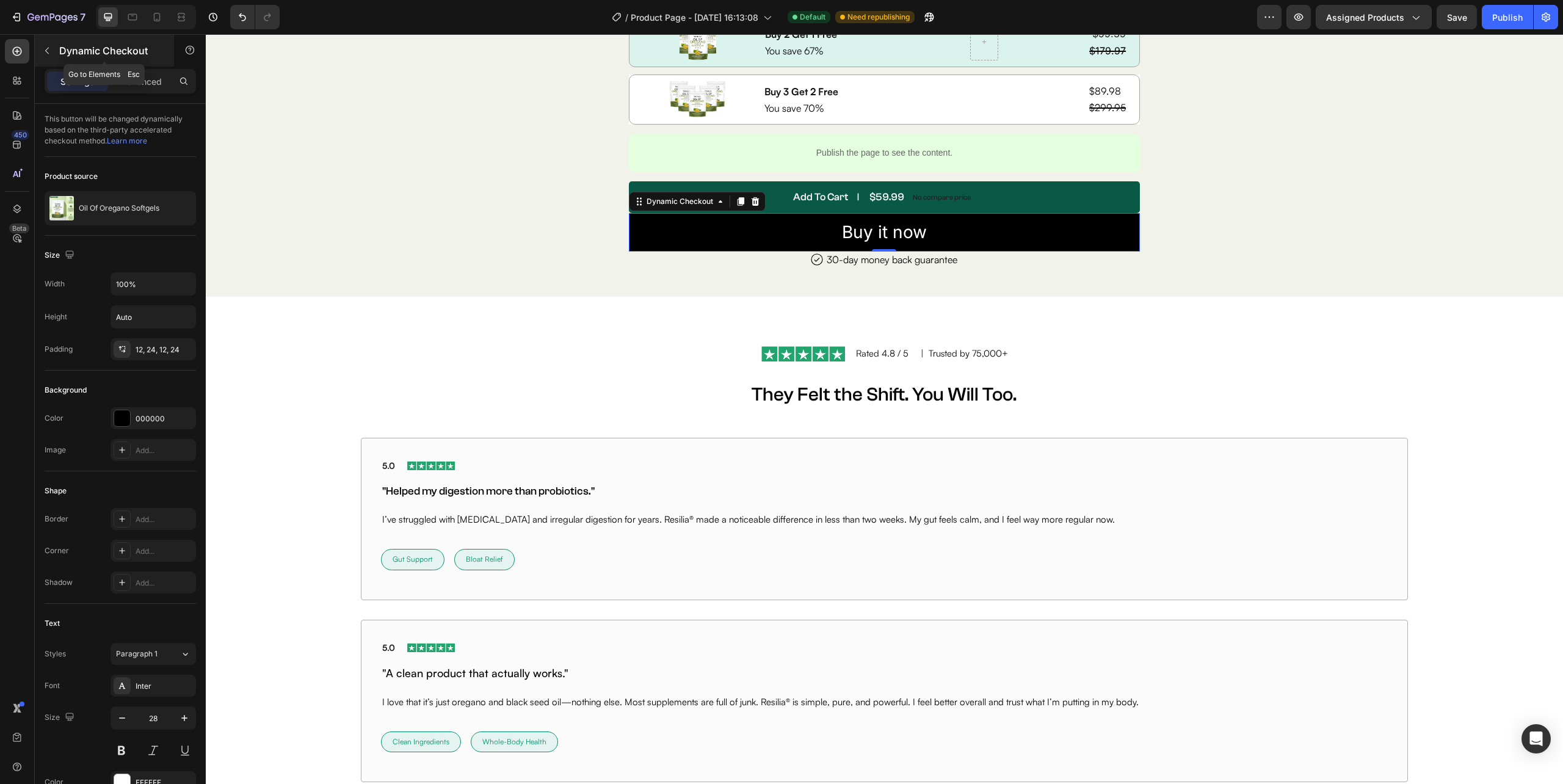
click at [49, 46] on icon "button" at bounding box center [47, 50] width 10 height 10
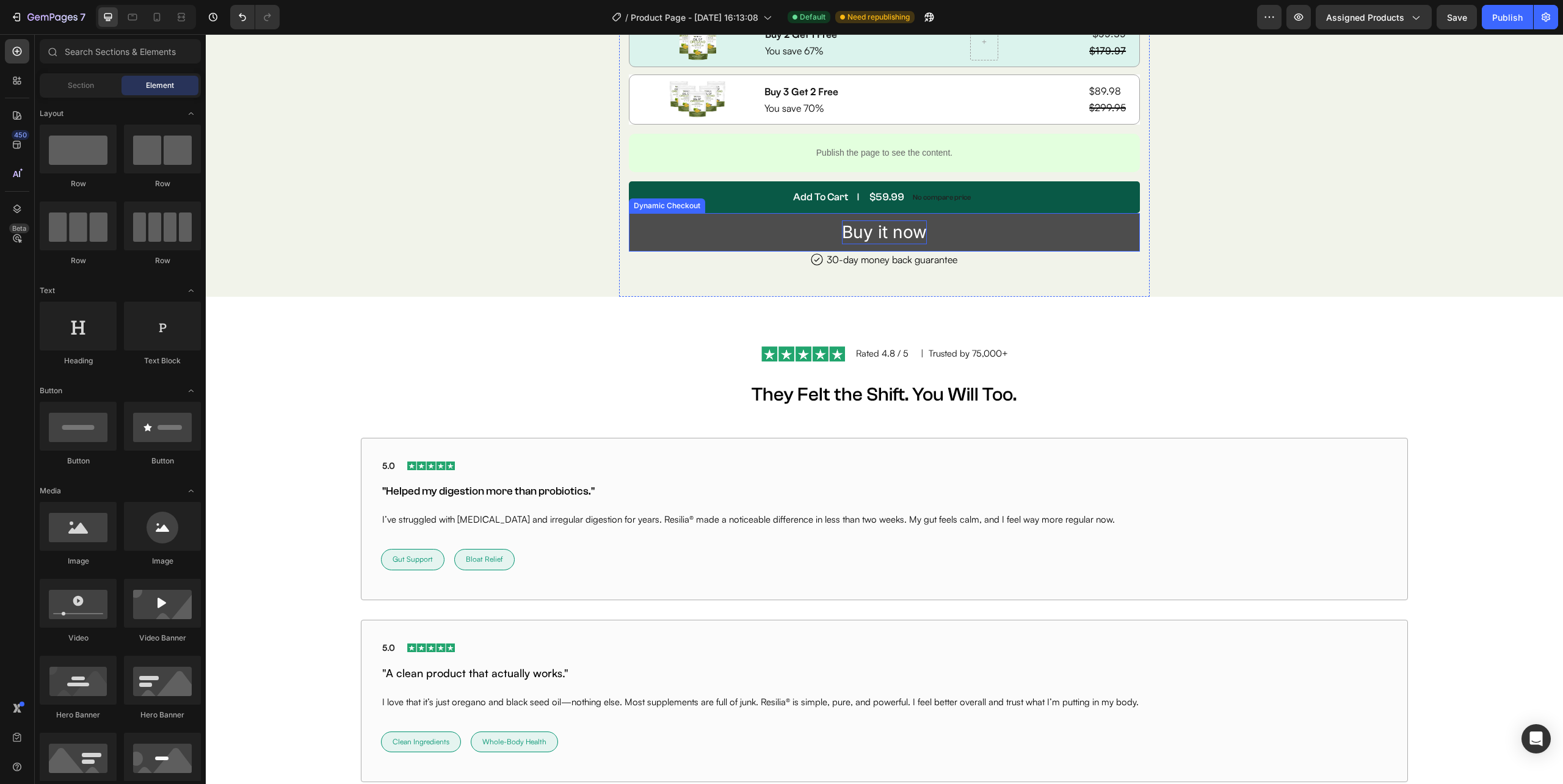
click at [862, 232] on div "Buy it now" at bounding box center [885, 232] width 85 height 24
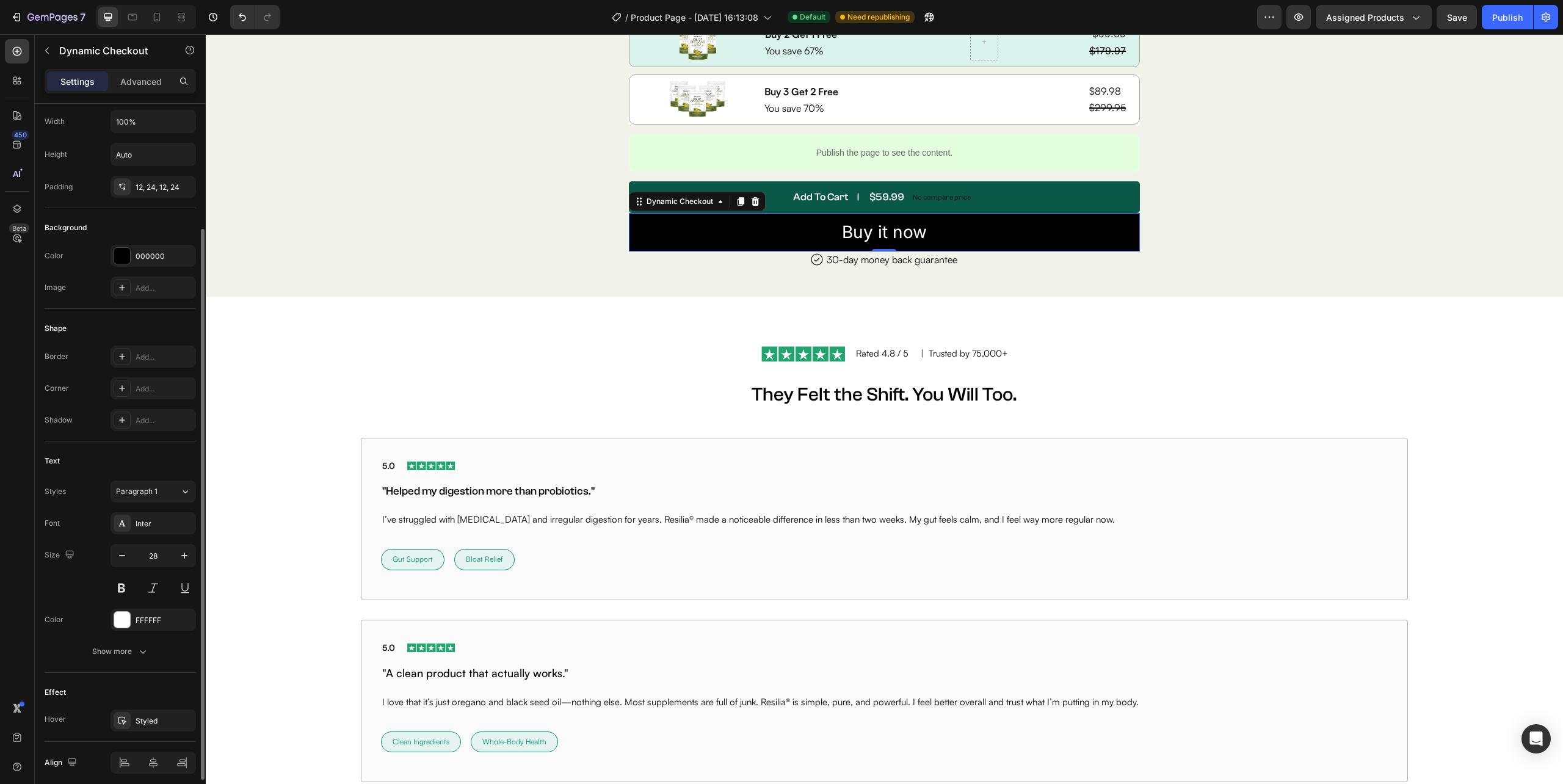
scroll to position [0, 0]
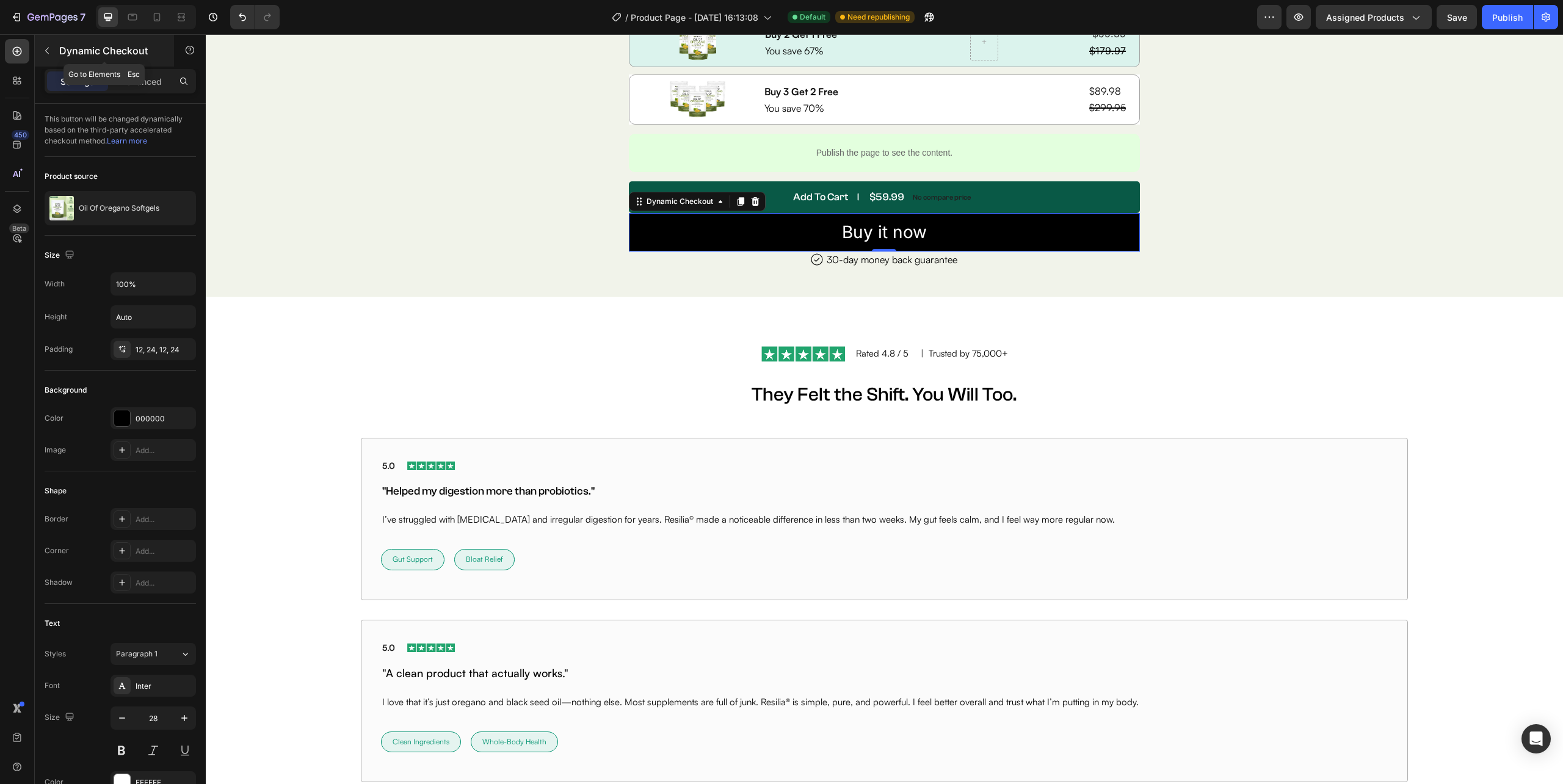
click at [53, 45] on button "button" at bounding box center [47, 50] width 20 height 20
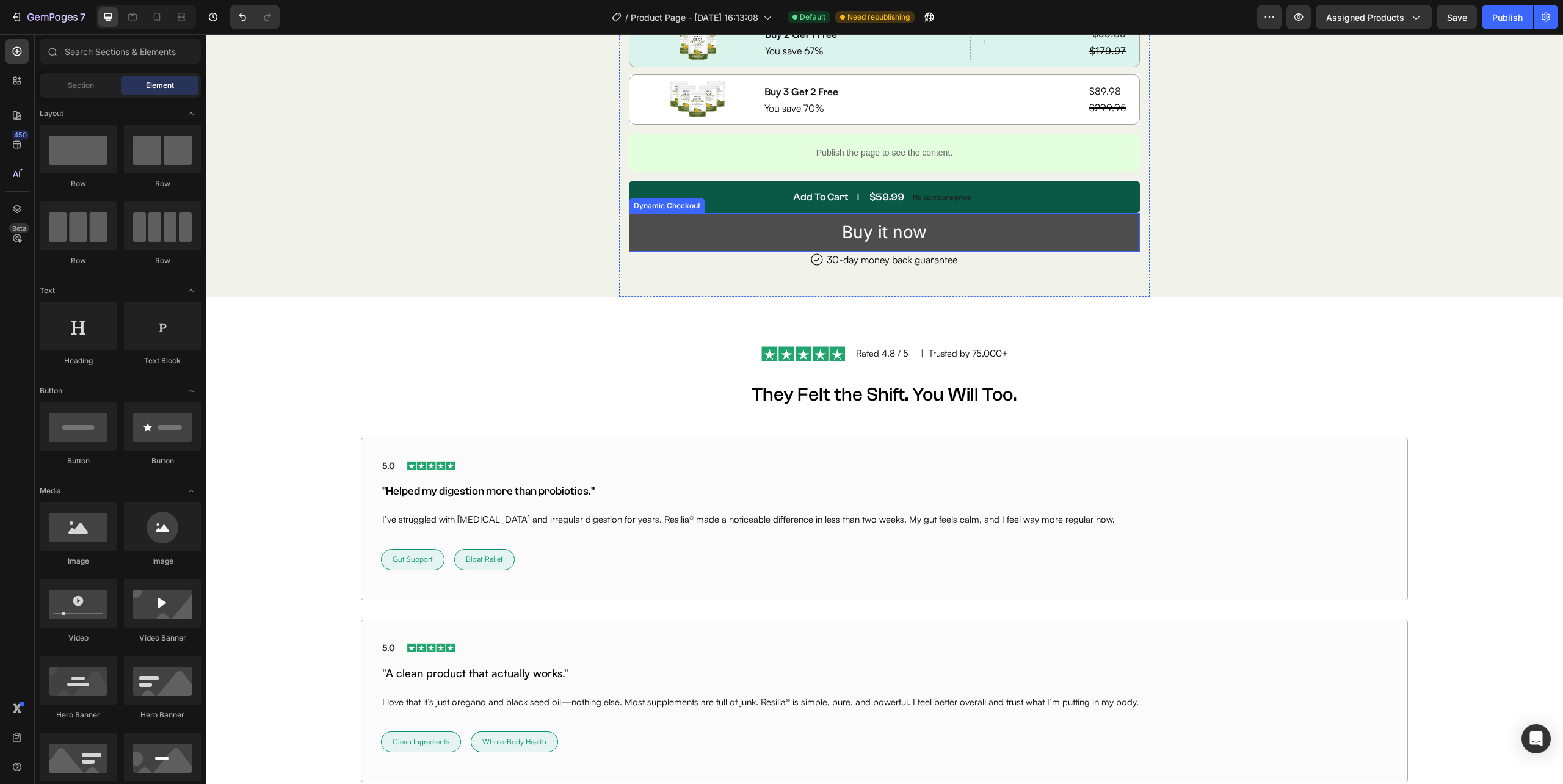
click at [770, 238] on button "Buy it now" at bounding box center [885, 232] width 511 height 39
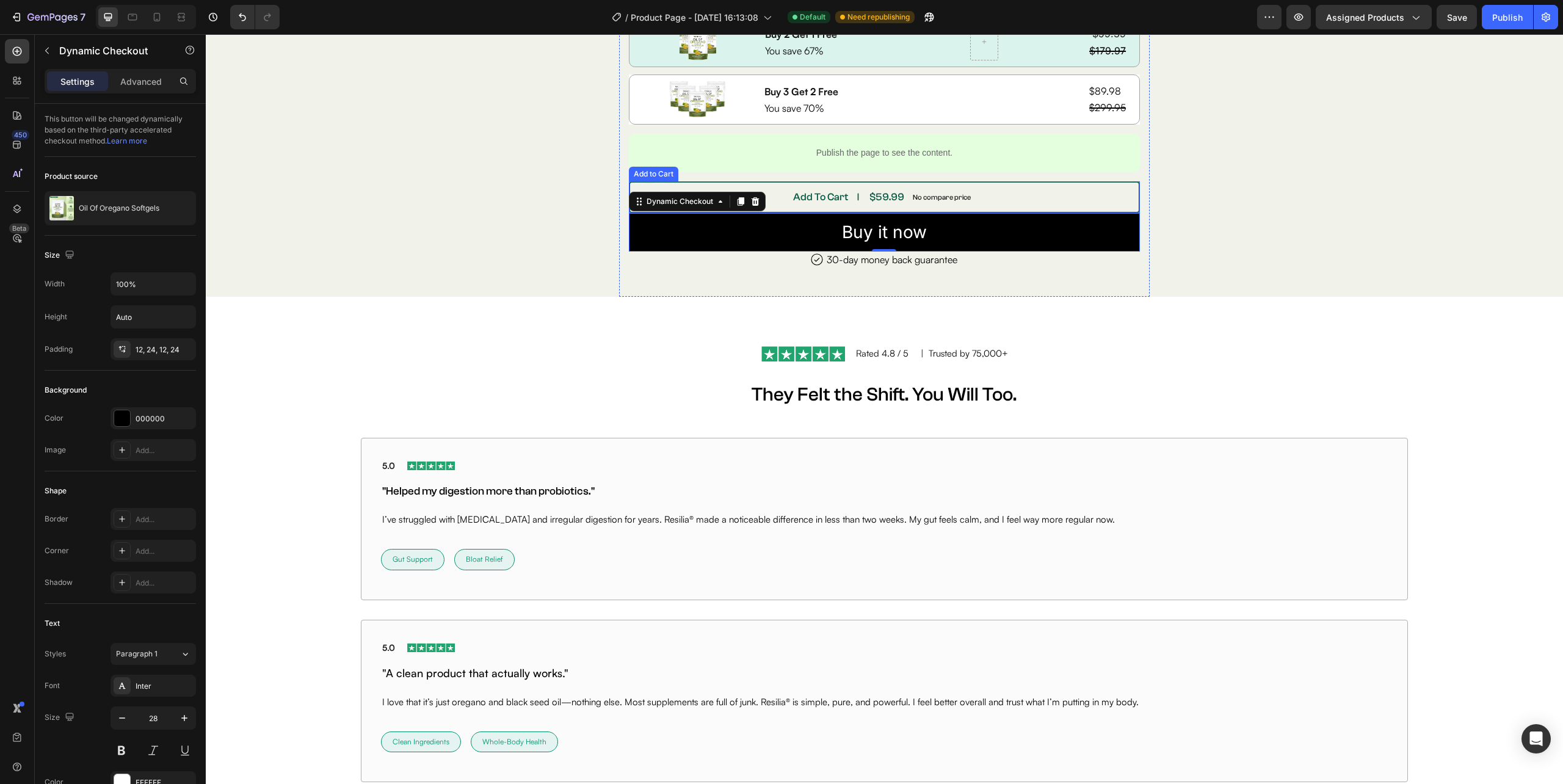
click at [778, 201] on button "Add To Cart $59.99 No compare price" at bounding box center [885, 197] width 511 height 31
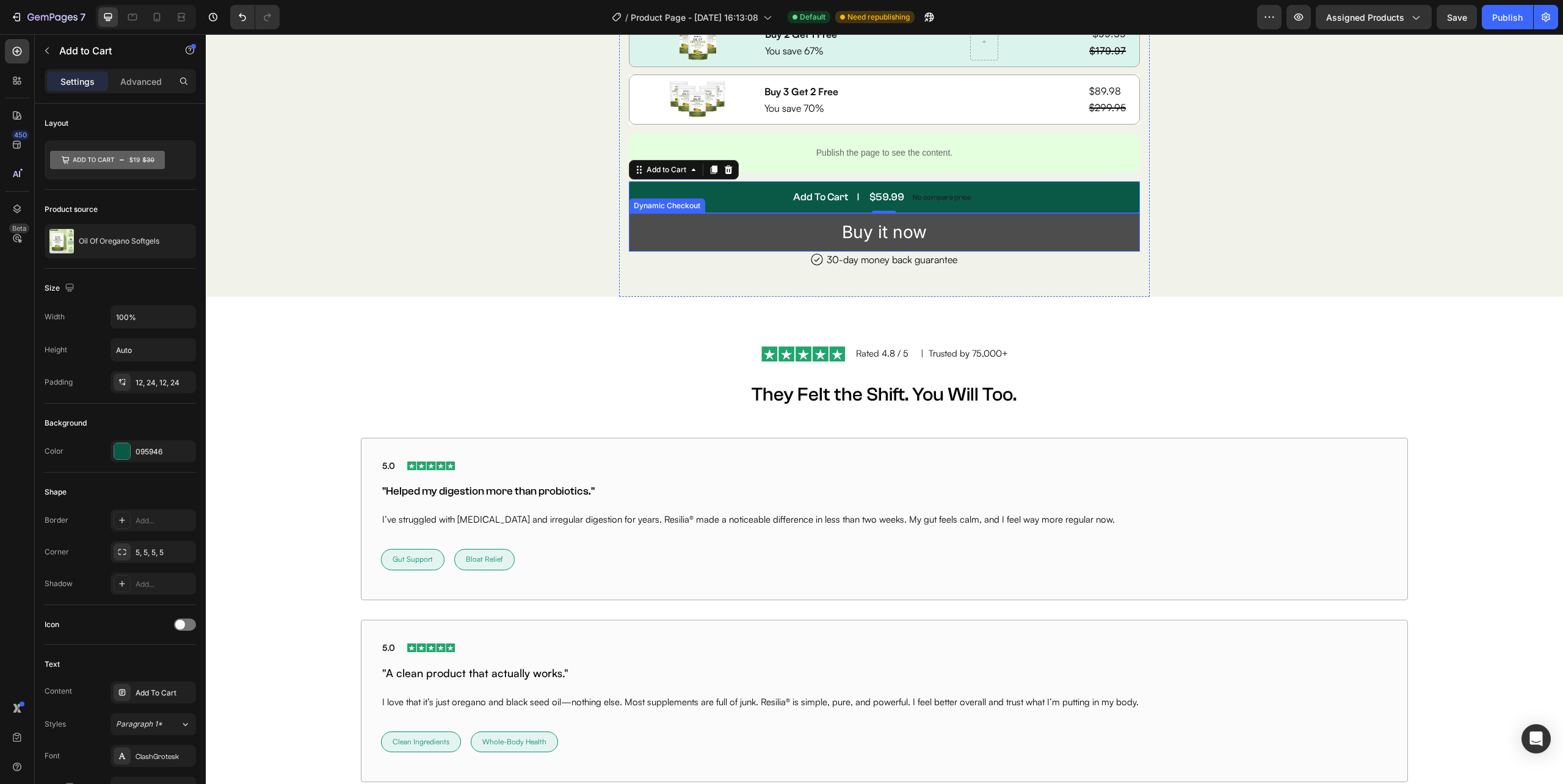
click at [816, 248] on button "Buy it now" at bounding box center [885, 232] width 511 height 39
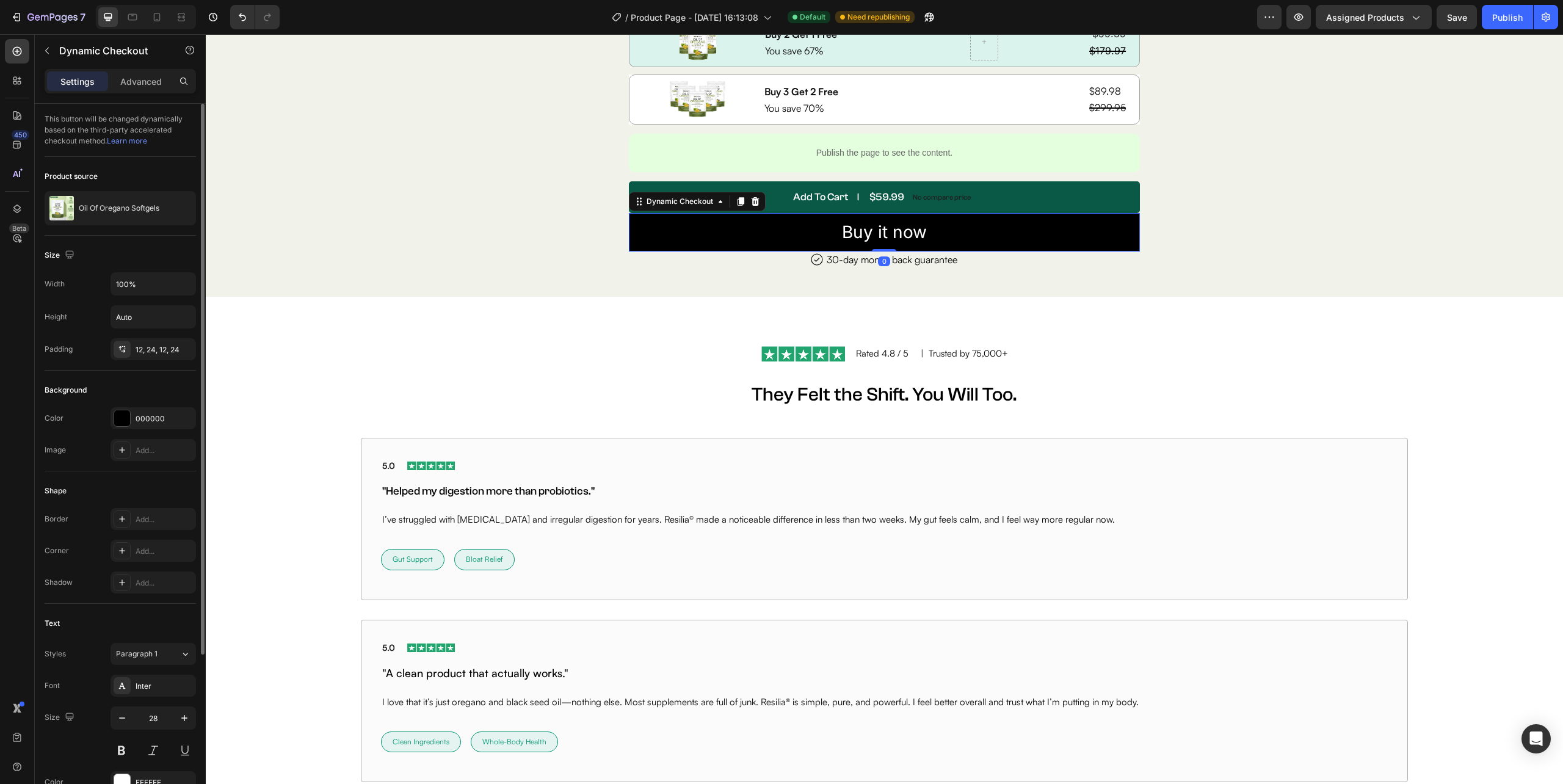
click at [132, 137] on link "Learn more" at bounding box center [127, 140] width 40 height 10
click at [600, 331] on div "Image Rated 4.8 / 5 Text Block | Trusted by 75,000+ Text Block Row They Felt th…" at bounding box center [884, 377] width 1066 height 102
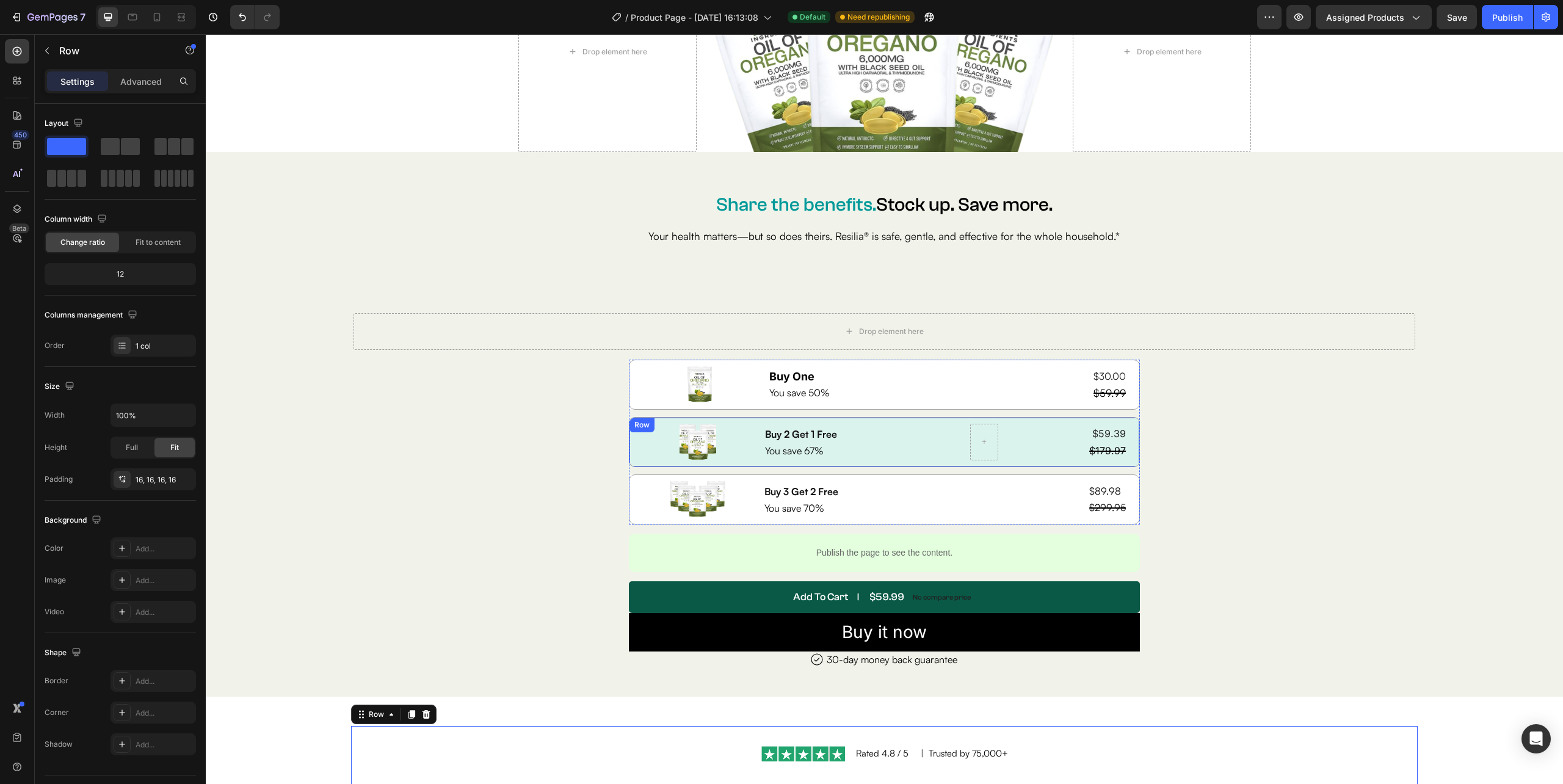
scroll to position [5669, 0]
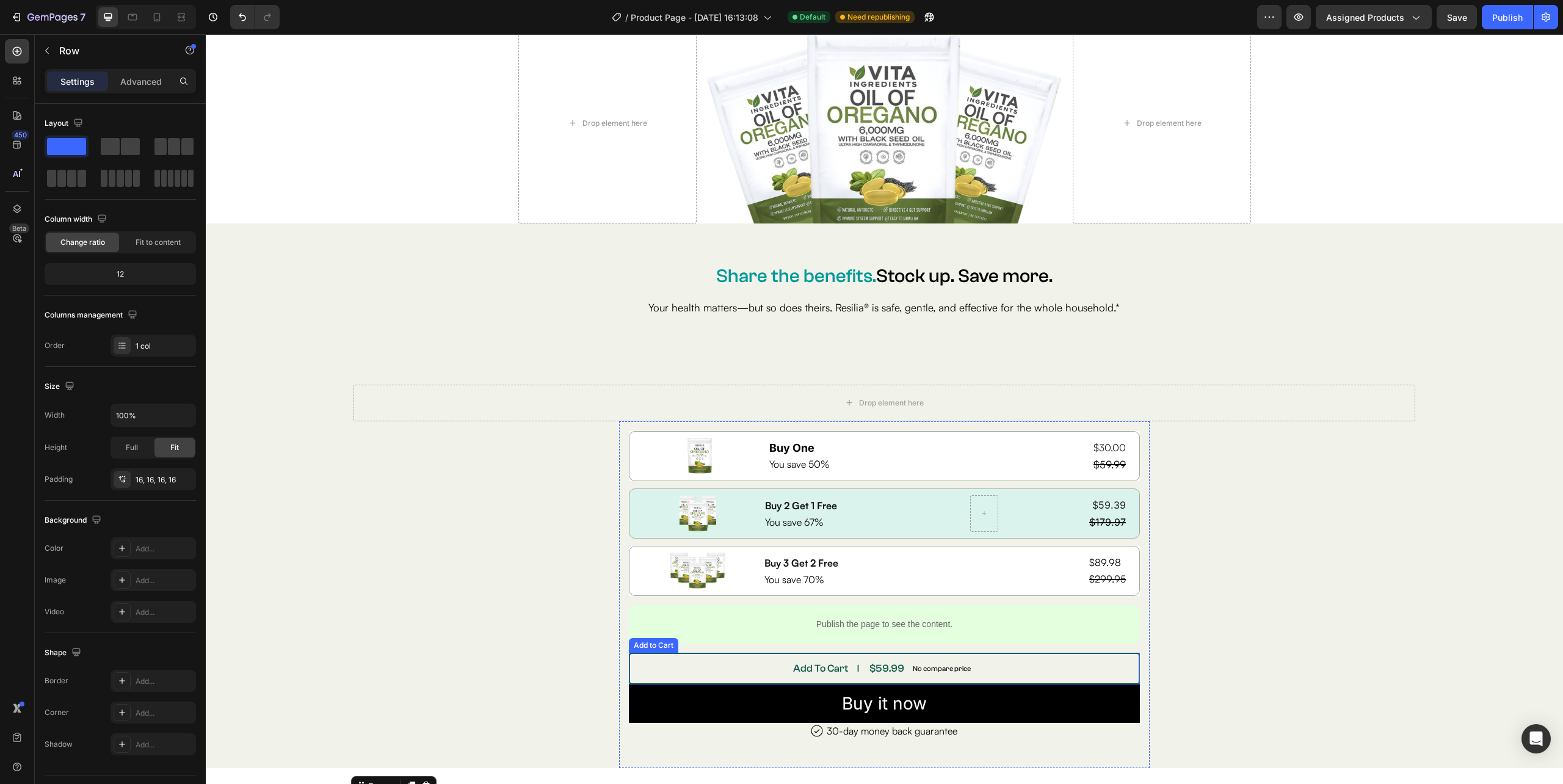
click at [762, 672] on button "Add To Cart $59.99 No compare price" at bounding box center [885, 668] width 511 height 31
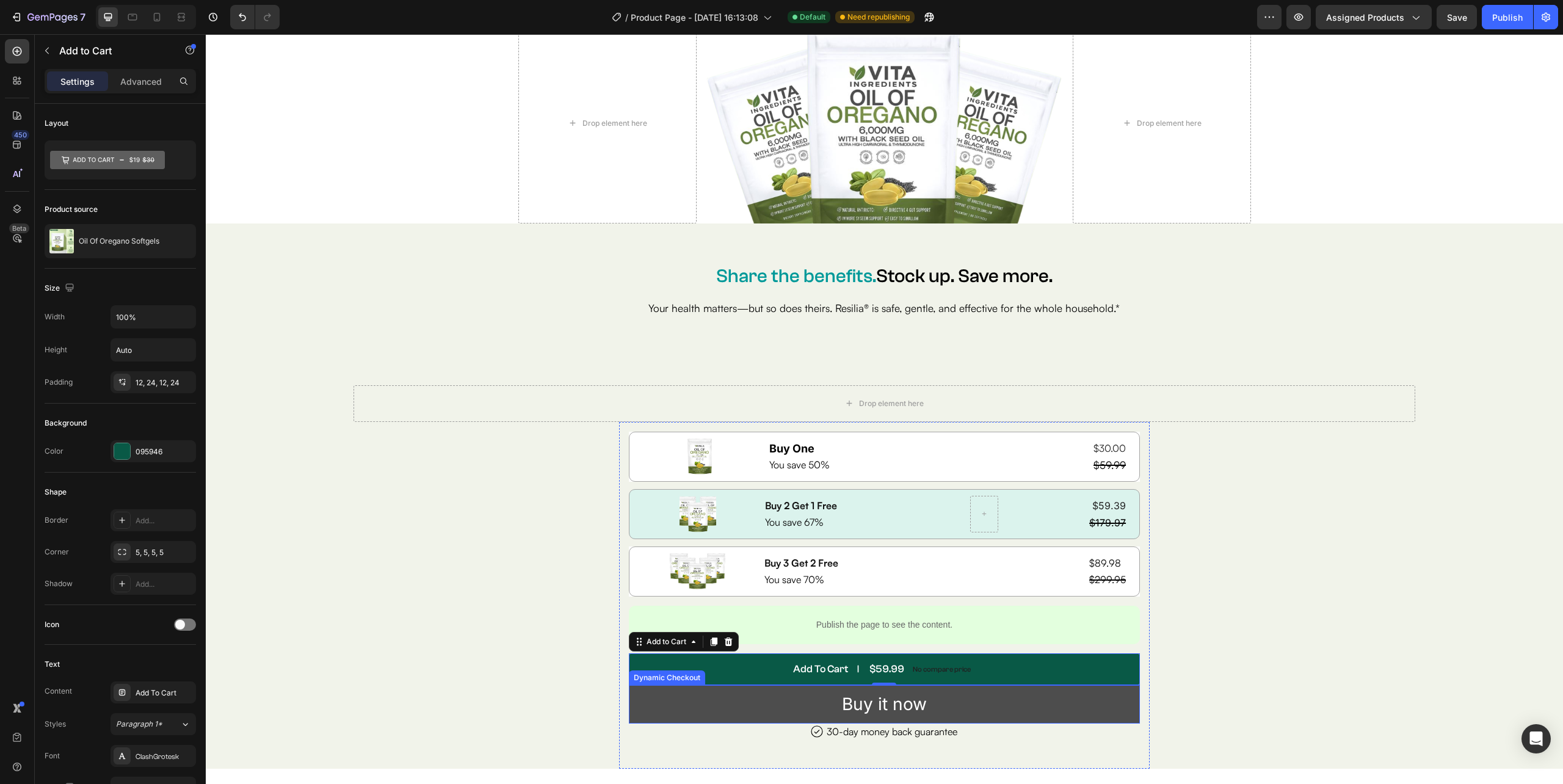
click at [692, 704] on button "Buy it now" at bounding box center [885, 704] width 511 height 39
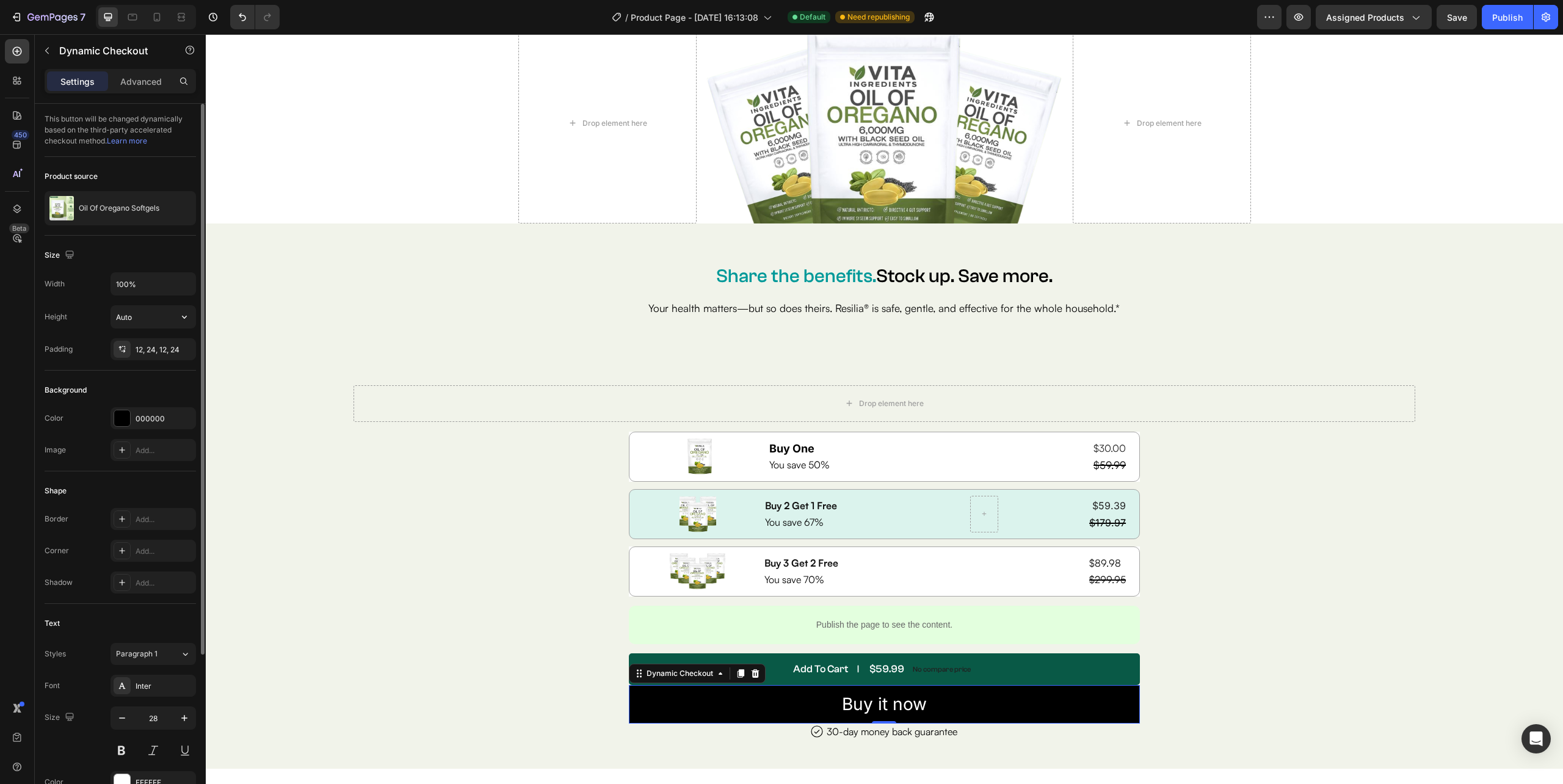
scroll to position [213, 0]
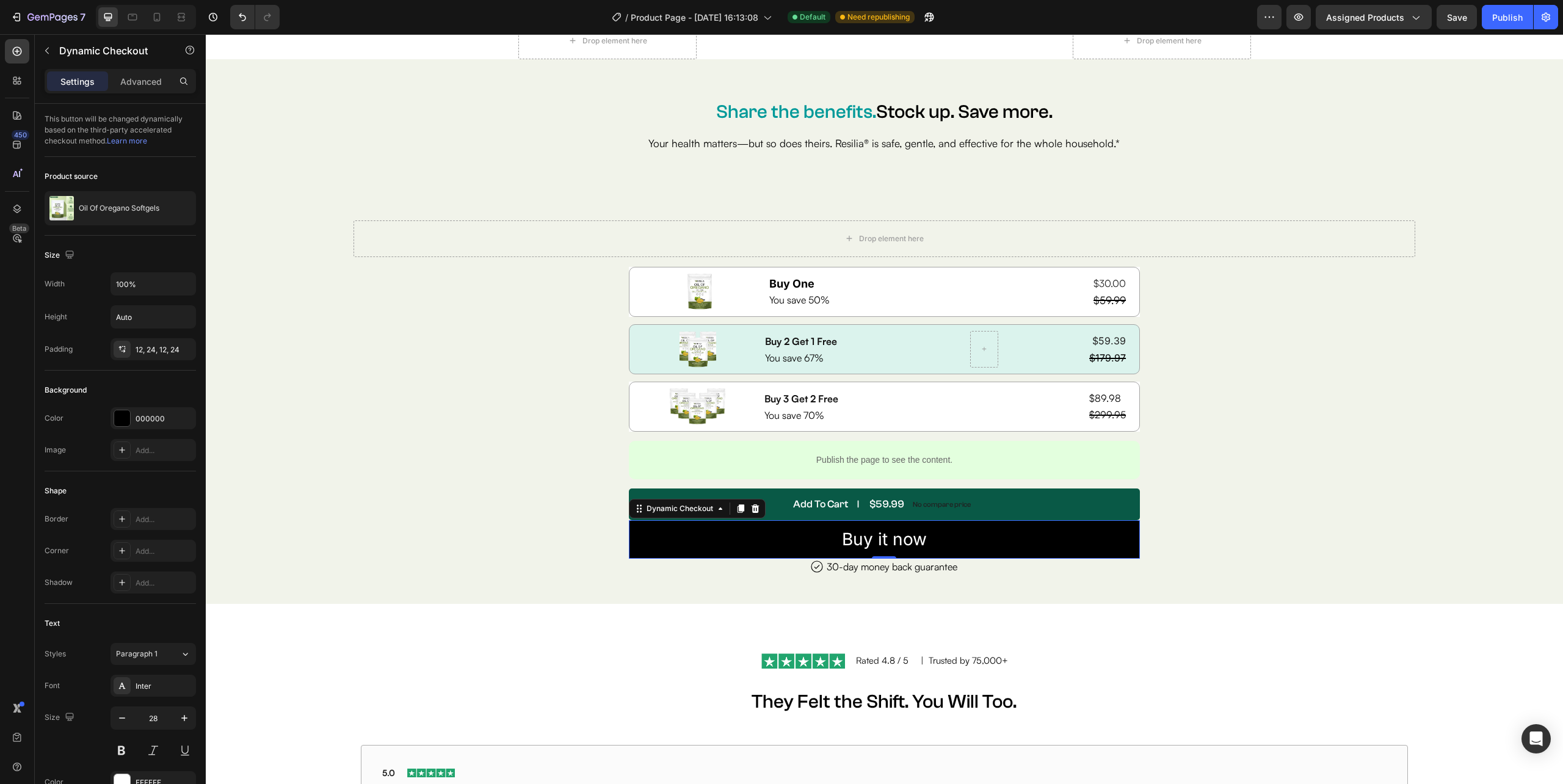
scroll to position [213, 0]
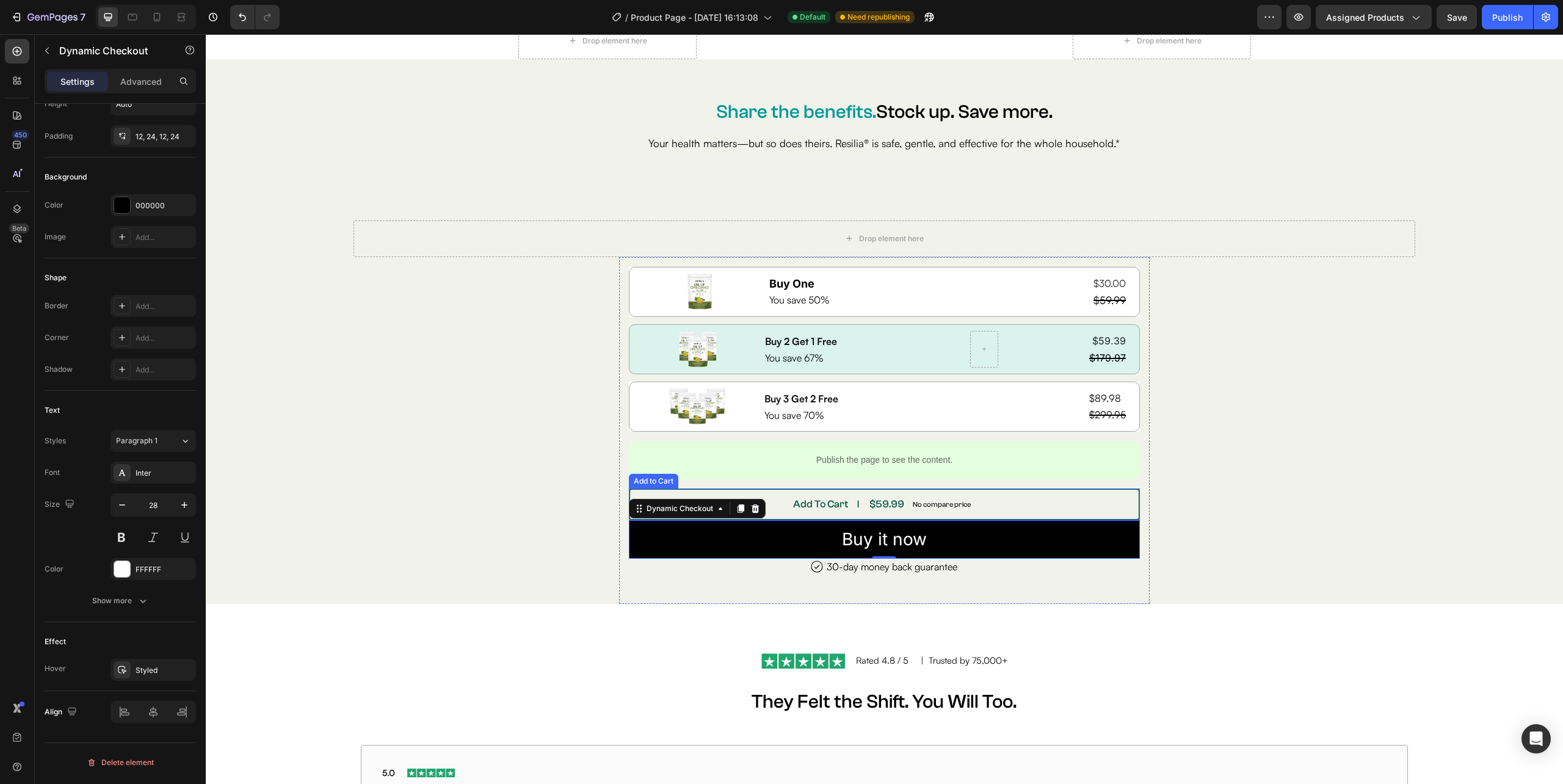
click at [773, 520] on button "Add To Cart $59.99 No compare price" at bounding box center [885, 504] width 511 height 31
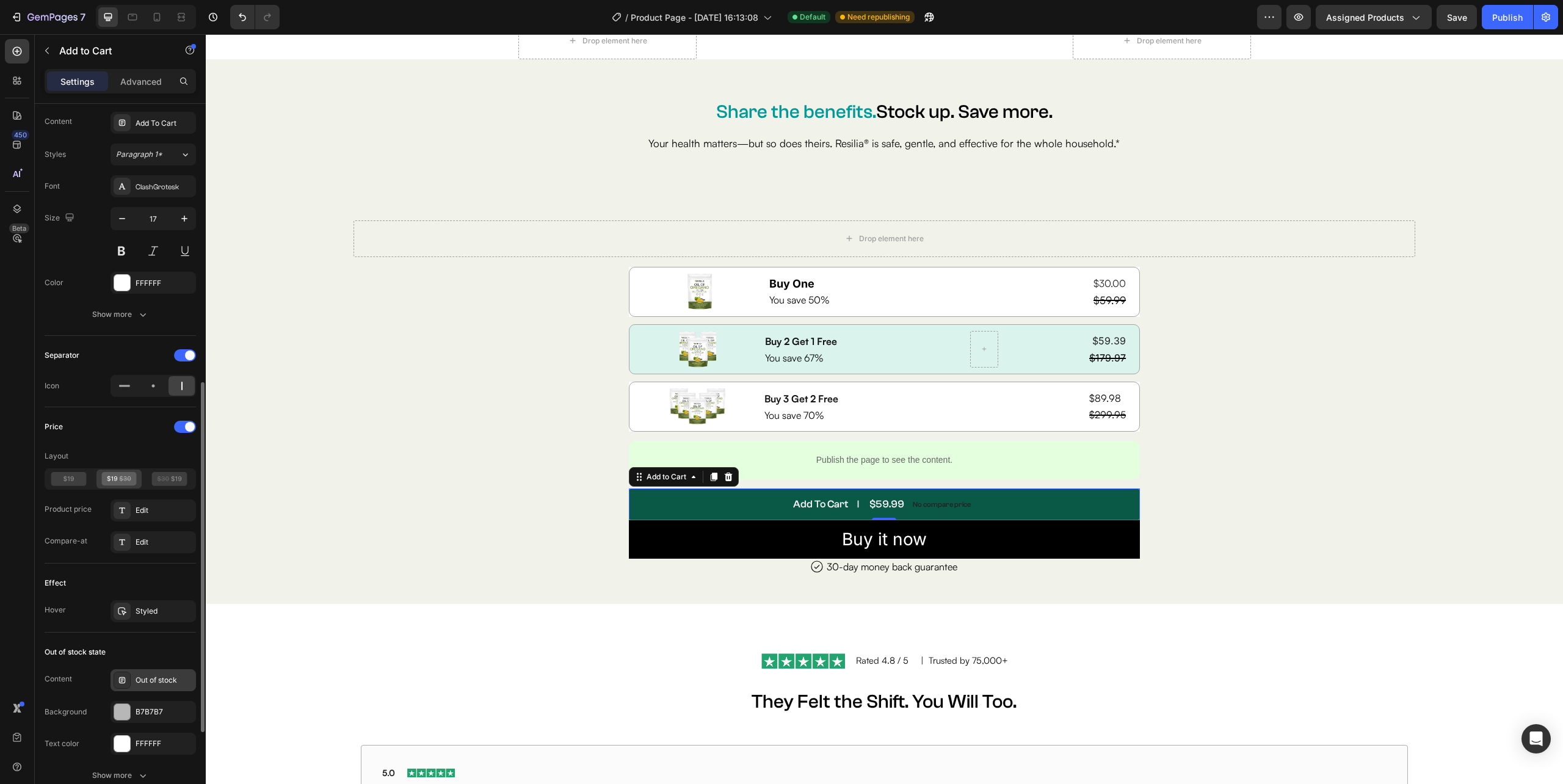
scroll to position [745, 0]
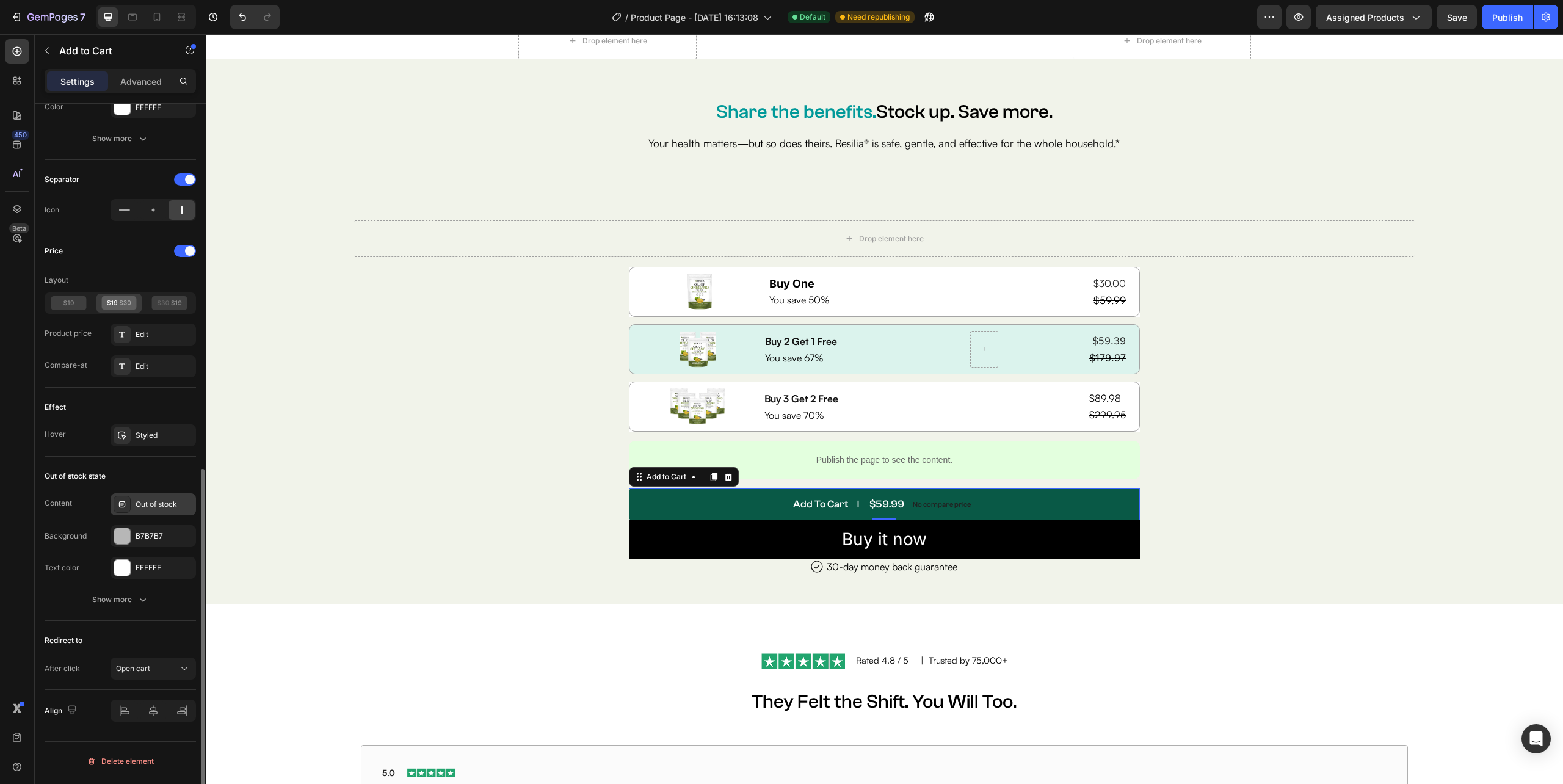
click at [152, 507] on div "Out of stock" at bounding box center [164, 504] width 57 height 11
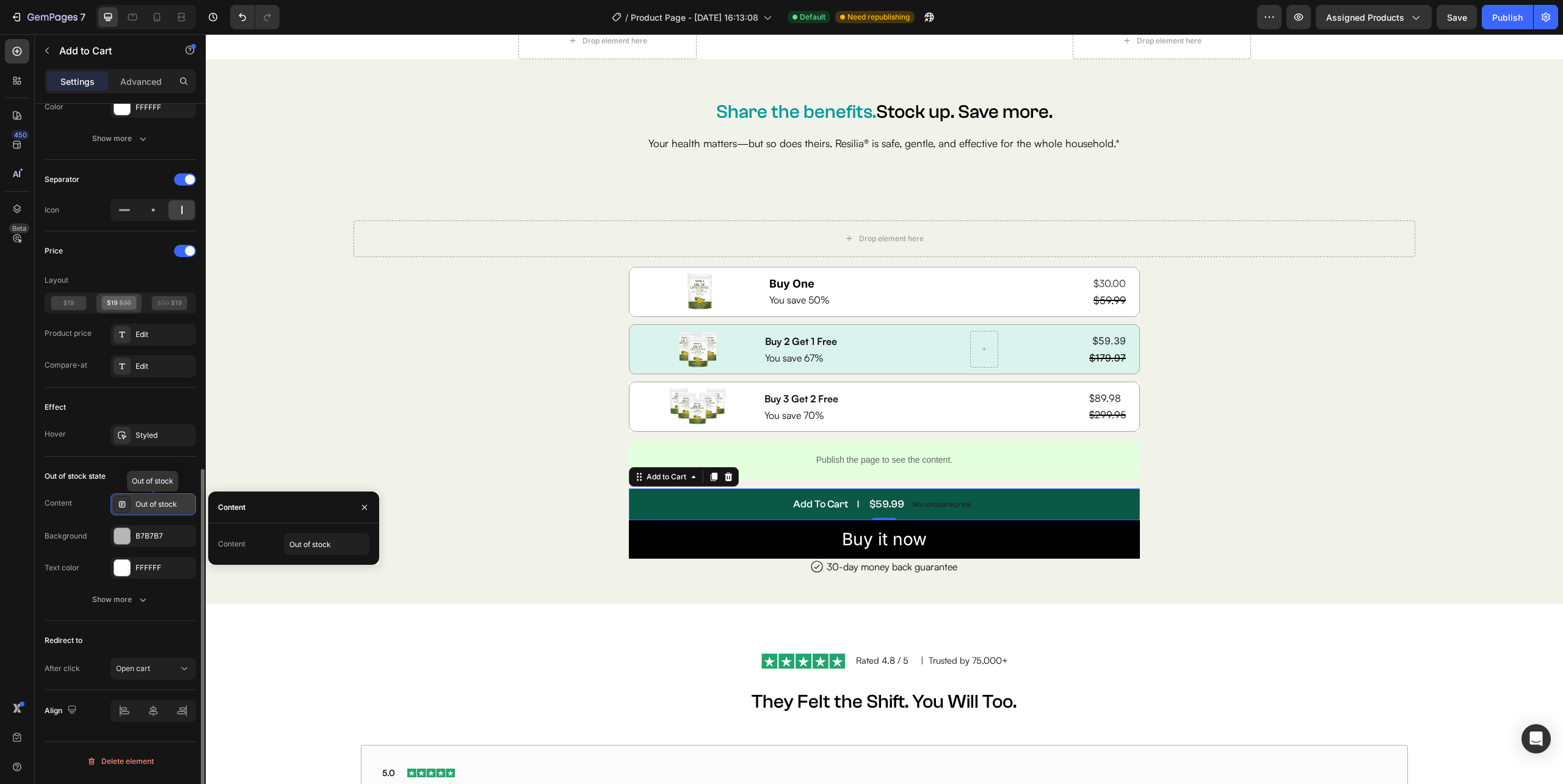
click at [152, 507] on div "Out of stock" at bounding box center [164, 504] width 57 height 11
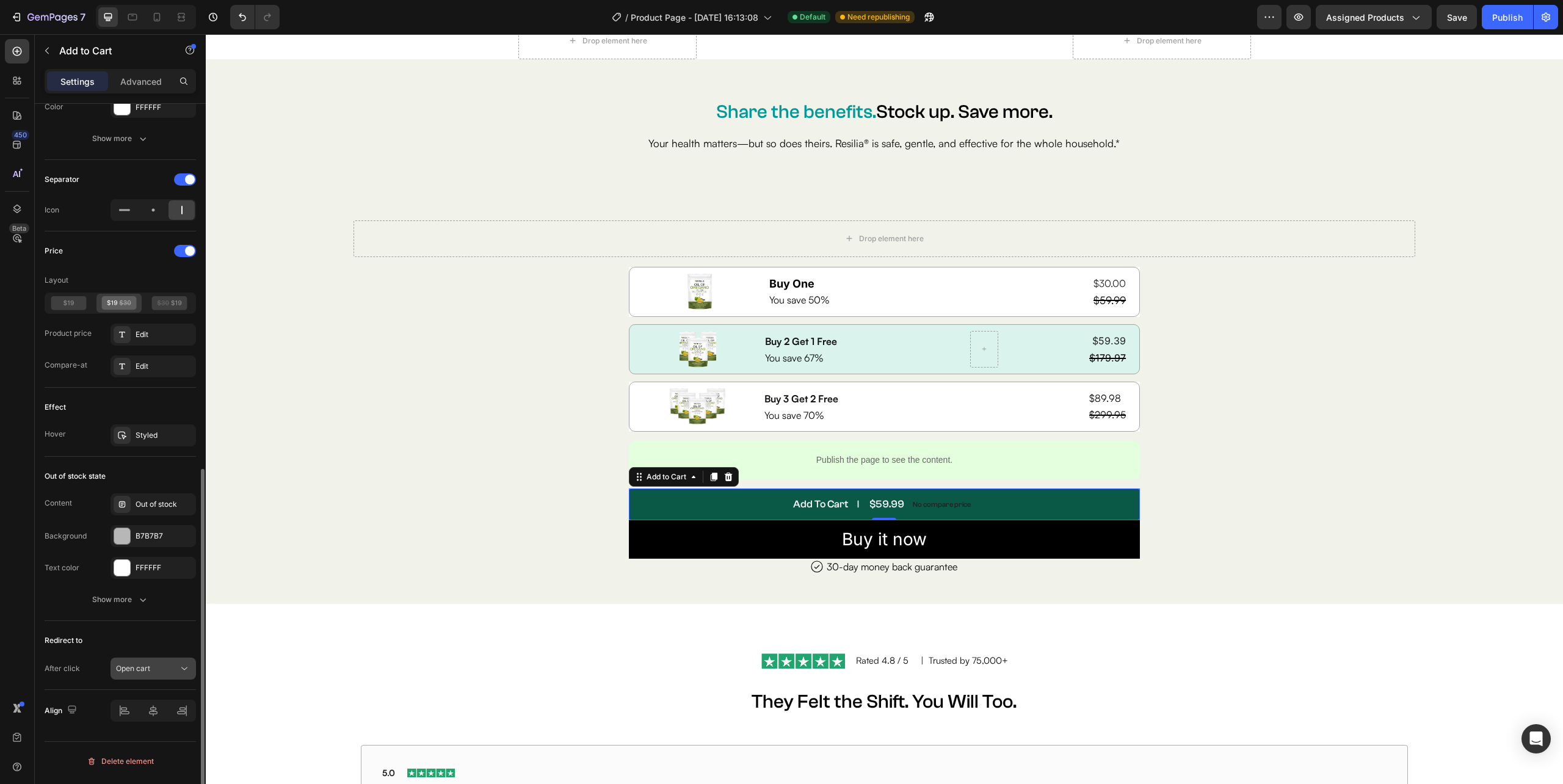
click at [148, 673] on span "Open cart" at bounding box center [133, 668] width 34 height 10
click at [146, 594] on span "Go to checkout" at bounding box center [143, 594] width 53 height 11
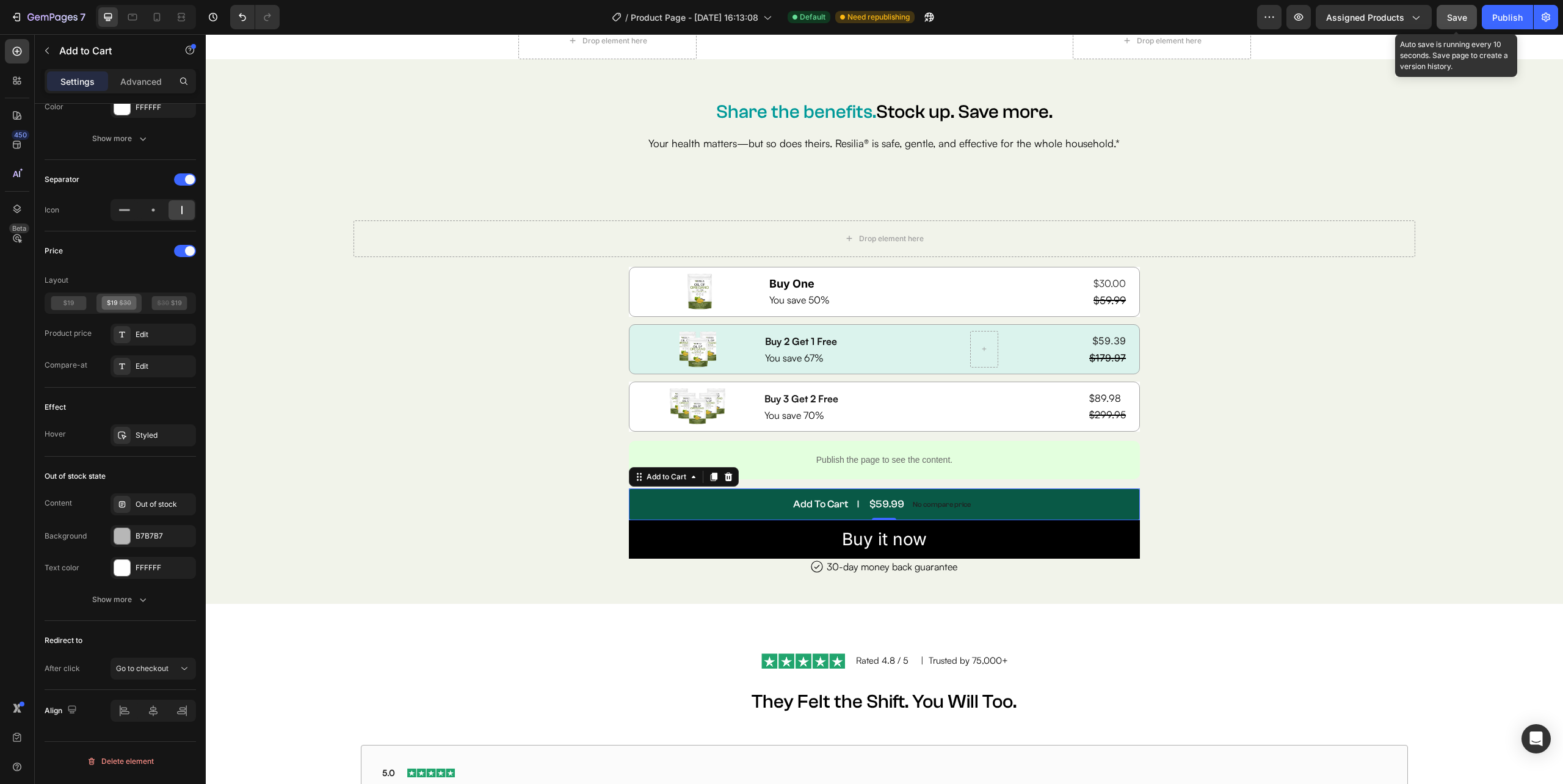
click at [1467, 12] on button "Save" at bounding box center [1457, 17] width 40 height 24
click at [1500, 15] on div "Publish" at bounding box center [1508, 18] width 31 height 13
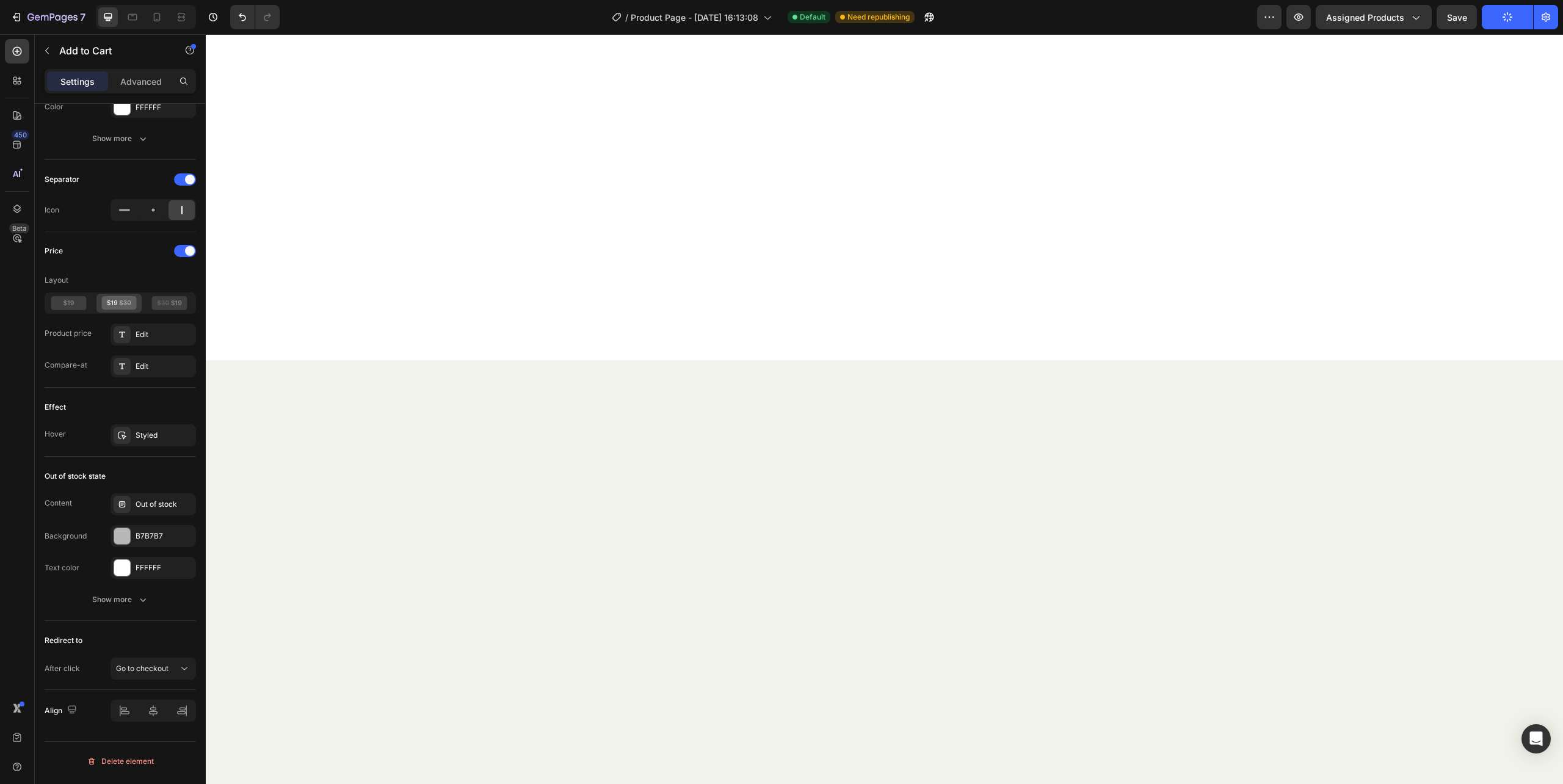
scroll to position [298, 0]
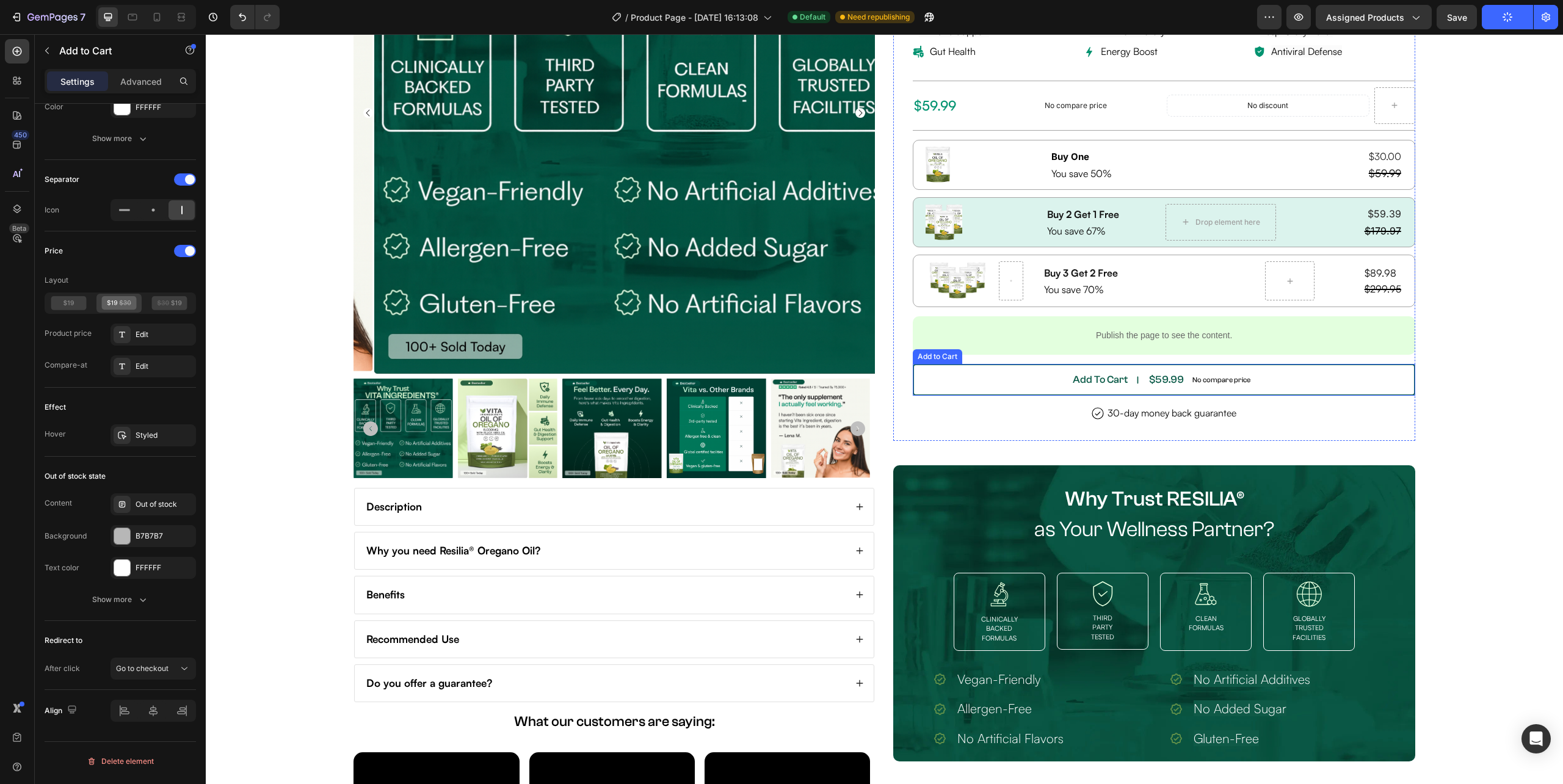
click at [969, 392] on button "Add To Cart $59.99 No compare price" at bounding box center [1164, 379] width 502 height 31
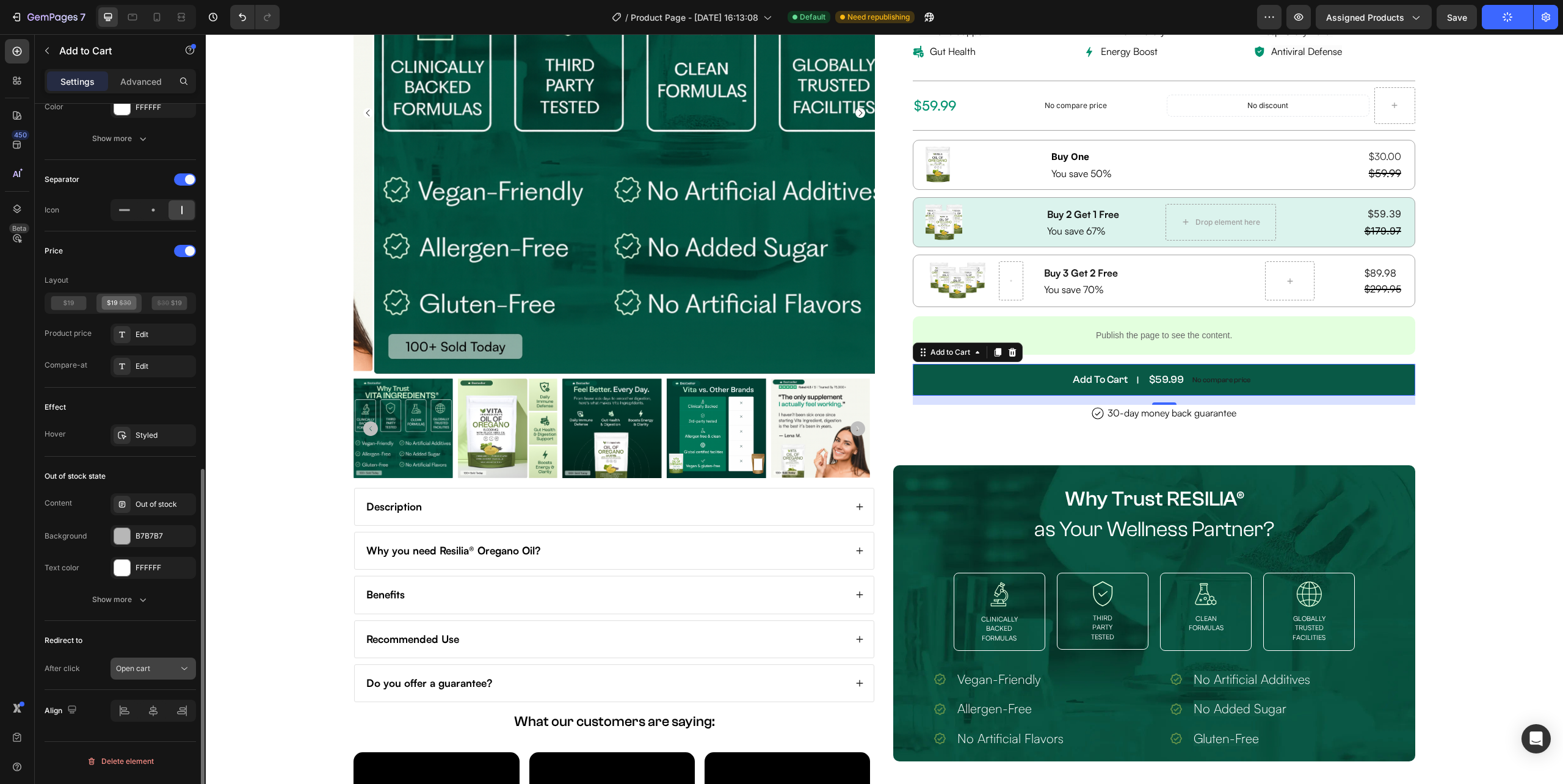
click at [155, 669] on div "Open cart" at bounding box center [147, 668] width 62 height 11
click at [147, 587] on div "Go to checkout" at bounding box center [140, 594] width 100 height 23
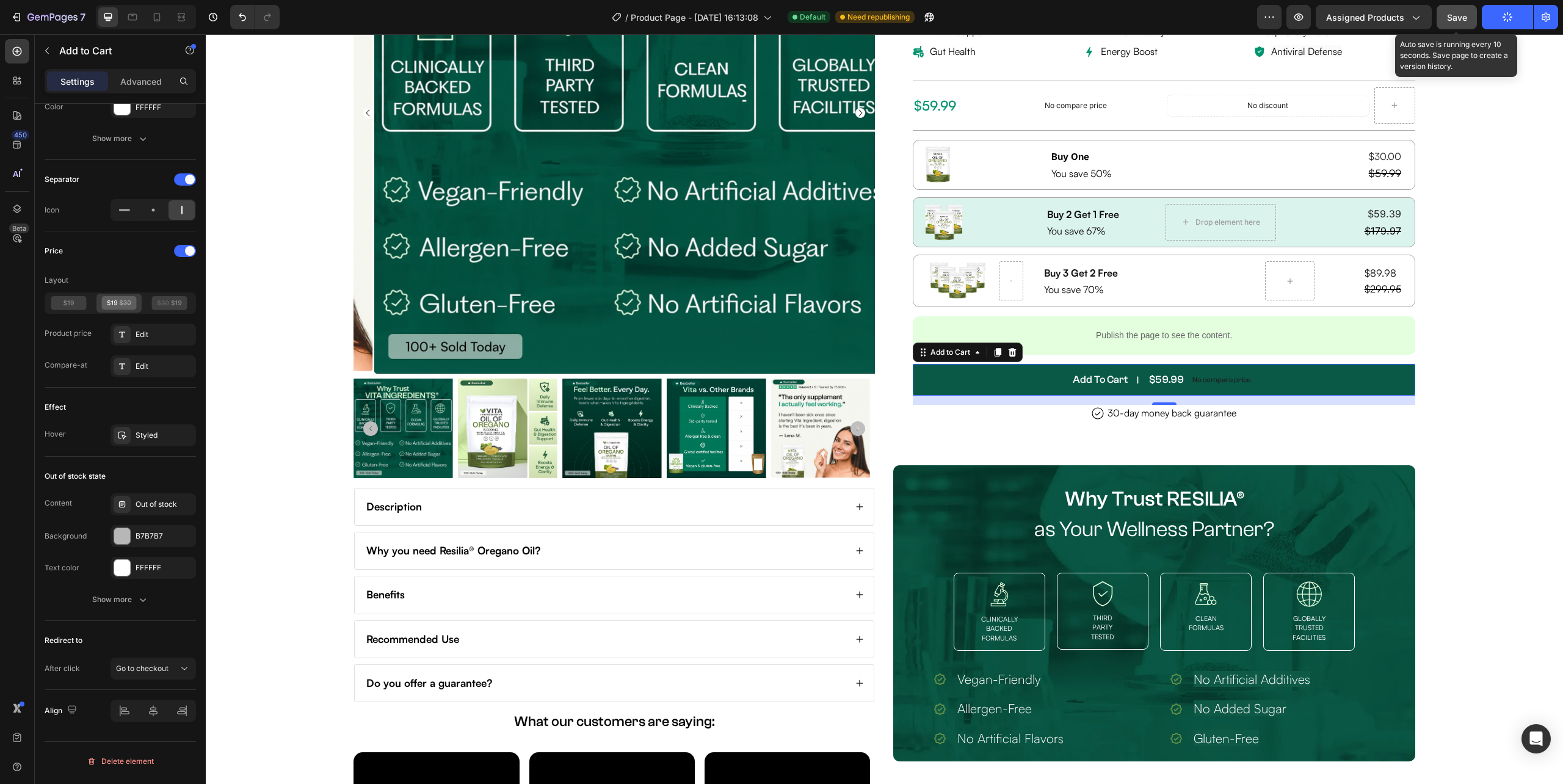
drag, startPoint x: 1453, startPoint y: 20, endPoint x: 1267, endPoint y: 20, distance: 186.0
click at [1453, 20] on span "Save" at bounding box center [1458, 18] width 20 height 10
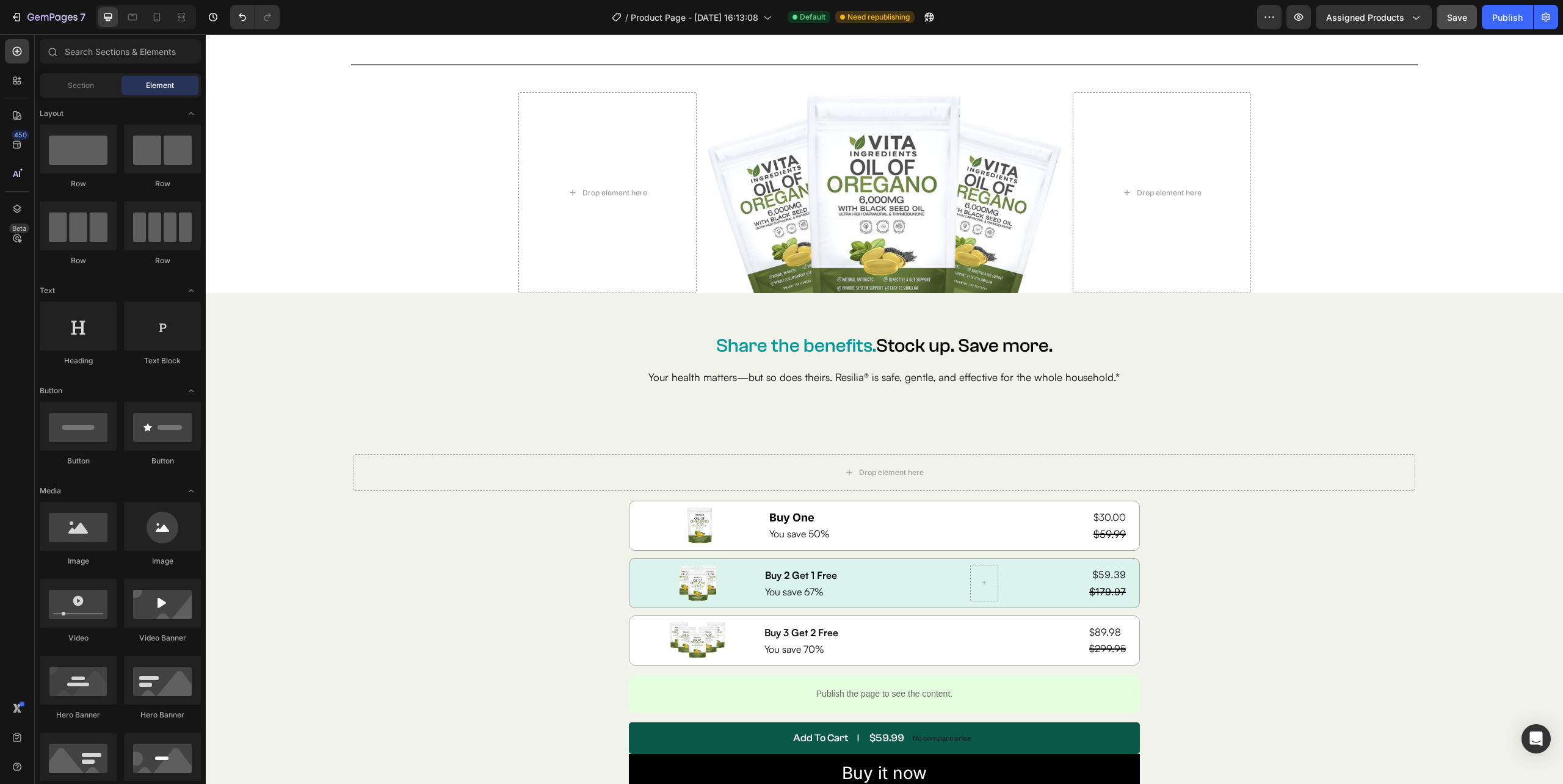
scroll to position [5865, 0]
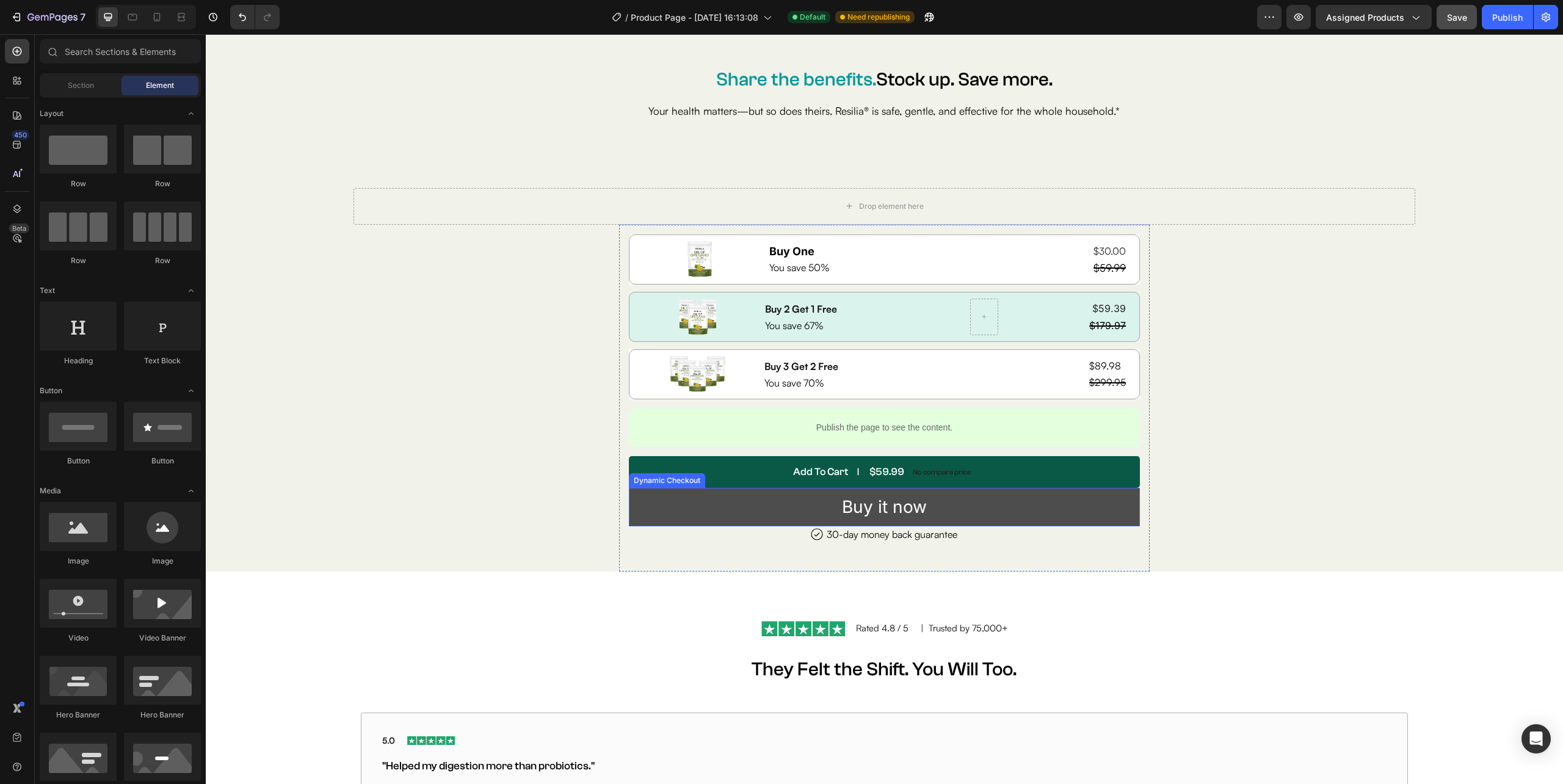
click at [1090, 499] on button "Buy it now" at bounding box center [885, 507] width 511 height 39
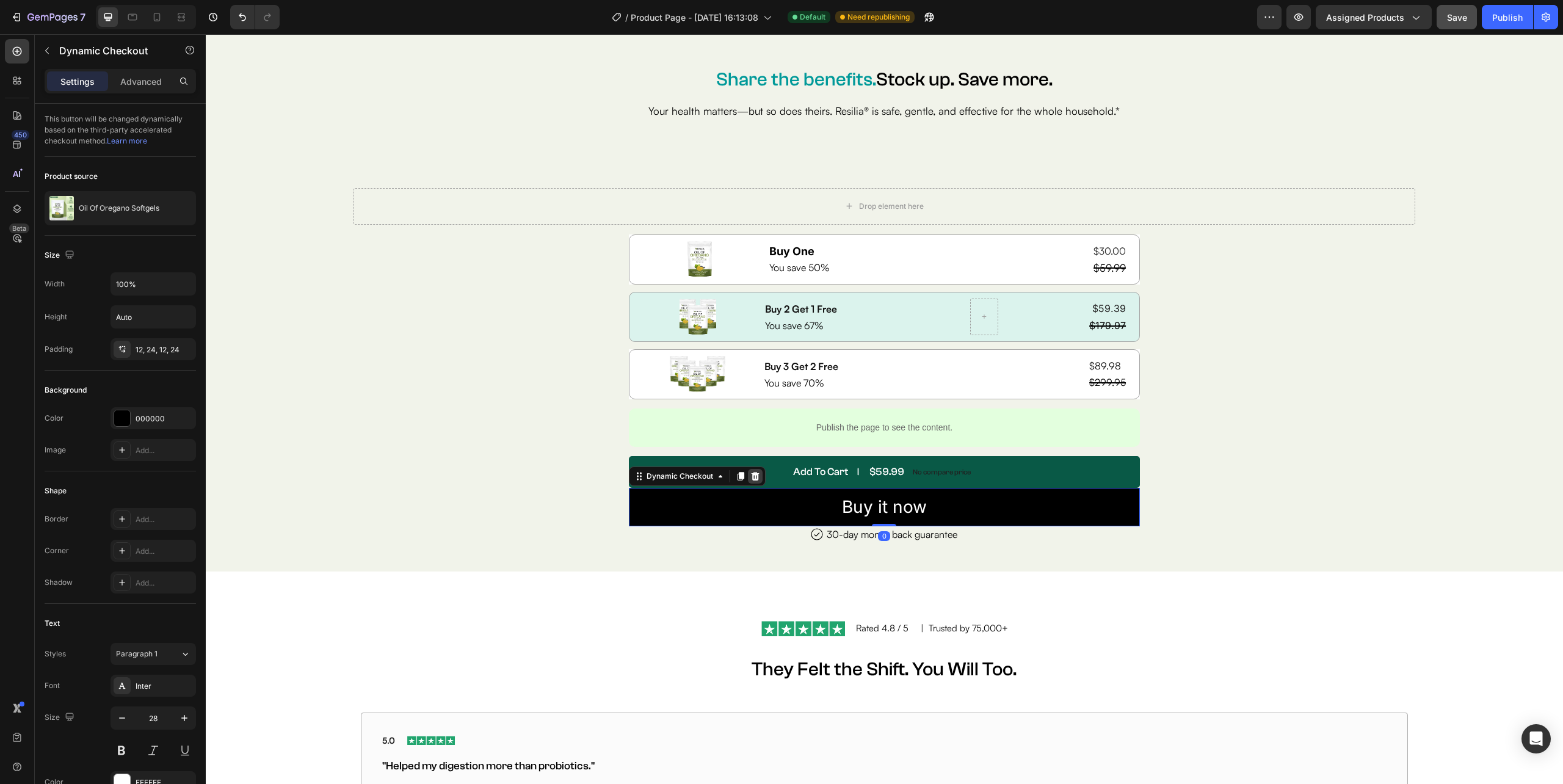
click at [755, 475] on icon at bounding box center [755, 475] width 10 height 10
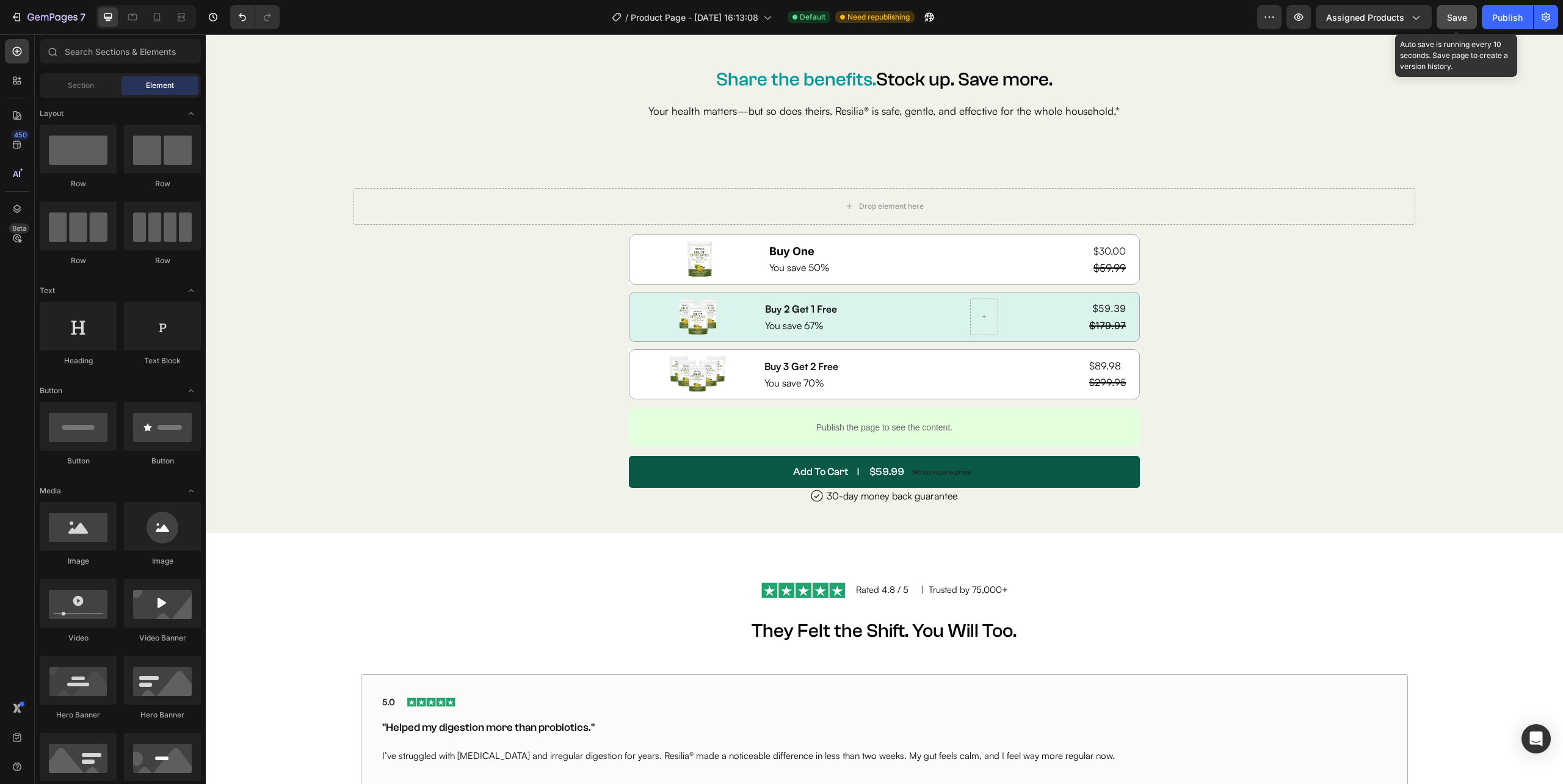
click at [1461, 22] on div "Save" at bounding box center [1458, 18] width 20 height 13
click at [1513, 18] on div "Publish" at bounding box center [1508, 18] width 31 height 13
click at [940, 428] on p "Publish the page to see the content." at bounding box center [885, 428] width 136 height 13
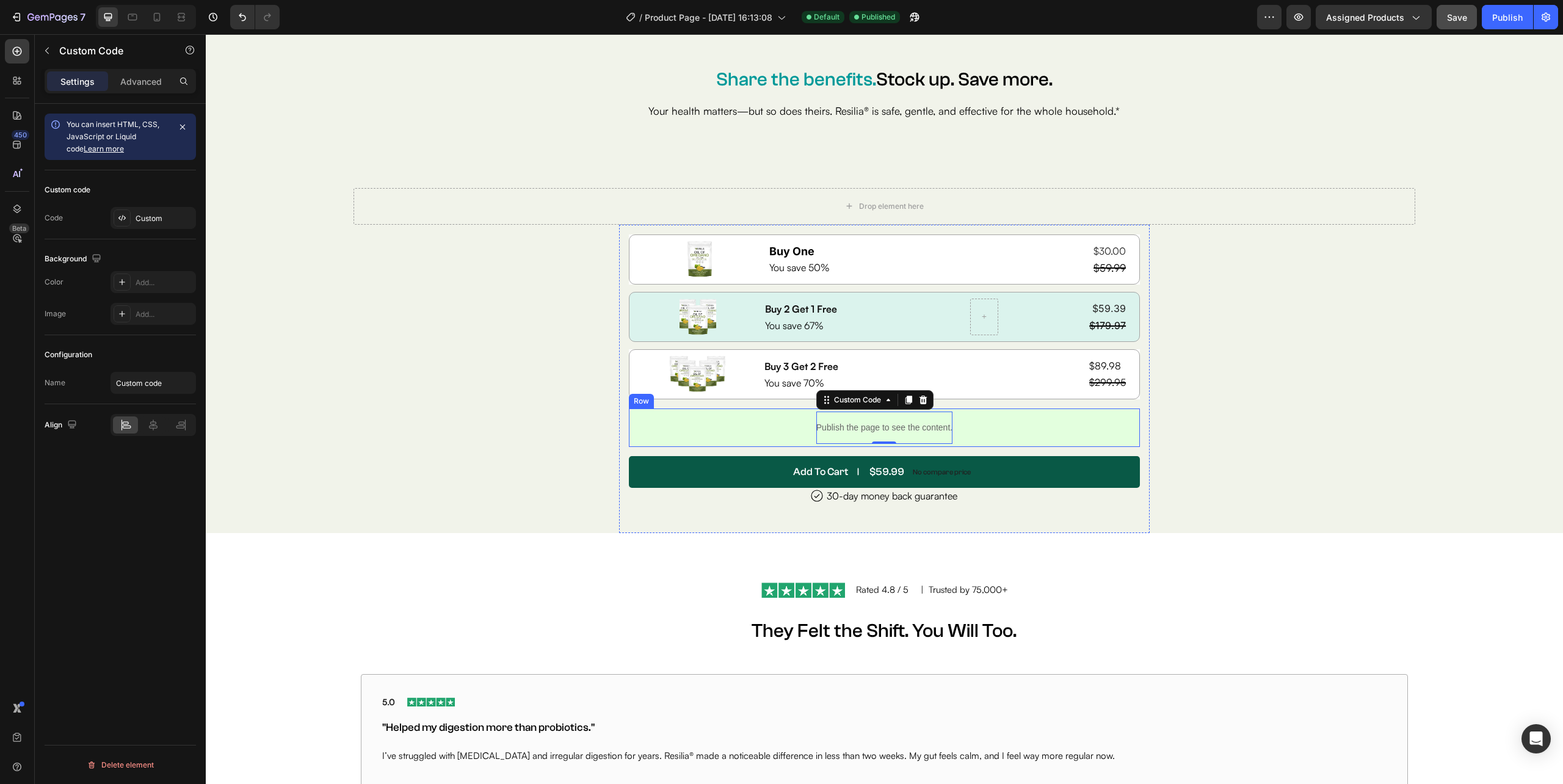
click at [955, 428] on div "Publish the page to see the content. Custom Code 0 Row" at bounding box center [885, 427] width 511 height 39
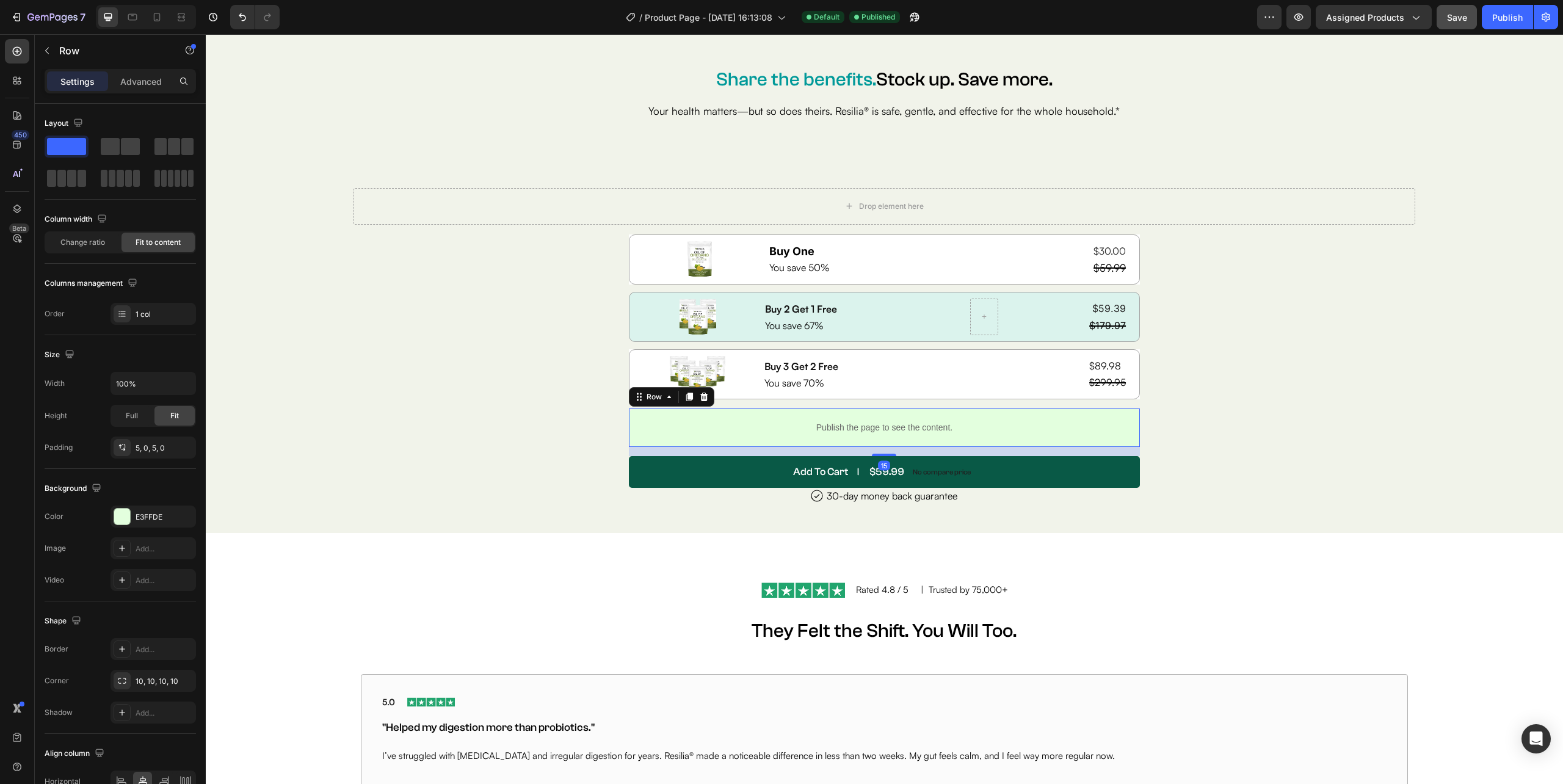
click at [975, 427] on div "Publish the page to see the content. Custom Code Row 15" at bounding box center [885, 427] width 511 height 39
click at [956, 427] on div "Publish the page to see the content. Custom Code Row 15" at bounding box center [885, 427] width 511 height 39
click at [936, 430] on p "Publish the page to see the content." at bounding box center [885, 428] width 136 height 13
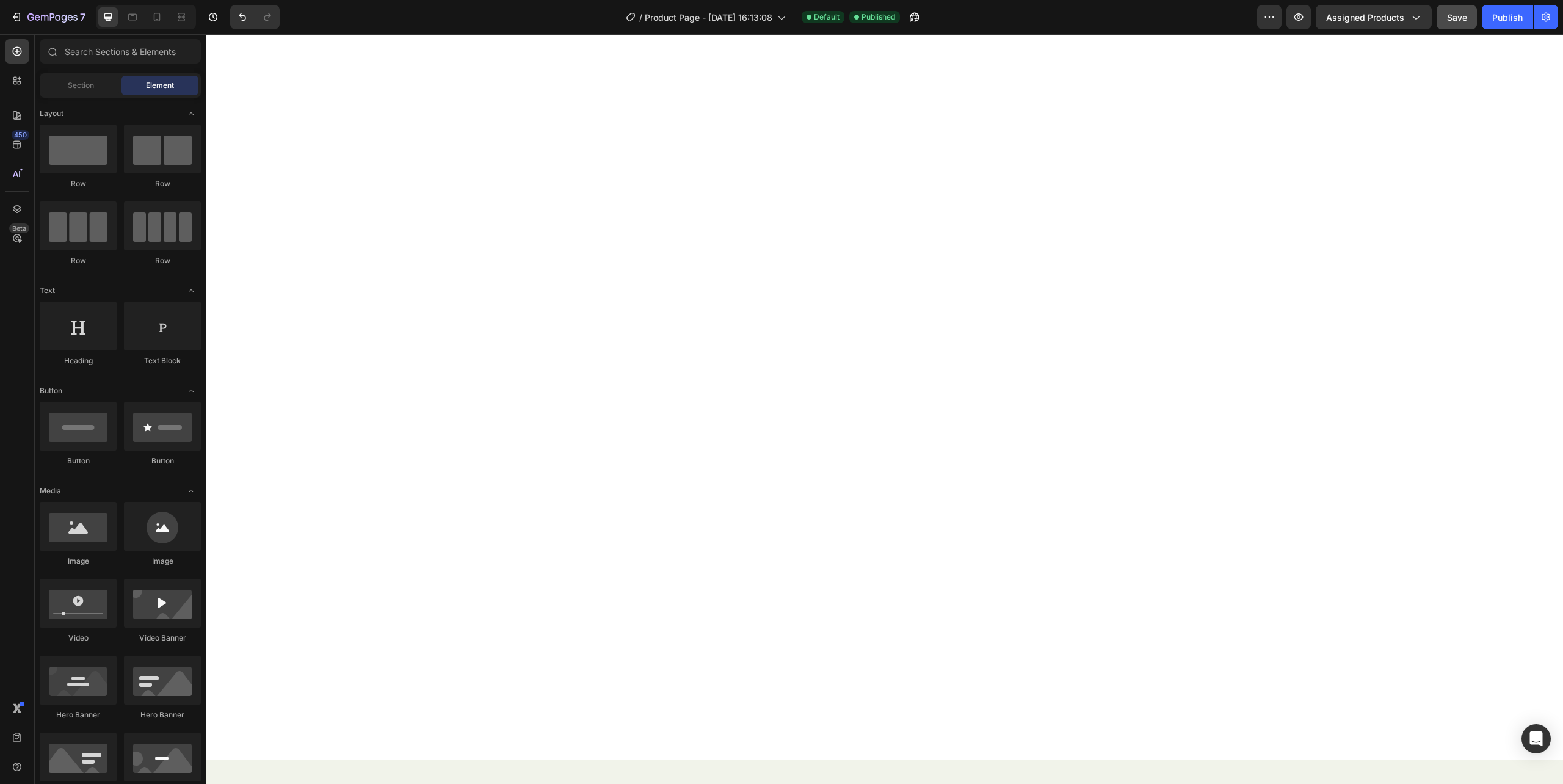
scroll to position [502, 0]
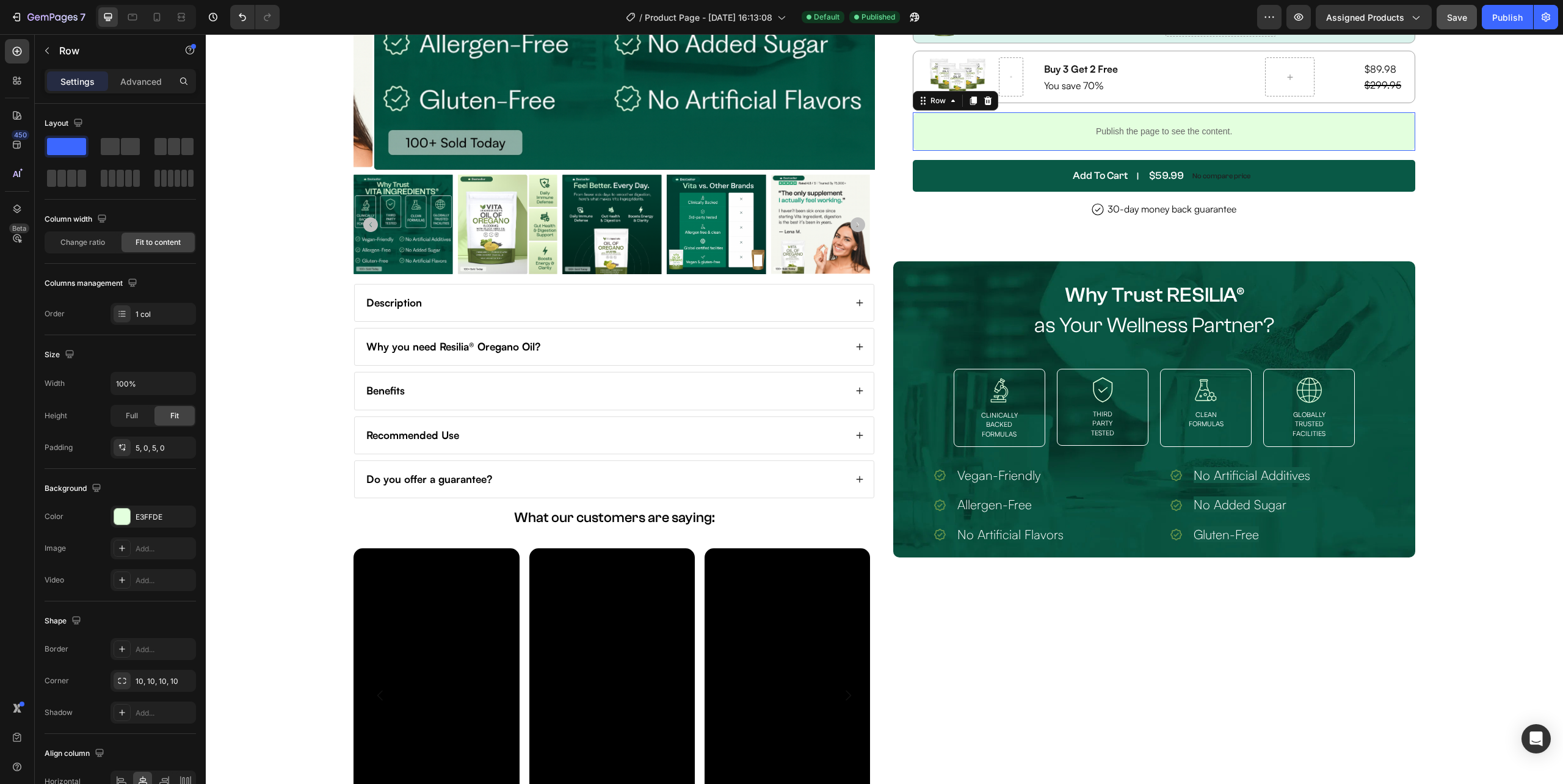
click at [1251, 127] on div "Publish the page to see the content. Custom Code Row 0" at bounding box center [1164, 132] width 502 height 39
click at [1251, 127] on div "Publish the page to see the content. Custom Code Row 15" at bounding box center [1164, 132] width 502 height 39
click at [1252, 127] on div "Publish the page to see the content. Custom Code Row 15" at bounding box center [1164, 132] width 502 height 39
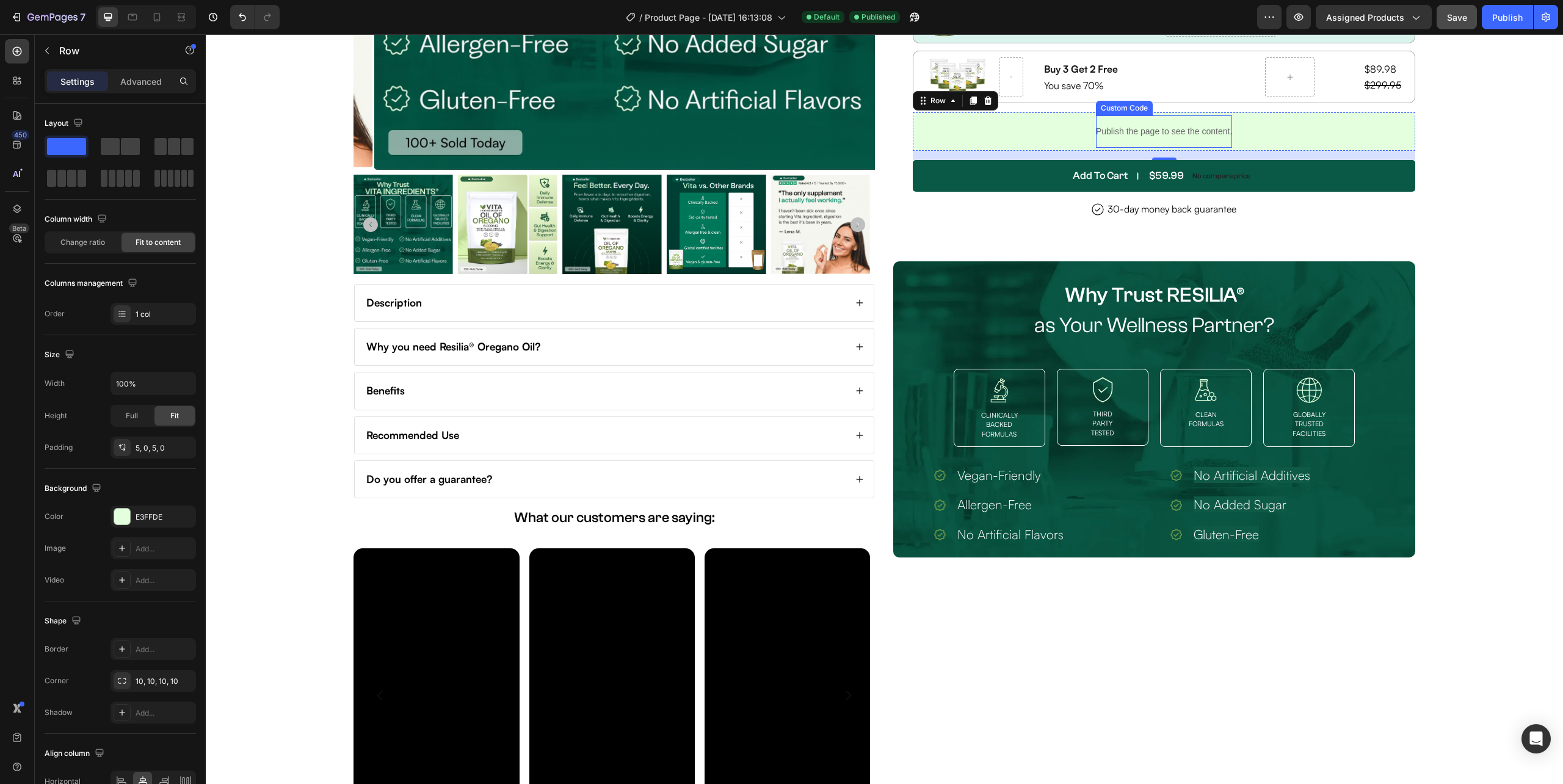
click at [1217, 133] on p "Publish the page to see the content." at bounding box center [1164, 132] width 136 height 13
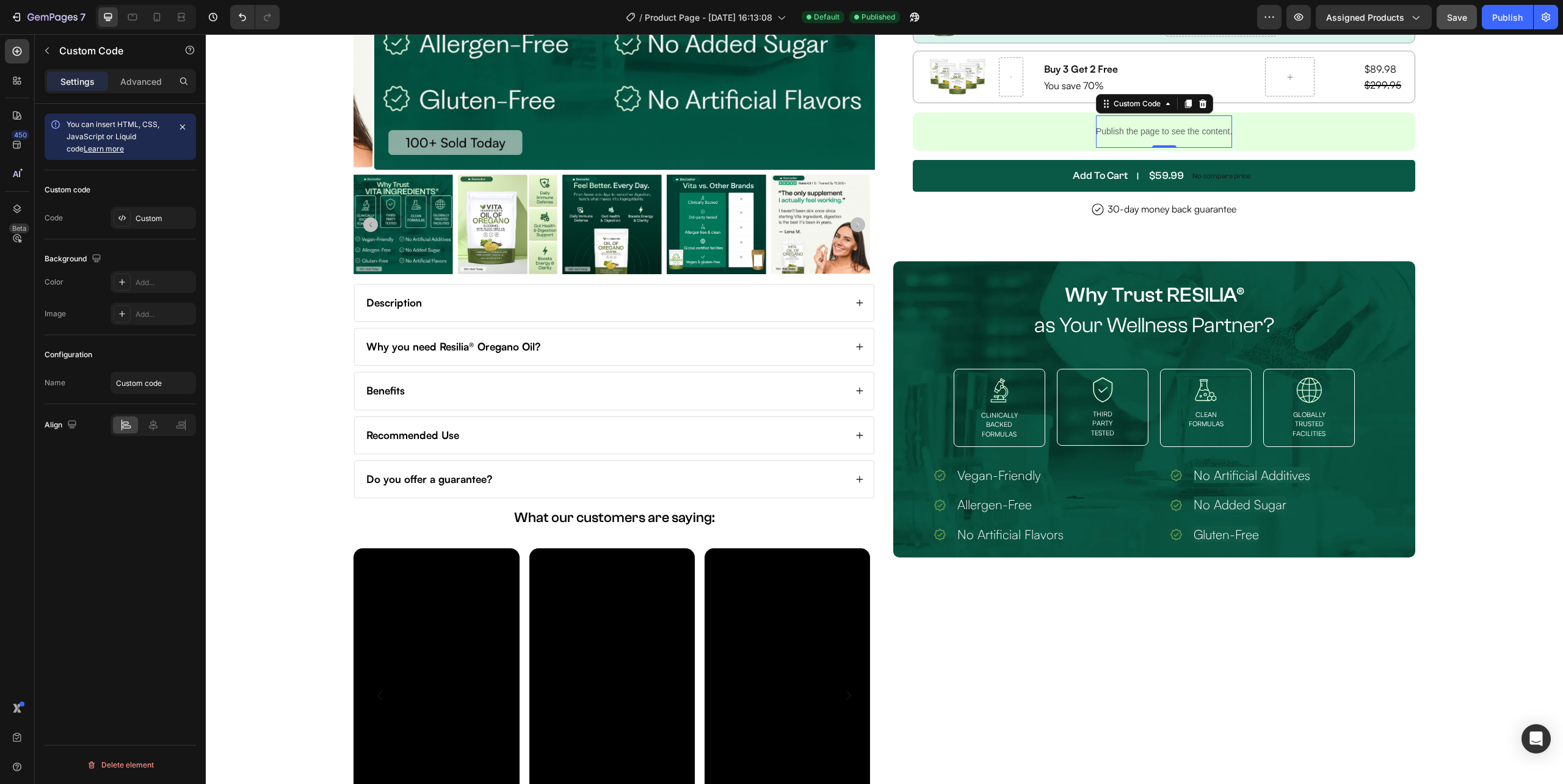
click at [1207, 132] on p "Publish the page to see the content." at bounding box center [1164, 132] width 136 height 13
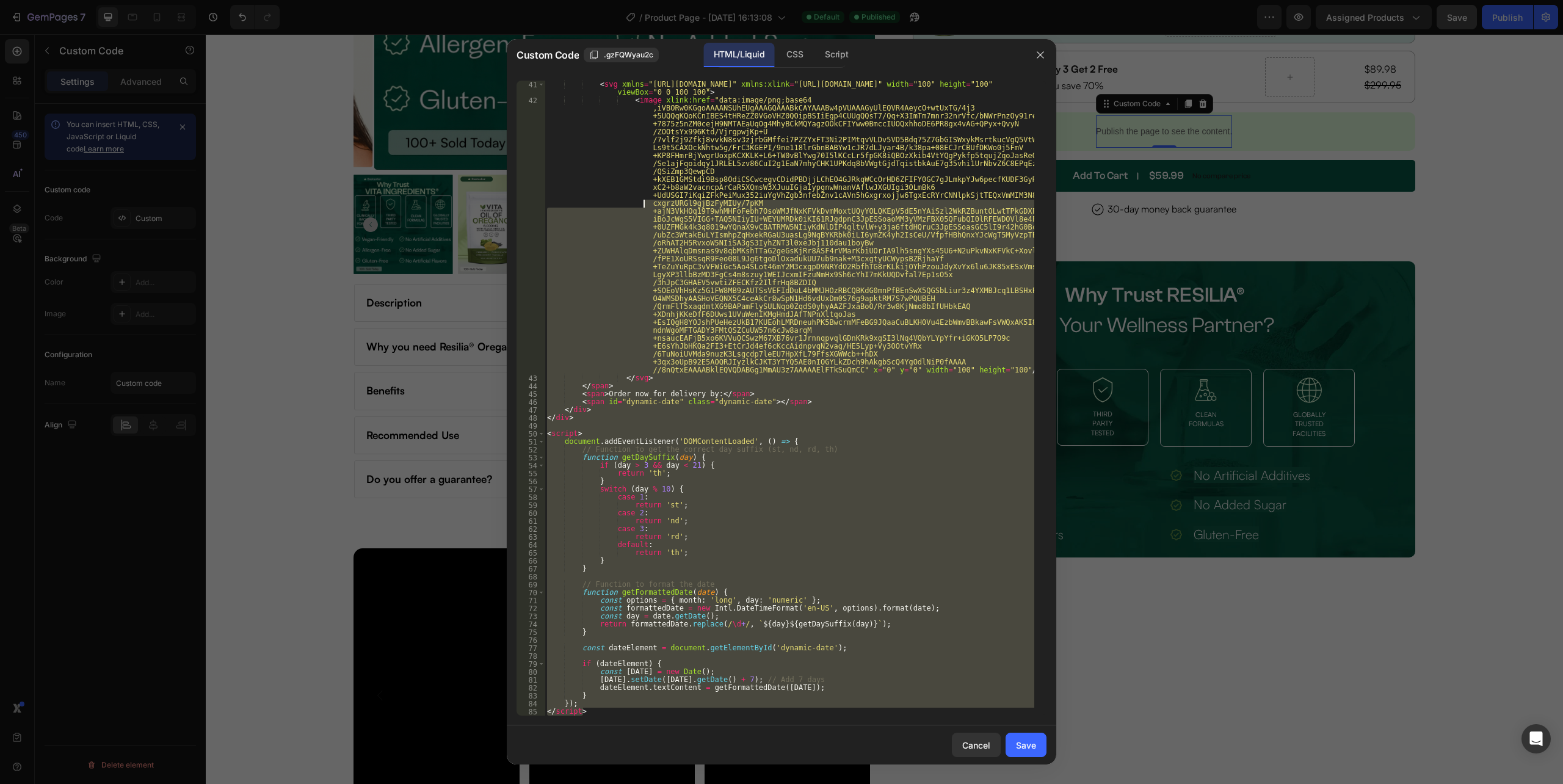
scroll to position [0, 0]
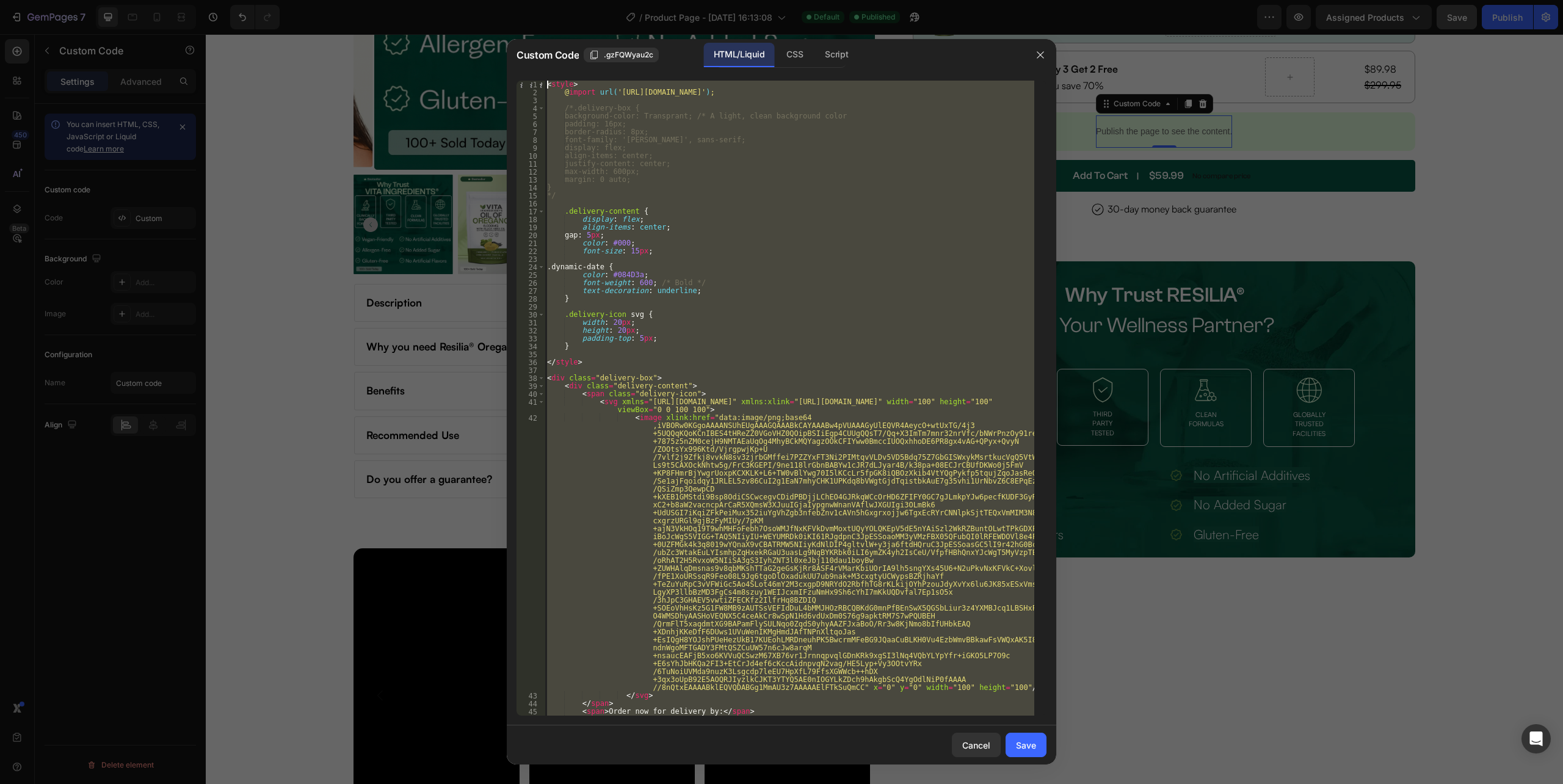
drag, startPoint x: 594, startPoint y: 711, endPoint x: 528, endPoint y: -43, distance: 756.9
click at [528, 0] on html "7 Version history / Product Page - Sep 22, 16:13:08 Default Published Preview A…" at bounding box center [782, 0] width 1563 height 0
type textarea "<style> @import url('https://fonts.cdnfonts.com/css/aeonik');"
click at [1503, 135] on div at bounding box center [782, 392] width 1563 height 784
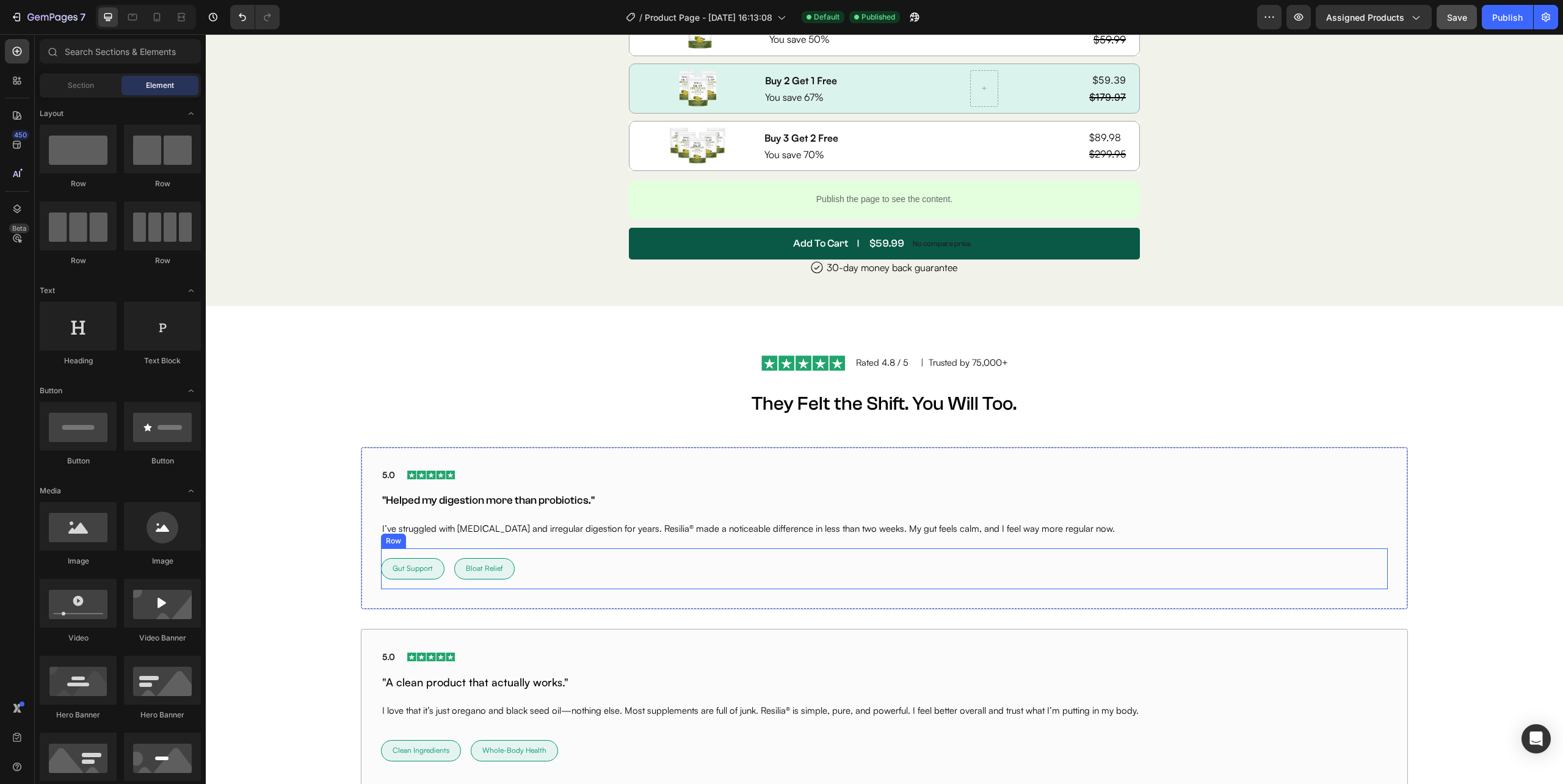
scroll to position [6012, 0]
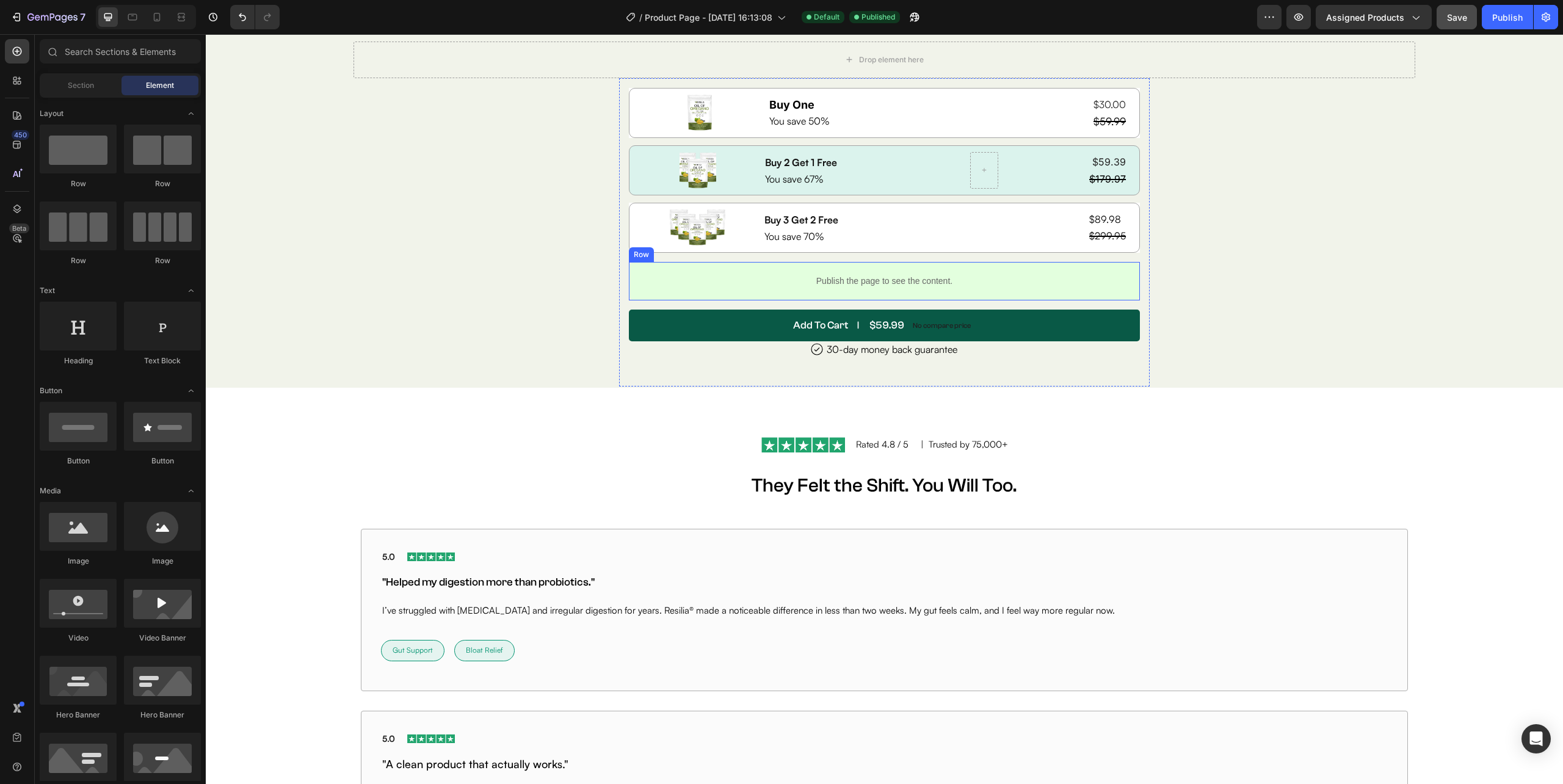
click at [929, 274] on div "Publish the page to see the content." at bounding box center [885, 281] width 136 height 32
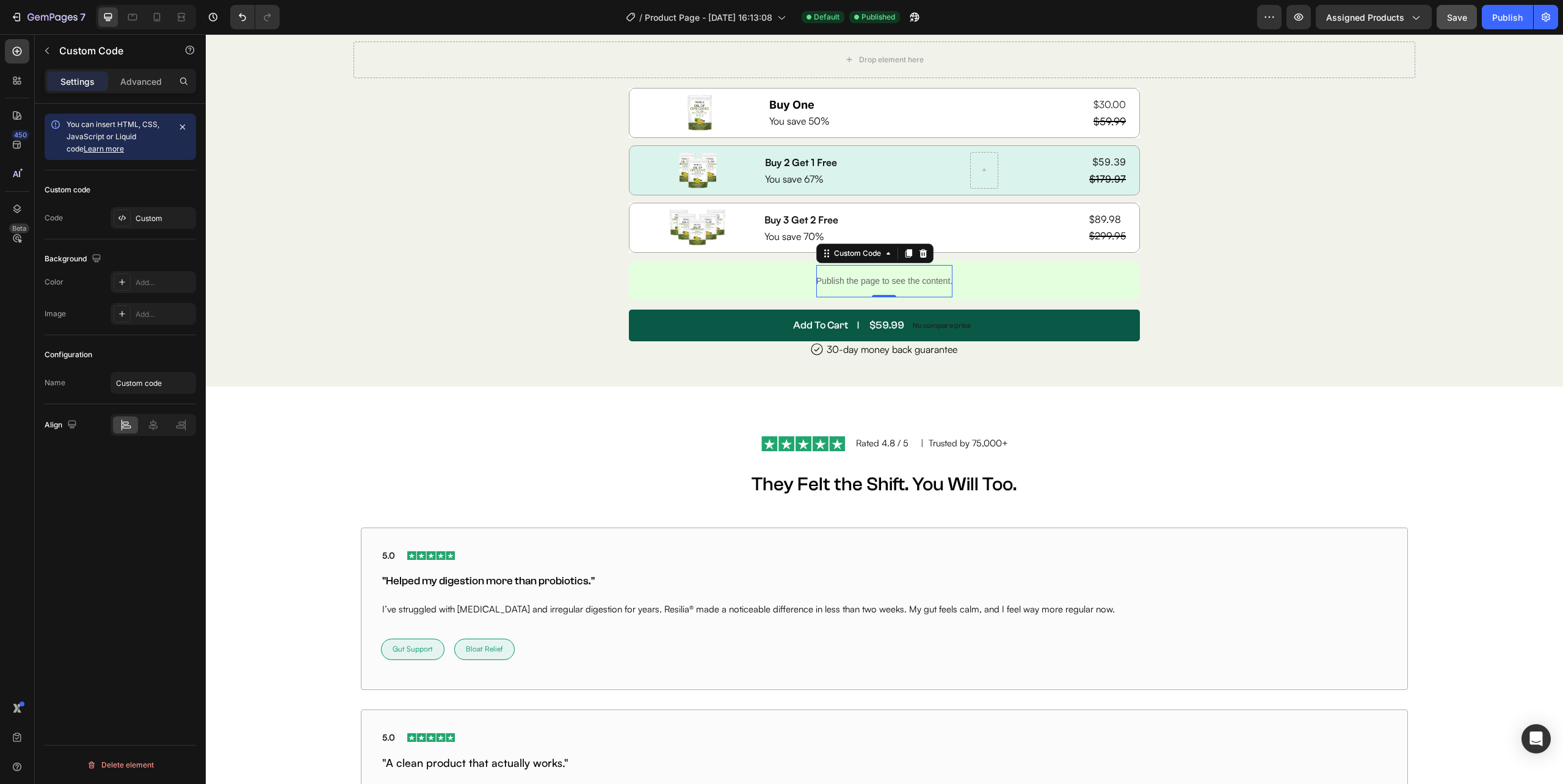
click at [929, 274] on div "Publish the page to see the content." at bounding box center [885, 281] width 136 height 32
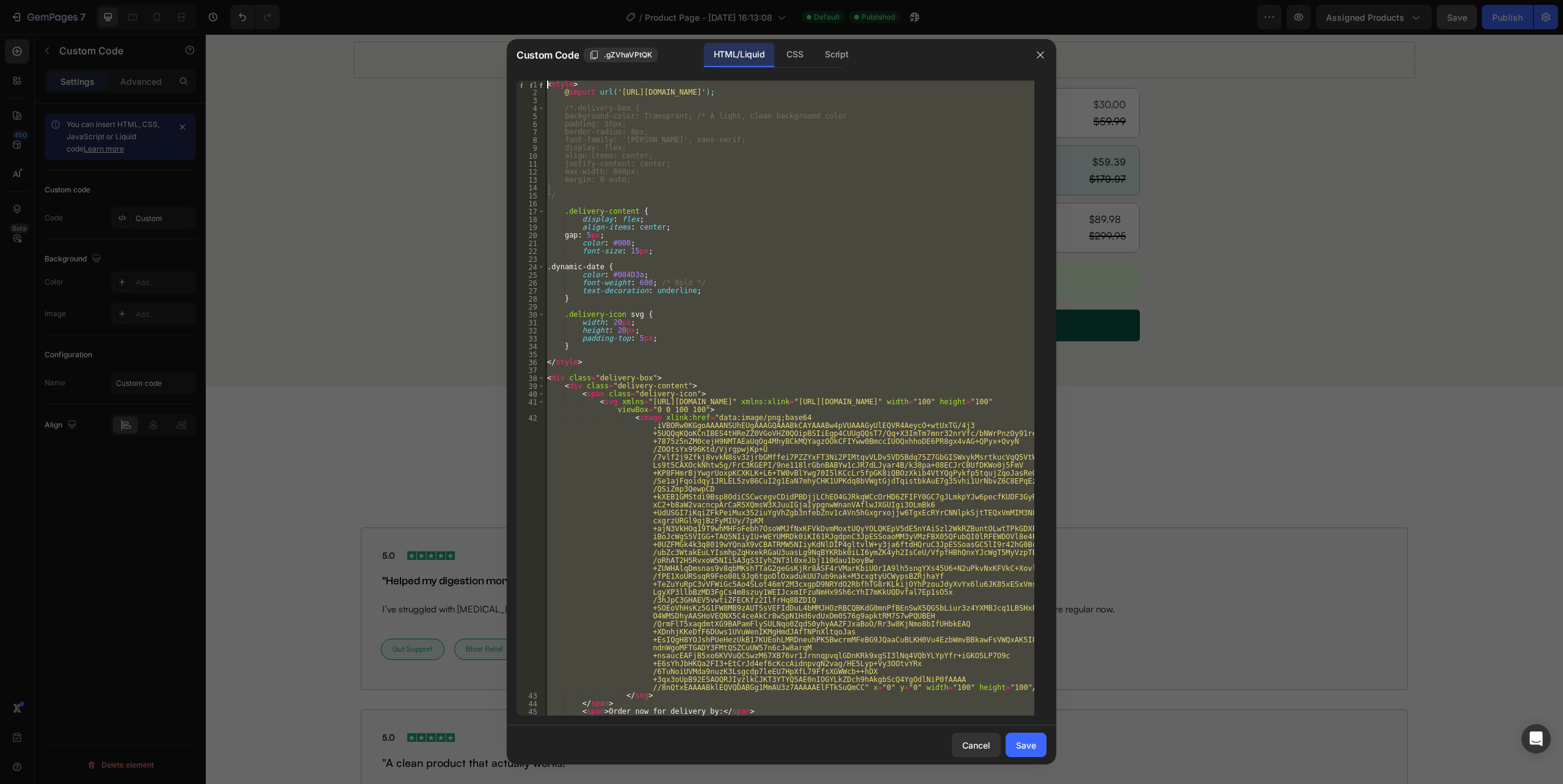
scroll to position [0, 0]
drag, startPoint x: 588, startPoint y: 709, endPoint x: 478, endPoint y: 20, distance: 697.7
click at [478, 20] on div "Custom Code .gZVhaVPtQK HTML/Liquid CSS Script color: #084D3a; 1 2 3 4 5 6 7 8 …" at bounding box center [782, 392] width 1563 height 784
type textarea "</script>"
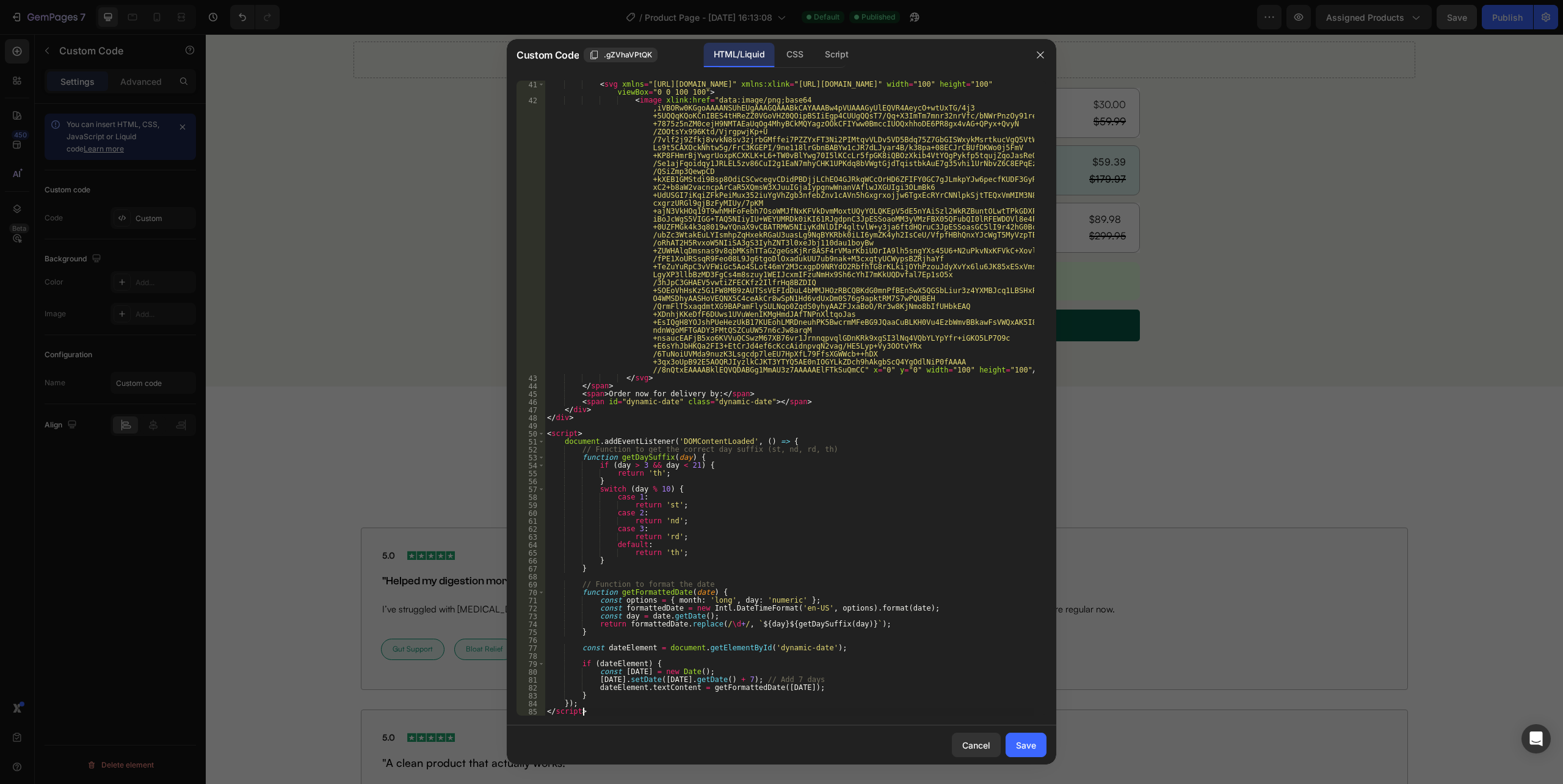
scroll to position [317, 0]
click at [1024, 743] on div "Save" at bounding box center [1027, 745] width 20 height 13
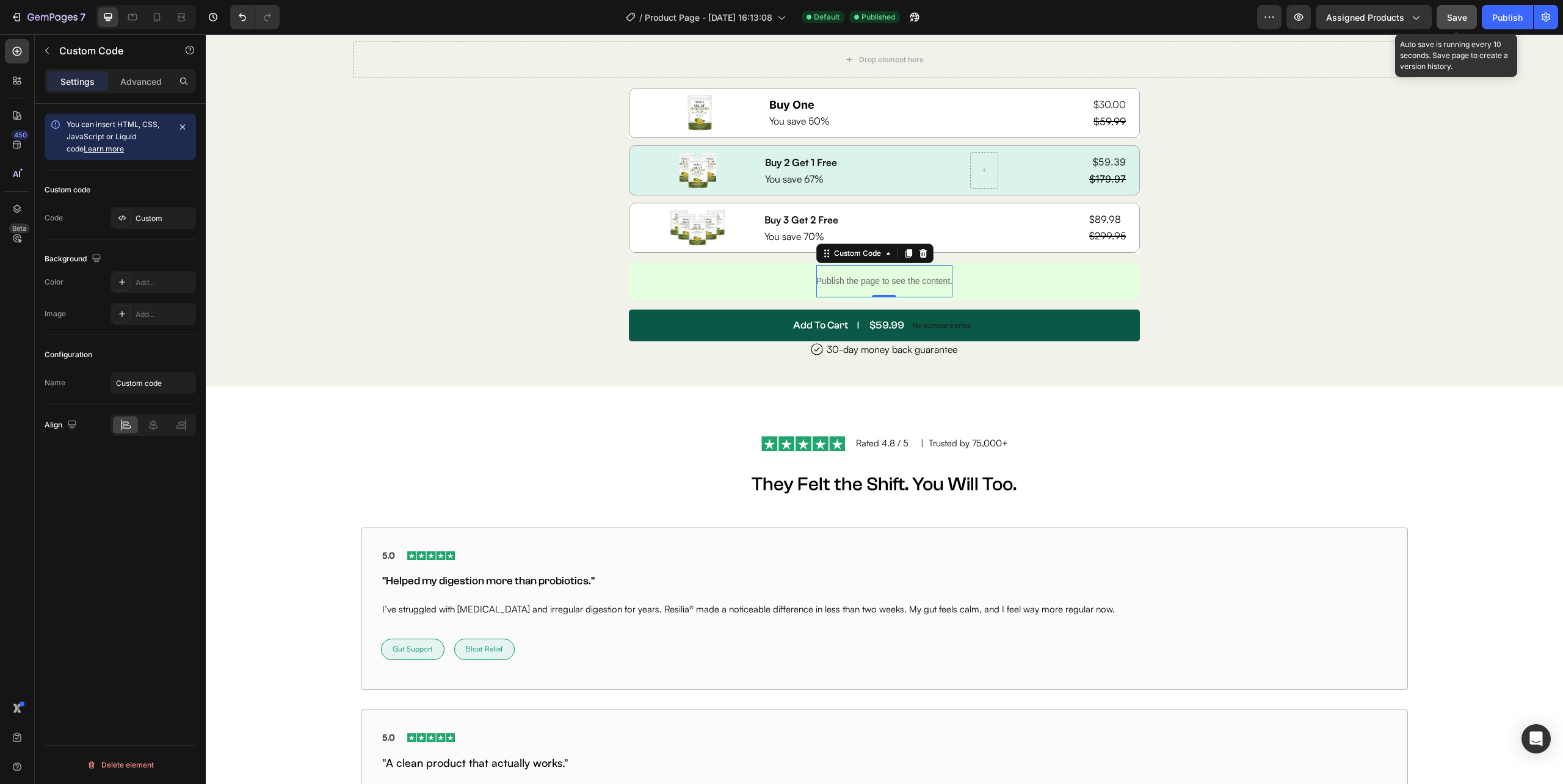
click at [1457, 13] on span "Save" at bounding box center [1458, 18] width 20 height 10
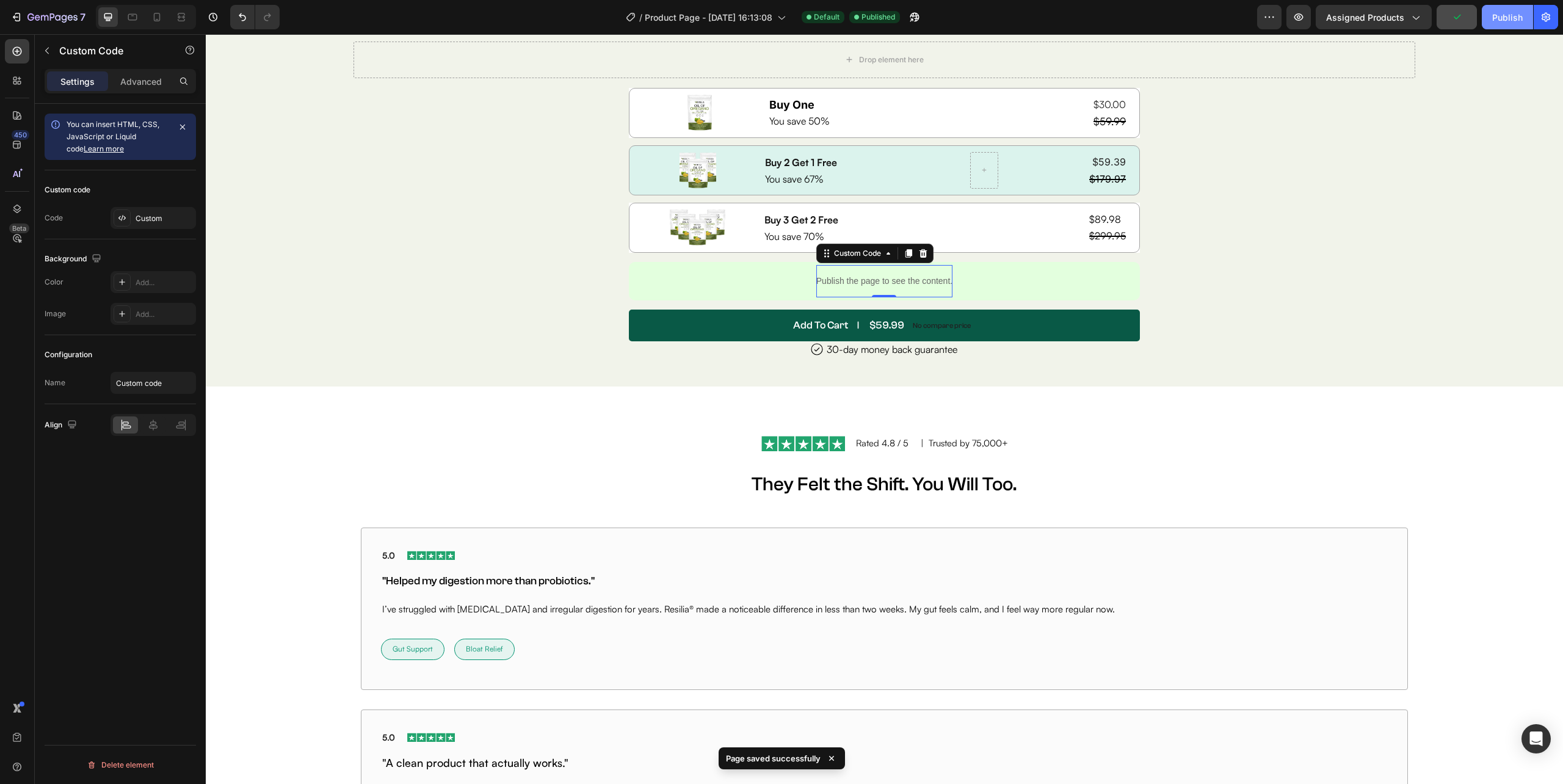
click at [1508, 11] on div "Publish" at bounding box center [1508, 18] width 31 height 13
click at [925, 283] on p "Publish the page to see the content." at bounding box center [885, 282] width 136 height 13
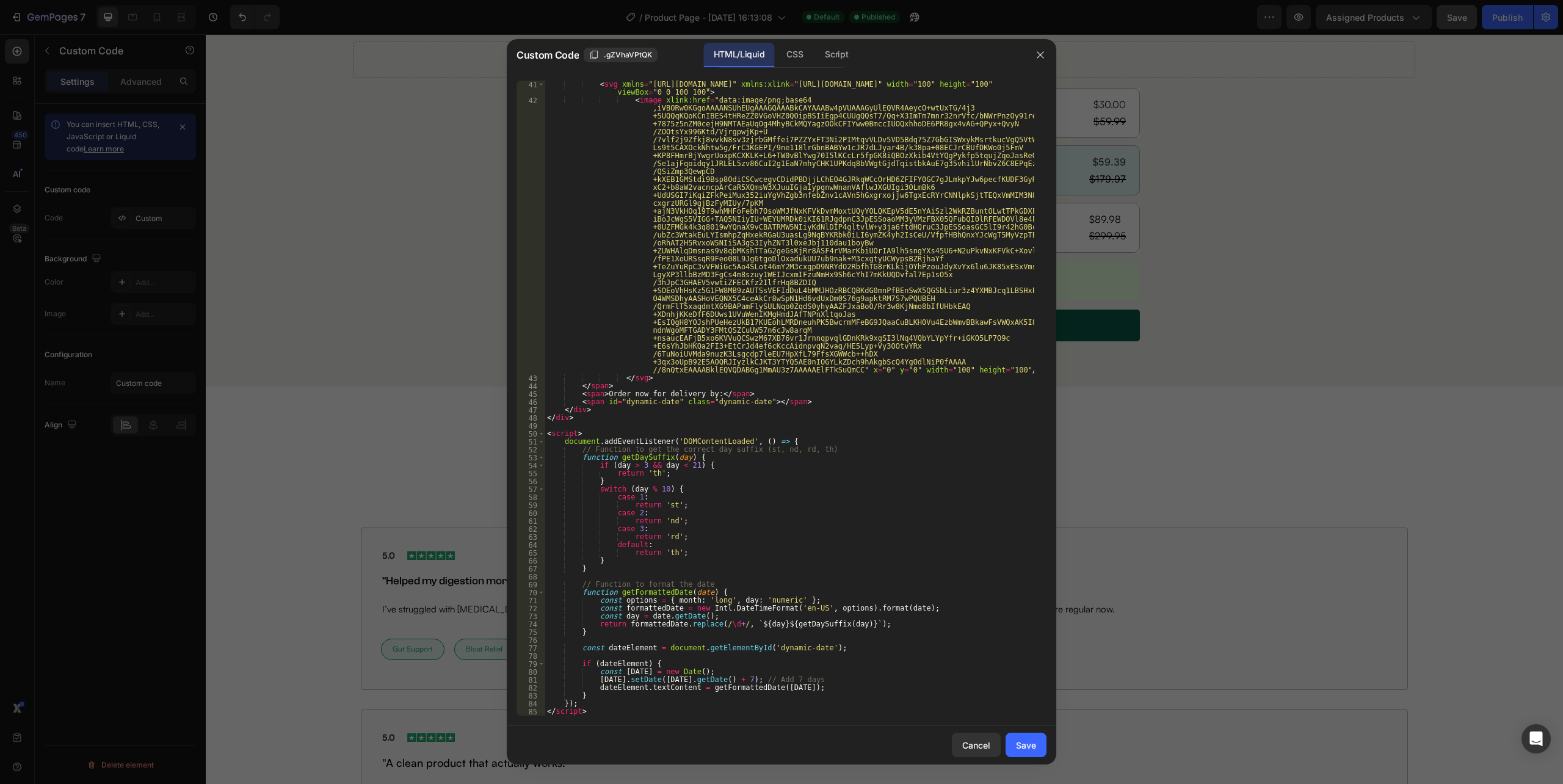
scroll to position [0, 0]
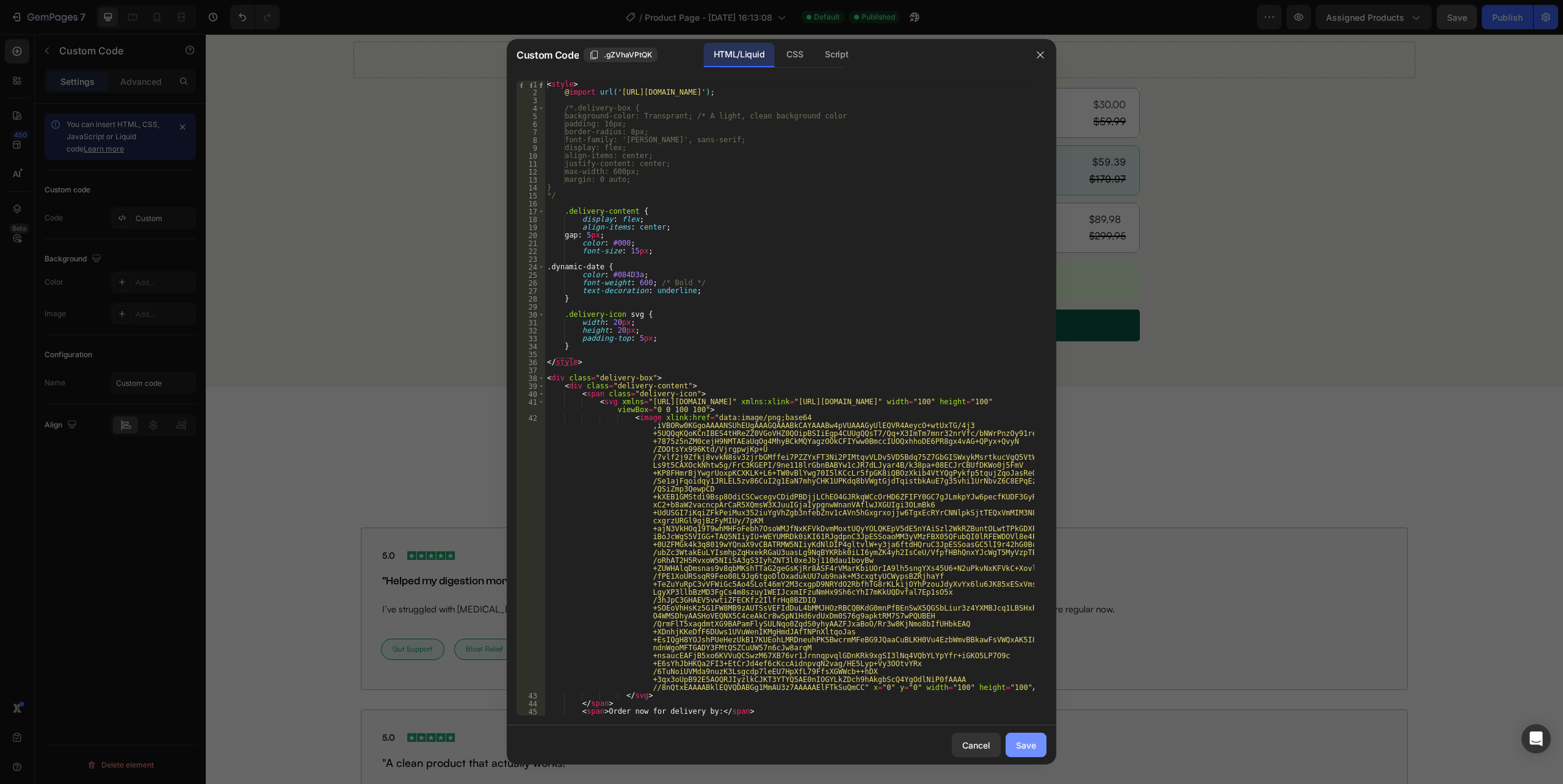
click at [1033, 747] on div "Save" at bounding box center [1027, 745] width 20 height 13
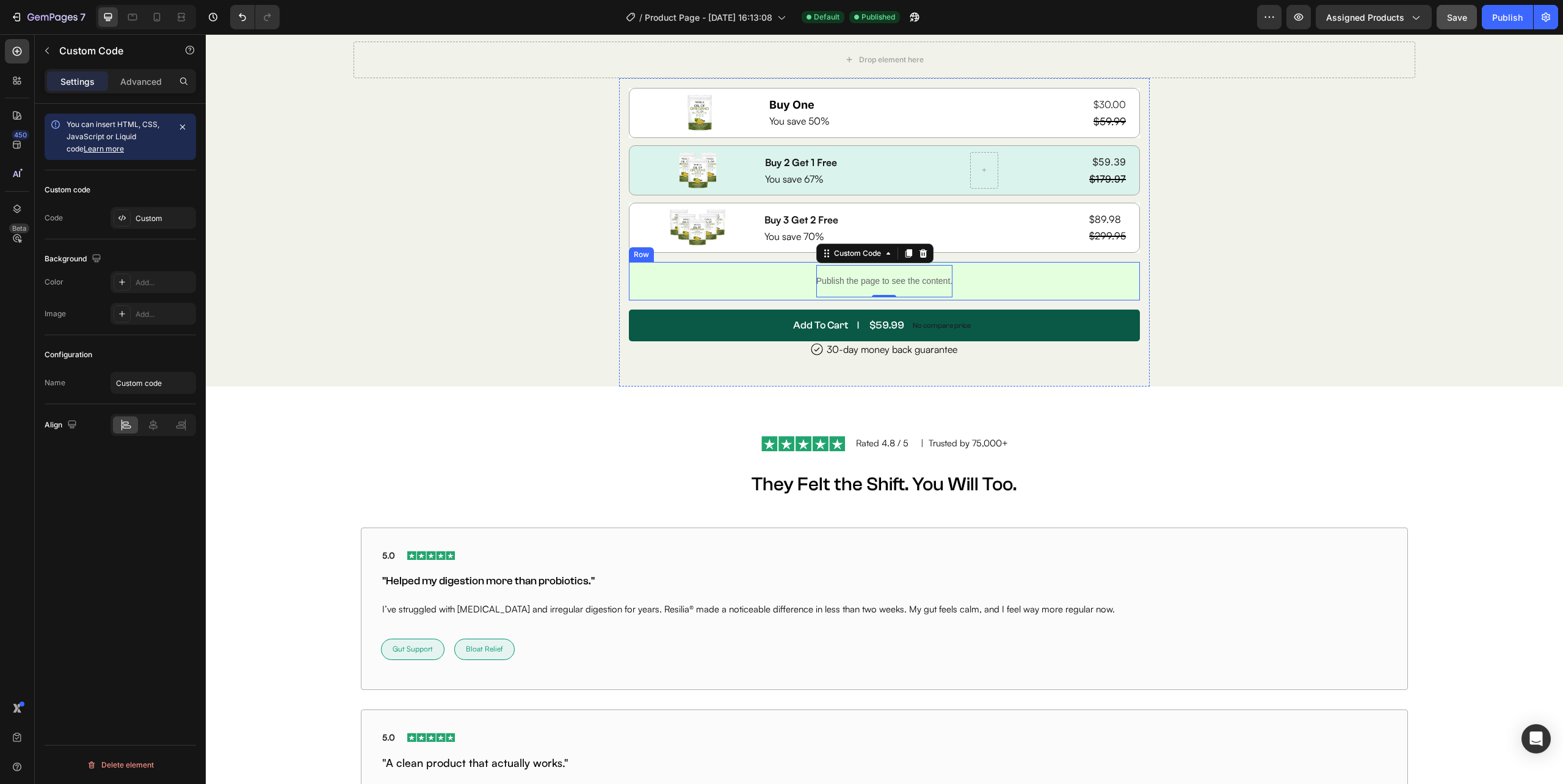
click at [962, 274] on div "Publish the page to see the content. Custom Code 0 Row" at bounding box center [885, 281] width 511 height 39
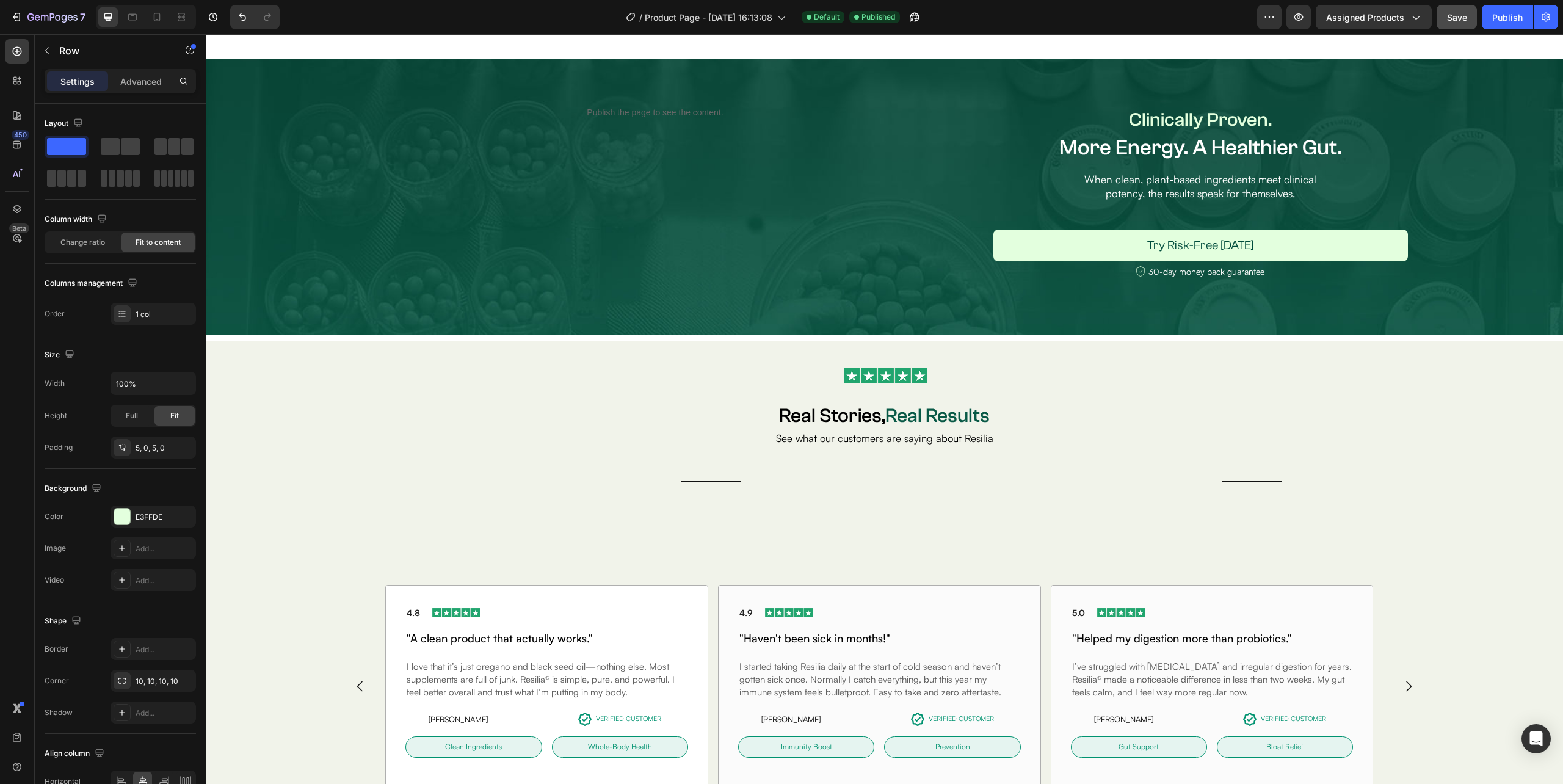
scroll to position [315, 0]
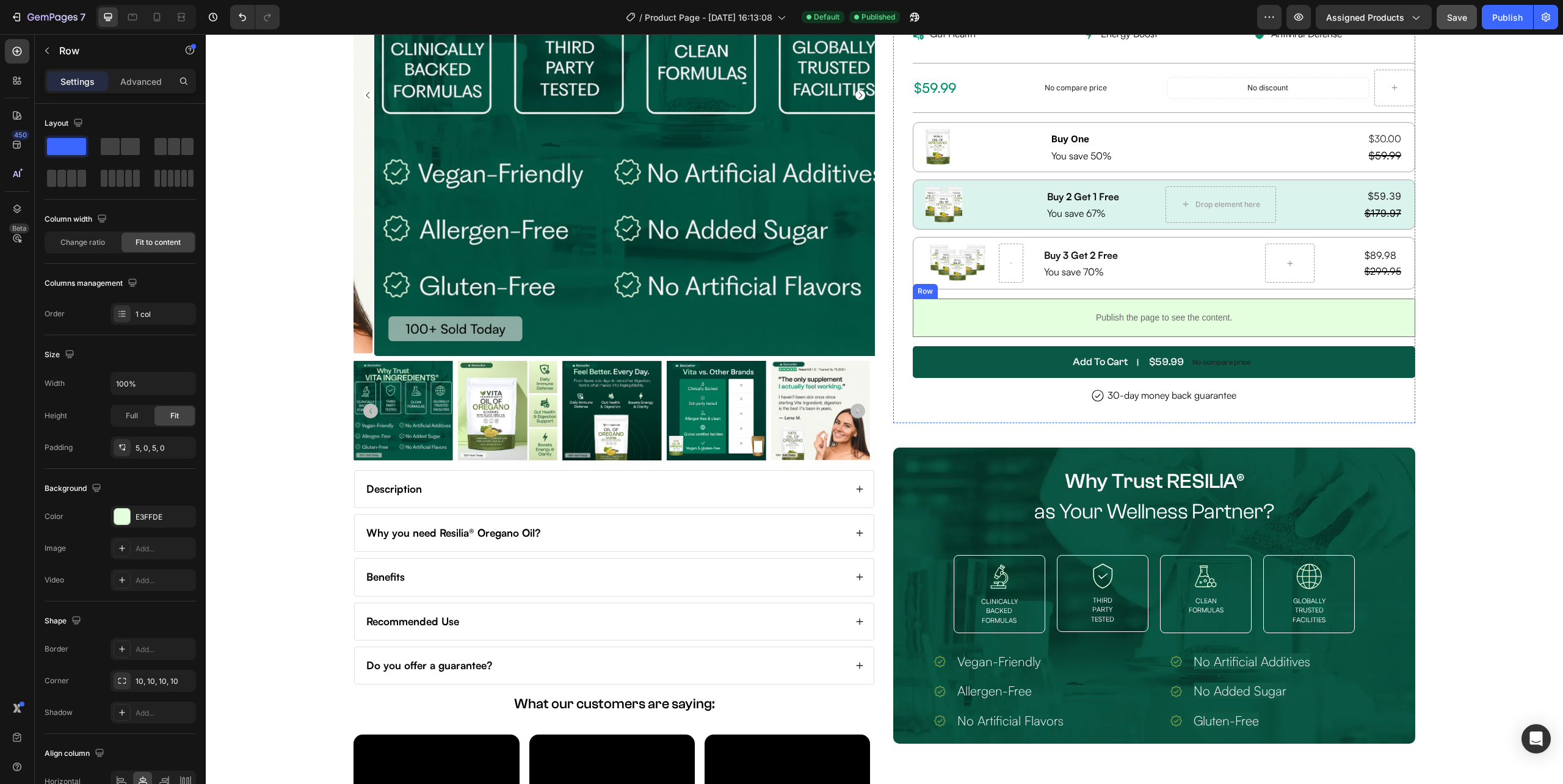
click at [1005, 326] on div "Publish the page to see the content. Custom Code Row" at bounding box center [1164, 317] width 502 height 39
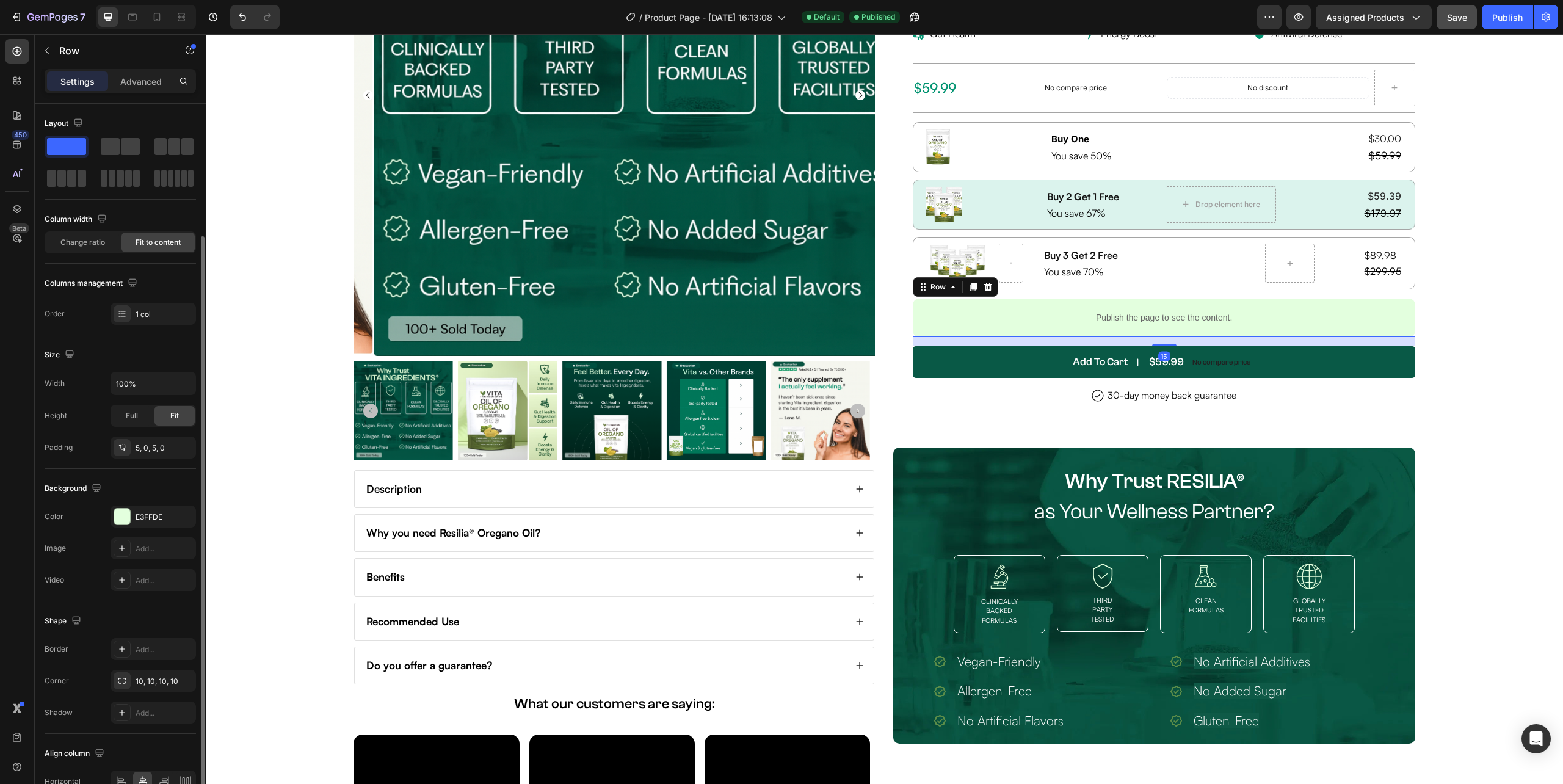
scroll to position [69, 0]
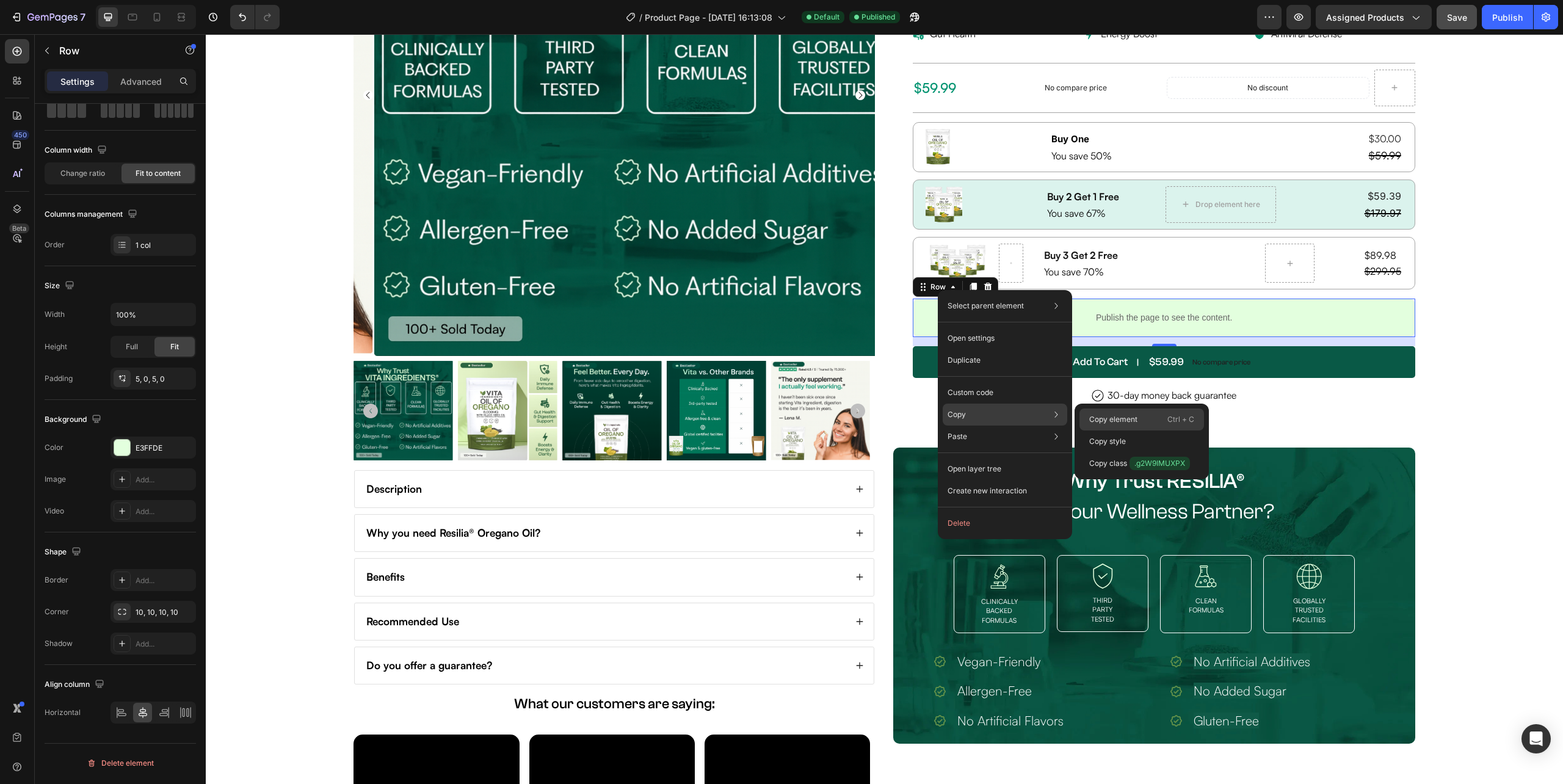
click at [1122, 420] on p "Copy element" at bounding box center [1114, 419] width 48 height 11
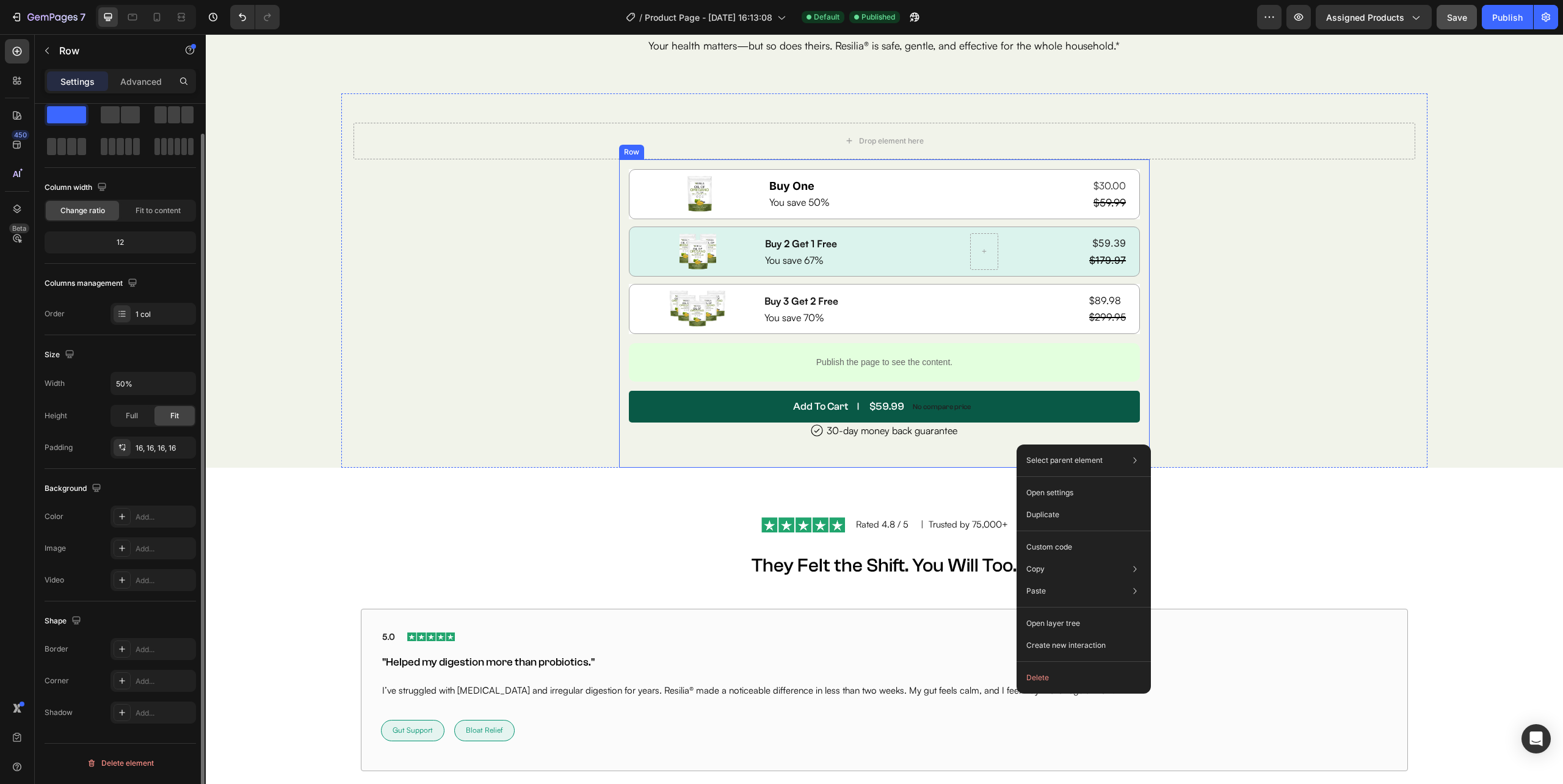
scroll to position [31, 0]
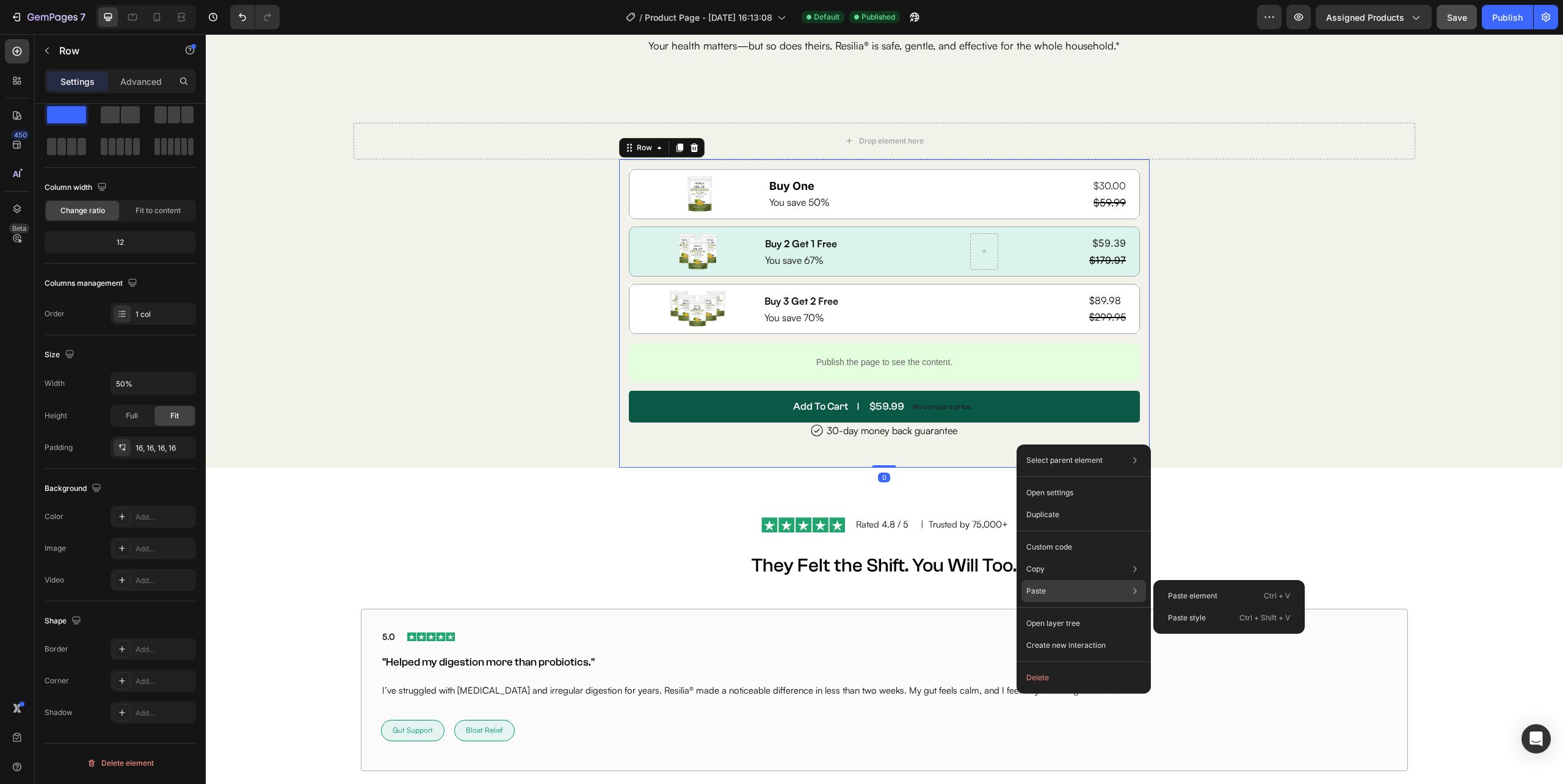
click at [1043, 587] on p "Paste" at bounding box center [1036, 590] width 20 height 11
click at [1200, 596] on p "Paste element" at bounding box center [1193, 595] width 50 height 11
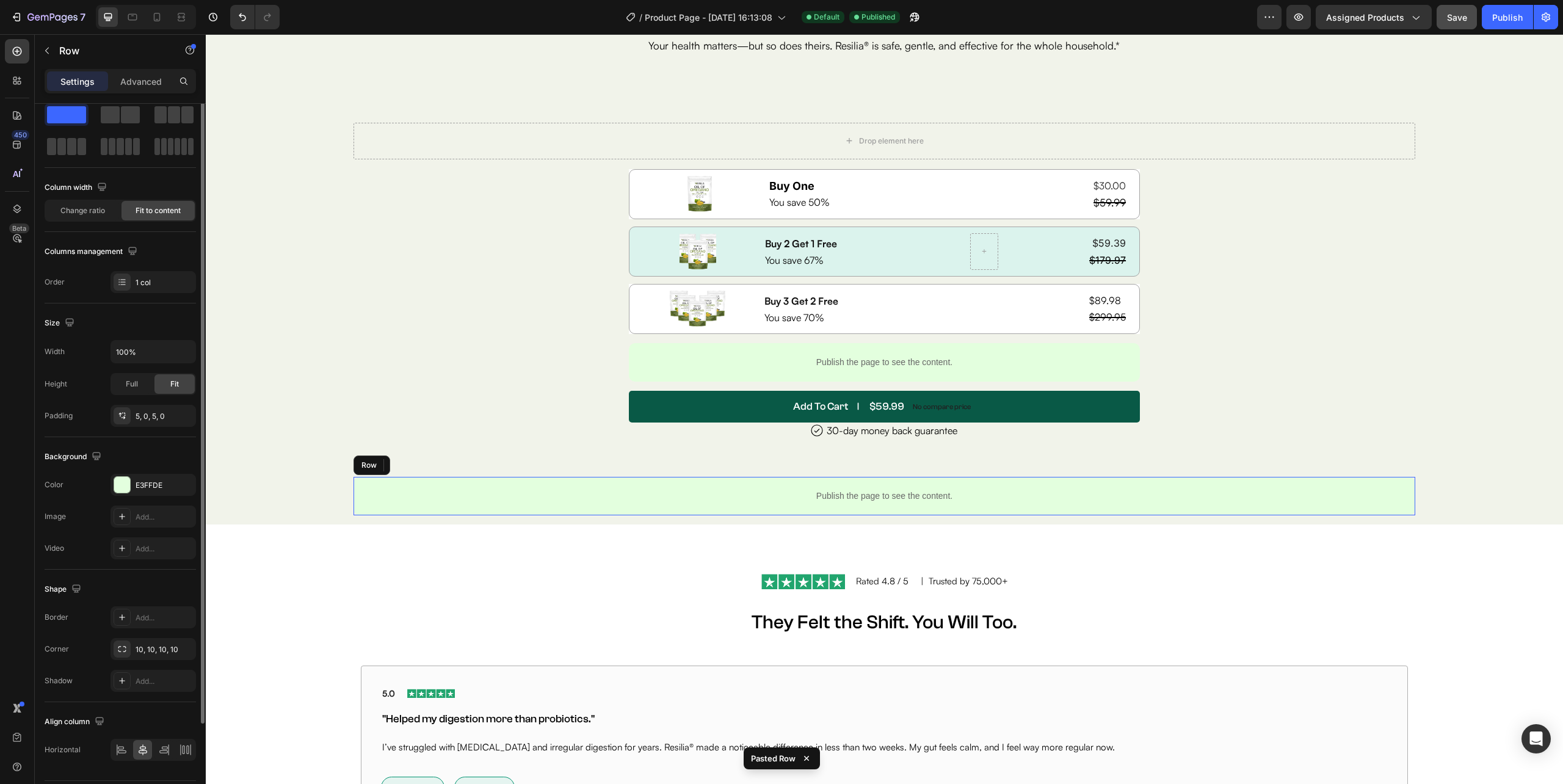
scroll to position [0, 0]
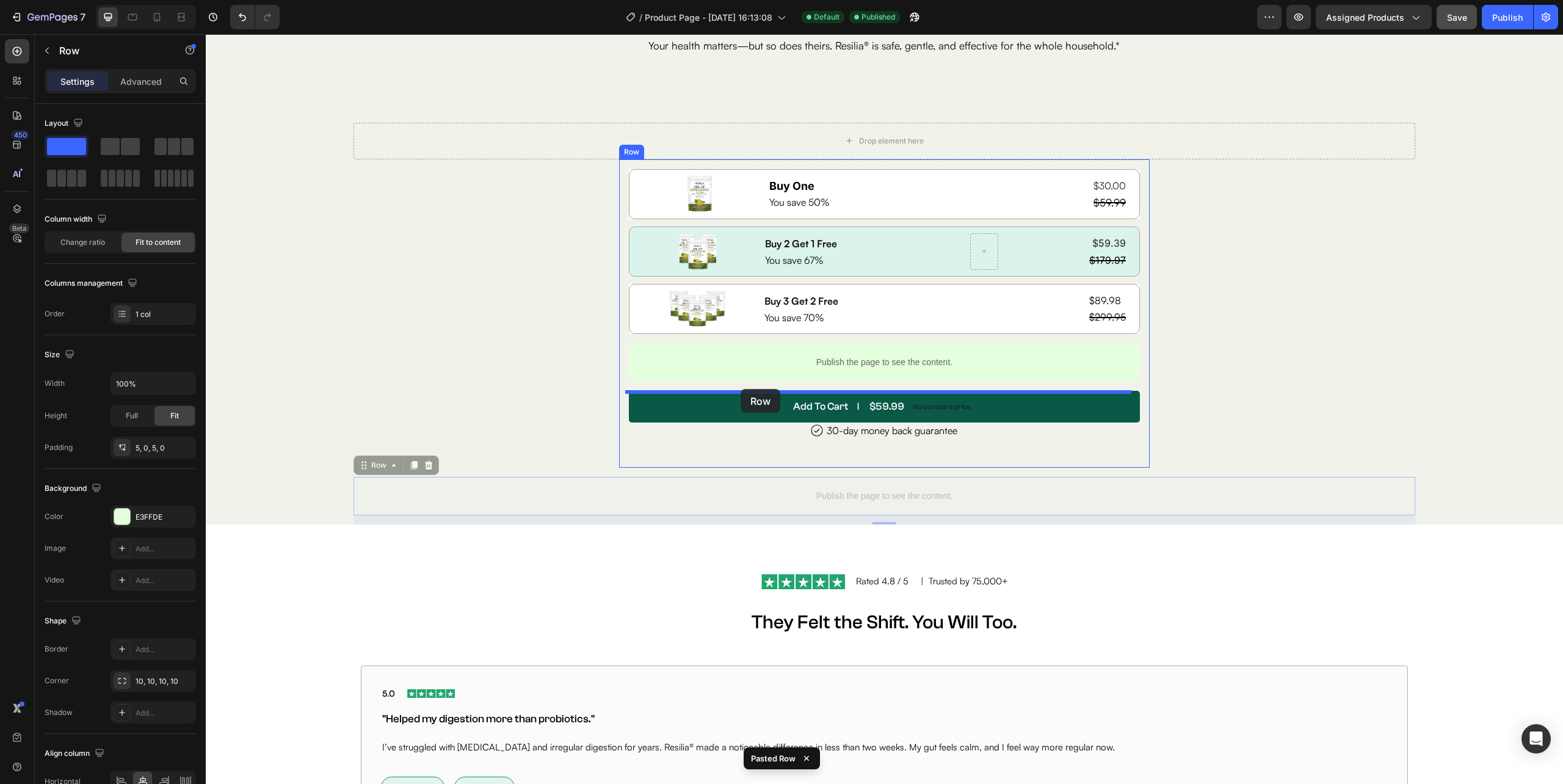
drag, startPoint x: 593, startPoint y: 504, endPoint x: 741, endPoint y: 389, distance: 187.4
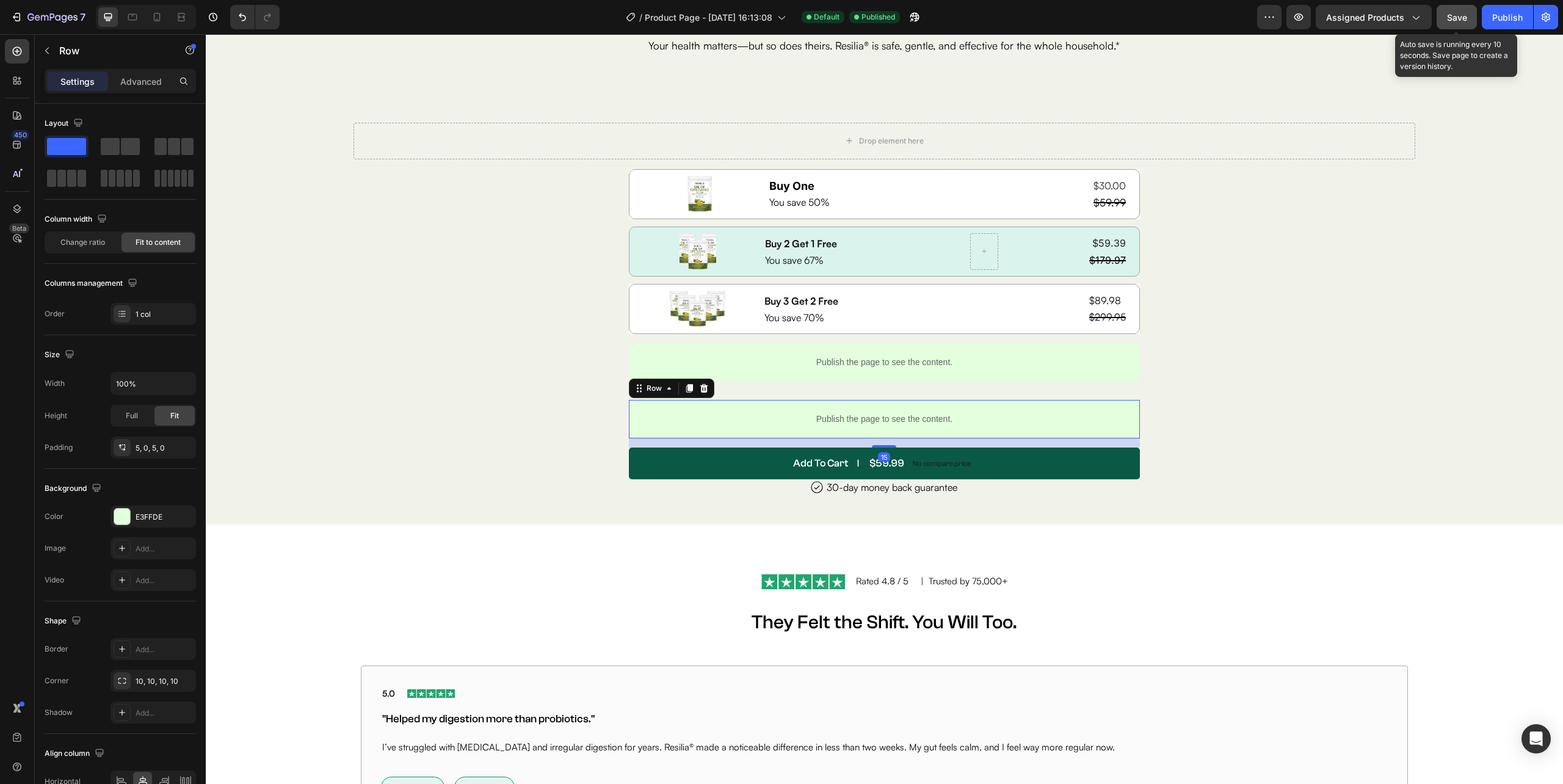
click at [1462, 17] on span "Save" at bounding box center [1458, 18] width 20 height 10
click at [1507, 18] on div "Publish" at bounding box center [1508, 18] width 31 height 13
click at [893, 421] on p "Publish the page to see the content." at bounding box center [885, 419] width 136 height 13
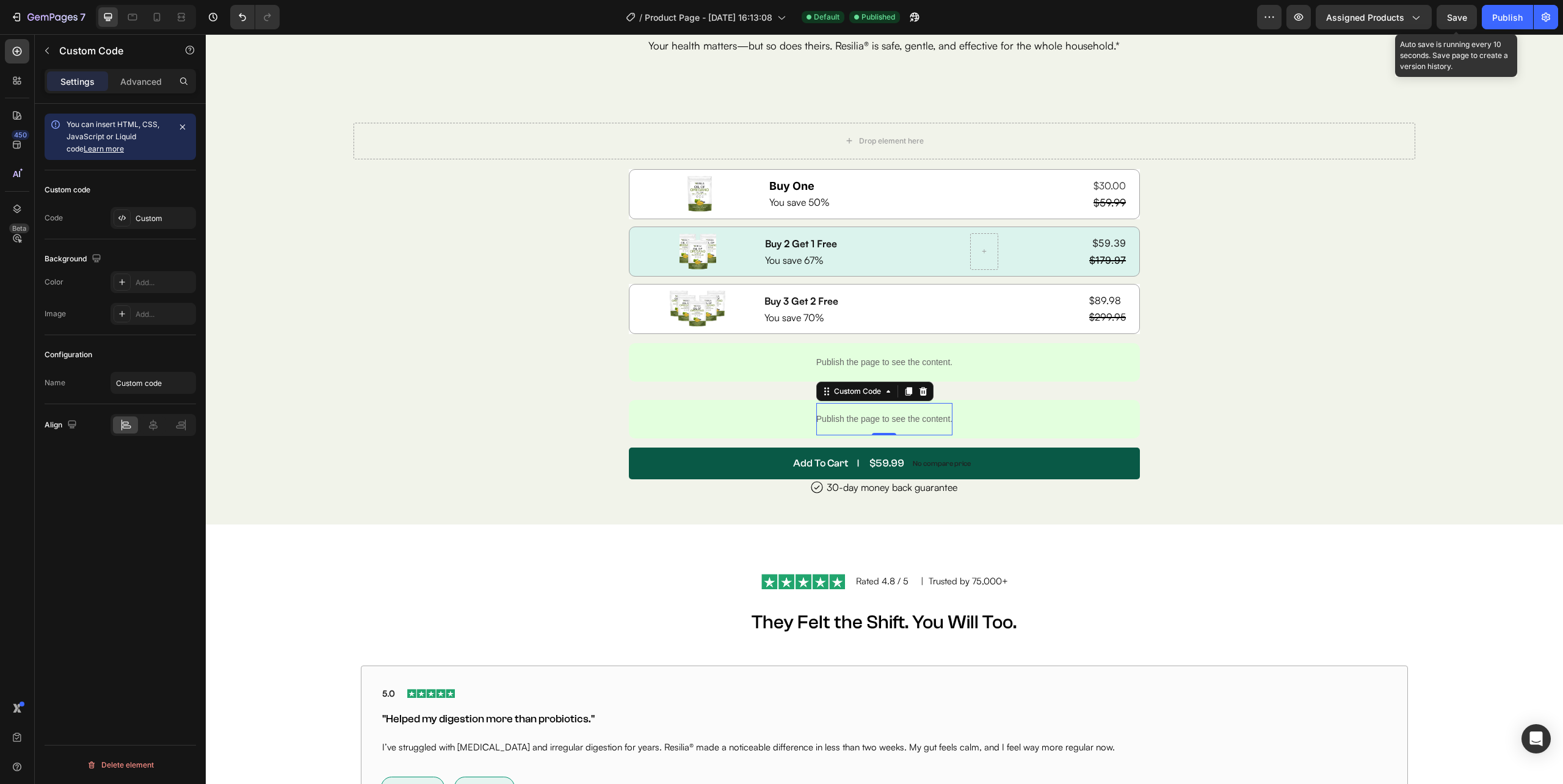
click at [893, 421] on p "Publish the page to see the content." at bounding box center [885, 419] width 136 height 13
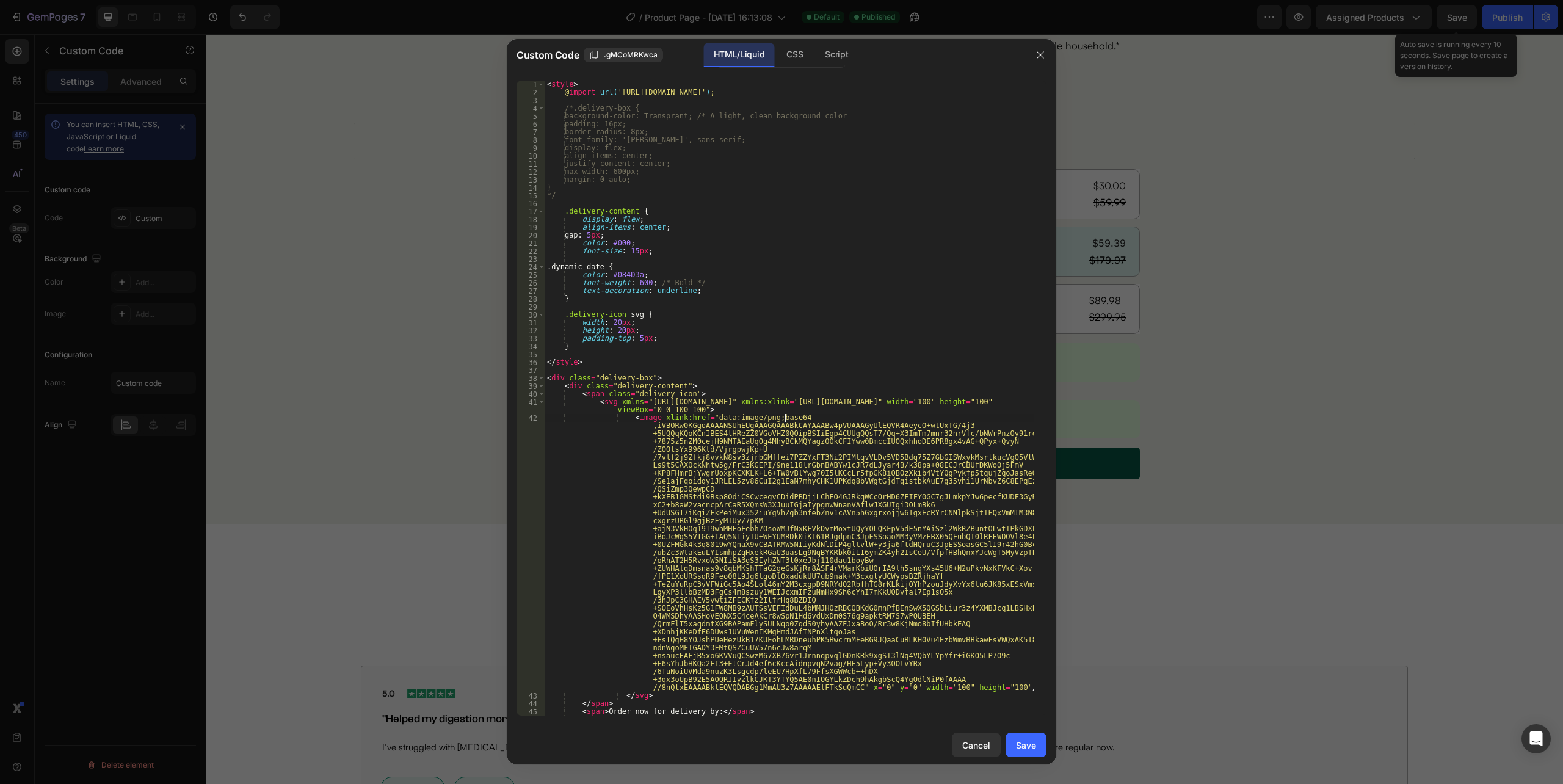
click at [893, 421] on div "< style > @ import url( 'https://fonts.cdnfonts.com/css/aeonik' ) ; /*.delivery…" at bounding box center [789, 406] width 490 height 651
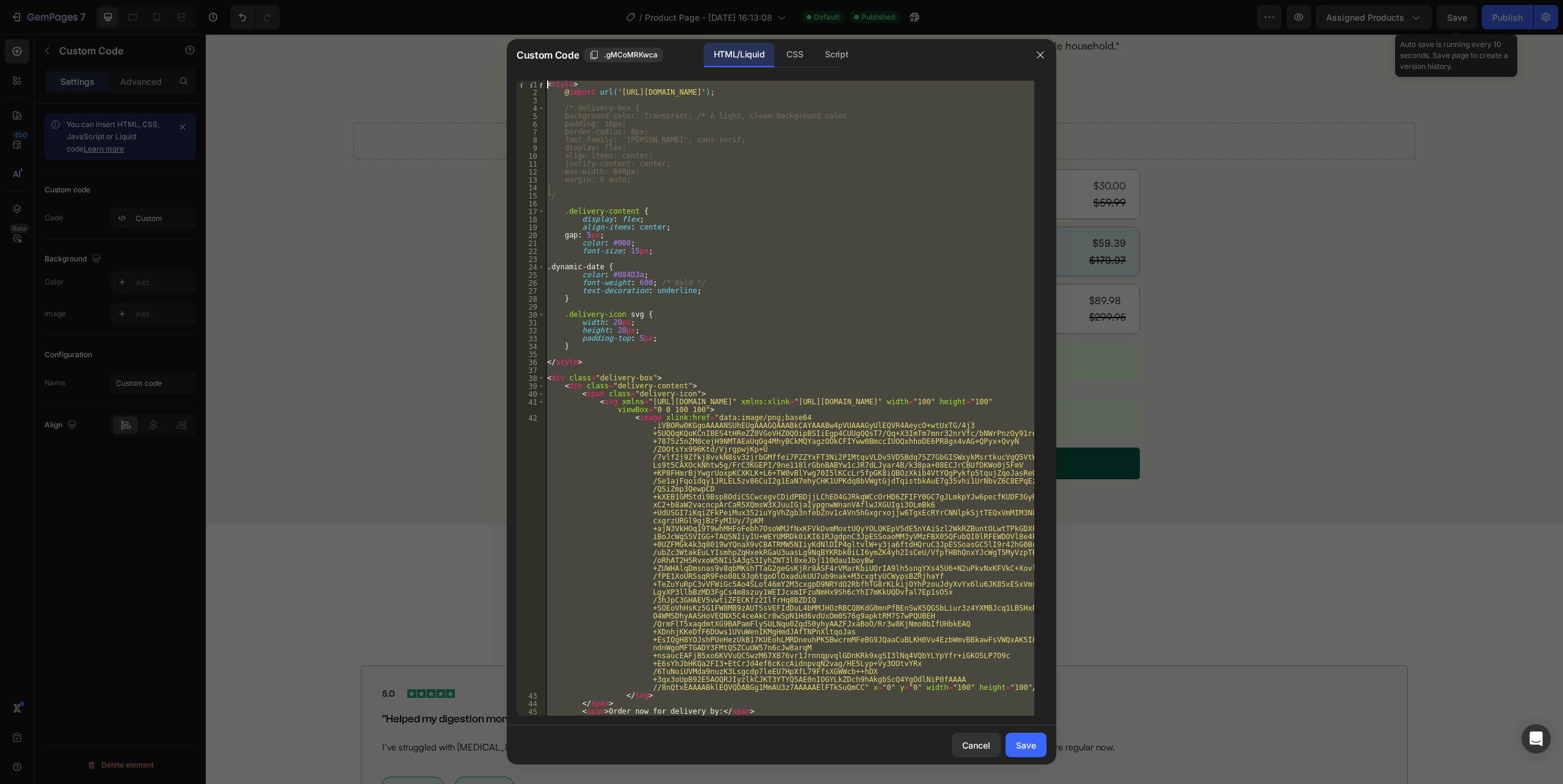
drag, startPoint x: 613, startPoint y: 704, endPoint x: 362, endPoint y: 9, distance: 738.9
click at [362, 9] on div "Custom Code .gMCoMRKwca HTML/Liquid CSS Script <image xlink:href="data:image/pn…" at bounding box center [782, 392] width 1563 height 784
type textarea "<style> @import url('https://fonts.cdnfonts.com/css/aeonik');"
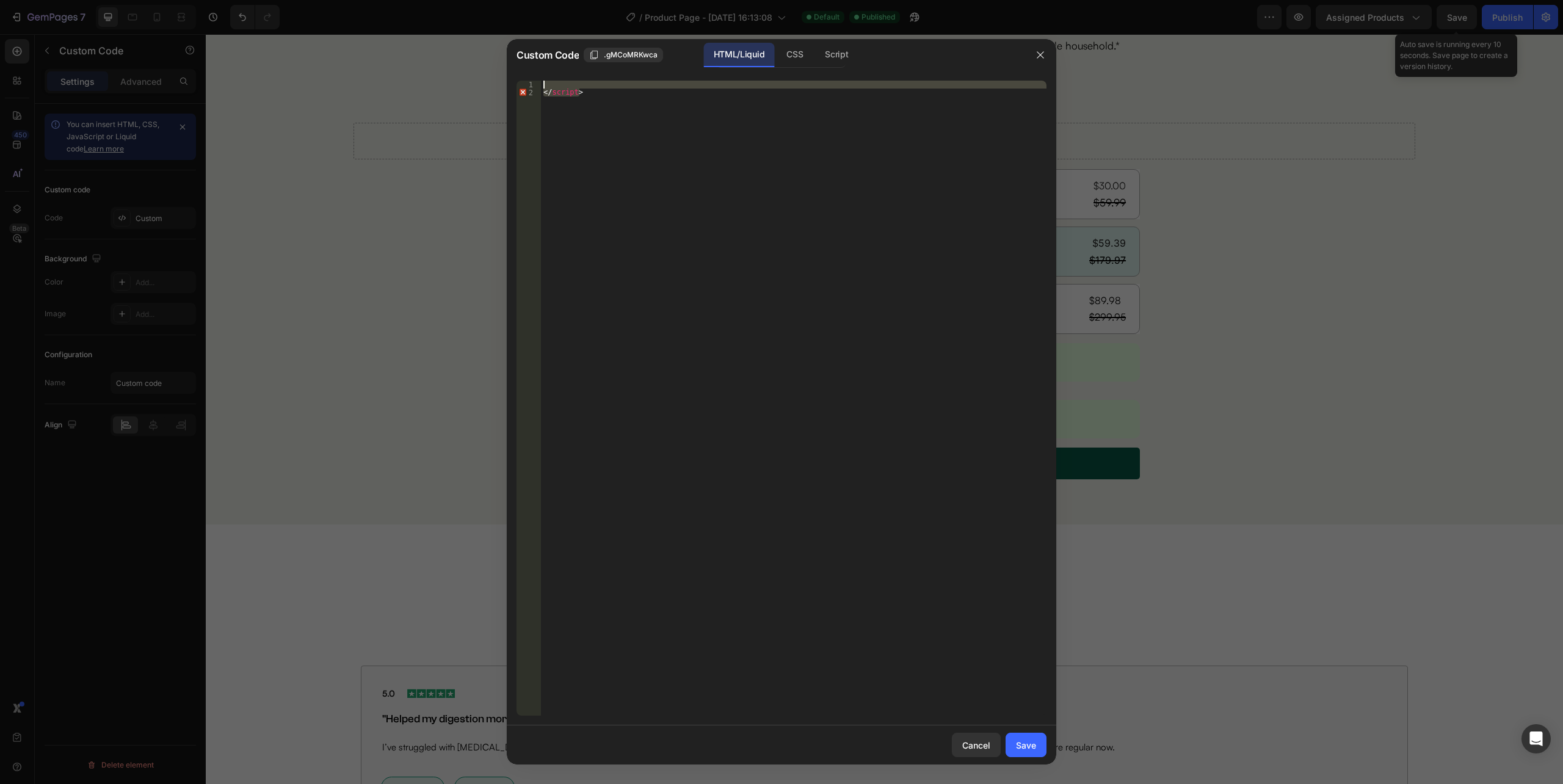
drag, startPoint x: 601, startPoint y: 110, endPoint x: 519, endPoint y: 57, distance: 97.6
click at [519, 57] on div "Custom Code .gMCoMRKwca HTML/Liquid CSS Script 1 2 </ script > הההההההההההההההה…" at bounding box center [782, 401] width 550 height 725
type textarea "</script>"
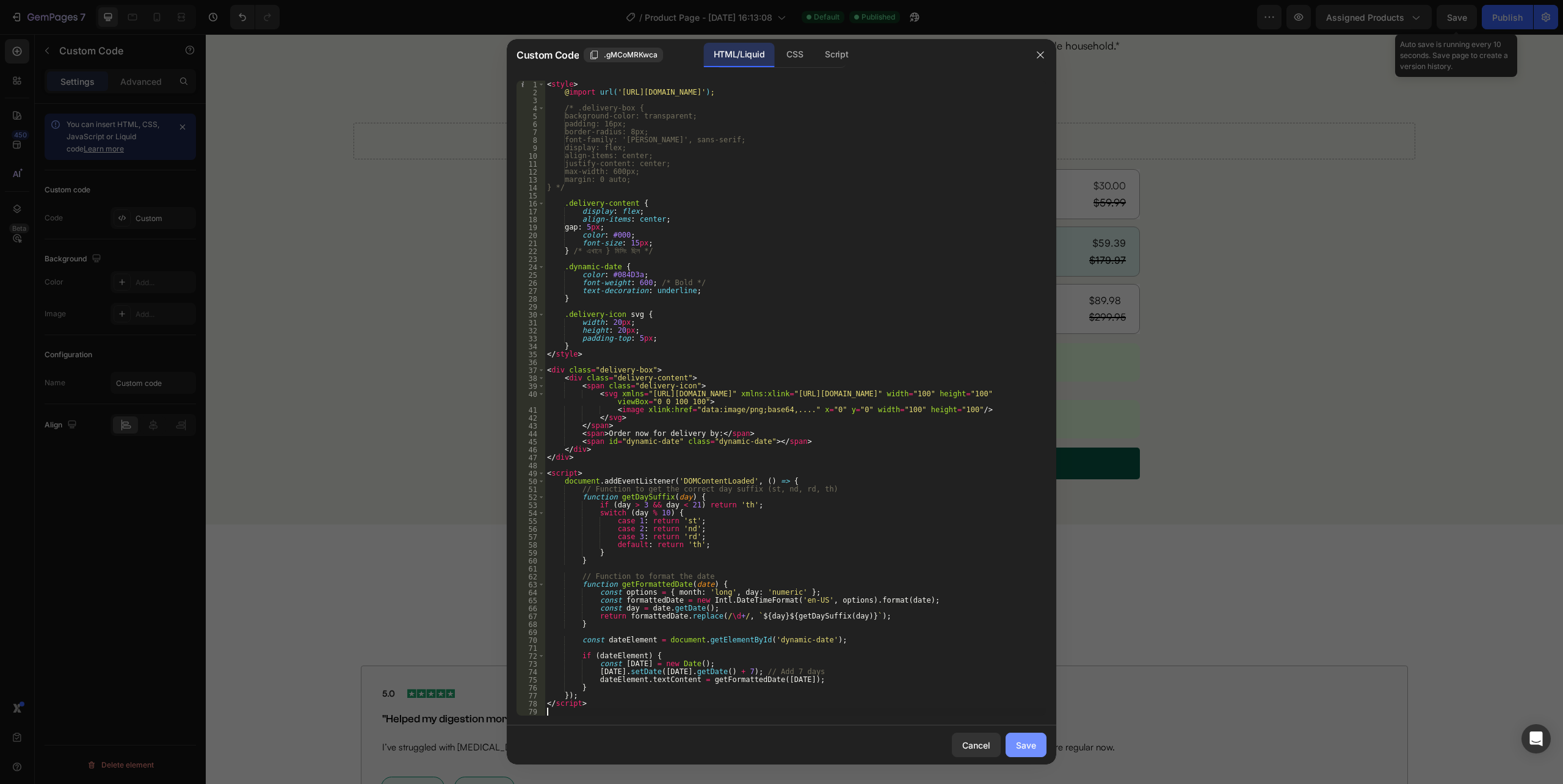
click at [1027, 742] on div "Save" at bounding box center [1027, 745] width 20 height 13
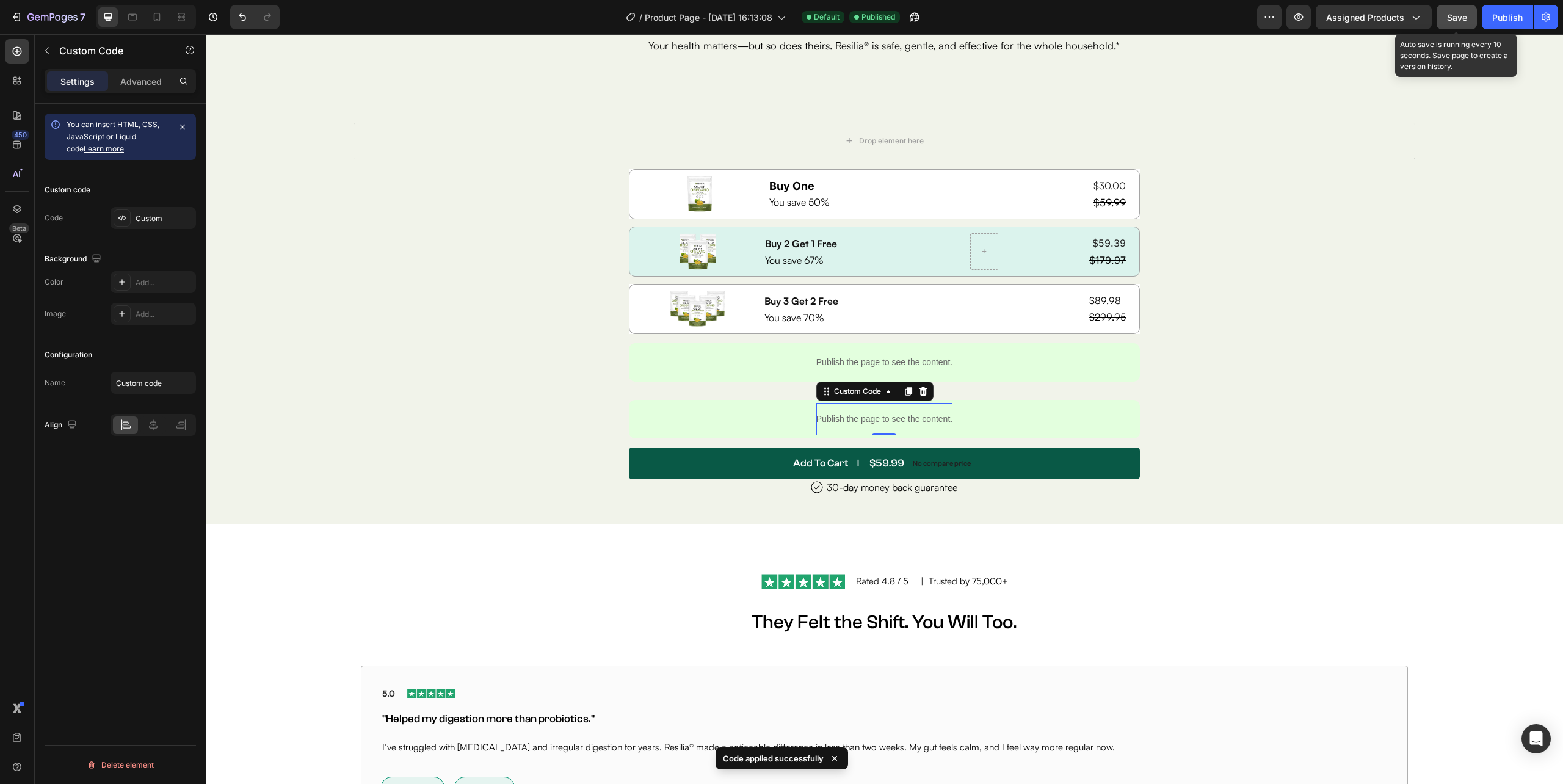
click at [1461, 20] on span "Save" at bounding box center [1458, 18] width 20 height 10
click at [1491, 22] on button "Publish" at bounding box center [1507, 17] width 51 height 24
click at [888, 425] on p "Publish the page to see the content." at bounding box center [885, 419] width 136 height 13
click at [897, 423] on p "Publish the page to see the content." at bounding box center [885, 419] width 136 height 13
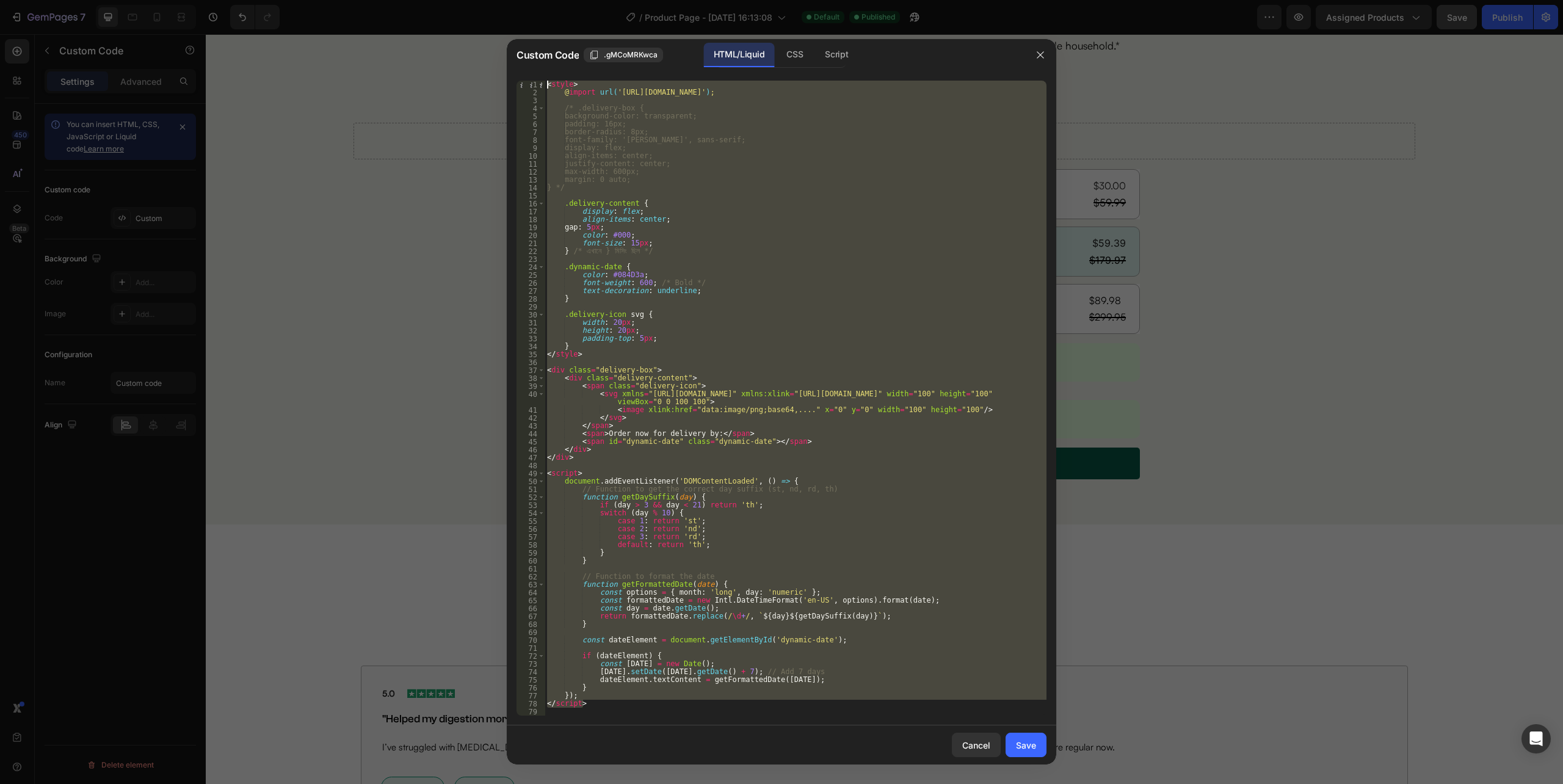
drag, startPoint x: 594, startPoint y: 701, endPoint x: 521, endPoint y: 32, distance: 673.0
click at [521, 32] on div "Custom Code .gMCoMRKwca HTML/Liquid CSS Script </span> 1 2 3 4 5 6 7 8 9 10 11 …" at bounding box center [782, 392] width 1563 height 784
click at [721, 230] on div "< style > @ import url( 'https://fonts.cdnfonts.com/css/aeonik' ) ; /* .deliver…" at bounding box center [795, 398] width 502 height 635
type textarea "gap: 5px;"
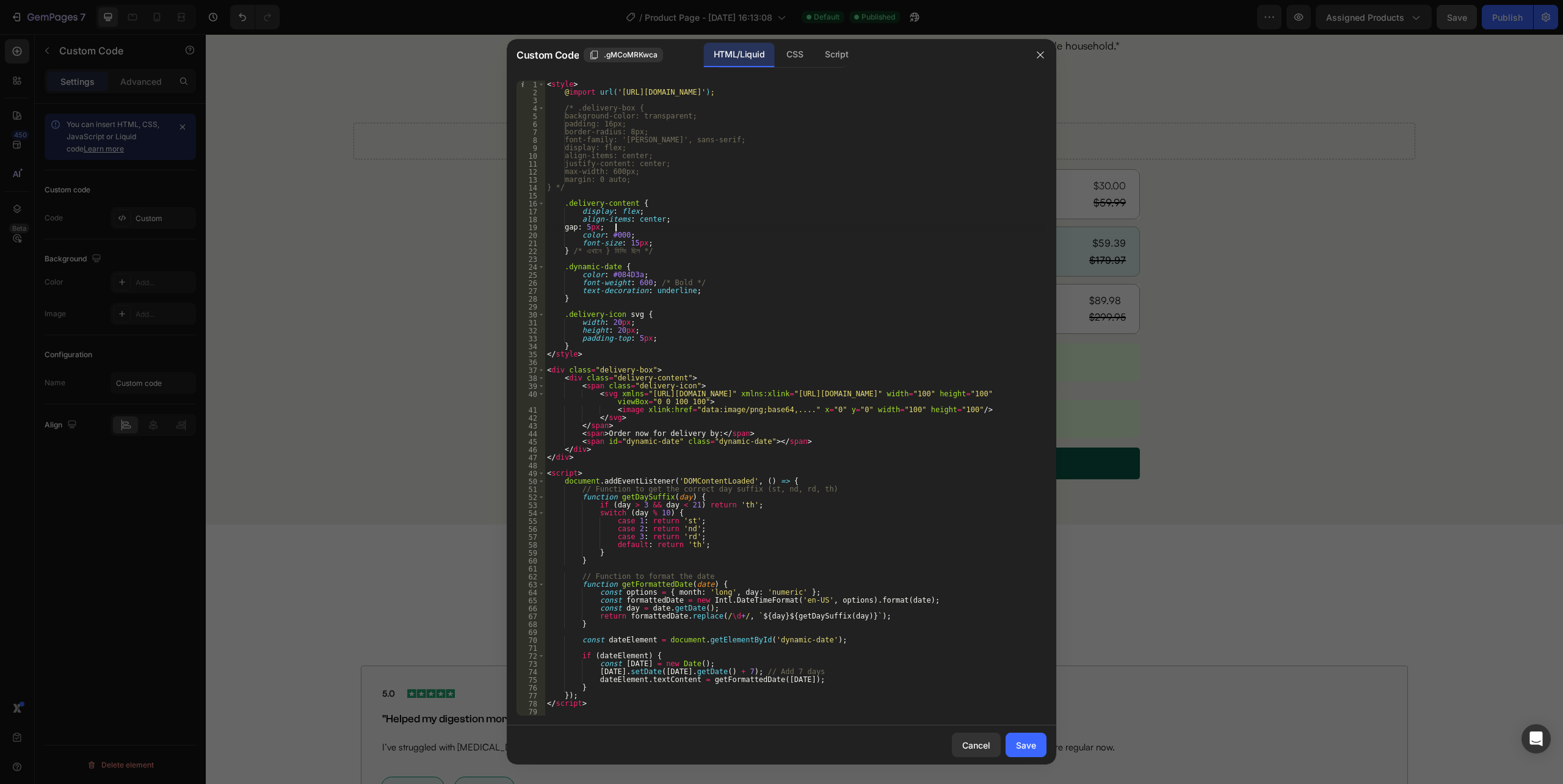
click at [1449, 400] on div at bounding box center [782, 392] width 1563 height 784
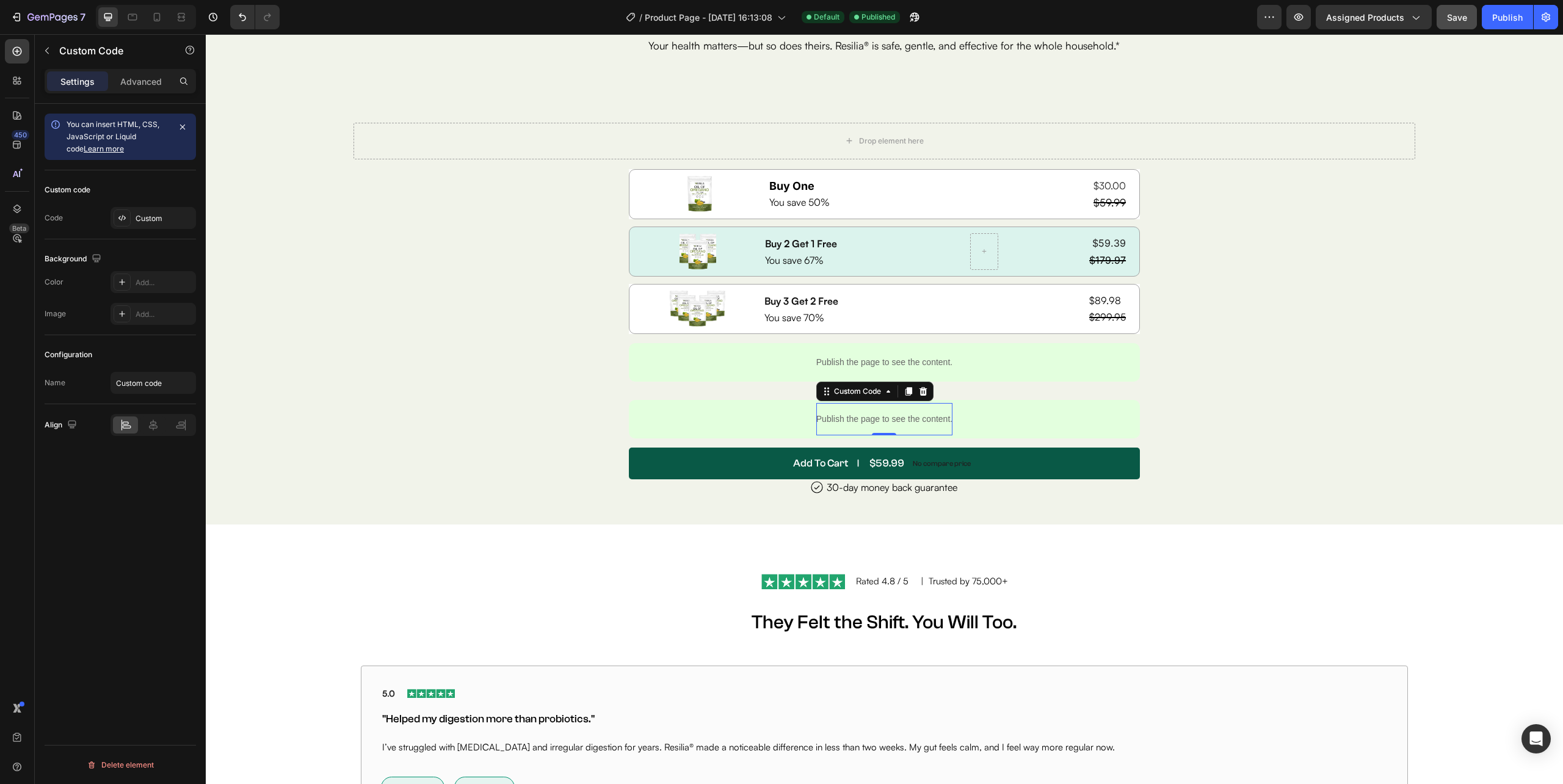
click at [885, 423] on p "Publish the page to see the content." at bounding box center [885, 419] width 136 height 13
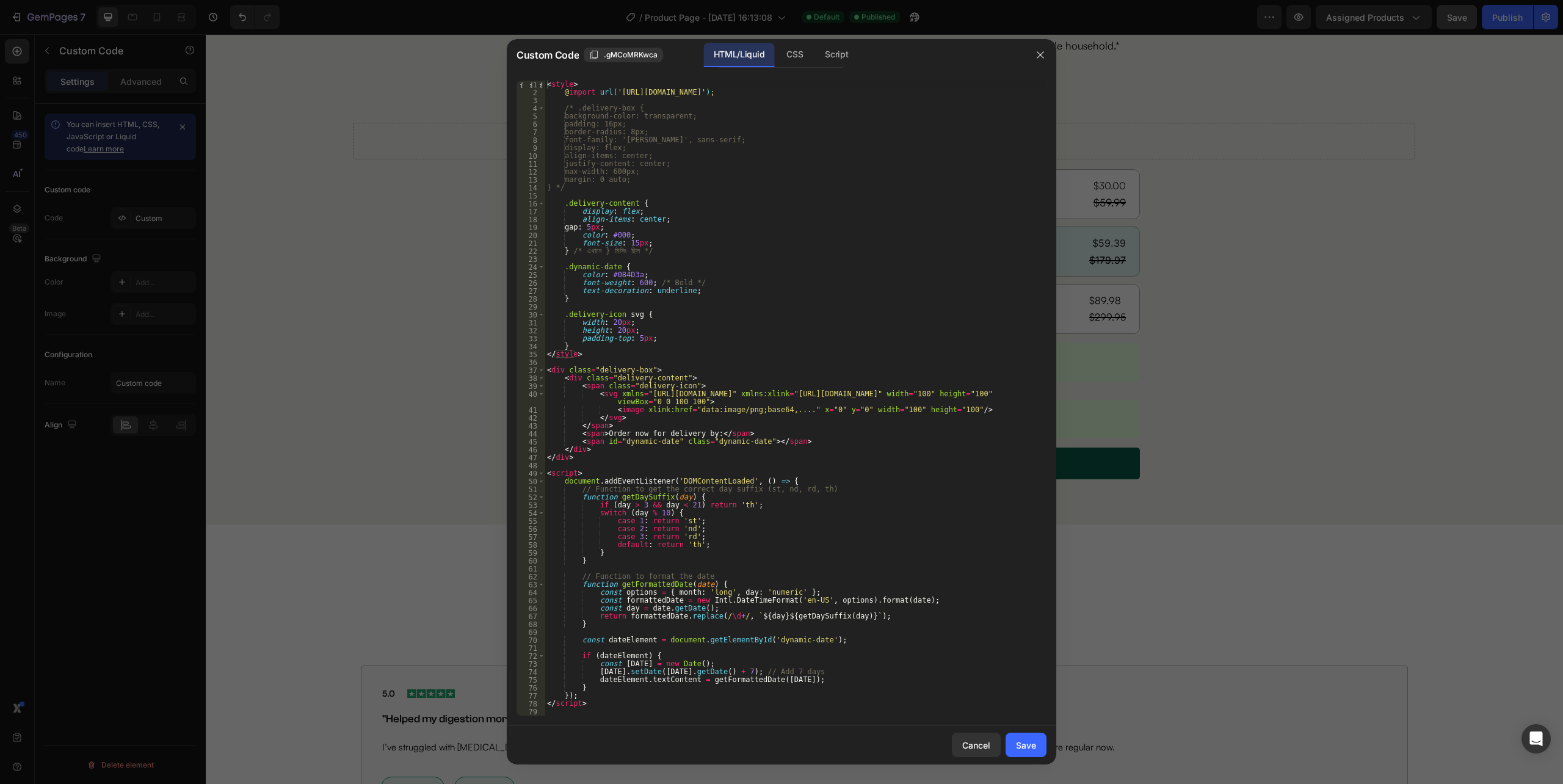
click at [606, 694] on div "< style > @ import url( 'https://fonts.cdnfonts.com/css/aeonik' ) ; /* .deliver…" at bounding box center [795, 406] width 502 height 651
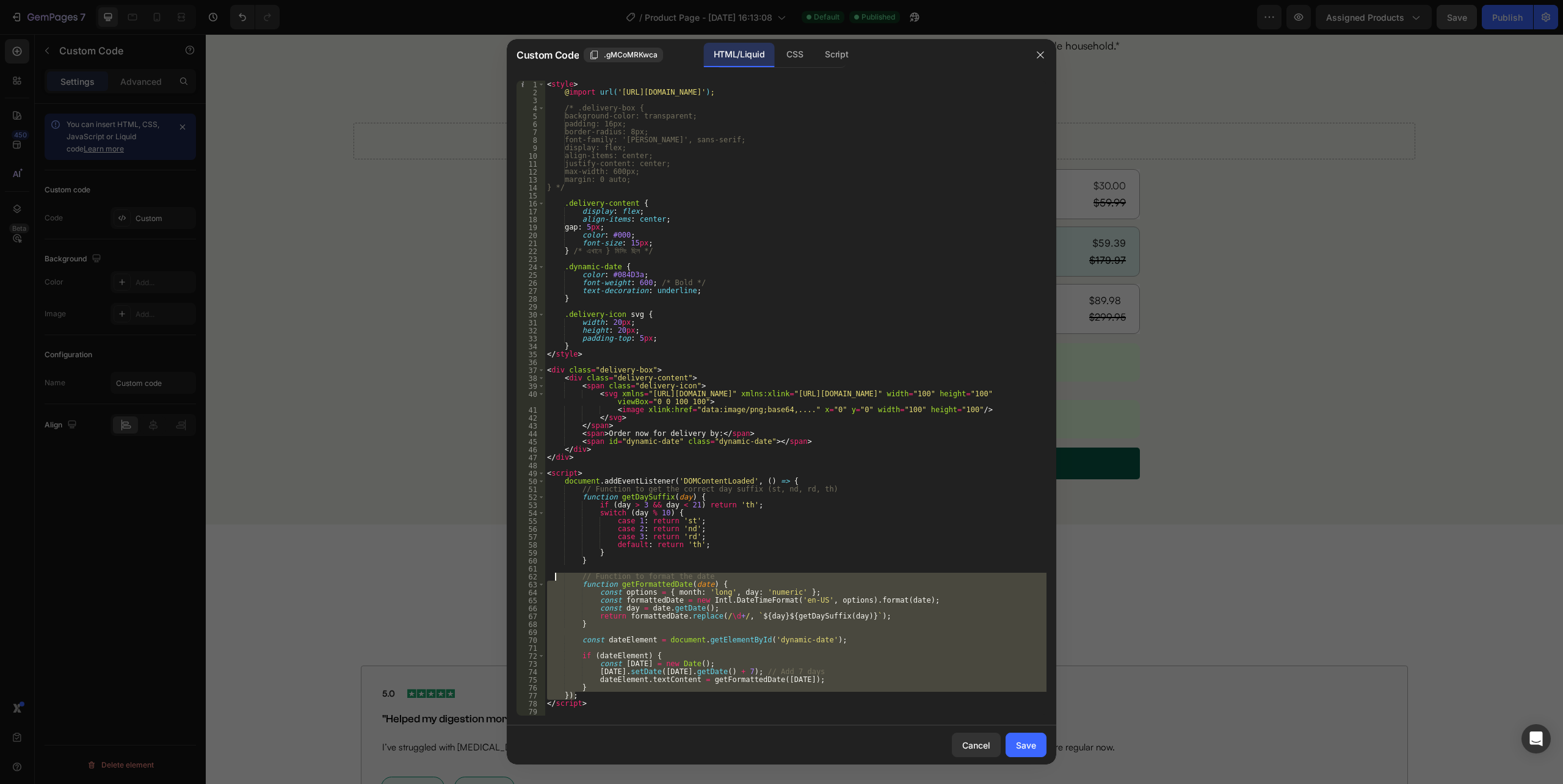
drag, startPoint x: 596, startPoint y: 699, endPoint x: 555, endPoint y: 574, distance: 131.6
click at [555, 574] on div "< style > @ import url( 'https://fonts.cdnfonts.com/css/aeonik' ) ; /* .deliver…" at bounding box center [795, 406] width 502 height 651
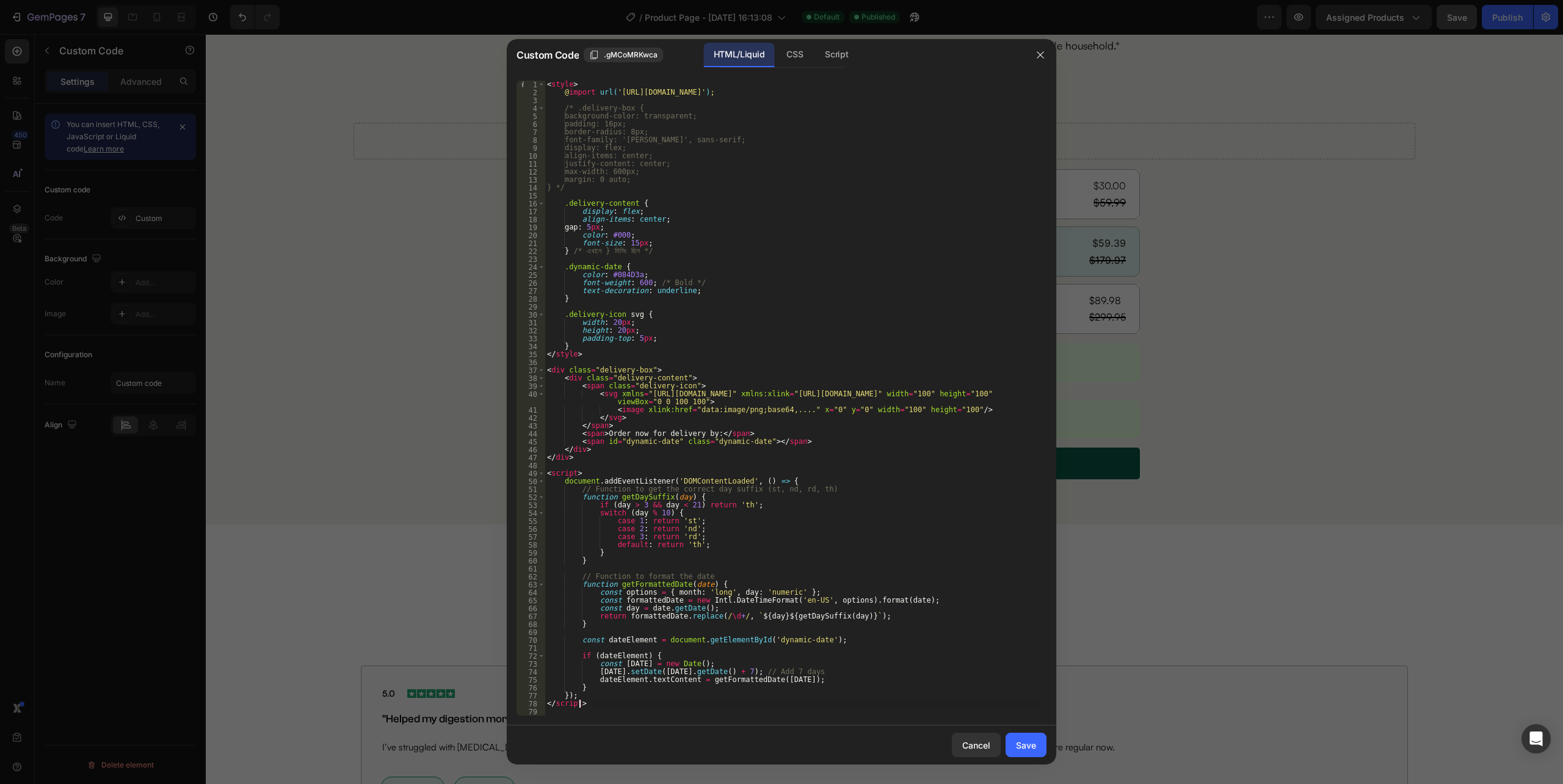
click at [577, 701] on div "< style > @ import url( 'https://fonts.cdnfonts.com/css/aeonik' ) ; /* .deliver…" at bounding box center [795, 406] width 502 height 651
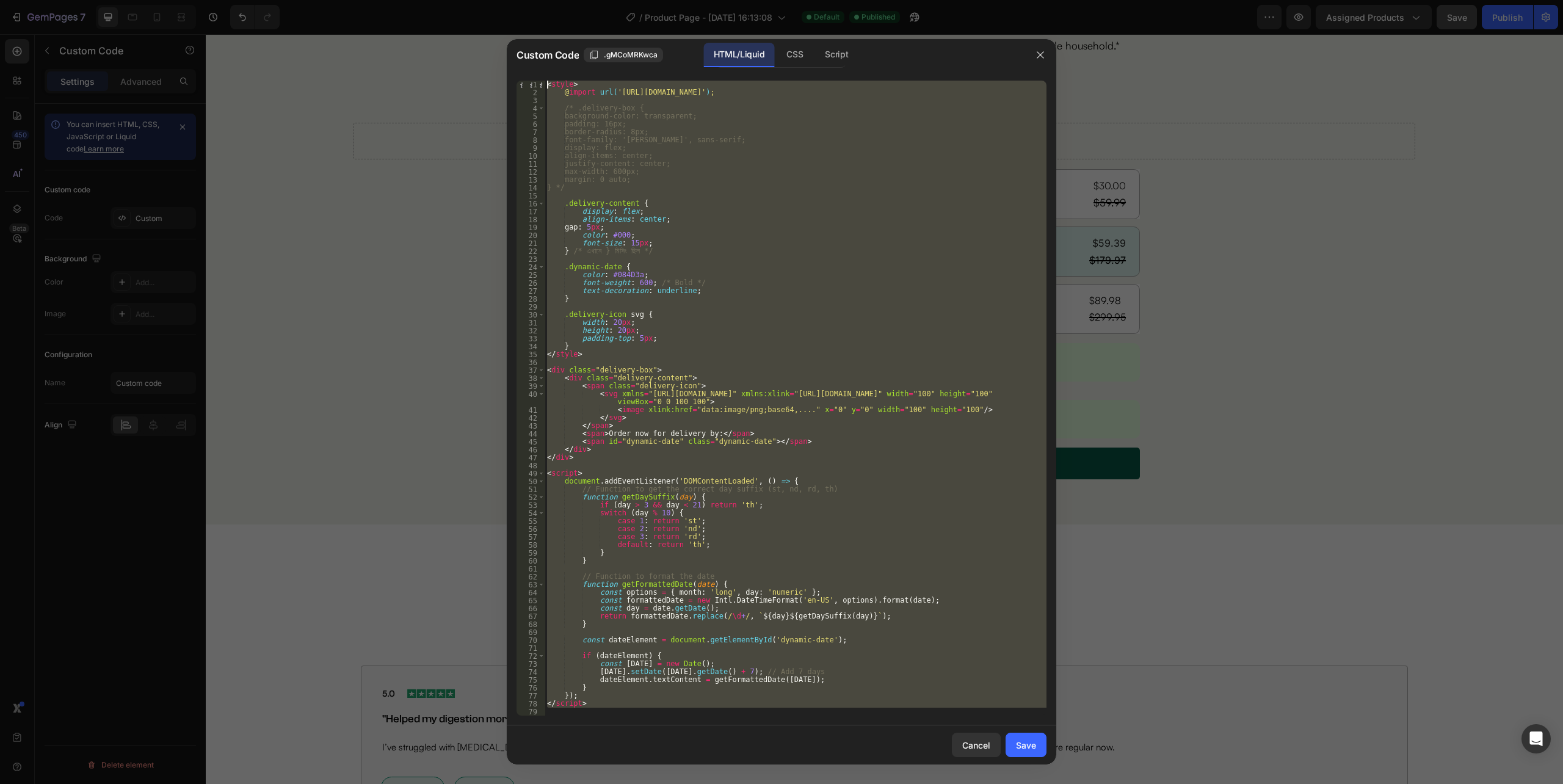
drag, startPoint x: 592, startPoint y: 709, endPoint x: 416, endPoint y: -71, distance: 799.6
click at [416, 0] on html "7 Version history / Product Page - Sep 22, 16:13:08 Default Published Preview A…" at bounding box center [782, 0] width 1563 height 0
type textarea "<style> @import url('https://fonts.cdnfonts.com/css/aeonik');"
paste textarea
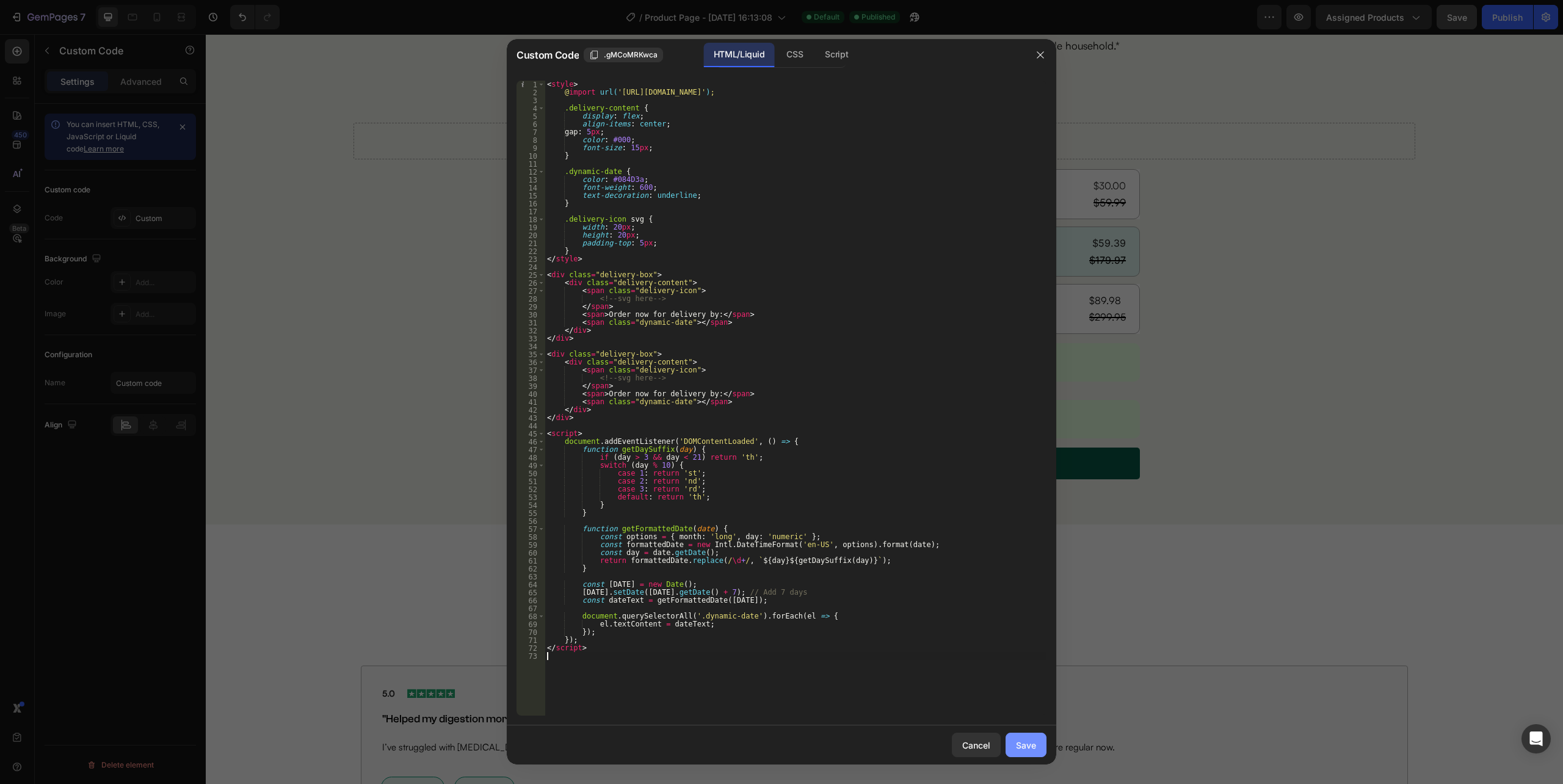
click at [1014, 745] on button "Save" at bounding box center [1027, 744] width 41 height 24
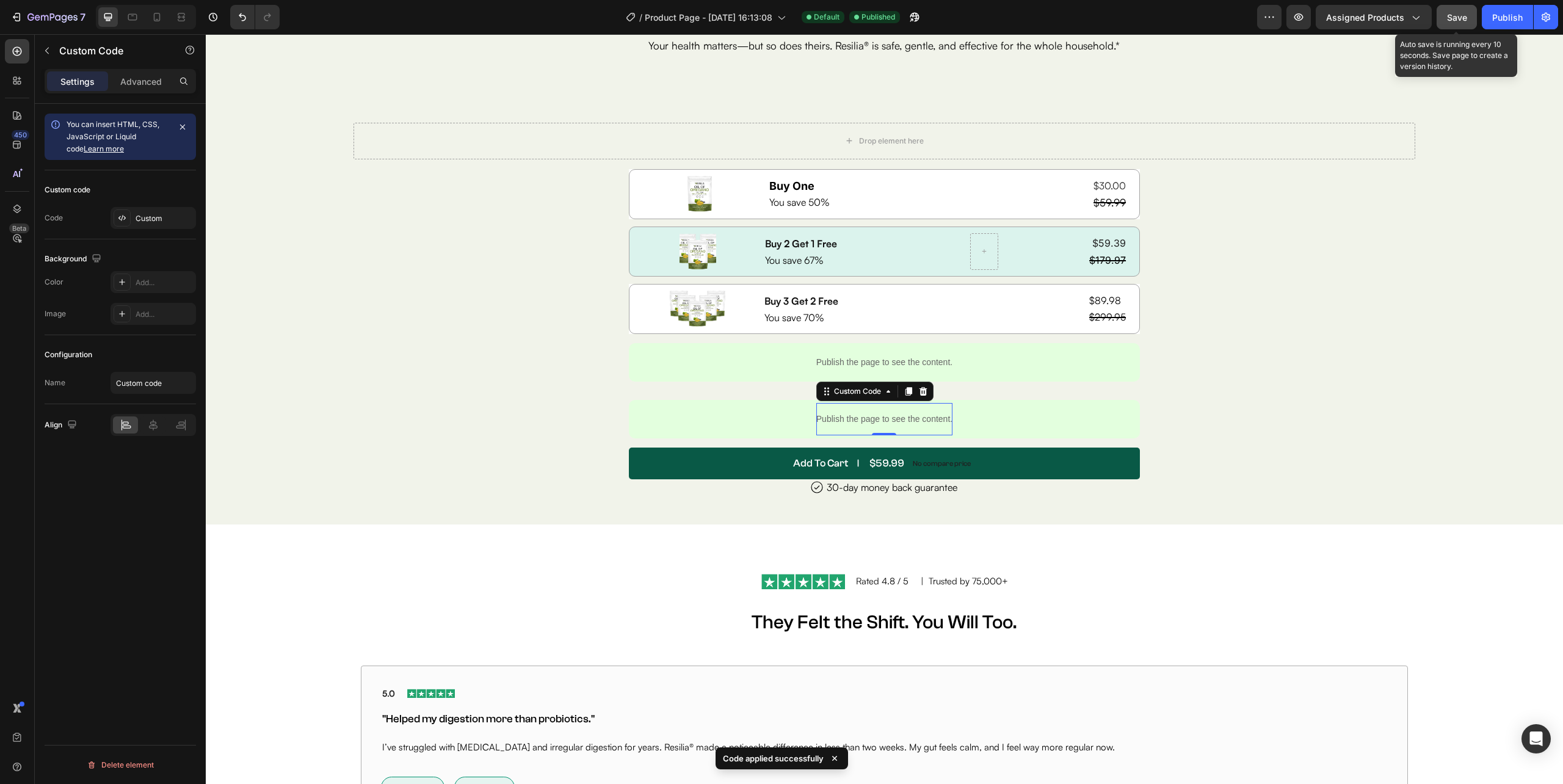
click at [1444, 15] on button "Save" at bounding box center [1457, 17] width 40 height 24
click at [1498, 15] on div "Publish" at bounding box center [1508, 18] width 31 height 13
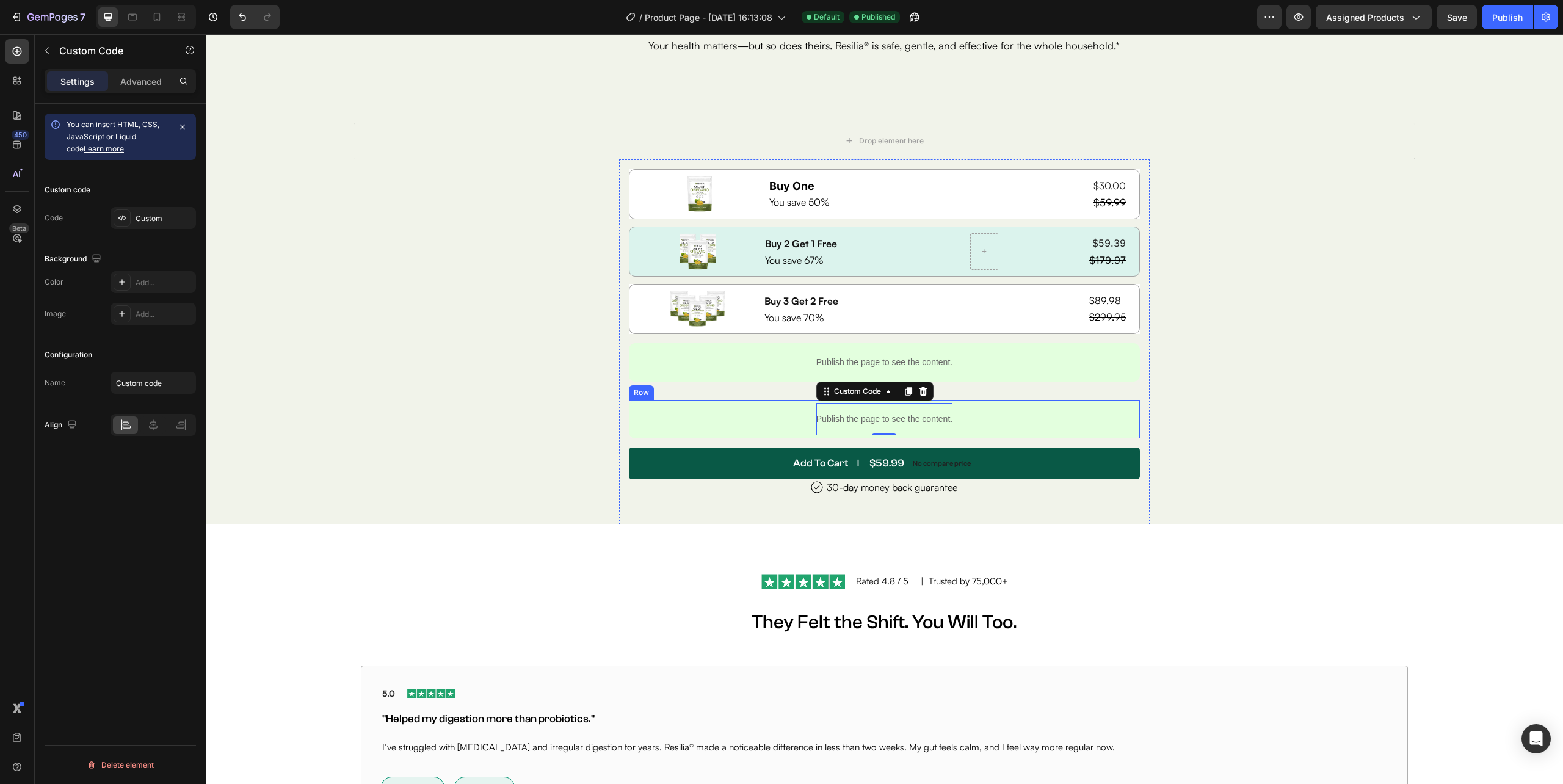
click at [1022, 414] on div "Publish the page to see the content. Custom Code 0 Row" at bounding box center [885, 419] width 511 height 39
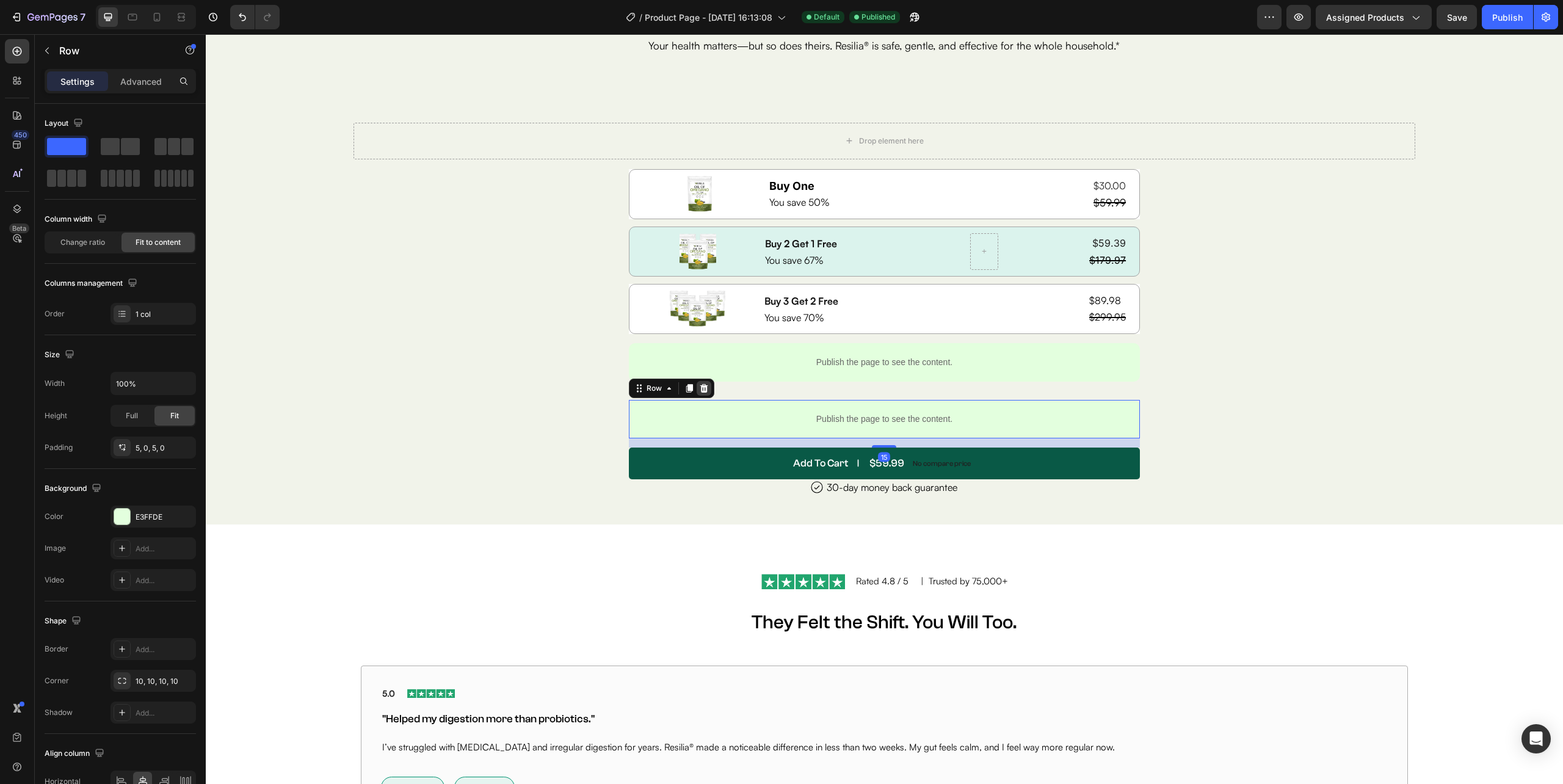
click at [702, 391] on icon at bounding box center [703, 388] width 8 height 9
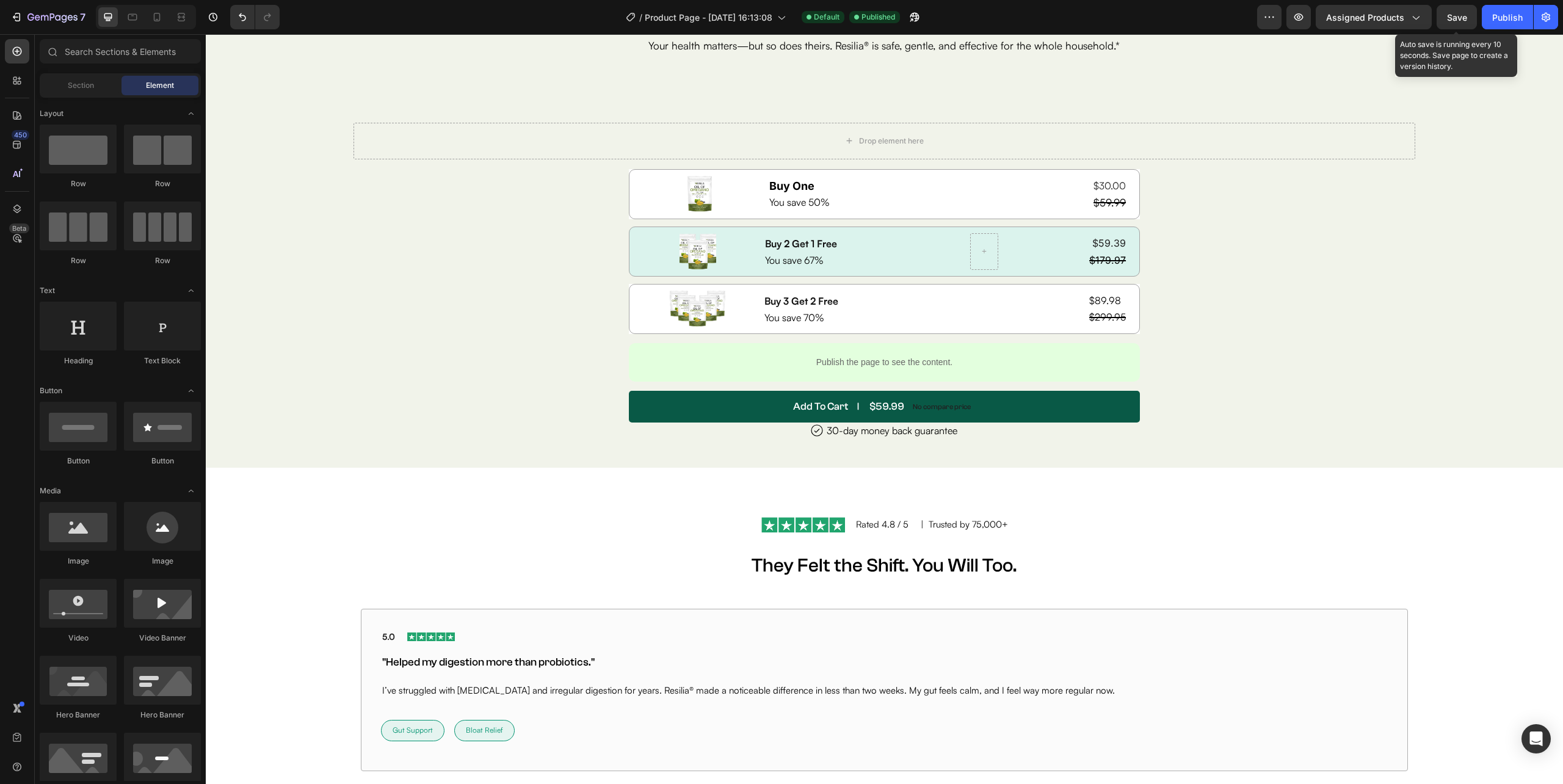
click at [1454, 13] on span "Save" at bounding box center [1458, 18] width 20 height 10
click at [1501, 10] on button "Publish" at bounding box center [1507, 17] width 51 height 24
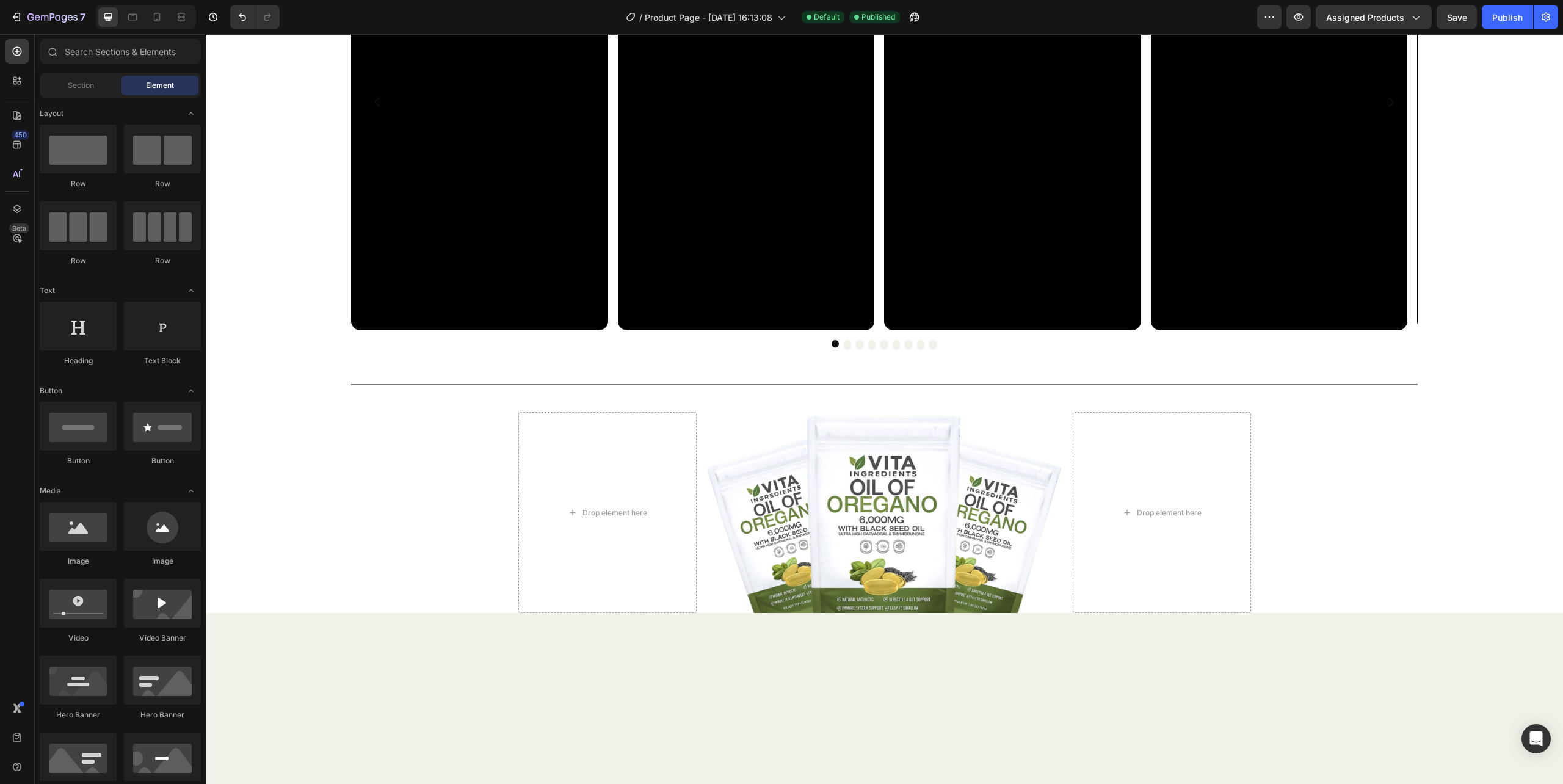
scroll to position [4384, 0]
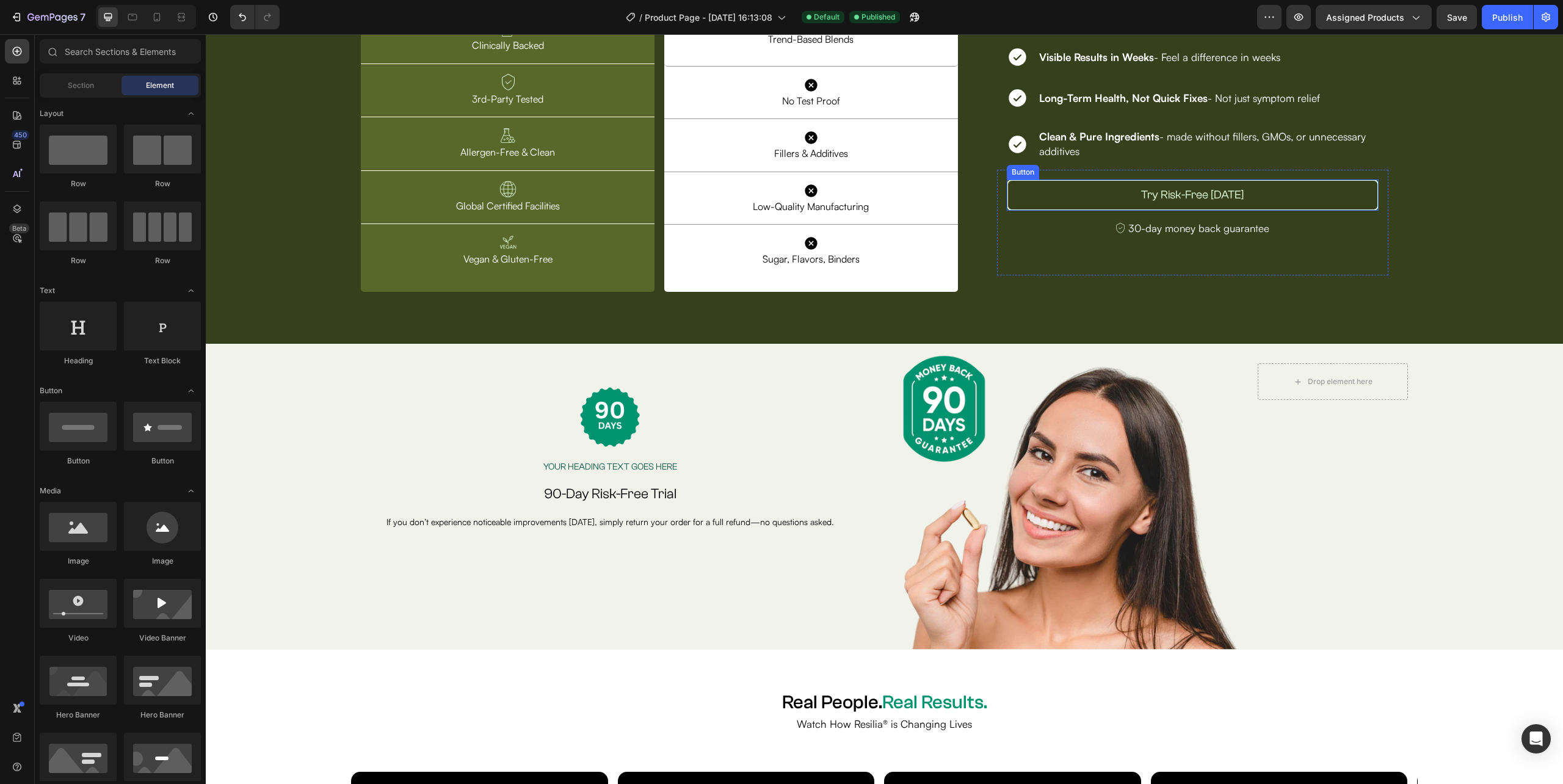
click at [1322, 199] on button "Try Risk-Free [DATE]" at bounding box center [1193, 195] width 372 height 31
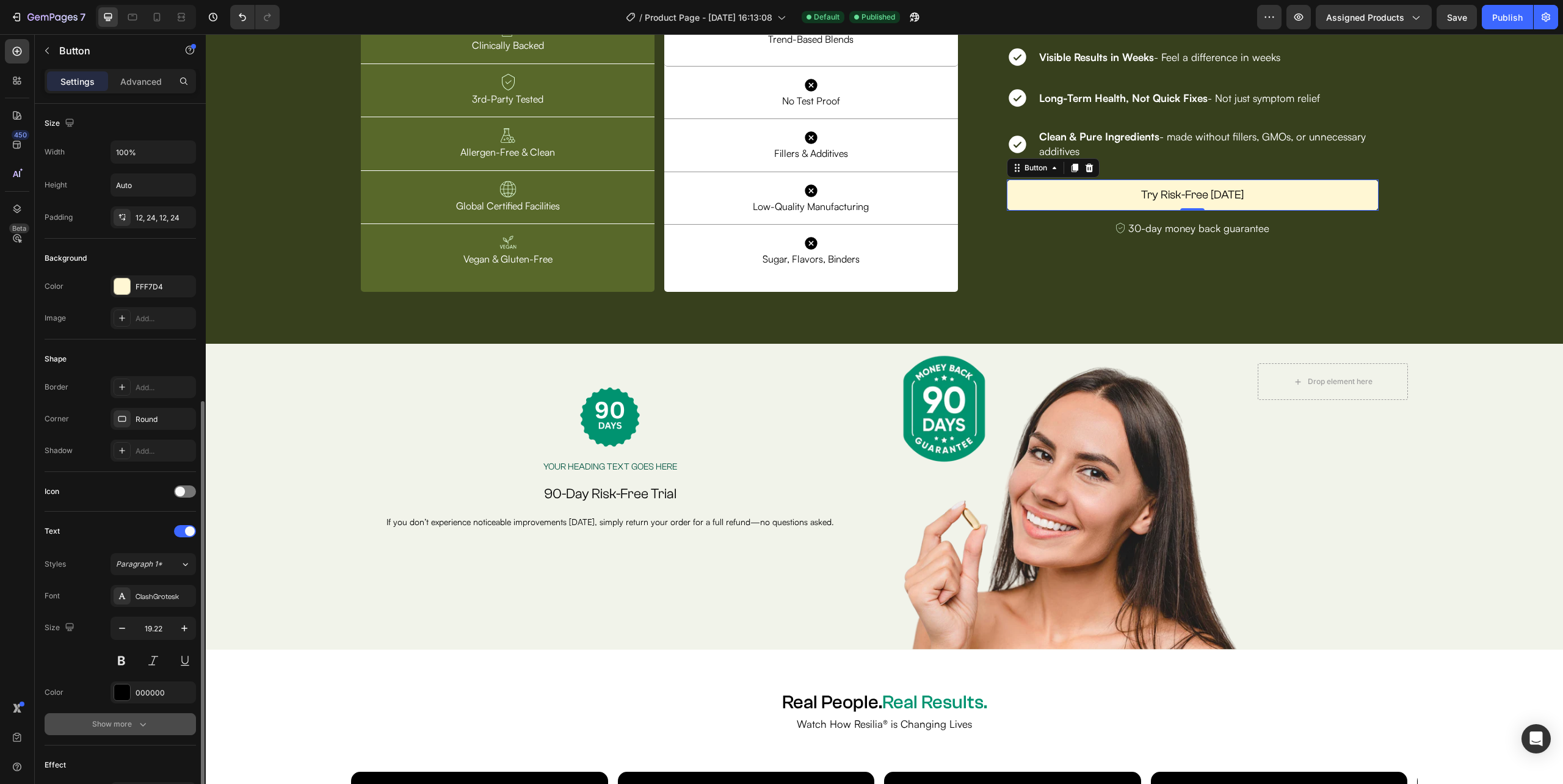
scroll to position [164, 0]
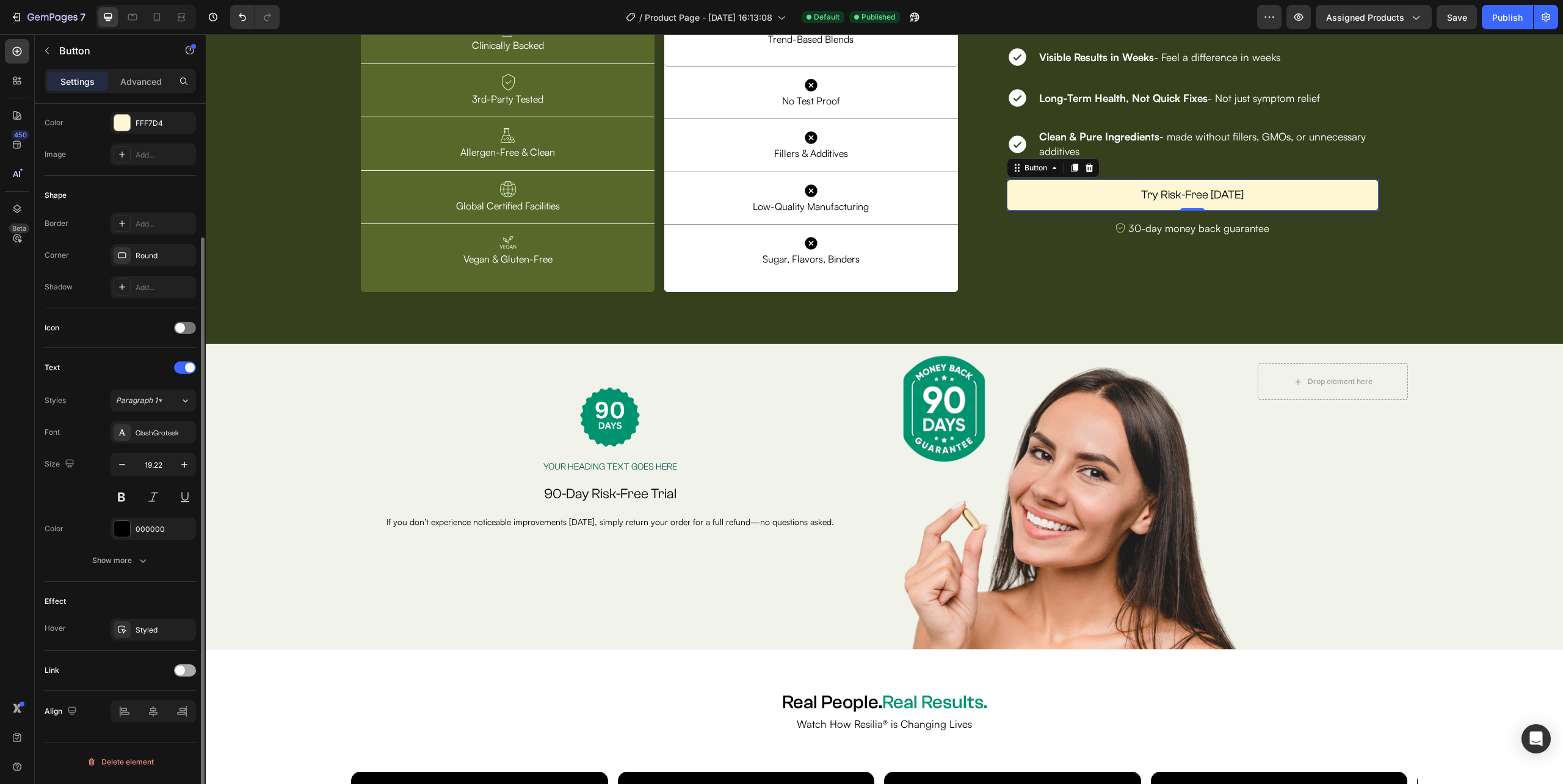
click at [183, 673] on span at bounding box center [180, 670] width 10 height 10
click at [166, 704] on div "Open page" at bounding box center [147, 701] width 62 height 11
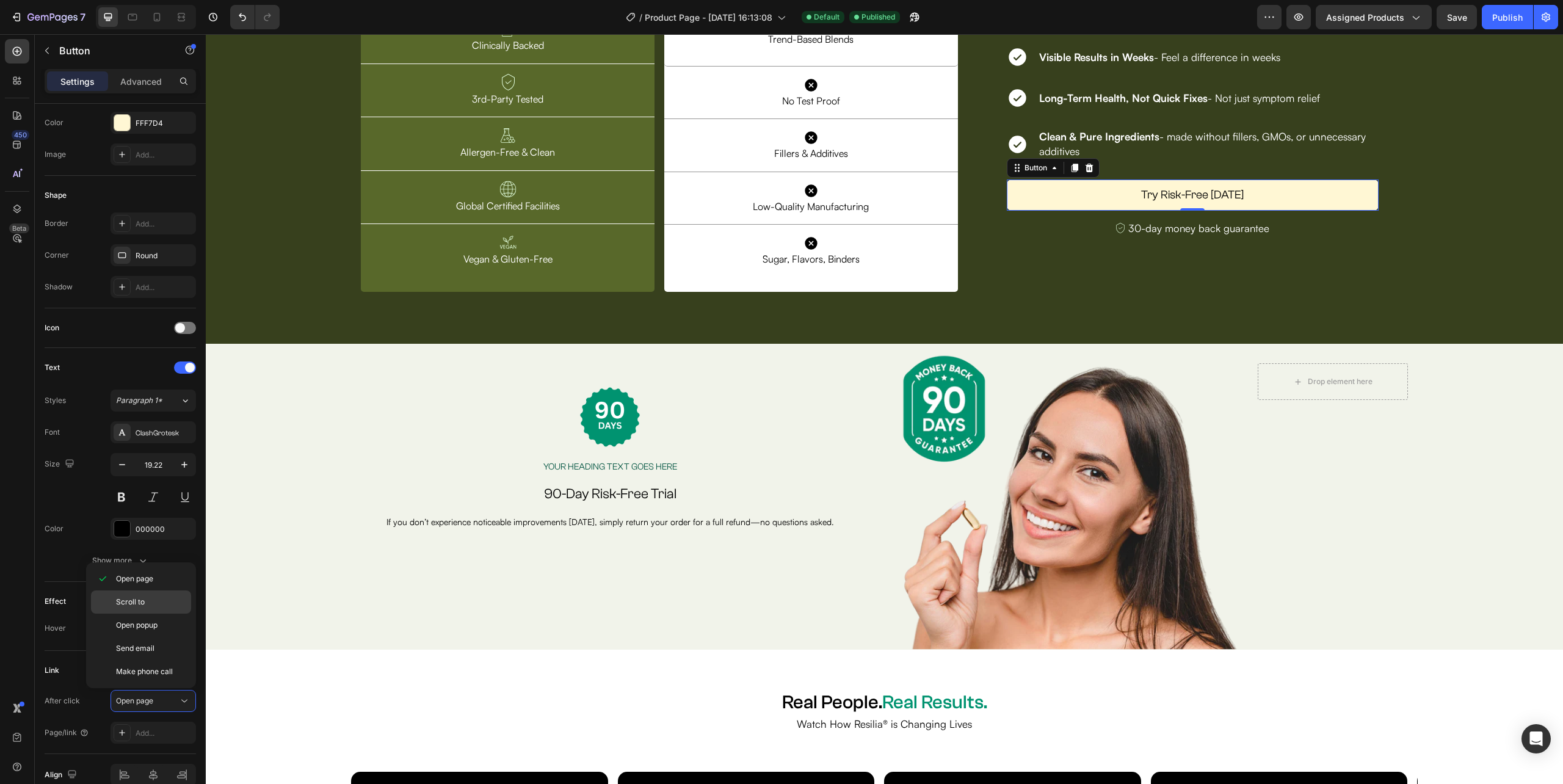
click at [154, 604] on p "Scroll to" at bounding box center [151, 601] width 70 height 11
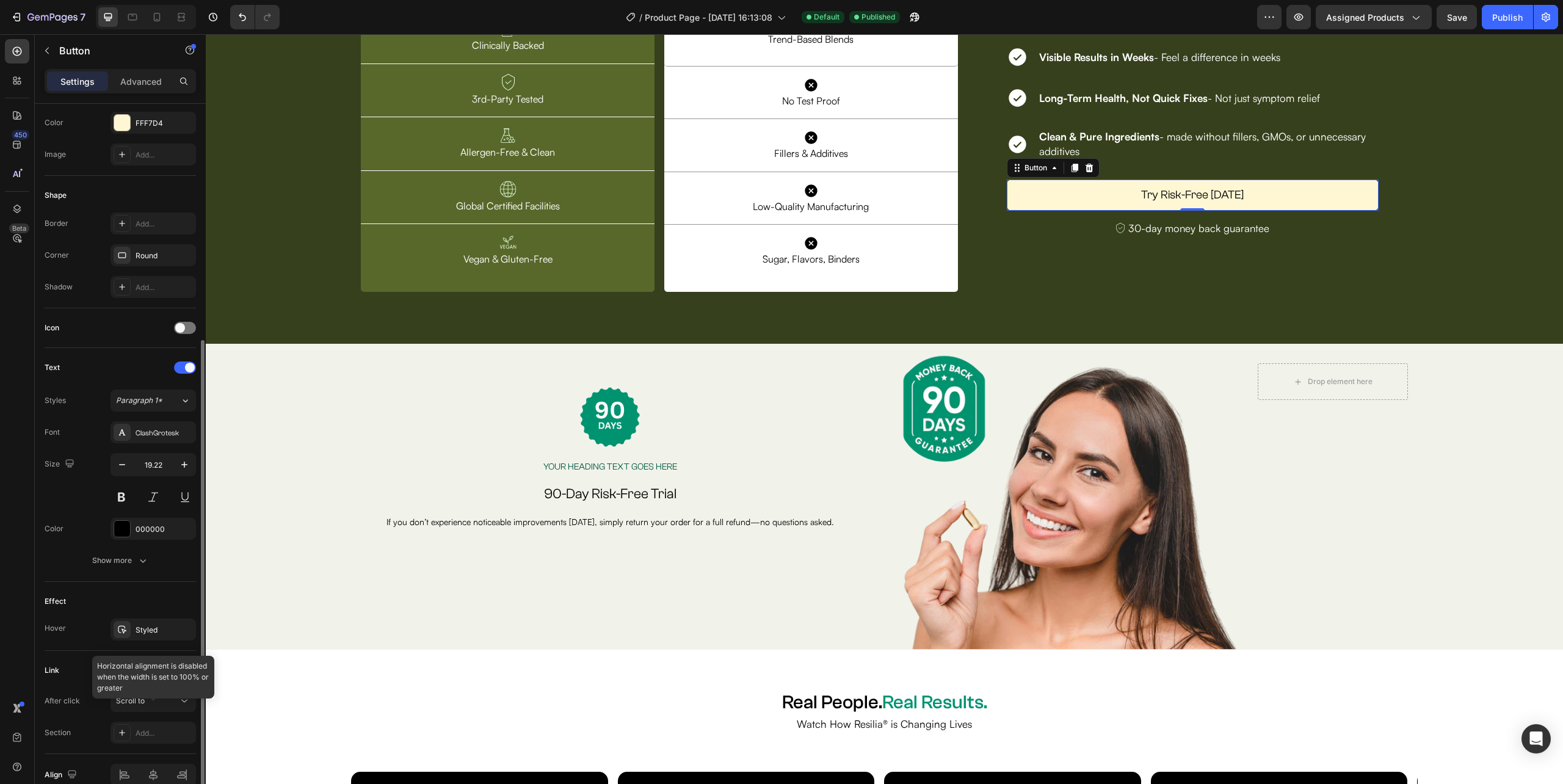
scroll to position [227, 0]
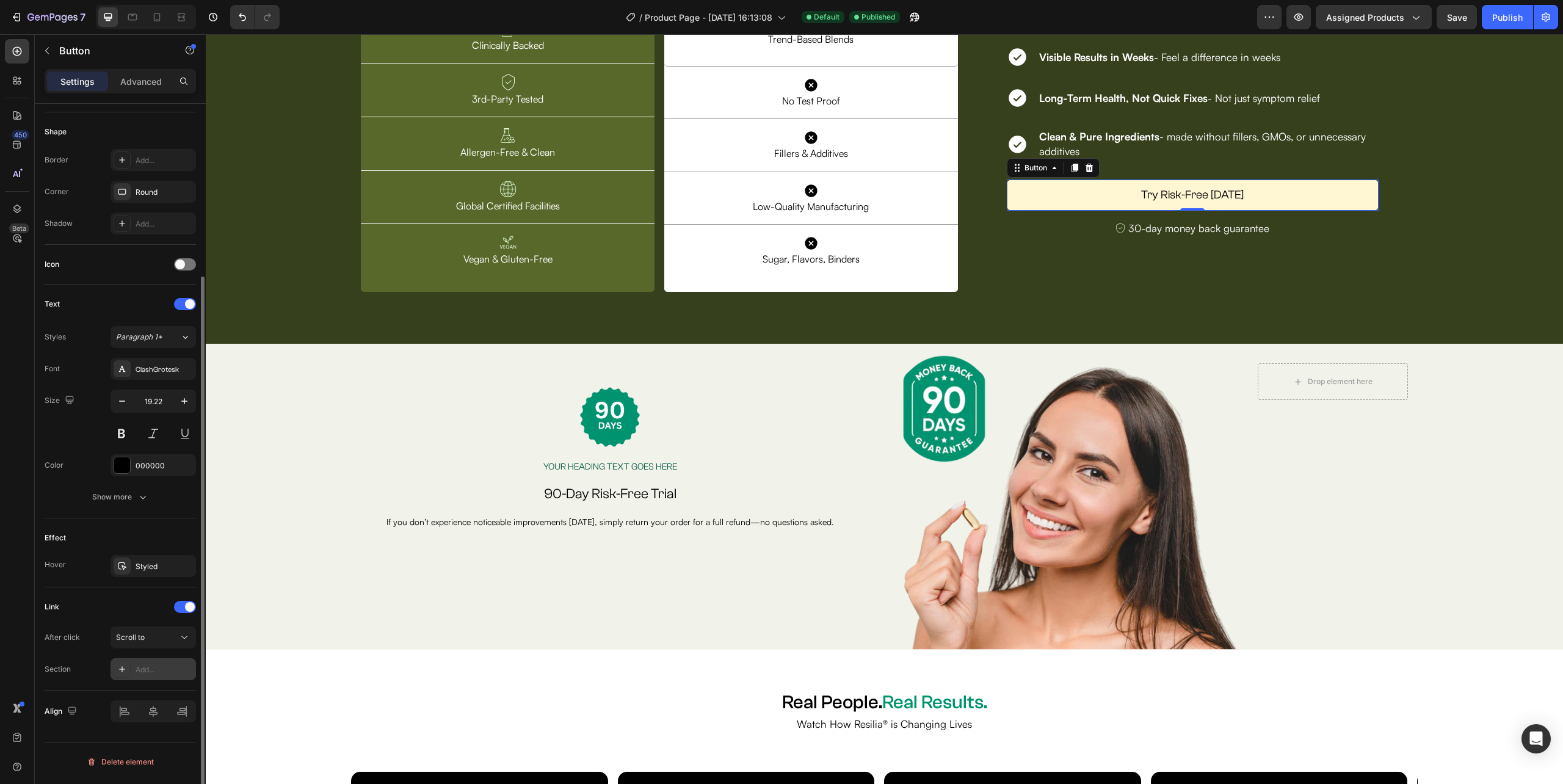
click at [142, 675] on div "Add..." at bounding box center [164, 669] width 57 height 11
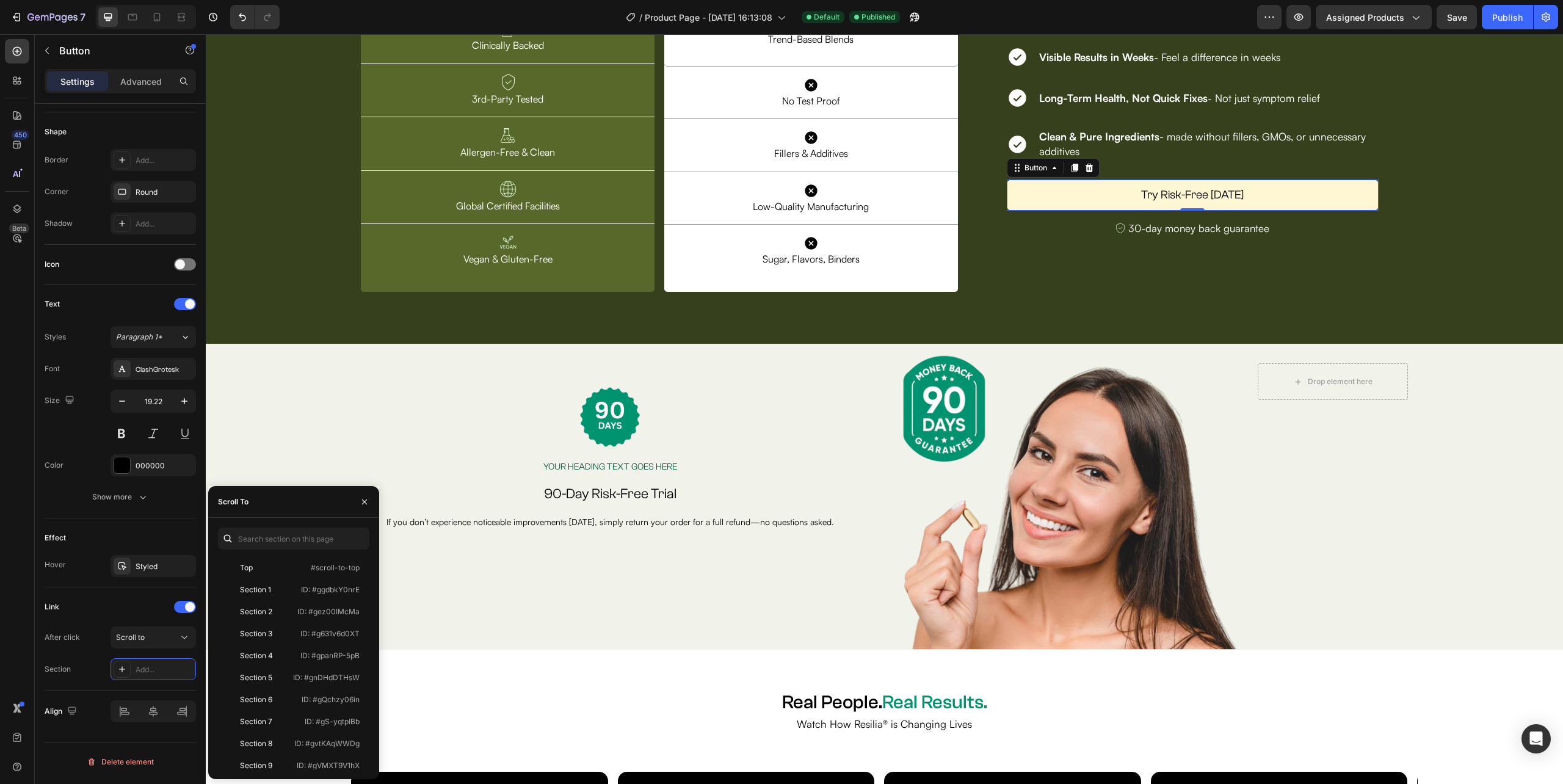
scroll to position [271, 0]
click at [267, 692] on div "Section 18" at bounding box center [258, 692] width 35 height 11
click at [1452, 10] on button "Save" at bounding box center [1457, 17] width 40 height 24
click at [1498, 15] on div "Publish" at bounding box center [1508, 18] width 31 height 13
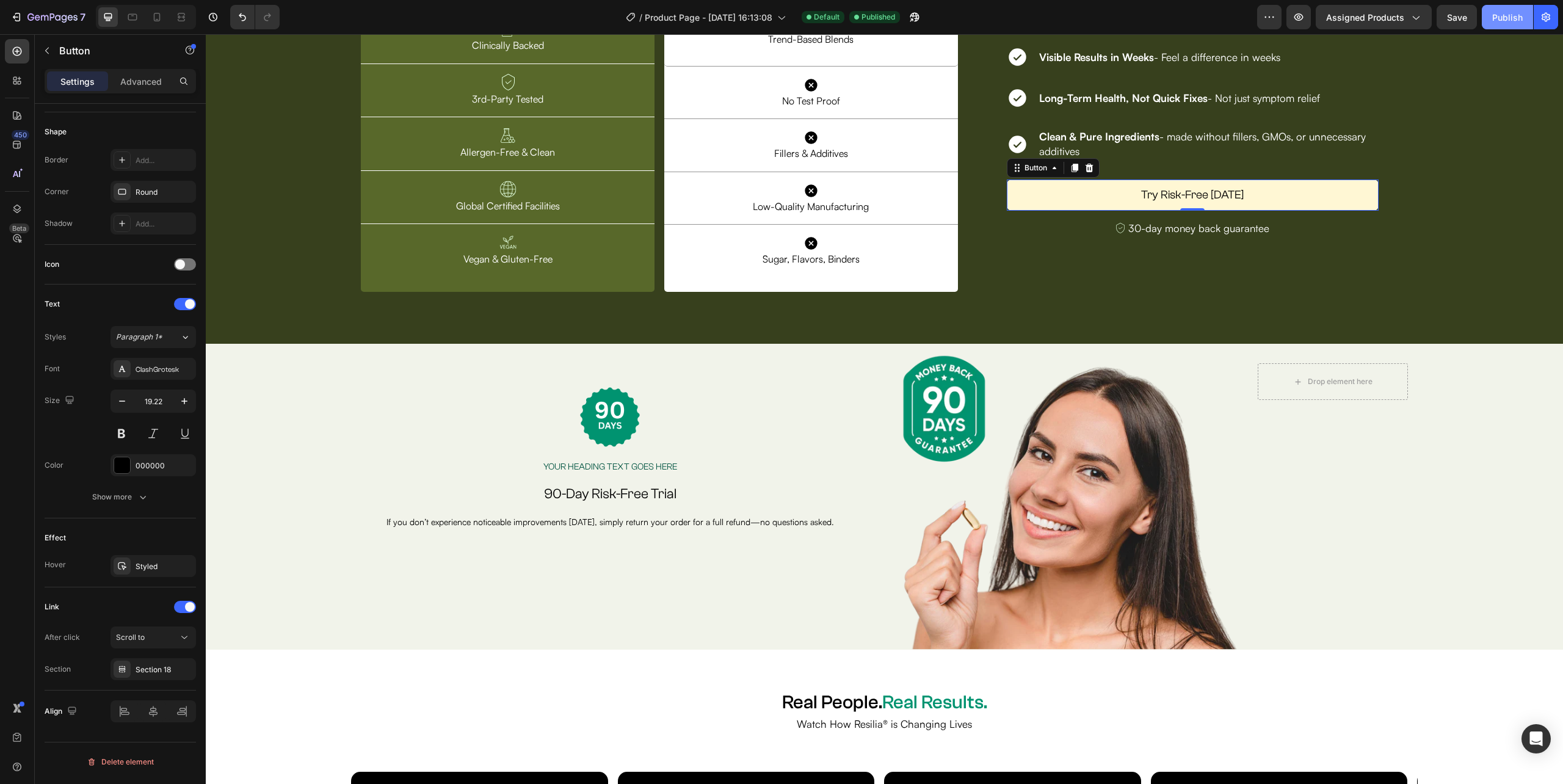
click at [1508, 13] on div "Publish" at bounding box center [1508, 18] width 31 height 13
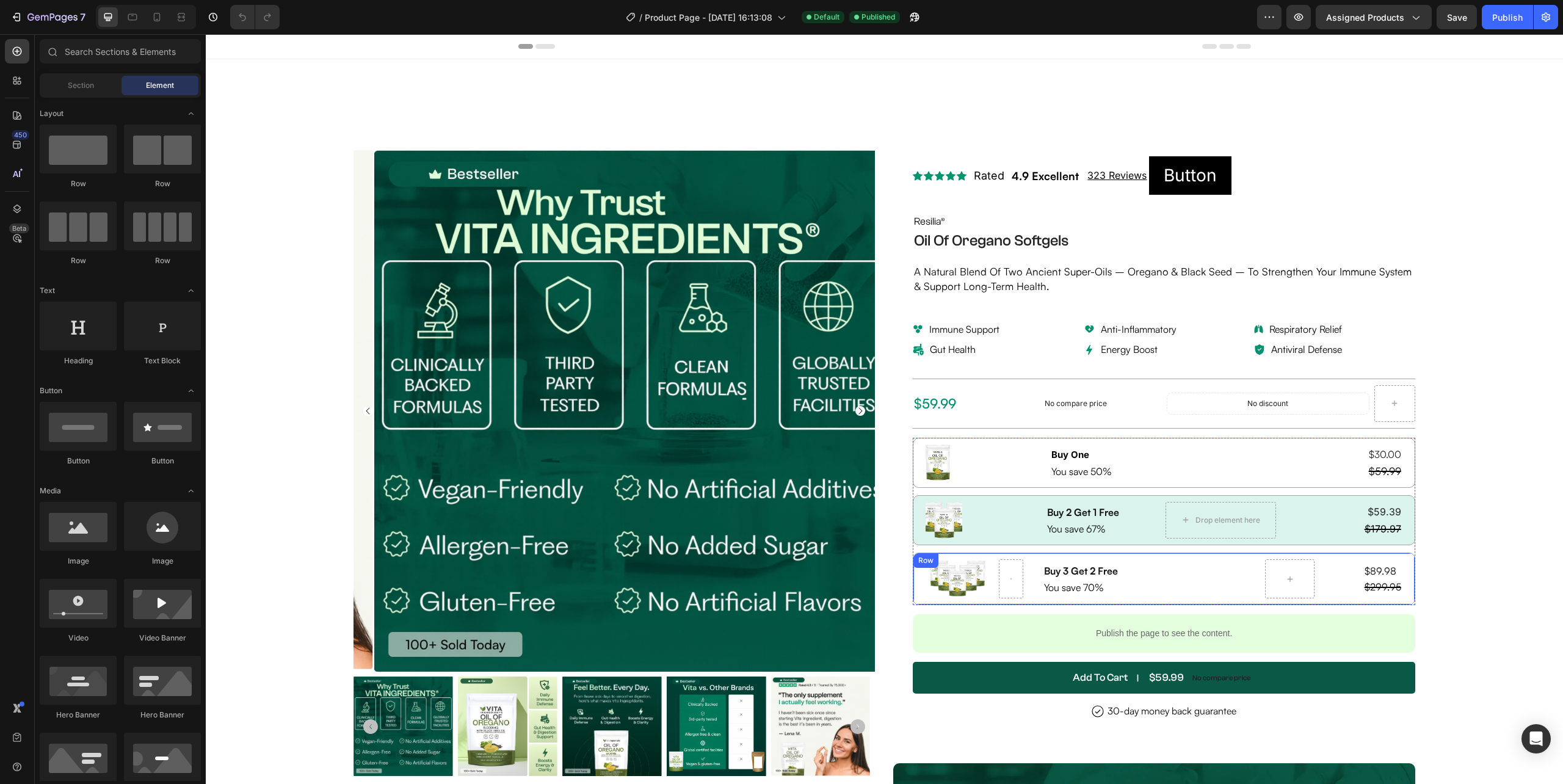
scroll to position [244, 0]
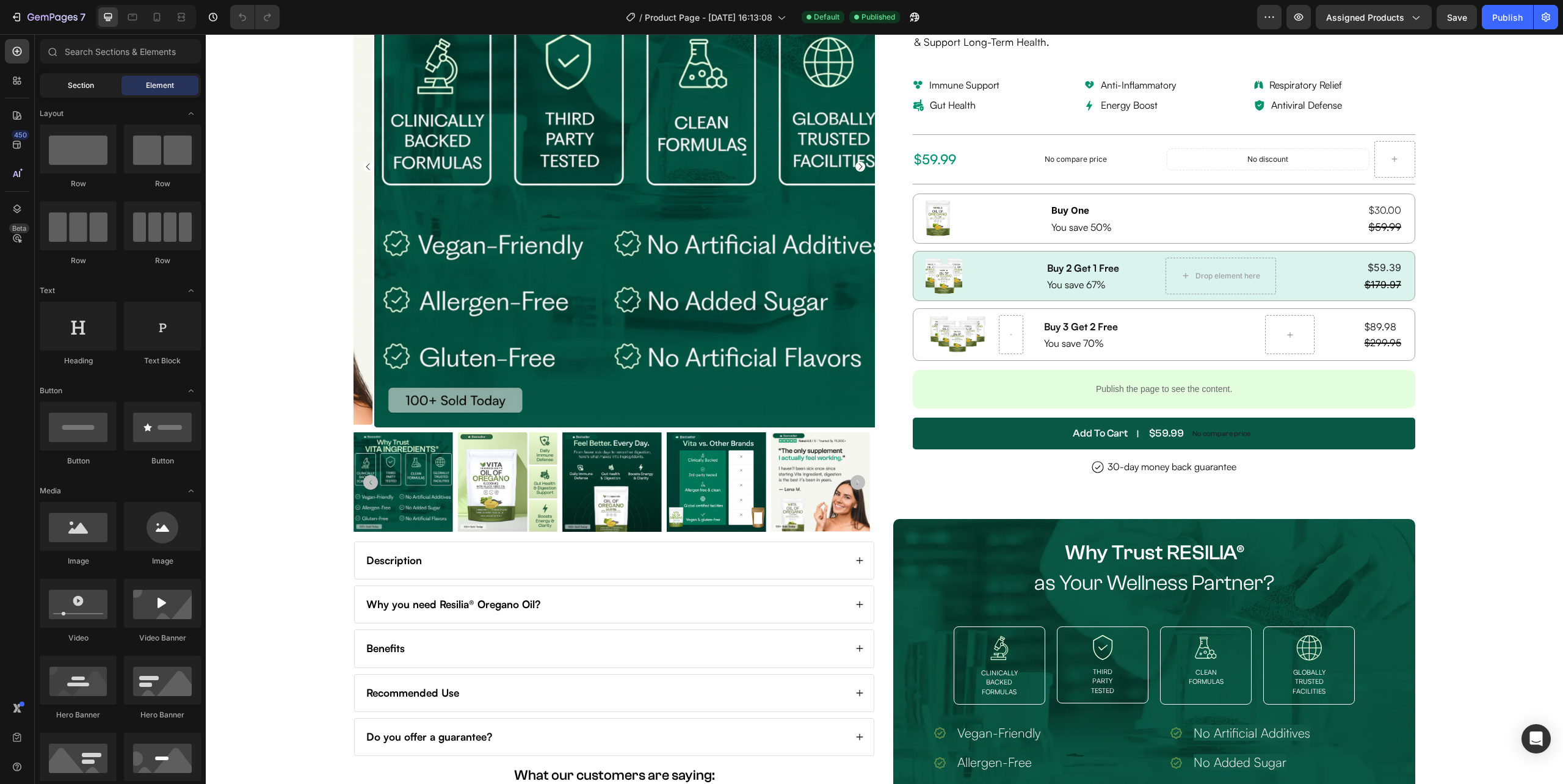
click at [66, 94] on div "Section" at bounding box center [80, 85] width 77 height 20
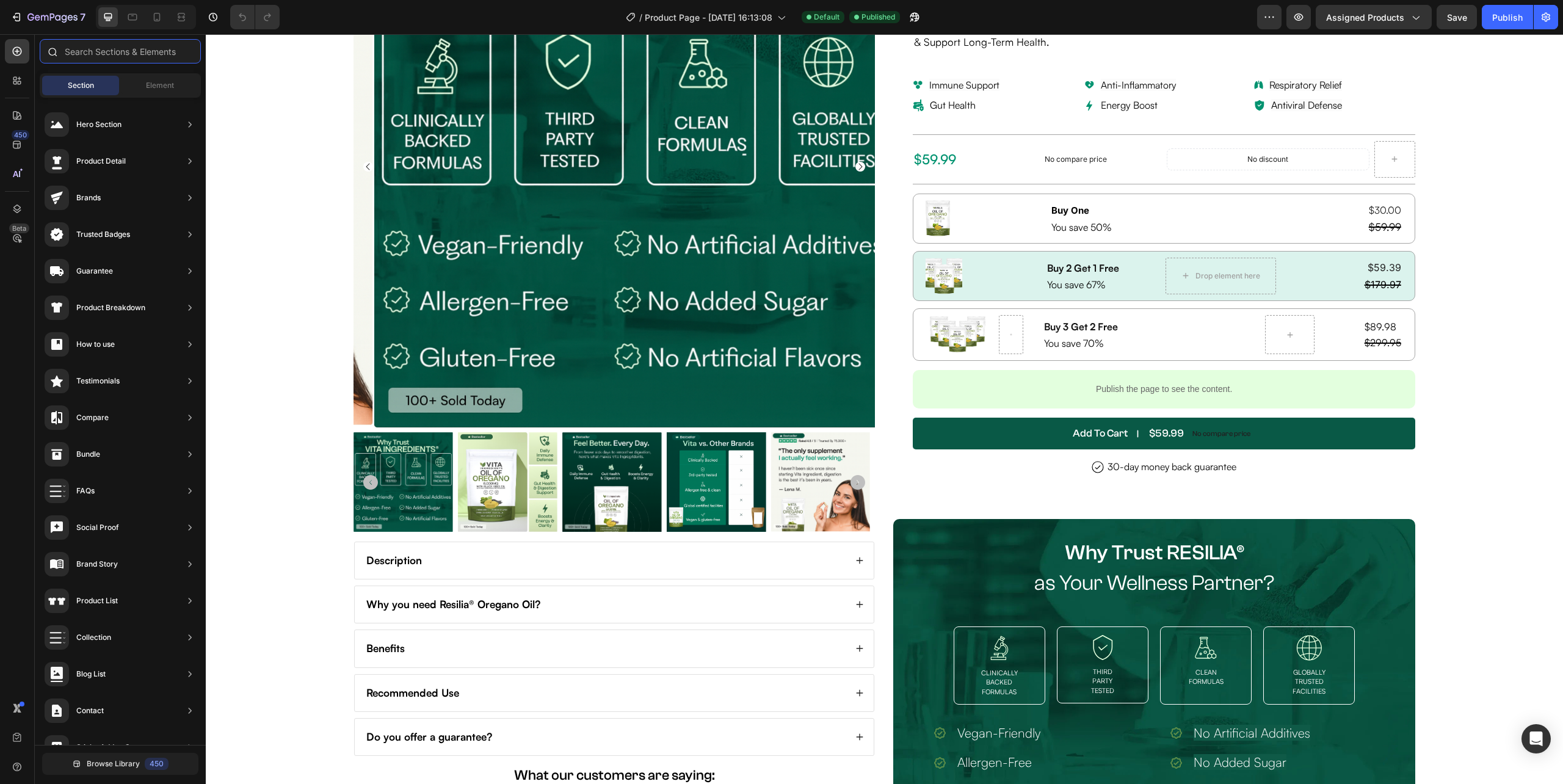
click at [72, 55] on input "text" at bounding box center [120, 50] width 161 height 24
click at [20, 47] on icon at bounding box center [17, 51] width 12 height 12
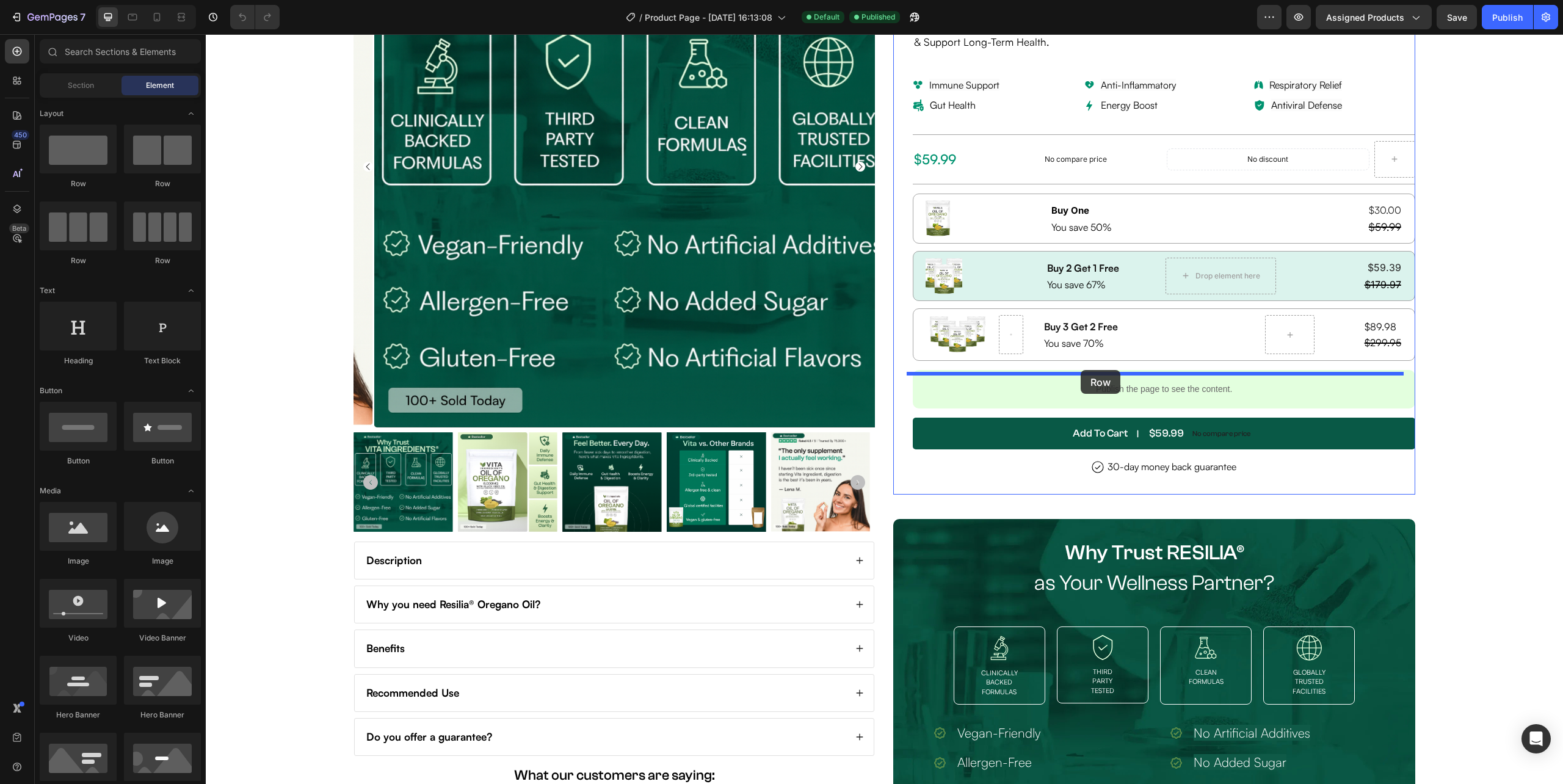
drag, startPoint x: 288, startPoint y: 186, endPoint x: 1081, endPoint y: 370, distance: 814.1
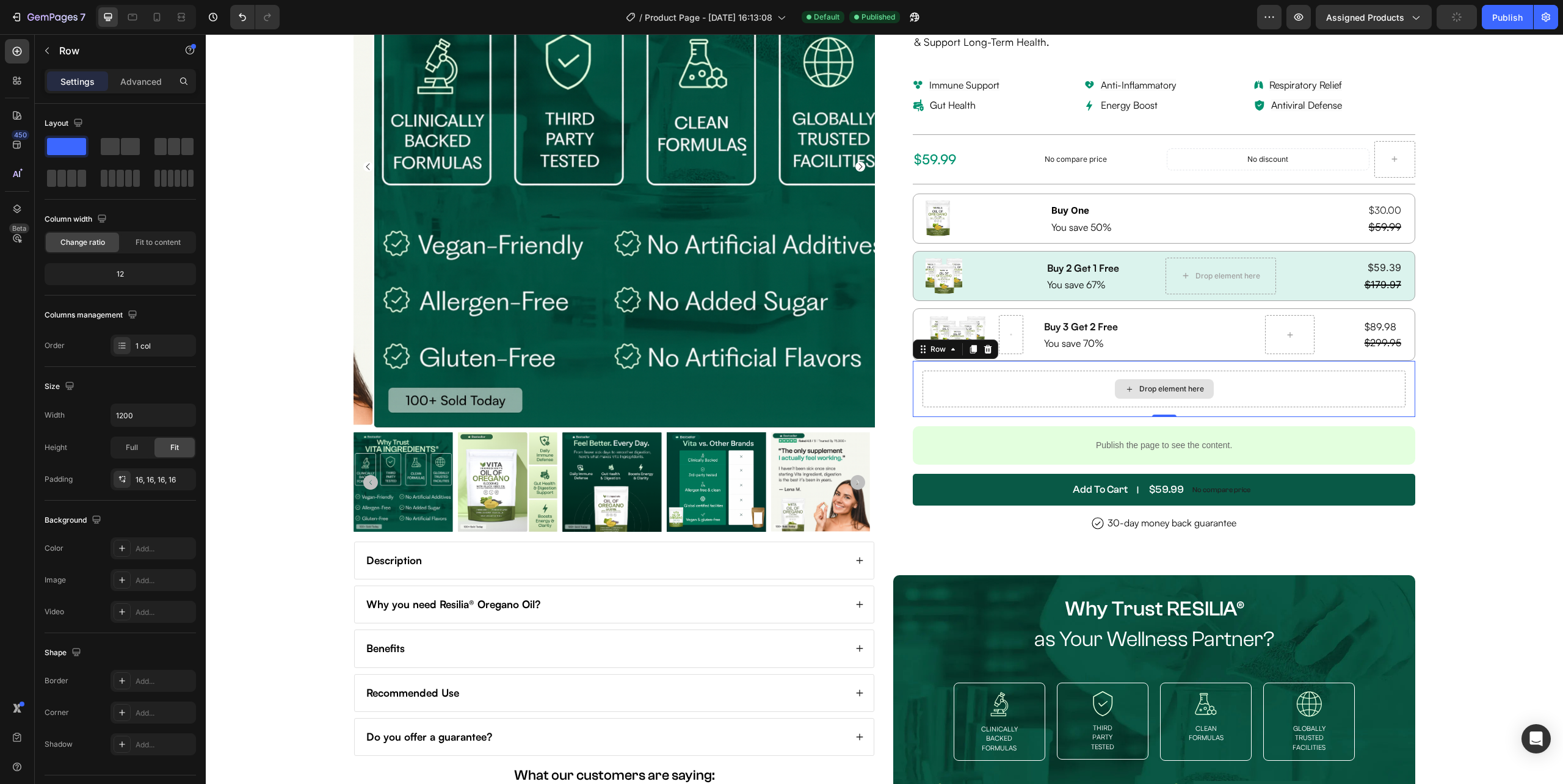
click at [1139, 384] on div "Drop element here" at bounding box center [1164, 388] width 99 height 20
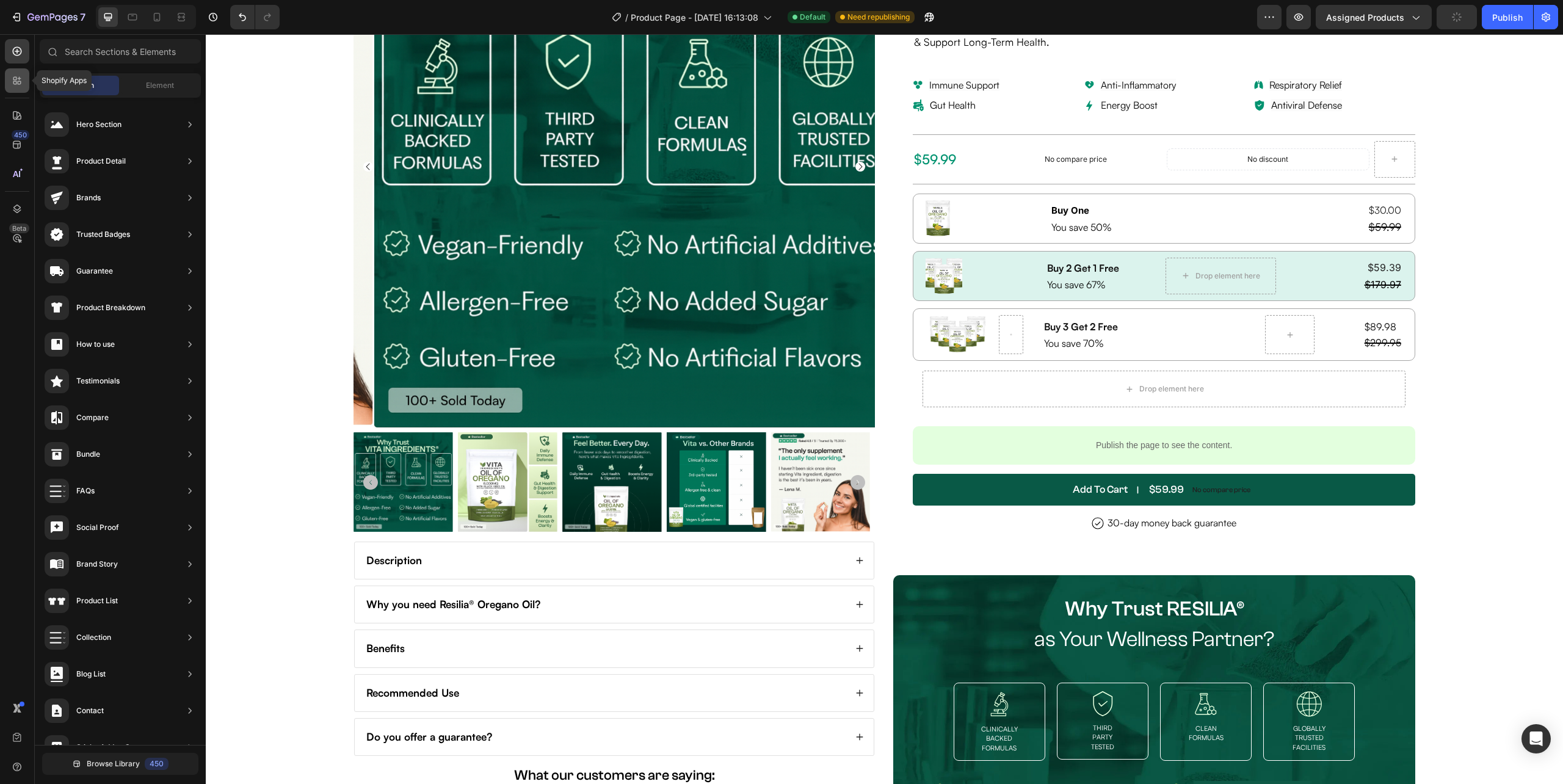
click at [10, 76] on div at bounding box center [17, 80] width 24 height 24
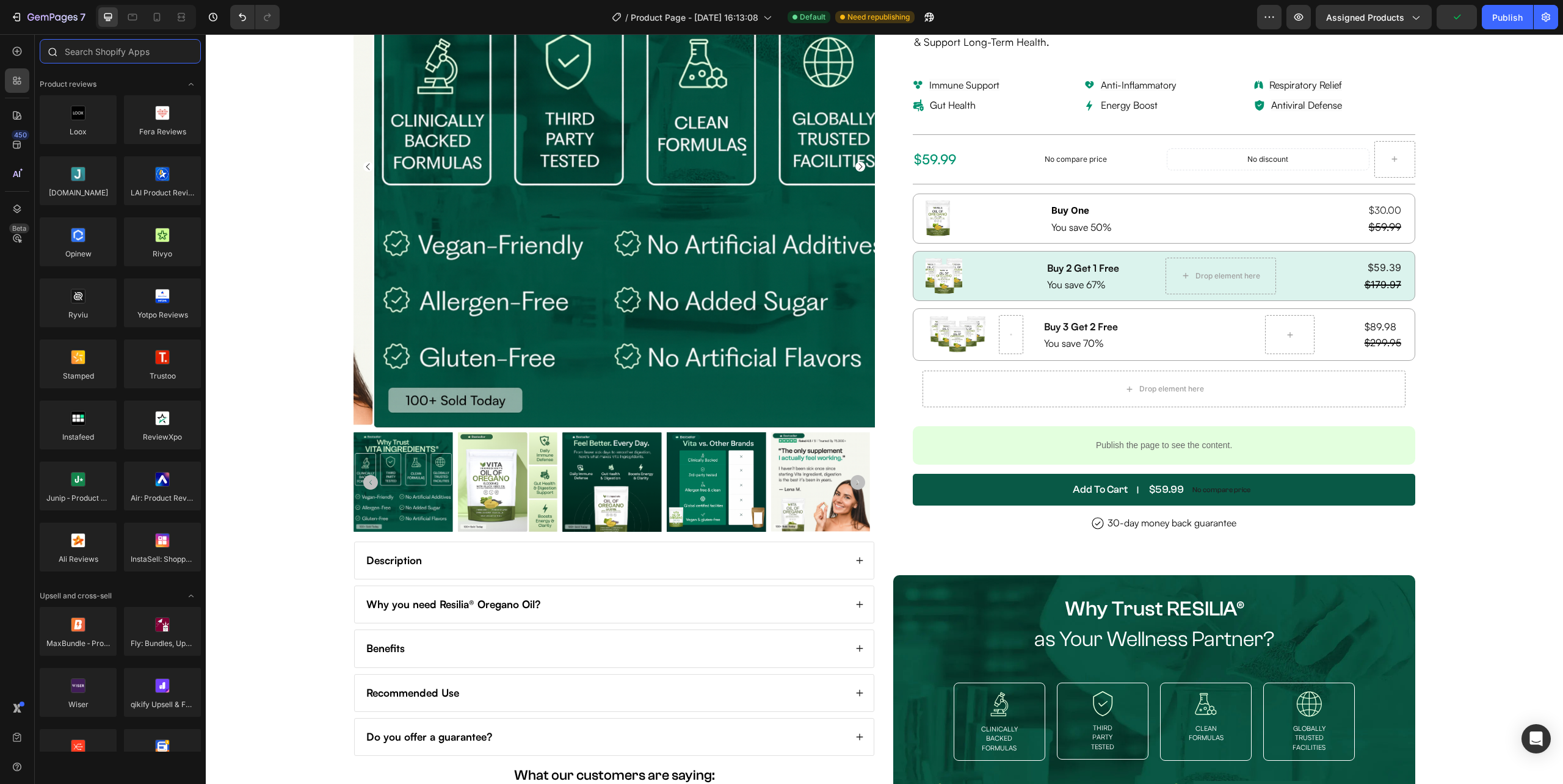
click at [118, 54] on input "text" at bounding box center [120, 50] width 161 height 24
paste input "Subscriptions"
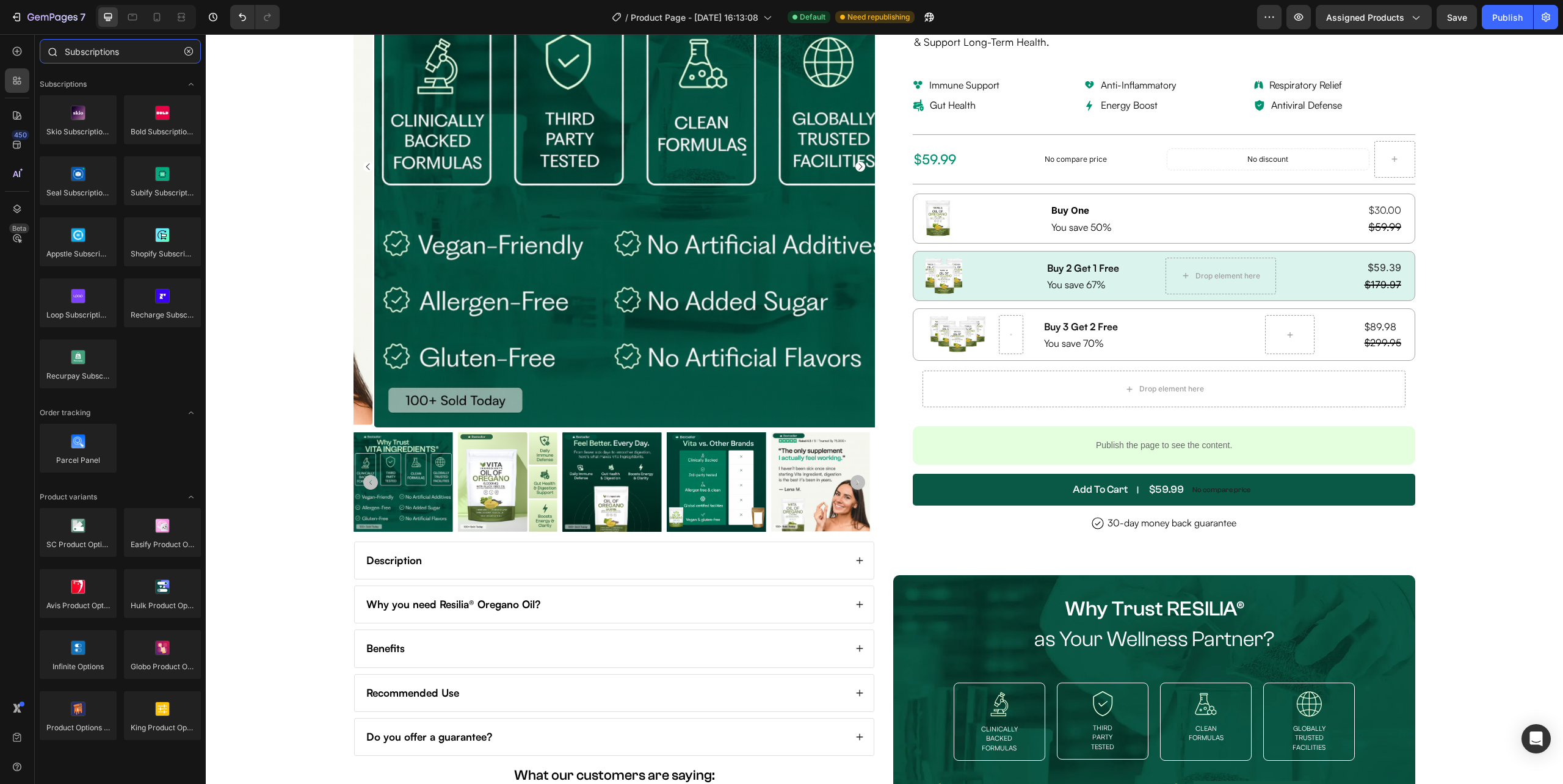
type input "Subscriptions"
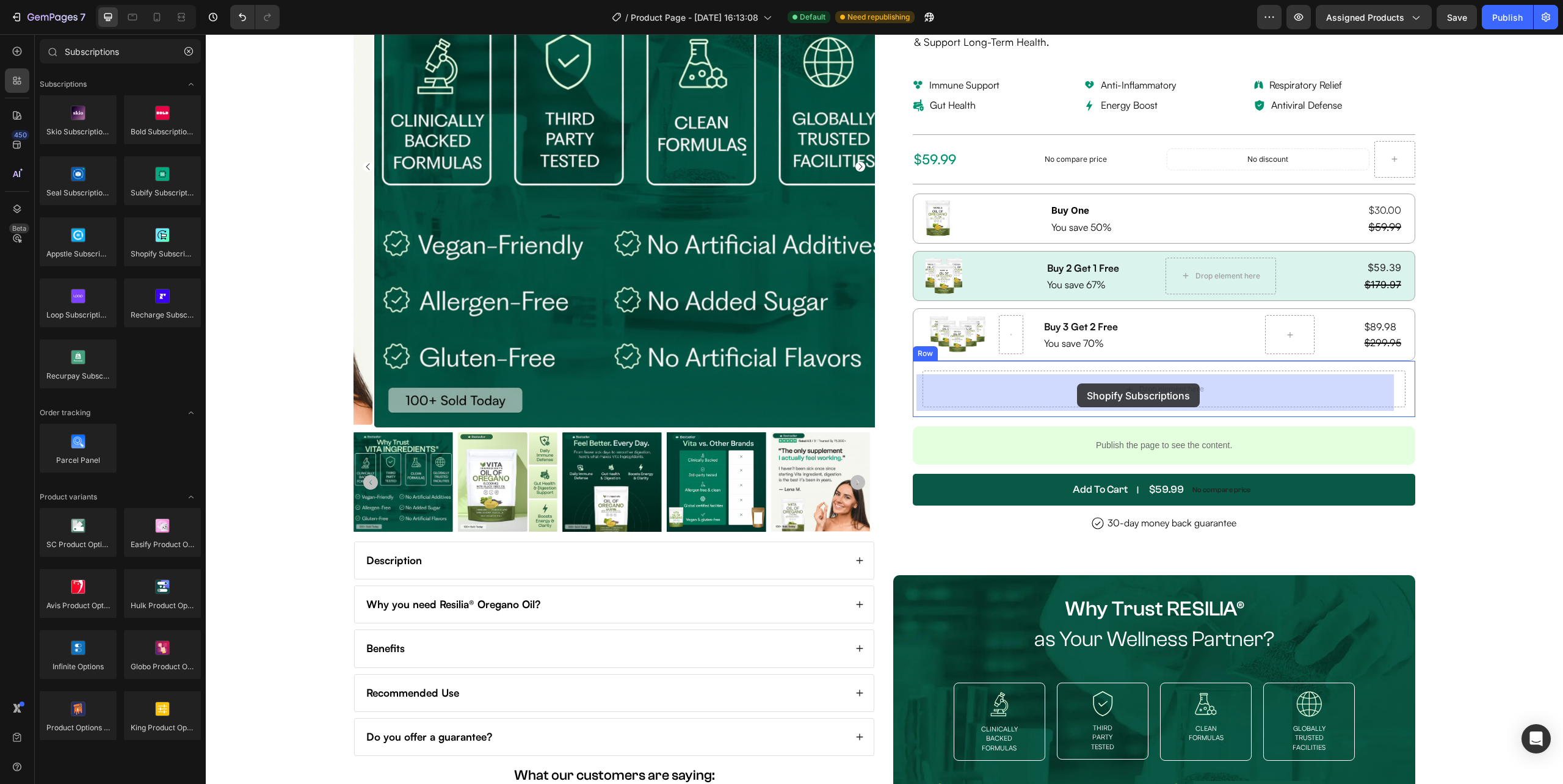
drag, startPoint x: 360, startPoint y: 284, endPoint x: 1077, endPoint y: 383, distance: 723.8
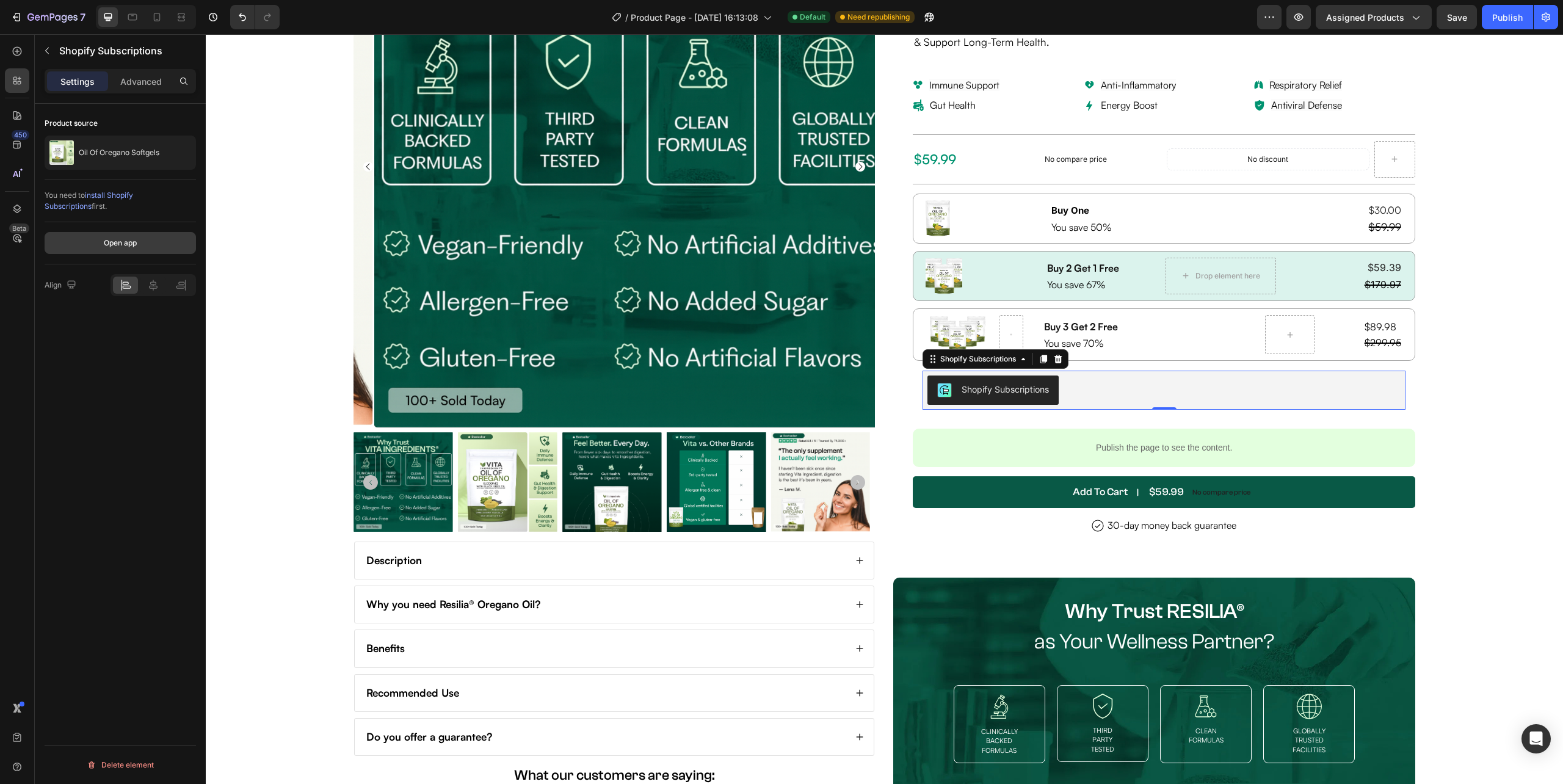
click at [145, 245] on button "Open app" at bounding box center [120, 243] width 151 height 22
click at [1415, 22] on icon "button" at bounding box center [1415, 17] width 12 height 12
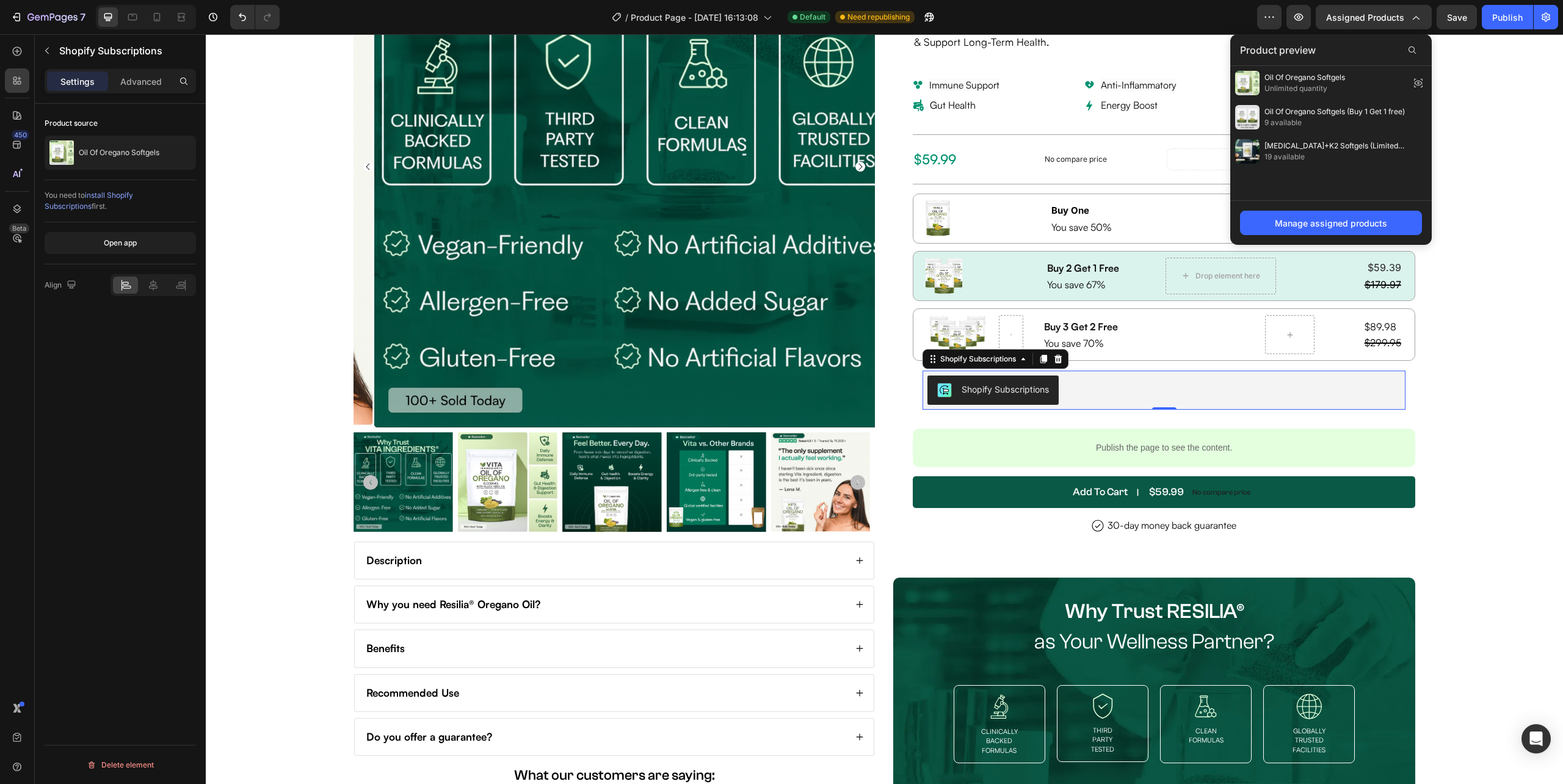
click at [1115, 396] on div "Shopify Subscriptions" at bounding box center [1164, 390] width 473 height 29
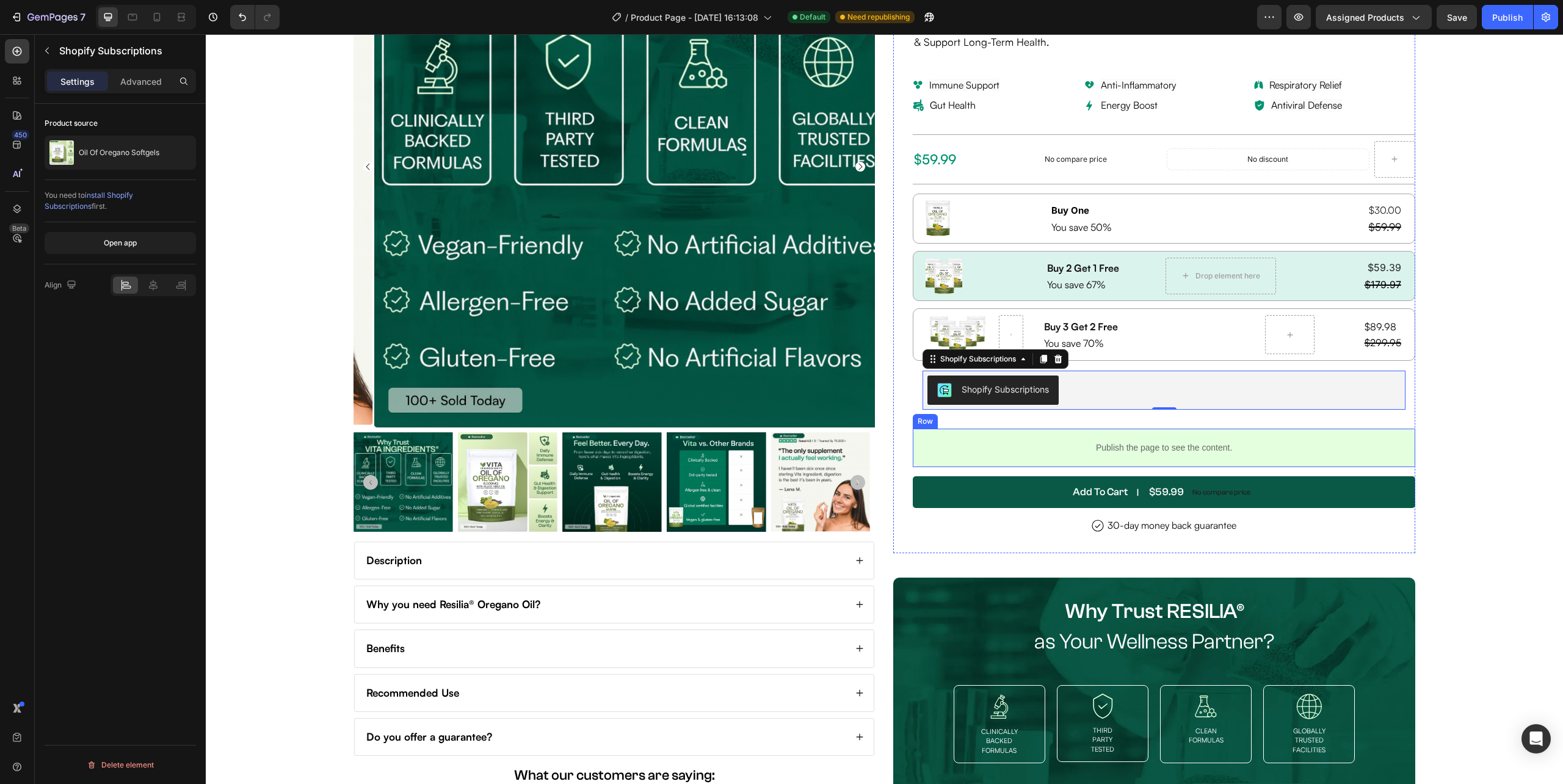
click at [1122, 433] on div "Publish the page to see the content. Custom Code Row" at bounding box center [1164, 448] width 502 height 39
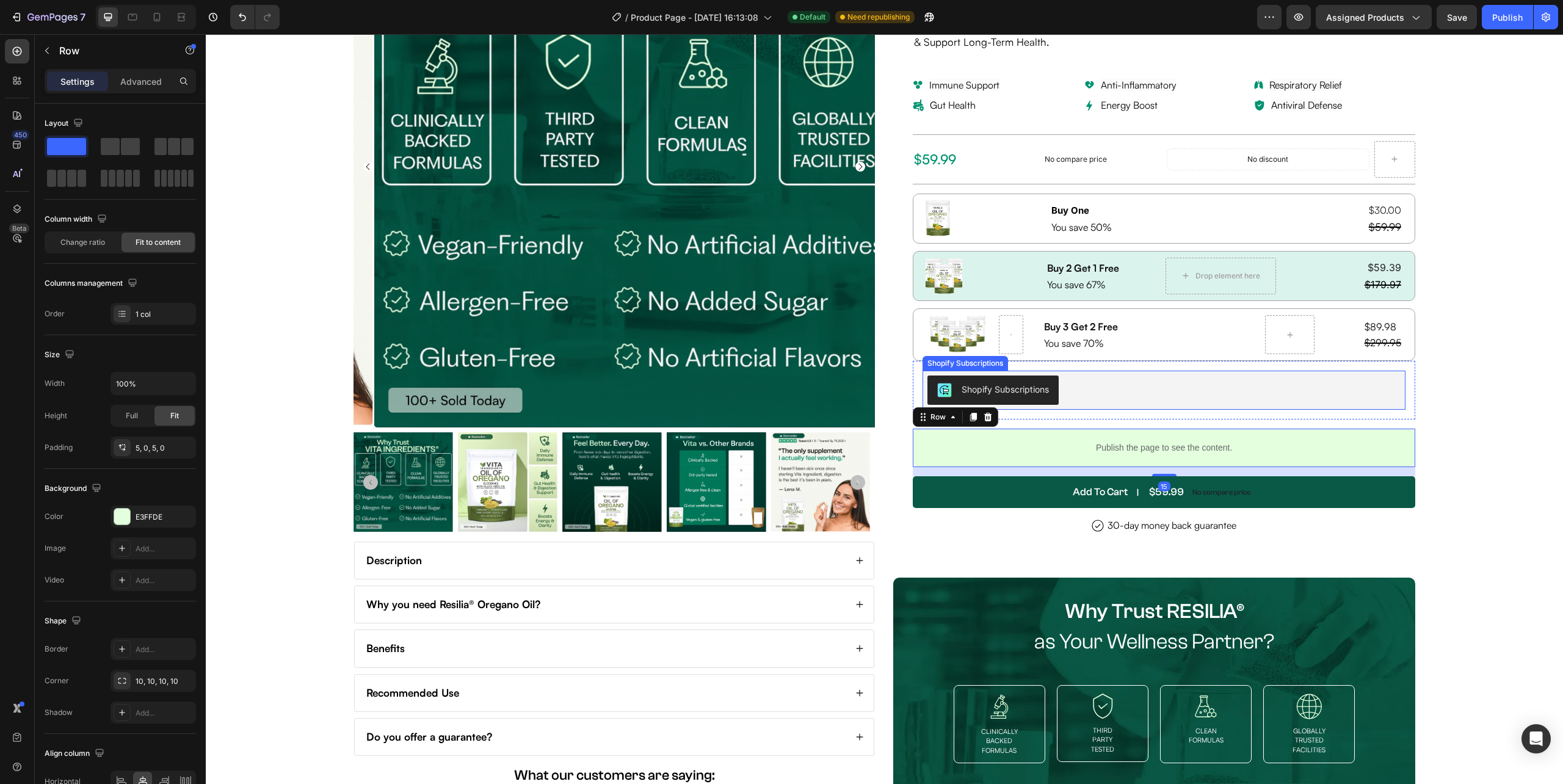
click at [1098, 396] on div "Shopify Subscriptions" at bounding box center [1164, 390] width 473 height 29
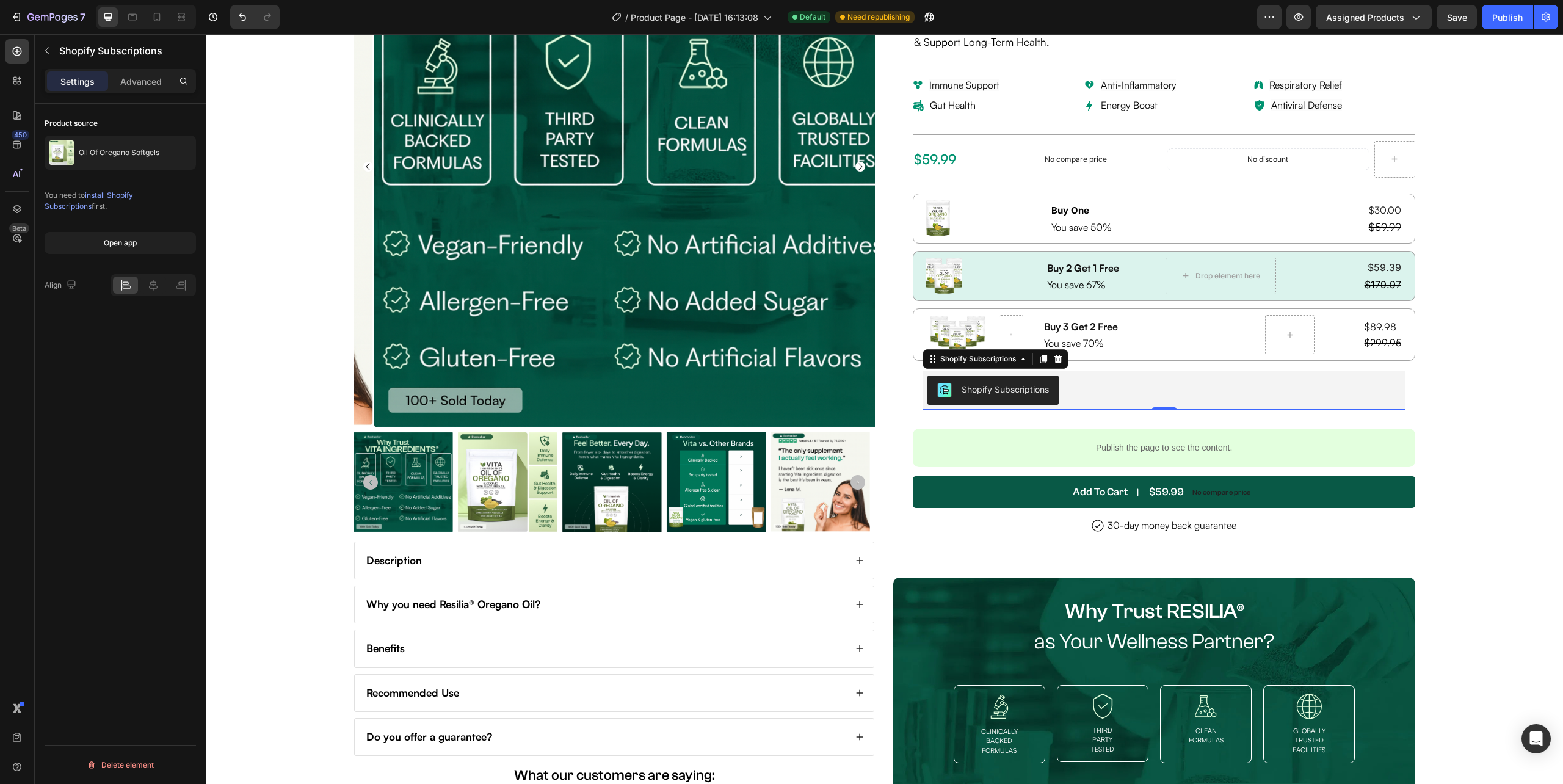
click at [133, 195] on span "install Shopify Subscriptions" at bounding box center [89, 200] width 89 height 20
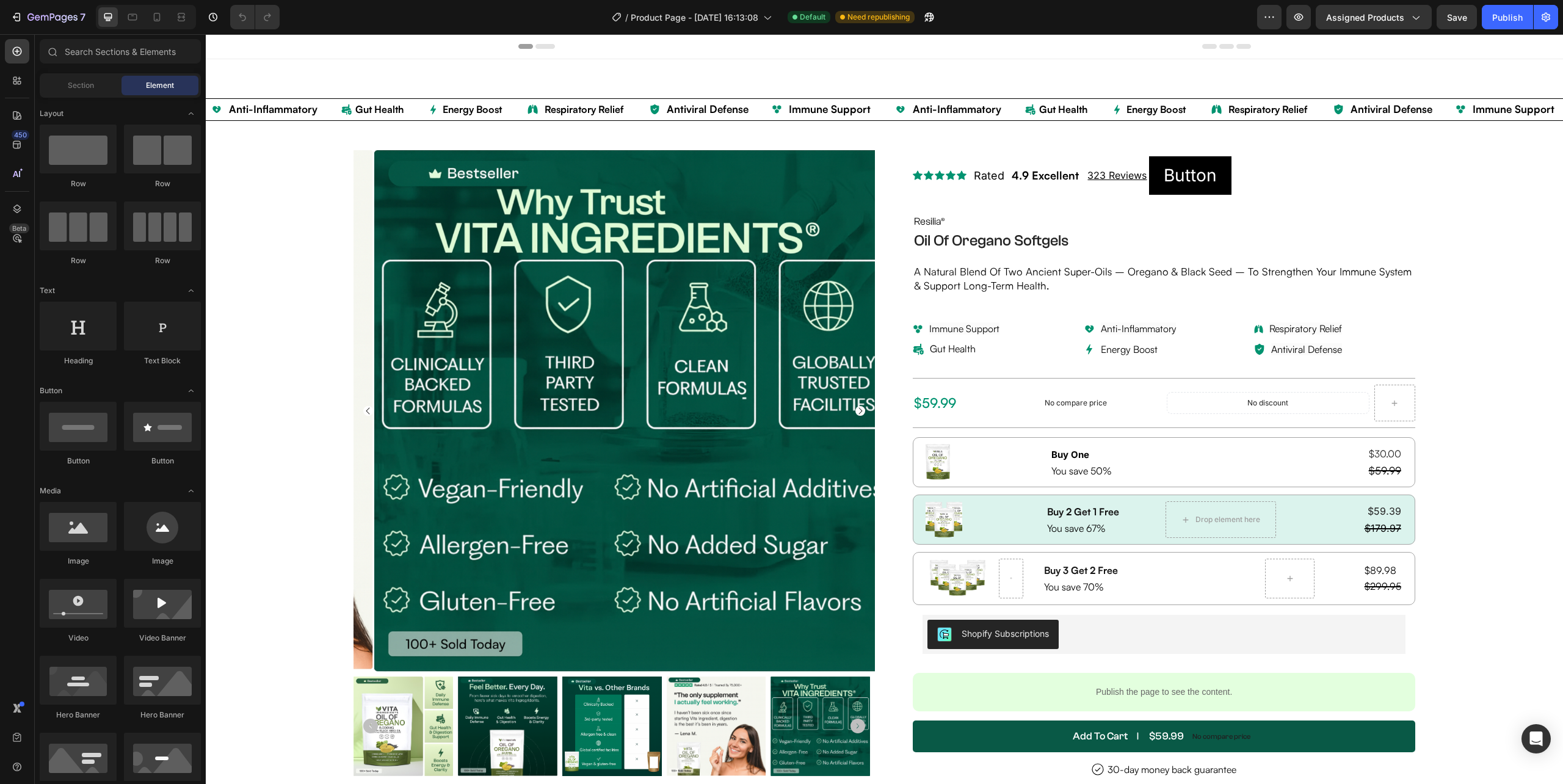
click at [1039, 640] on div "Shopify Subscriptions" at bounding box center [1005, 633] width 87 height 13
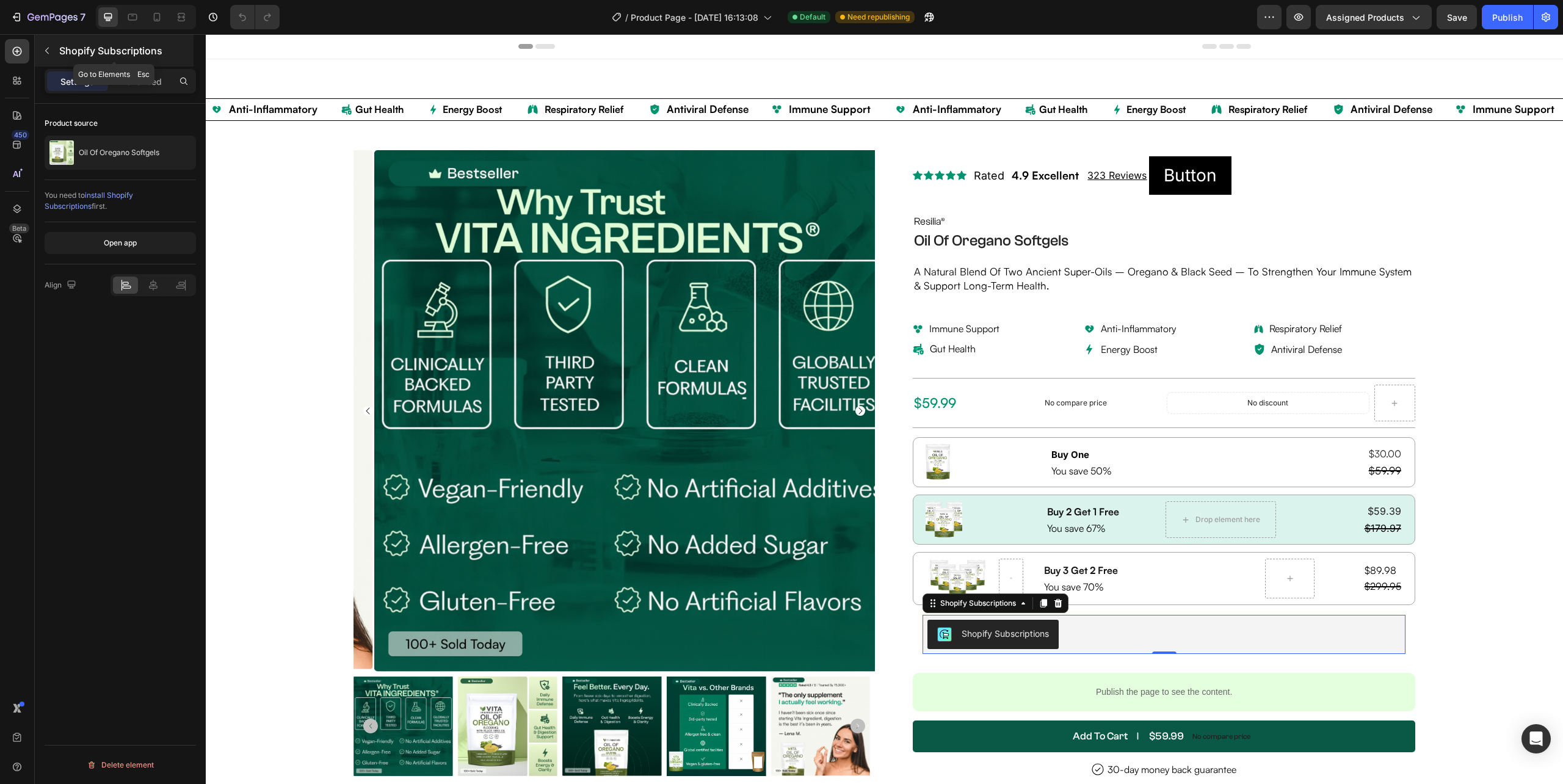
click at [48, 57] on button "button" at bounding box center [47, 50] width 20 height 20
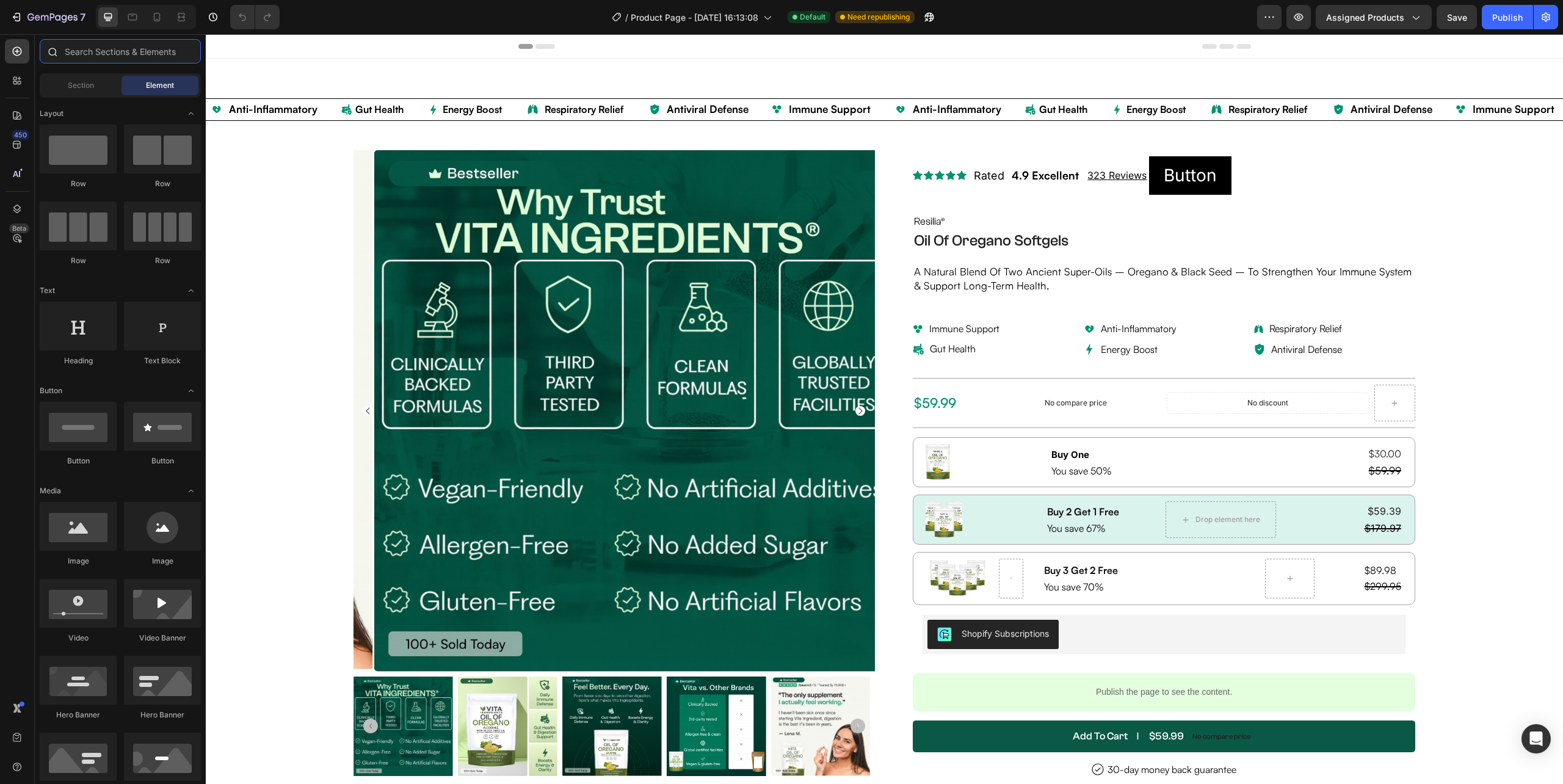
click at [125, 48] on input "text" at bounding box center [120, 50] width 161 height 24
paste input "Subscriptions"
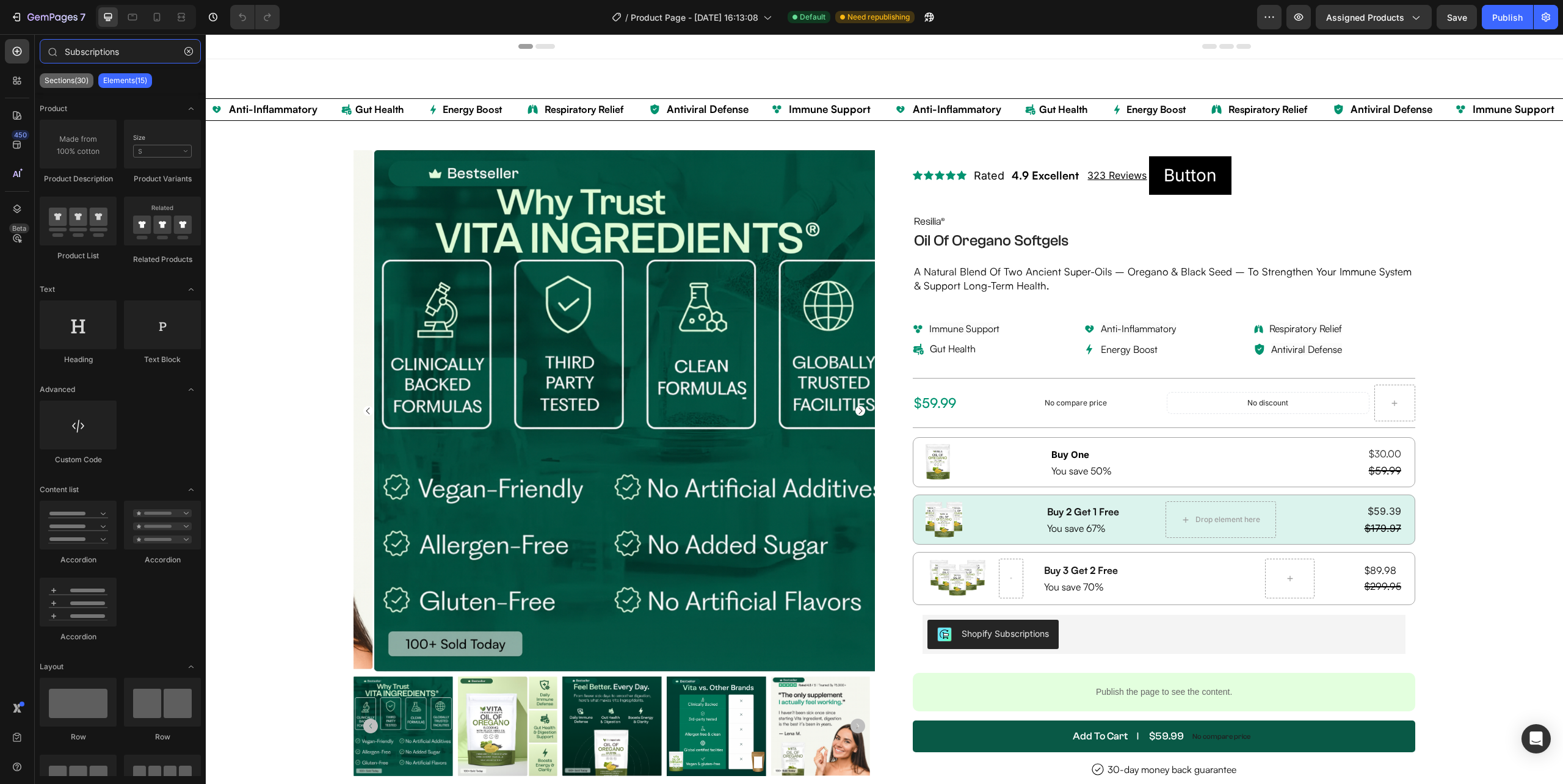
type input "Subscriptions"
click at [79, 82] on p "Sections(30)" at bounding box center [67, 80] width 44 height 10
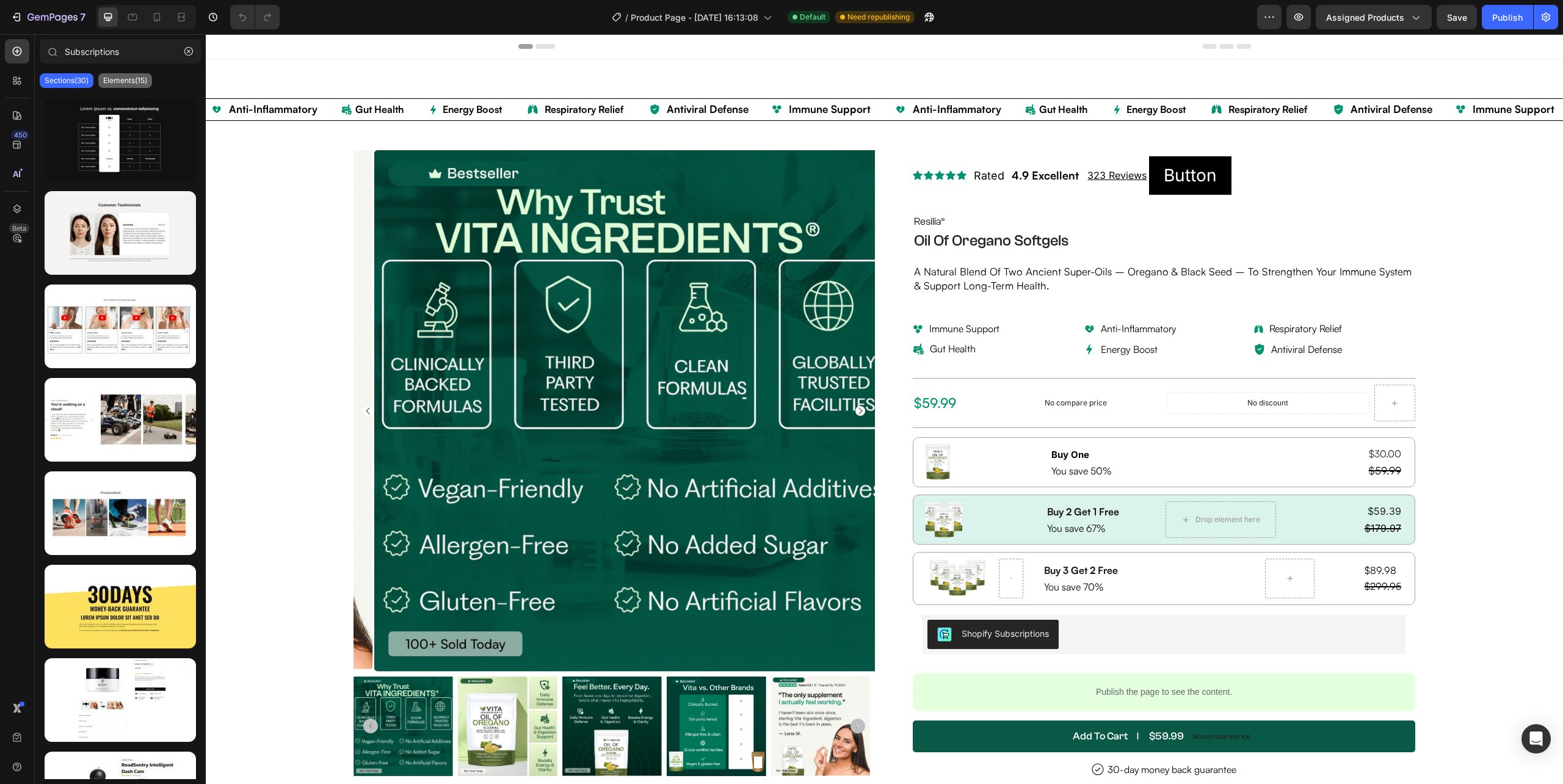
click at [127, 76] on p "Elements(15)" at bounding box center [125, 80] width 44 height 10
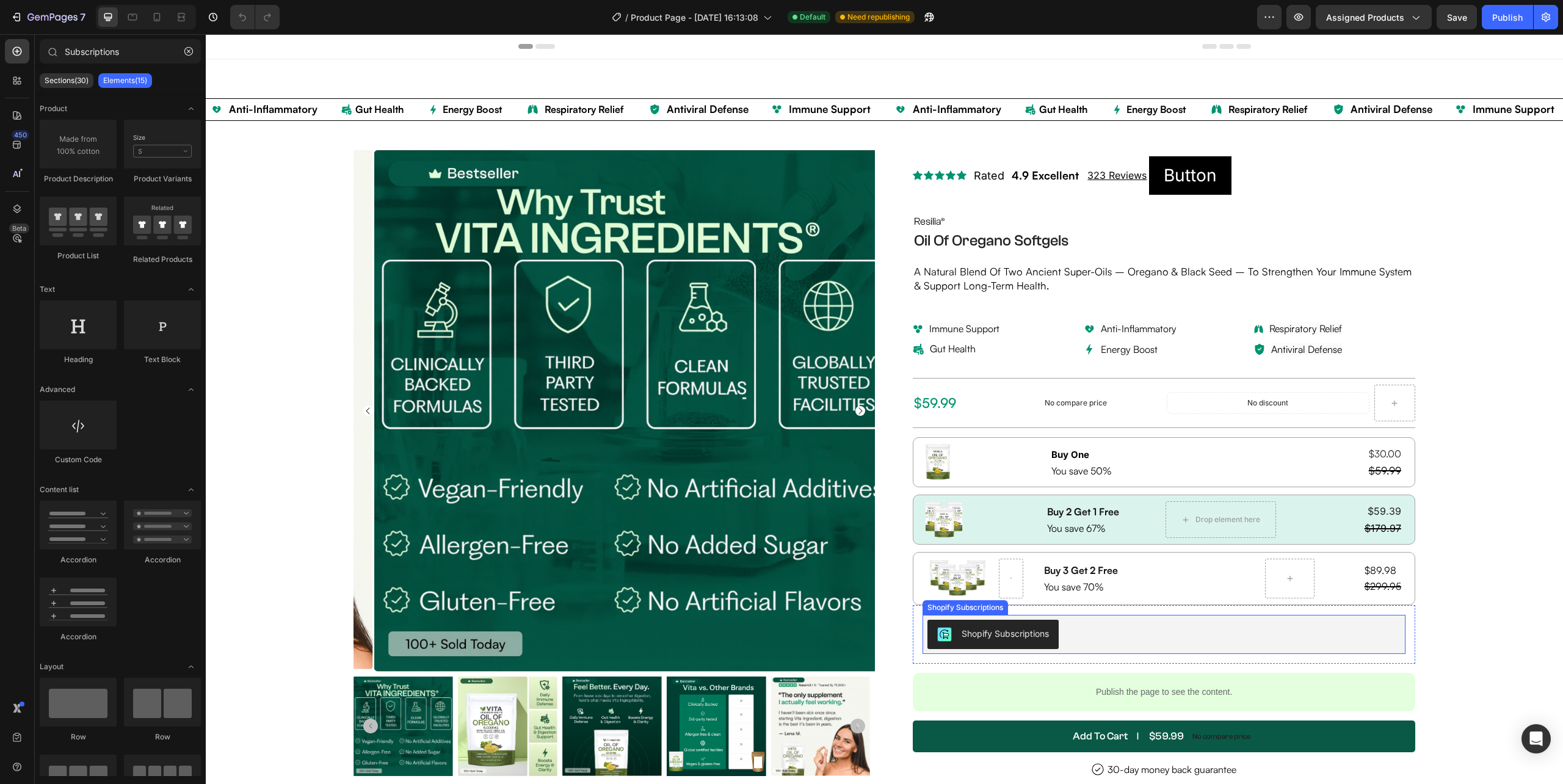
click at [1004, 649] on button "Shopify Subscriptions" at bounding box center [993, 634] width 131 height 29
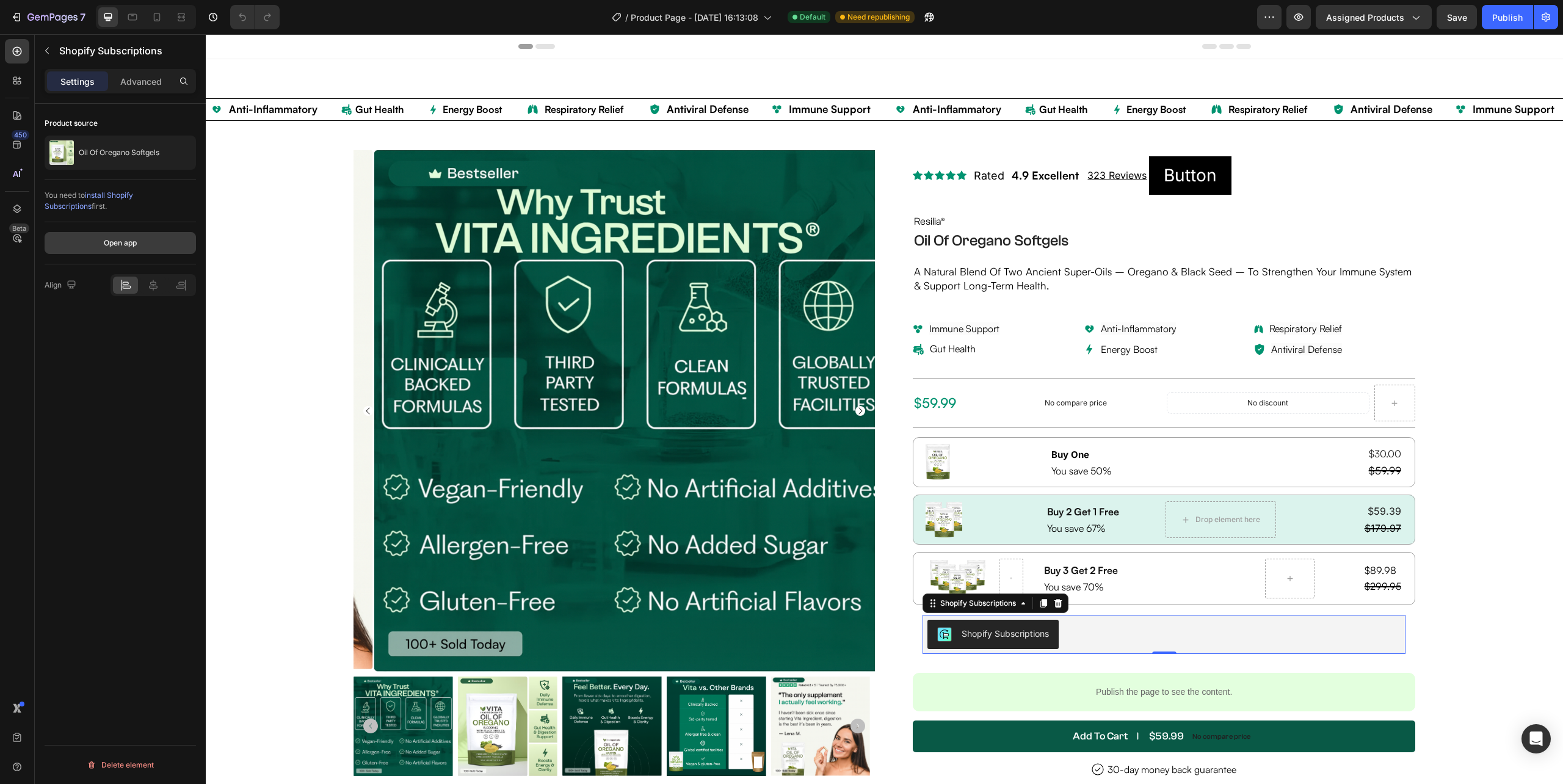
click at [113, 248] on div "Open app" at bounding box center [120, 243] width 33 height 11
click at [1147, 624] on div "Shopify Subscriptions" at bounding box center [1164, 634] width 473 height 29
click at [149, 80] on p "Advanced" at bounding box center [140, 82] width 42 height 13
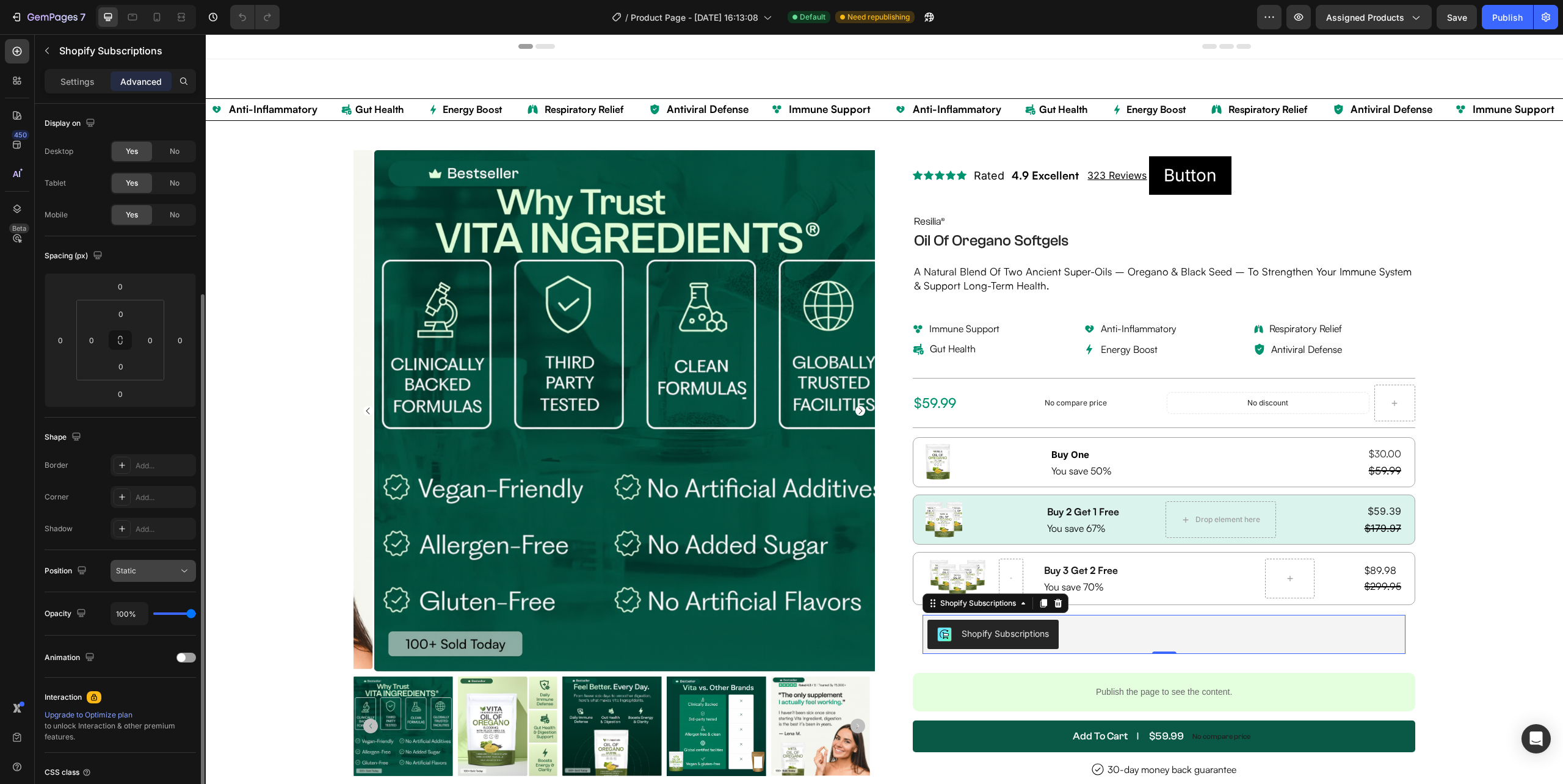
scroll to position [102, 0]
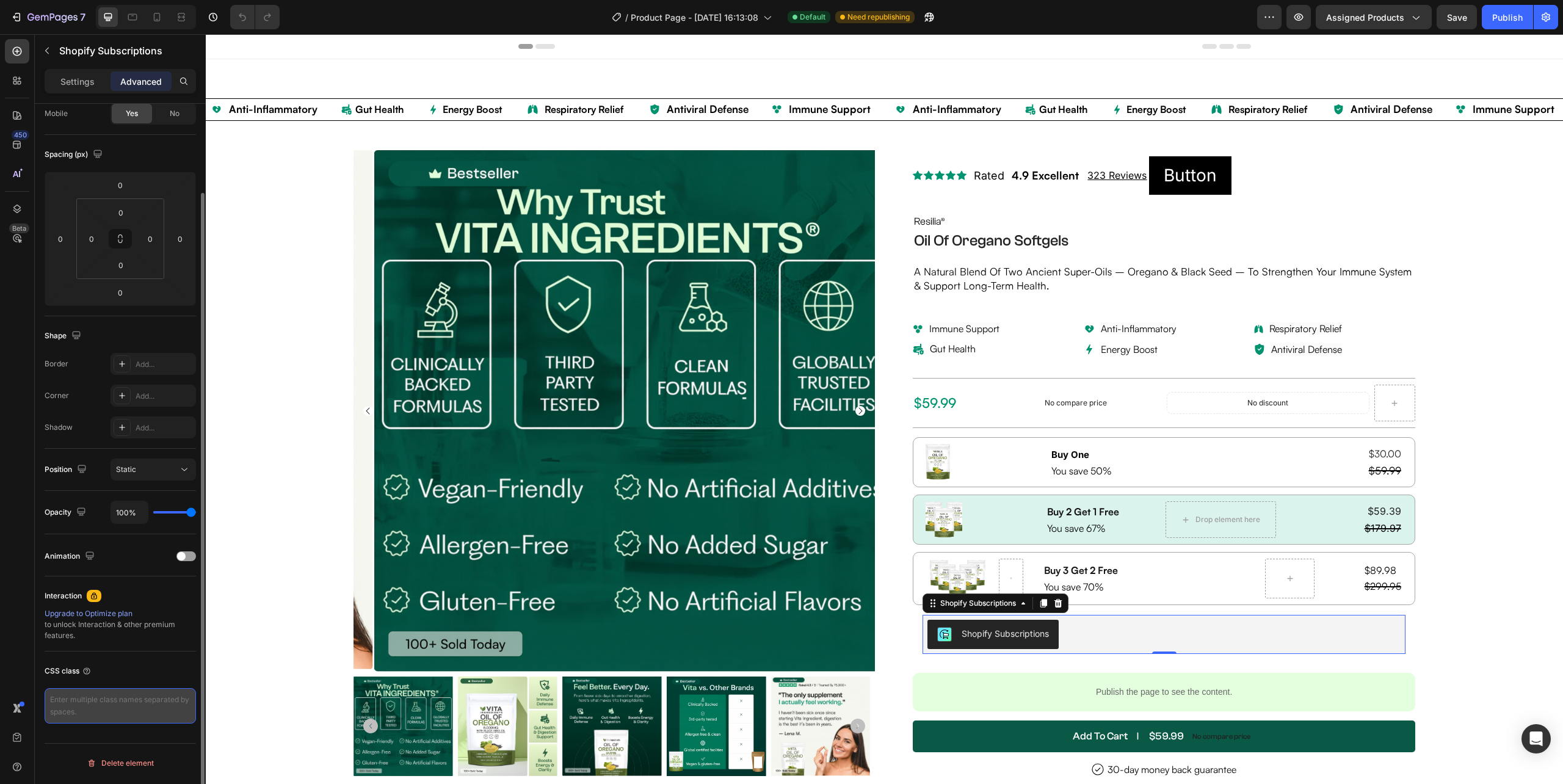
click at [105, 697] on textarea at bounding box center [120, 706] width 151 height 35
click at [88, 706] on textarea at bounding box center [120, 706] width 151 height 35
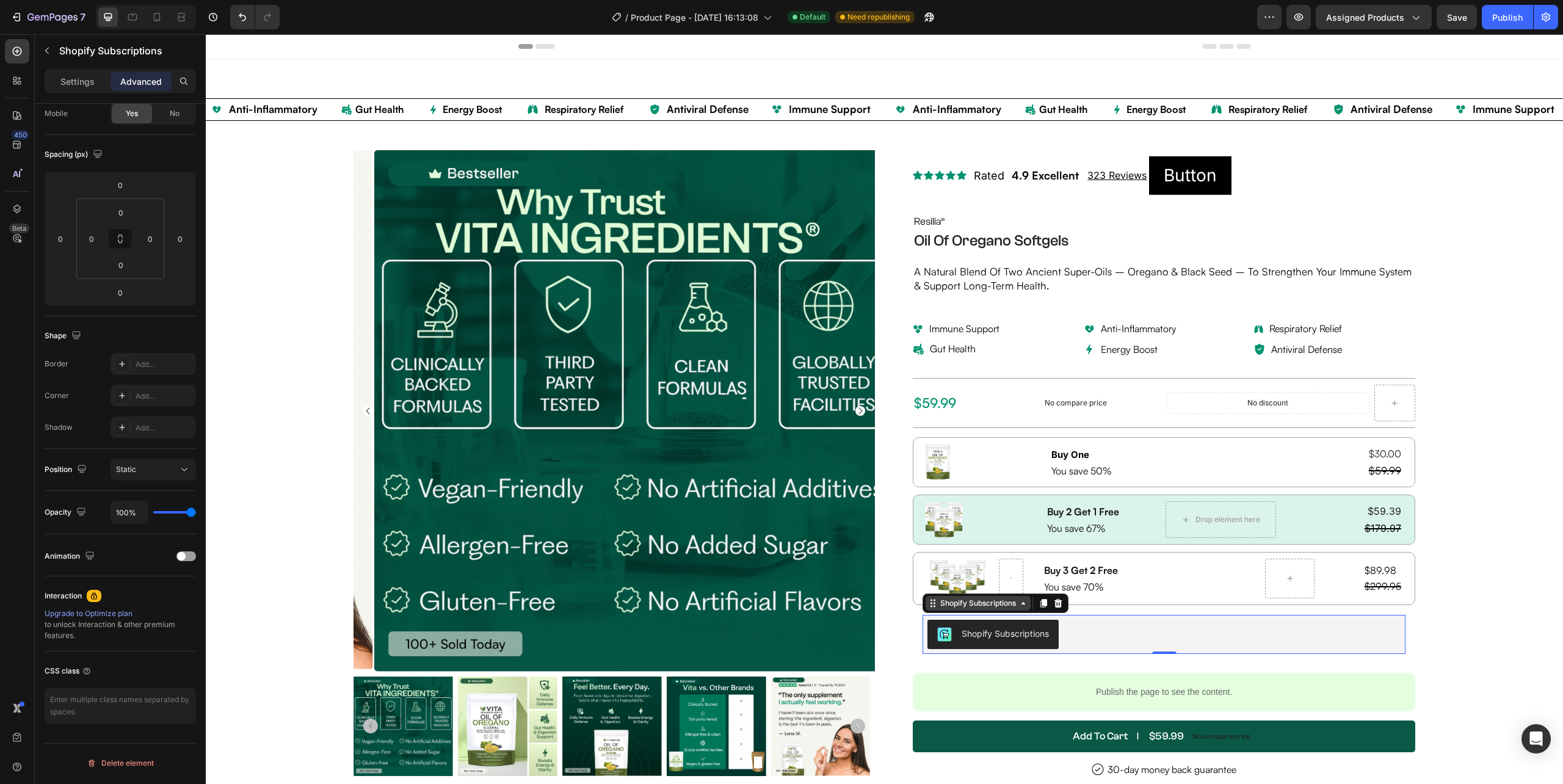
click at [956, 608] on div "Shopify Subscriptions" at bounding box center [978, 603] width 80 height 11
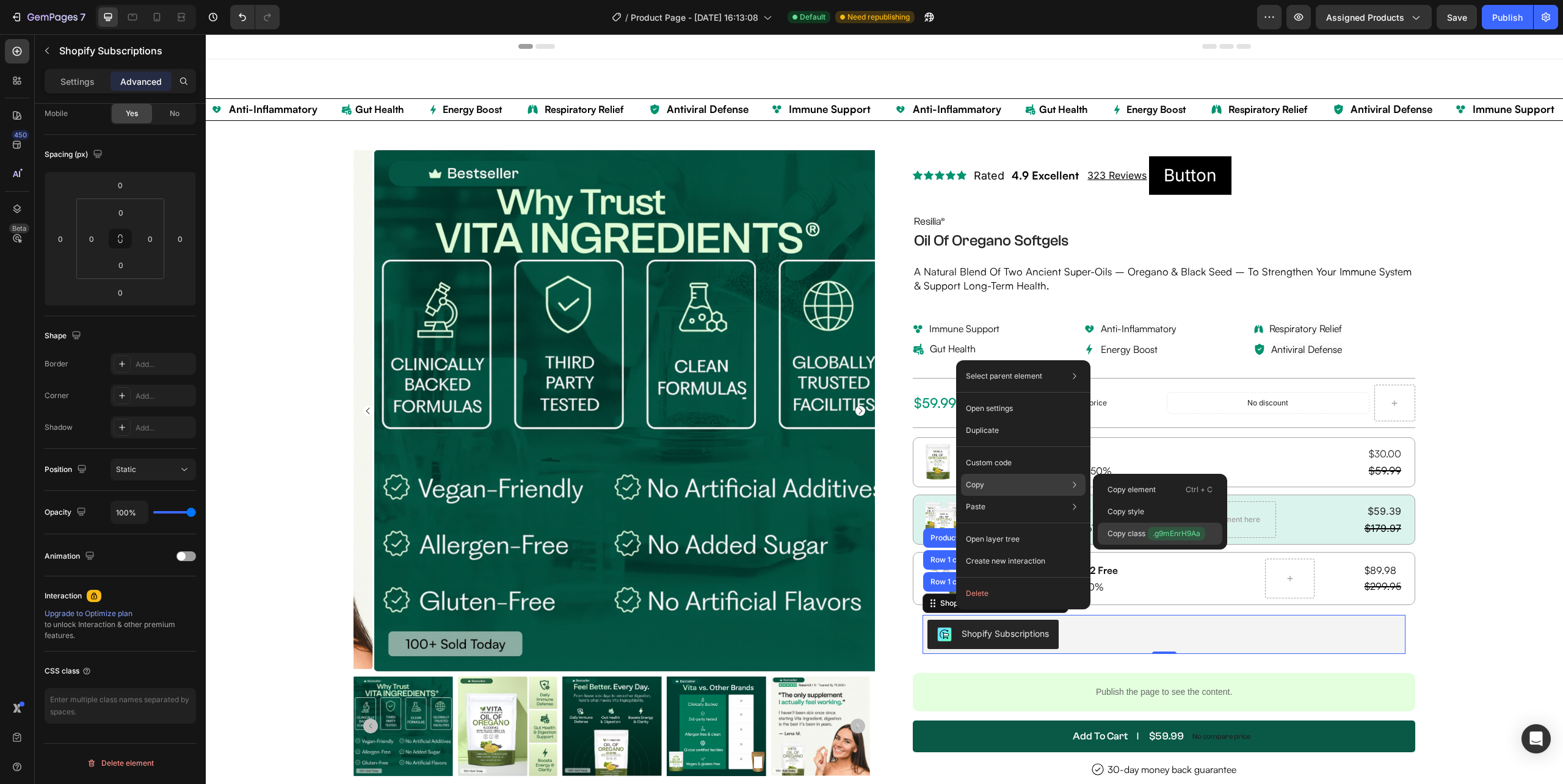
click at [1154, 533] on span ".g9mEnrH9Aa" at bounding box center [1177, 533] width 57 height 13
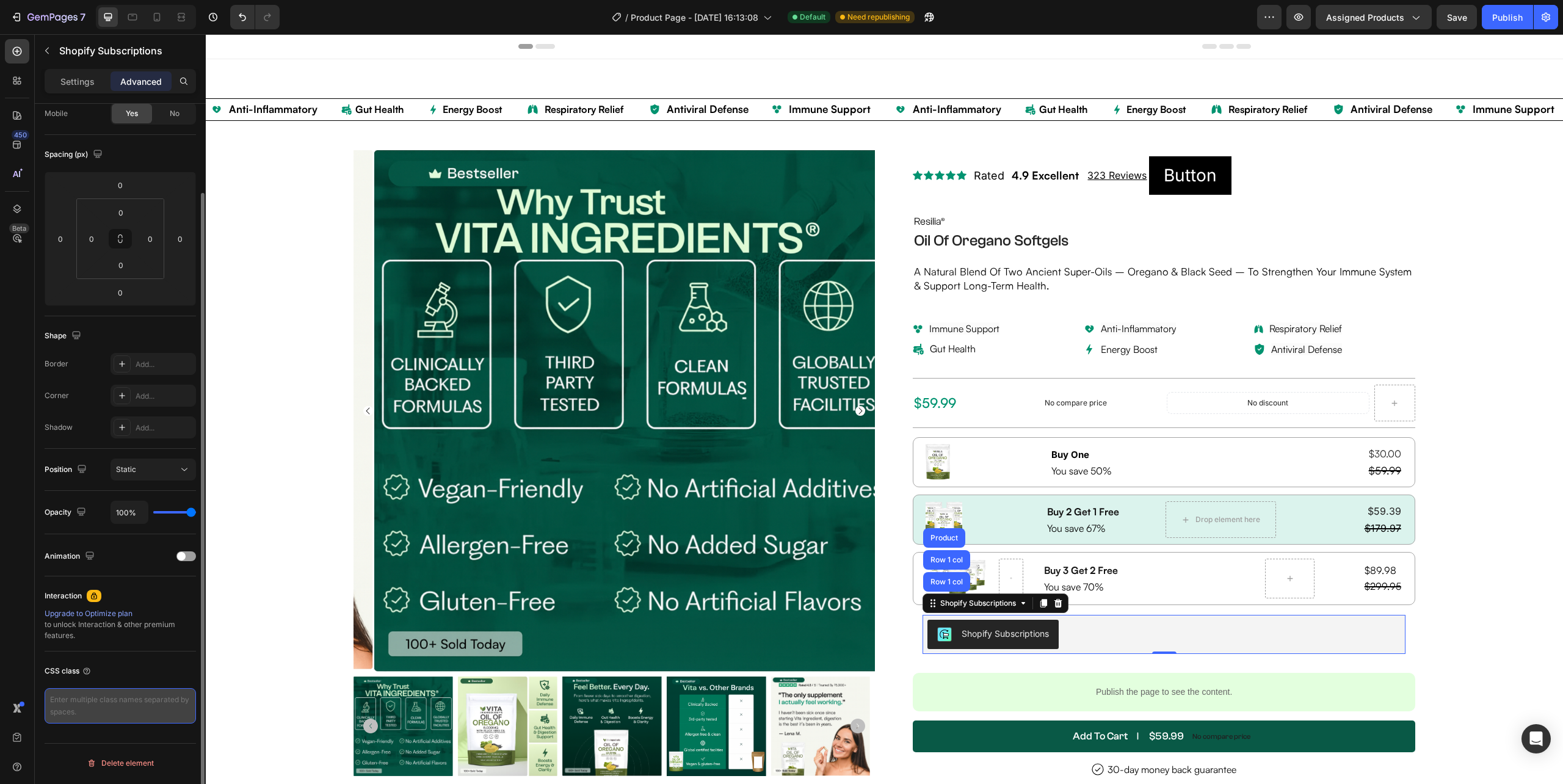
click at [83, 704] on textarea at bounding box center [120, 706] width 151 height 35
paste textarea ".g9mEnrH9Aa"
paste textarea "/* lo্iেdoাsে am্cাa e s্dাei tুi্u laাe do্m */ /* alাeে admাvে quiাn eাul্l্n…"
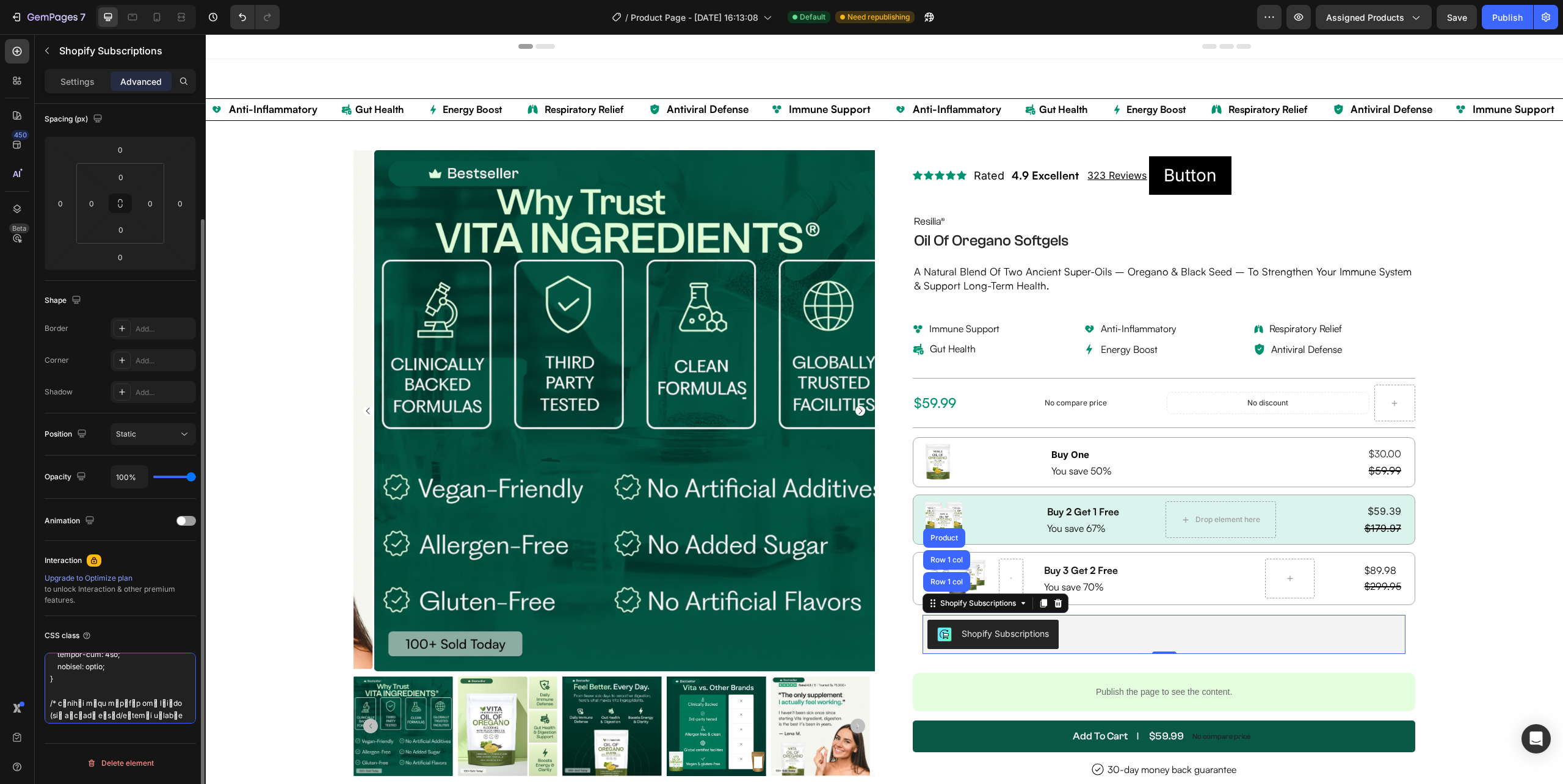
scroll to position [478, 0]
type textarea ".l9iPsuM5Do{ /* si্aেcoাaে el্sাd e t্iাut lুe্d maাa en্a */ /* miাvে quiাnে e…"
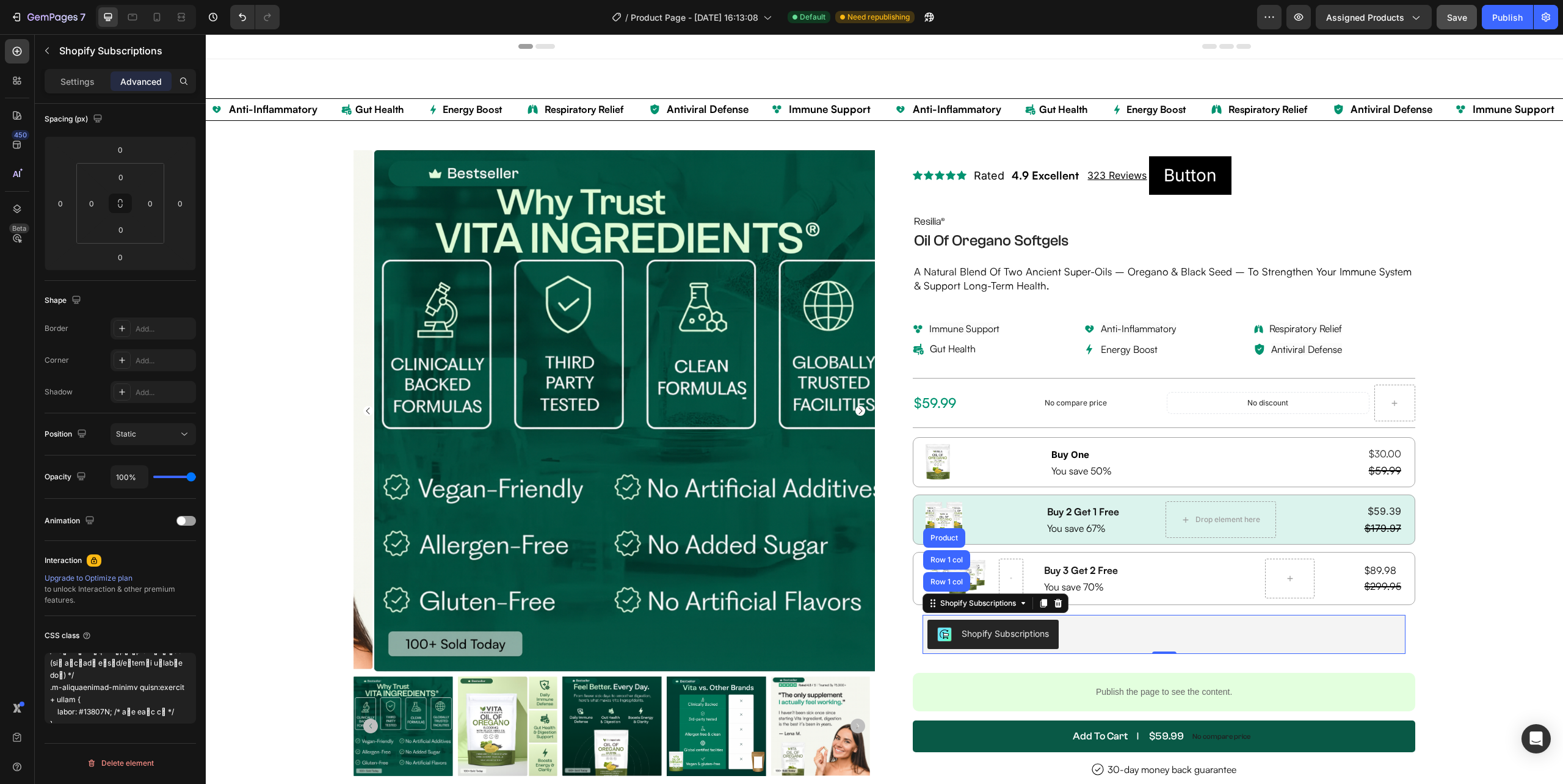
click at [1453, 15] on span "Save" at bounding box center [1458, 18] width 20 height 10
click at [1508, 12] on div "Publish" at bounding box center [1508, 18] width 31 height 13
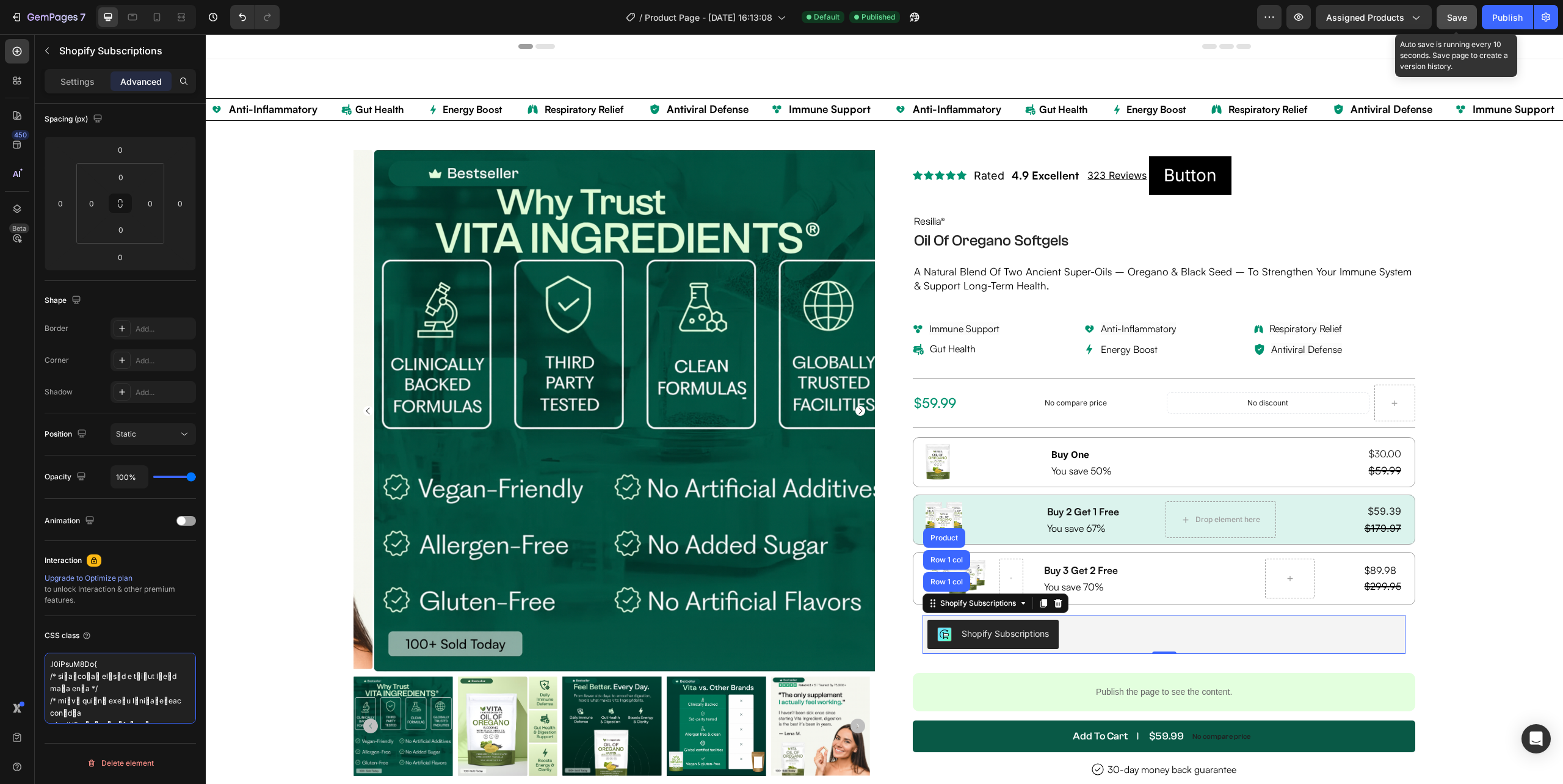
drag, startPoint x: 57, startPoint y: 716, endPoint x: 10, endPoint y: 575, distance: 148.6
click at [10, 575] on div "450 Beta Subscriptions Sections(30) Elements(15) Product Product Description Pr…" at bounding box center [102, 409] width 206 height 750
click at [1451, 18] on span "Save" at bounding box center [1458, 18] width 20 height 10
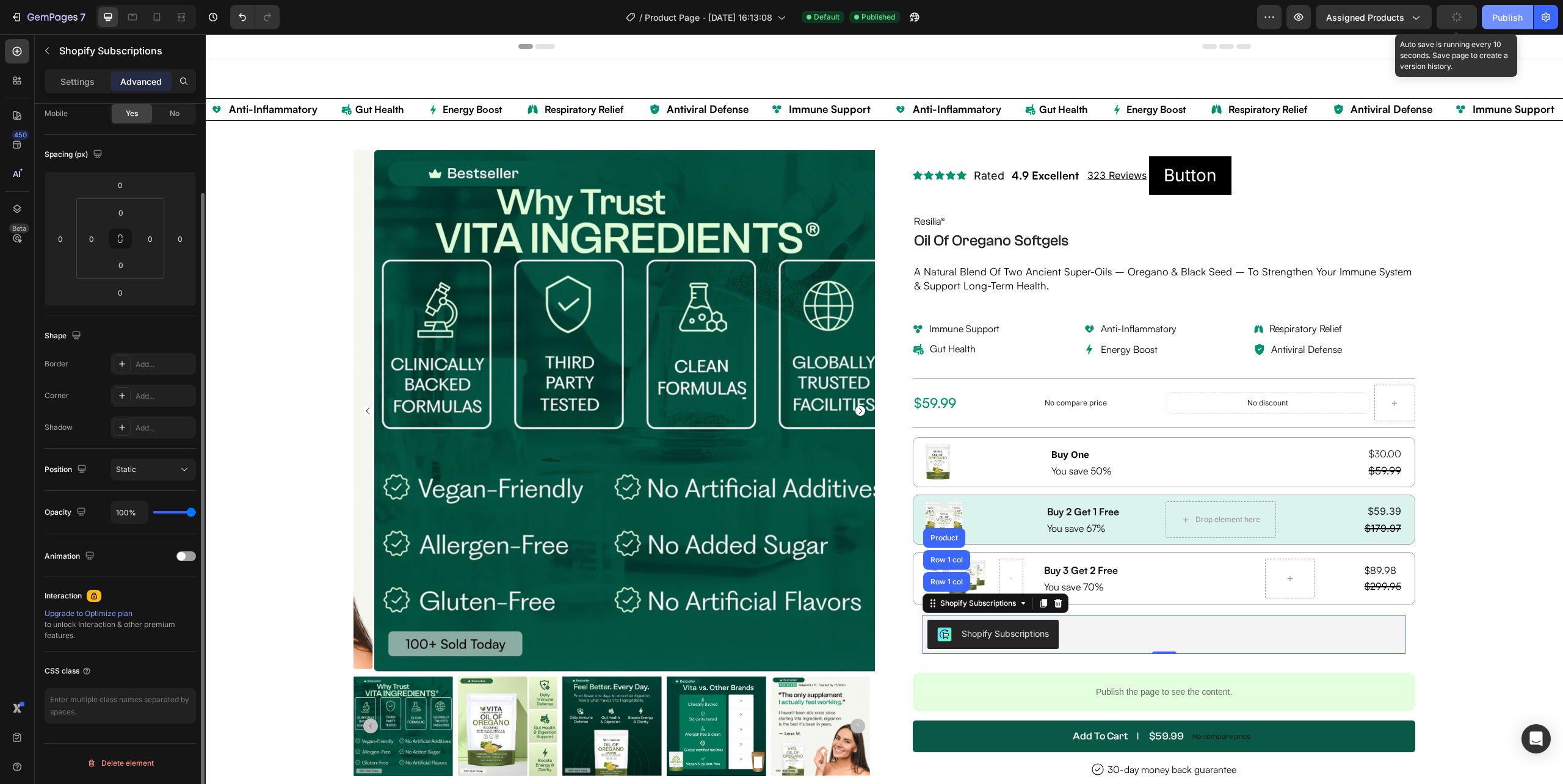
click at [1499, 23] on button "Publish" at bounding box center [1507, 17] width 51 height 24
